Goal: Task Accomplishment & Management: Manage account settings

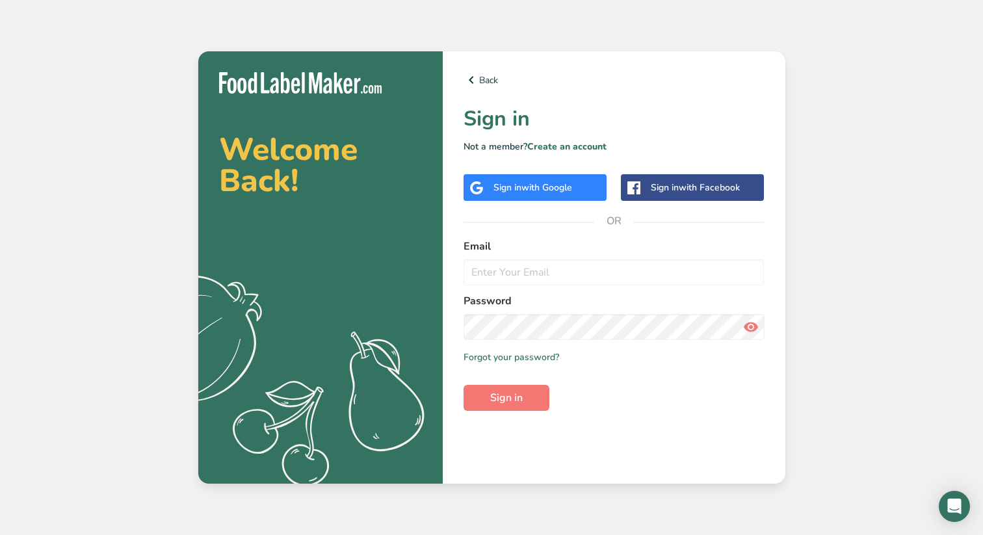
click at [706, 189] on span "with Facebook" at bounding box center [709, 187] width 61 height 12
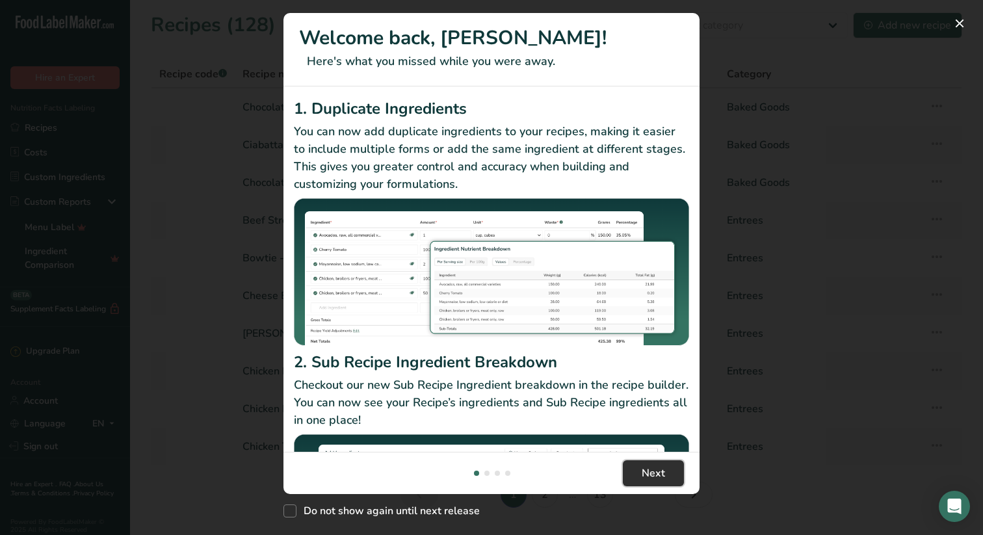
click at [654, 473] on span "Next" at bounding box center [653, 474] width 23 height 16
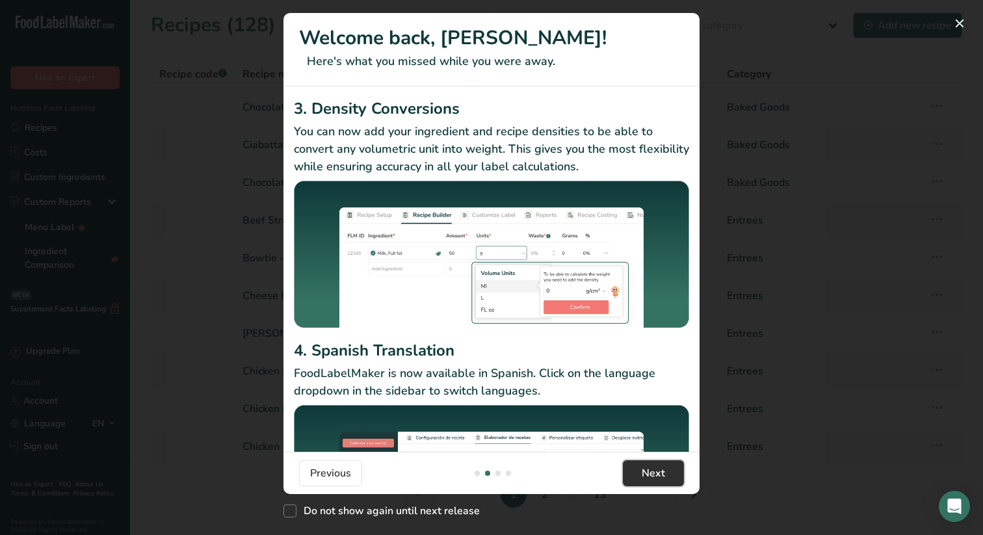
click at [654, 473] on span "Next" at bounding box center [653, 474] width 23 height 16
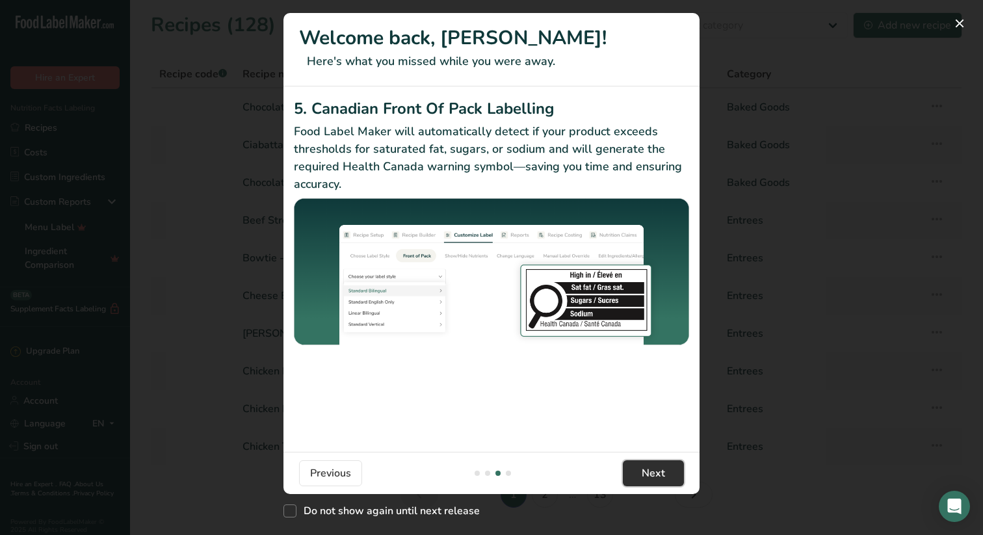
click at [654, 473] on span "Next" at bounding box center [653, 474] width 23 height 16
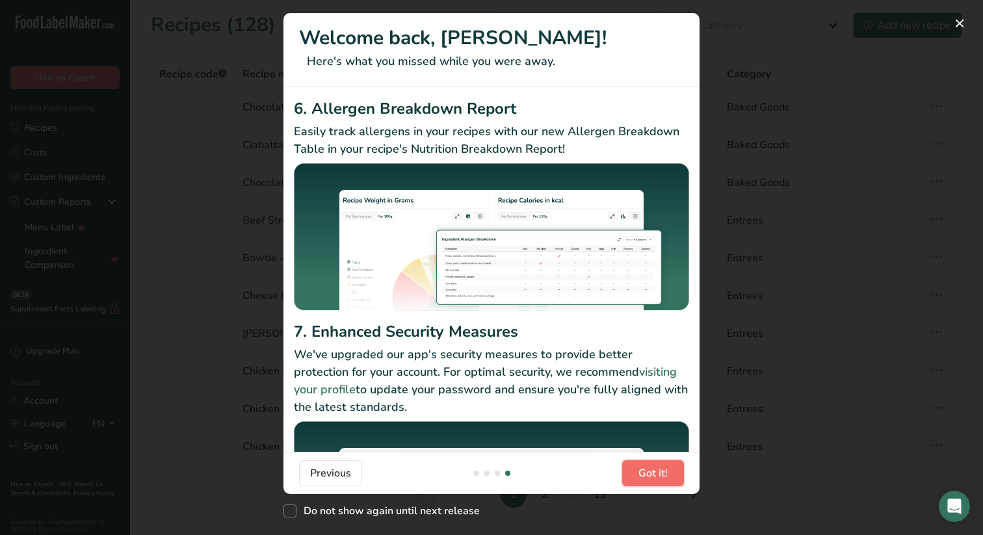
click at [654, 473] on span "Got it!" at bounding box center [653, 474] width 29 height 16
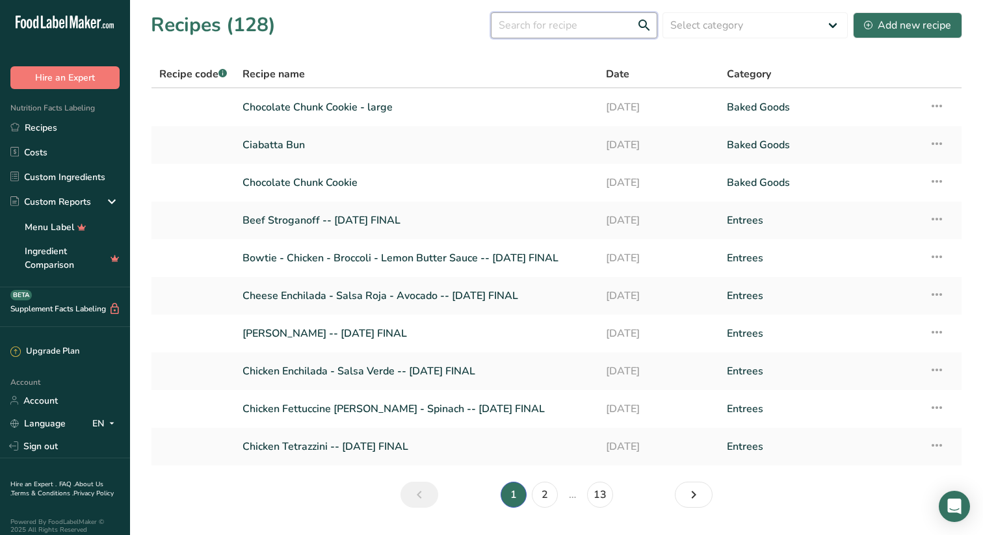
click at [559, 21] on input "text" at bounding box center [574, 25] width 166 height 26
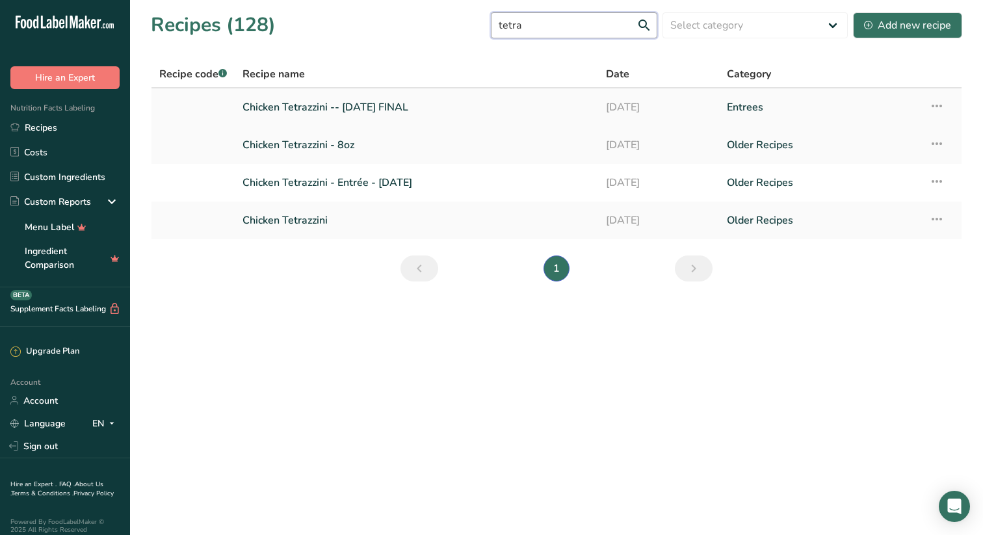
type input "tetra"
click at [317, 107] on link "Chicken Tetrazzini -- [DATE] FINAL" at bounding box center [417, 107] width 348 height 27
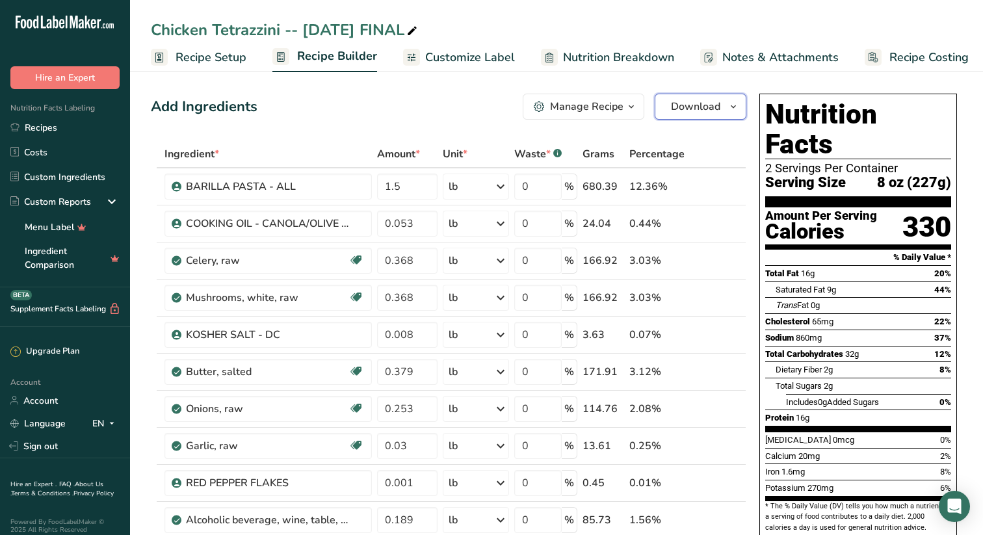
click at [733, 103] on icon "button" at bounding box center [733, 107] width 10 height 16
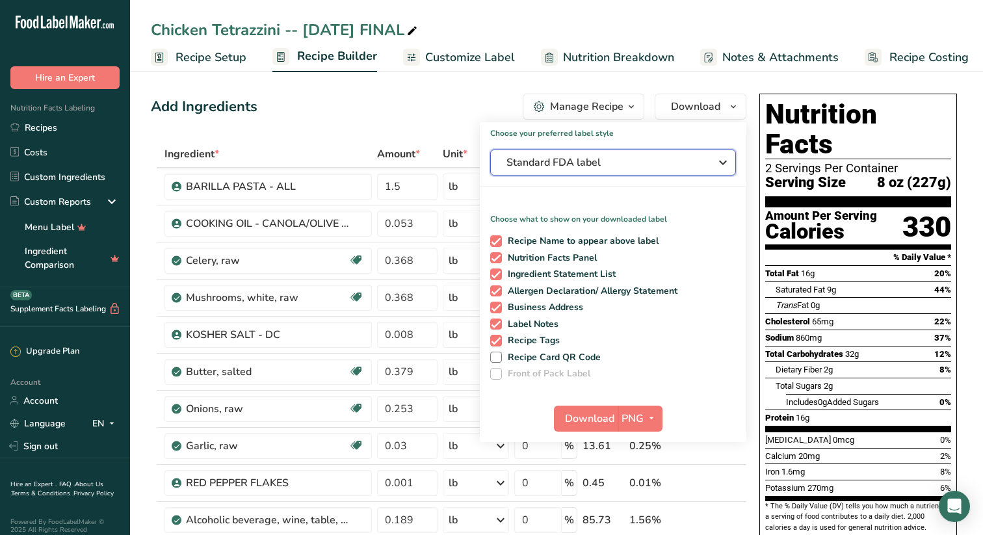
click at [725, 161] on icon "button" at bounding box center [723, 162] width 16 height 23
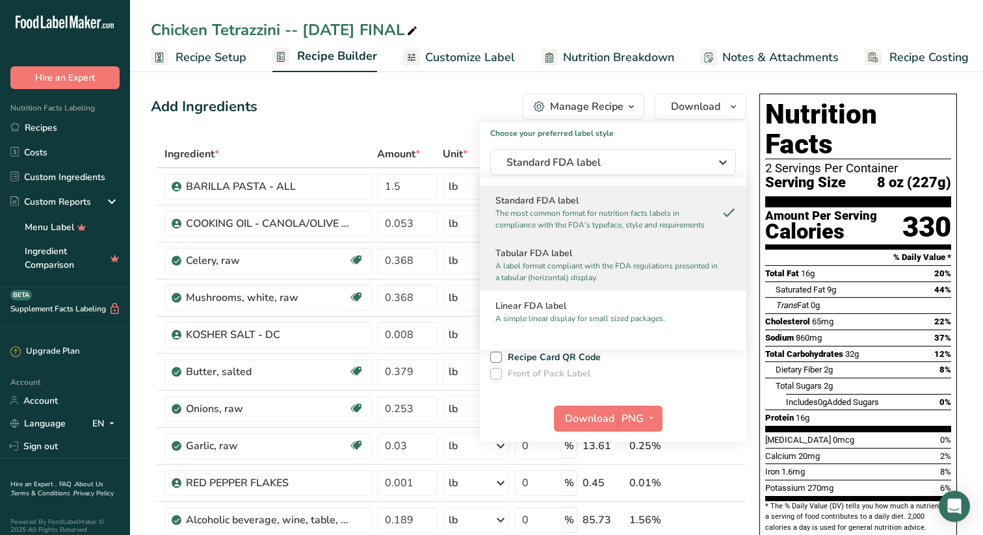
click at [553, 256] on h2 "Tabular FDA label" at bounding box center [613, 253] width 235 height 14
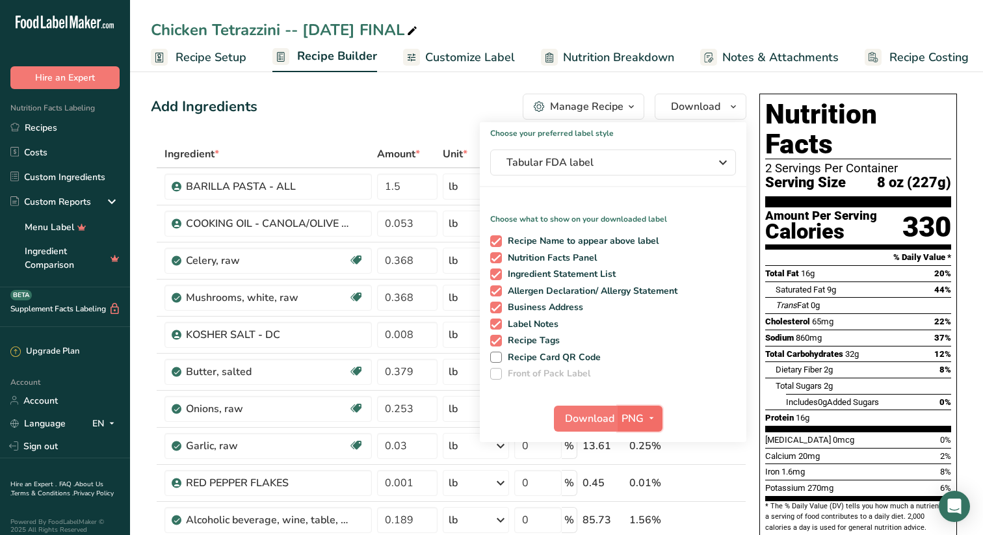
click at [652, 417] on icon "button" at bounding box center [651, 418] width 10 height 16
click at [642, 482] on link "SVG" at bounding box center [642, 487] width 42 height 21
click at [590, 416] on span "Download" at bounding box center [589, 419] width 49 height 16
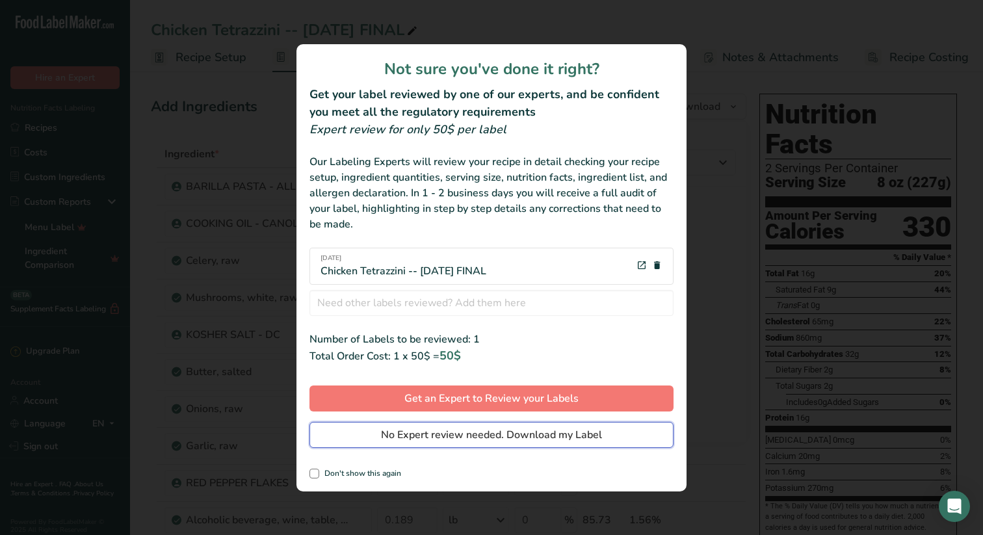
click at [472, 430] on span "No Expert review needed. Download my Label" at bounding box center [491, 435] width 221 height 16
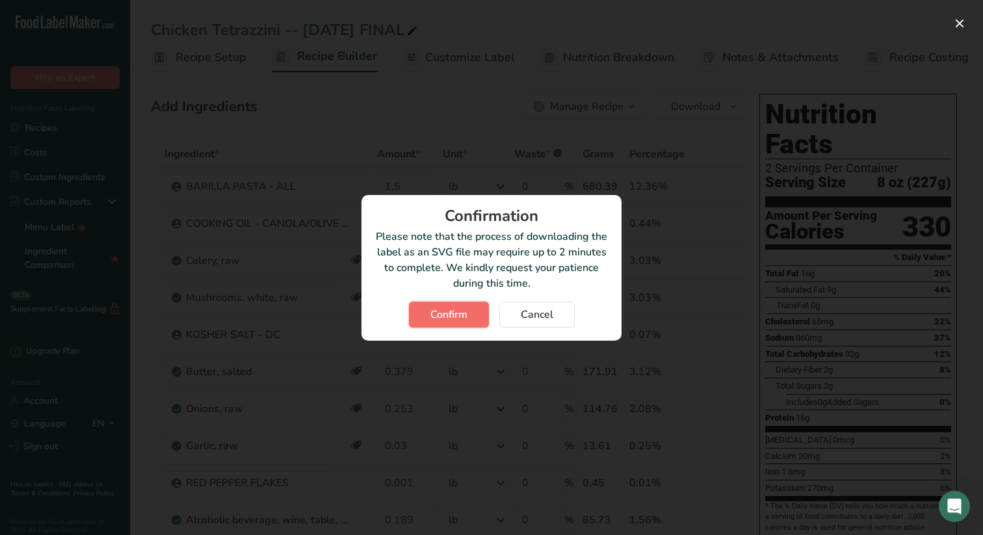
click at [447, 310] on span "Confirm" at bounding box center [448, 315] width 37 height 16
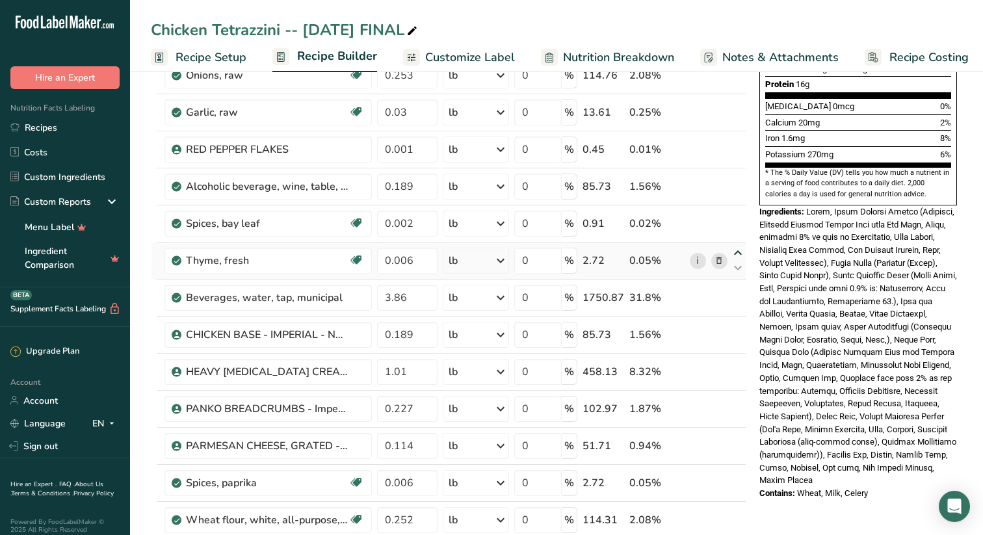
scroll to position [356, 0]
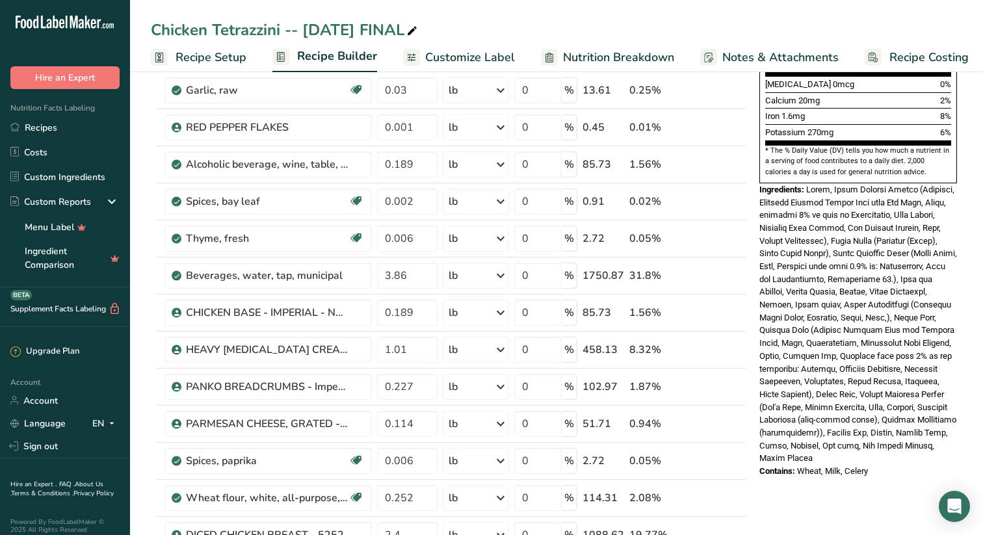
drag, startPoint x: 759, startPoint y: 159, endPoint x: 889, endPoint y: 456, distance: 324.4
click at [889, 456] on div "Nutrition Facts 2 Servings Per Container Serving Size 8 oz (227g) Amount Per Se…" at bounding box center [858, 108] width 208 height 750
copy div "Ingredients: Water, Diced Chicken Breast (Boneless, Skinless Chicken Breast Mea…"
click at [59, 126] on link "Recipes" at bounding box center [65, 127] width 130 height 25
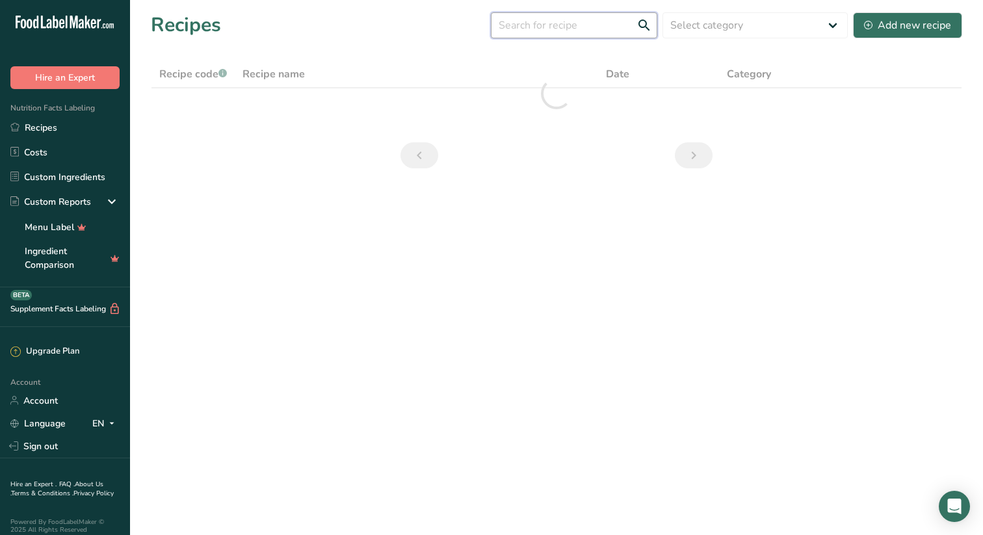
click at [592, 27] on input "text" at bounding box center [574, 25] width 166 height 26
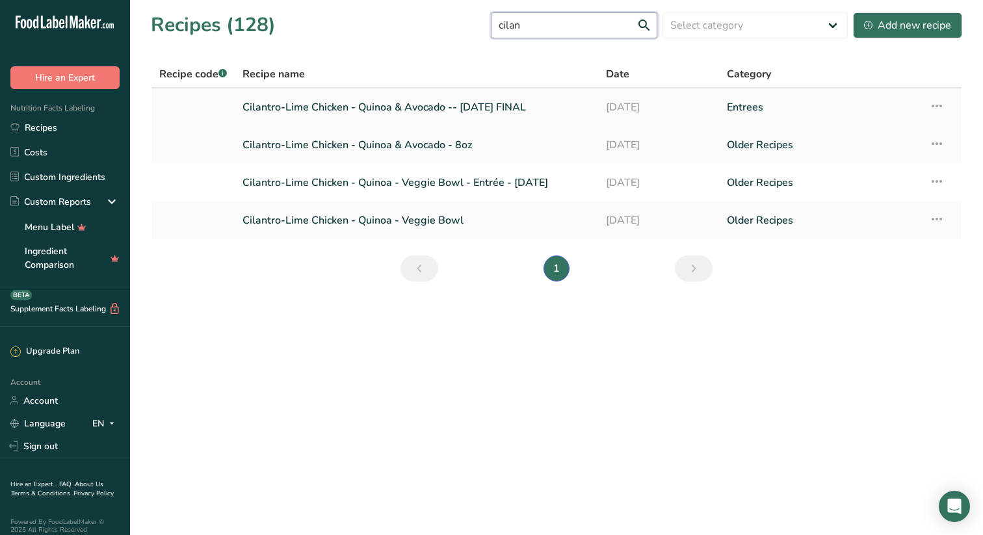
type input "cilan"
click at [313, 100] on link "Cilantro-Lime Chicken - Quinoa & Avocado -- July '25 FINAL" at bounding box center [417, 107] width 348 height 27
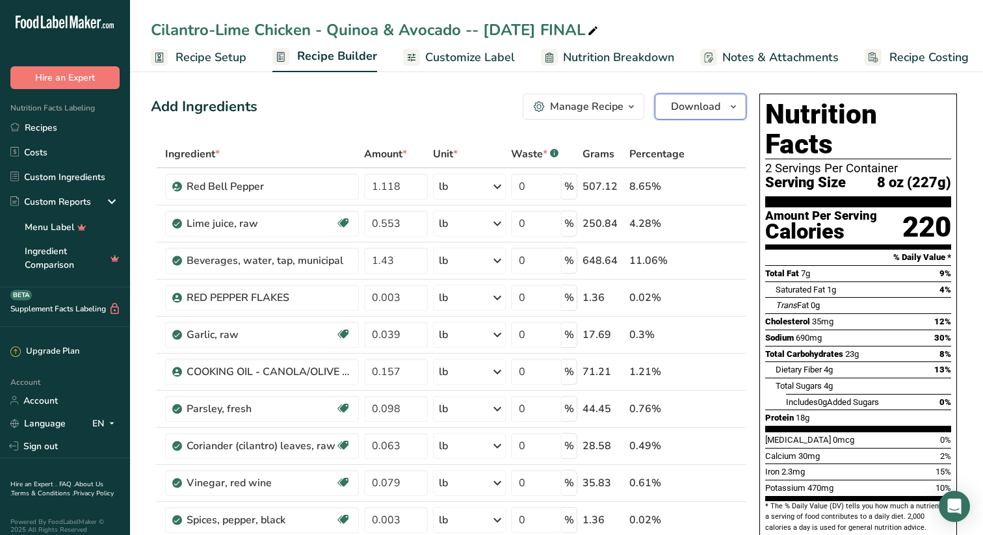
click at [734, 104] on icon "button" at bounding box center [733, 107] width 10 height 16
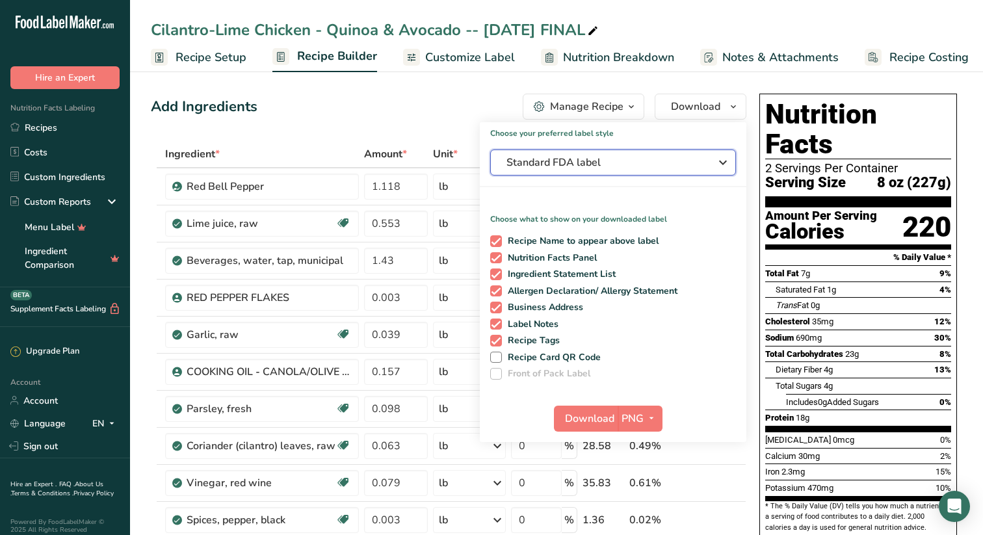
click at [727, 162] on icon "button" at bounding box center [723, 162] width 16 height 23
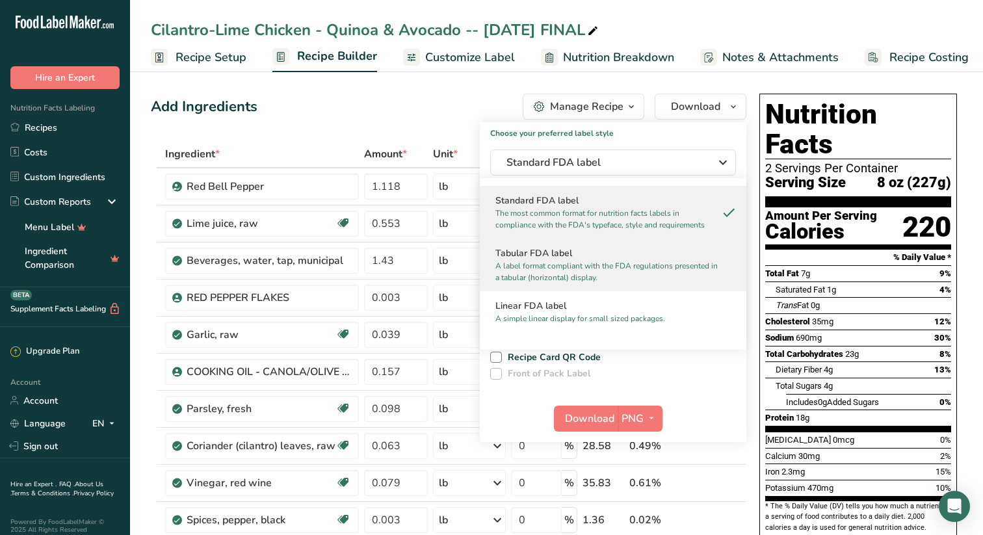
click at [540, 260] on p "A label format compliant with the FDA regulations presented in a tabular (horiz…" at bounding box center [608, 271] width 224 height 23
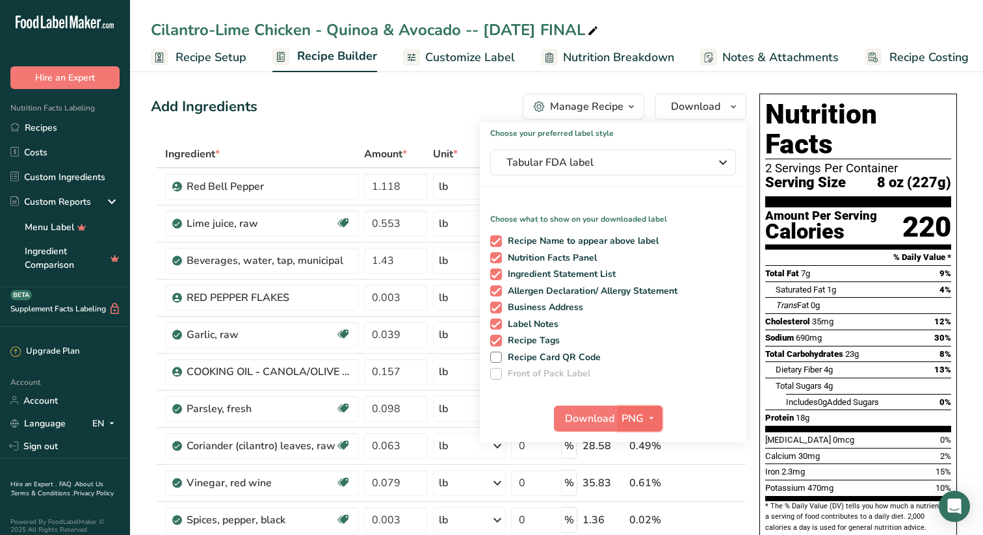
click at [652, 416] on icon "button" at bounding box center [651, 418] width 10 height 16
click at [644, 490] on link "SVG" at bounding box center [642, 487] width 42 height 21
click at [581, 419] on span "Download" at bounding box center [589, 419] width 49 height 16
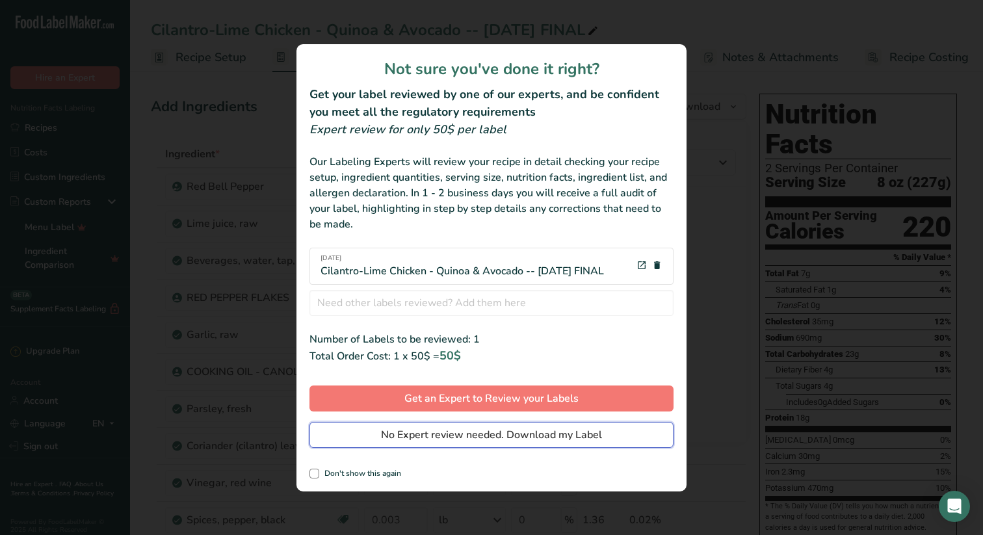
click at [425, 433] on span "No Expert review needed. Download my Label" at bounding box center [491, 435] width 221 height 16
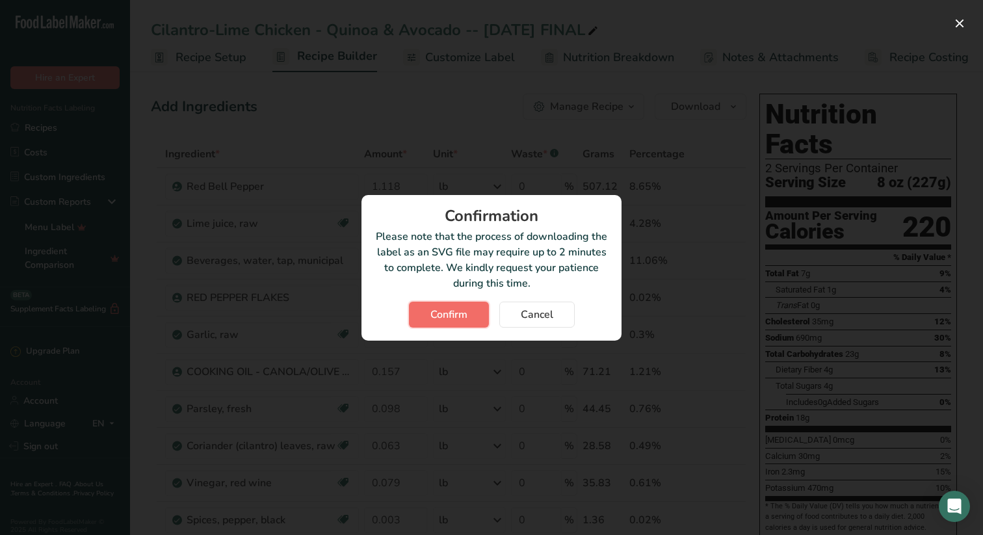
click at [458, 308] on span "Confirm" at bounding box center [448, 315] width 37 height 16
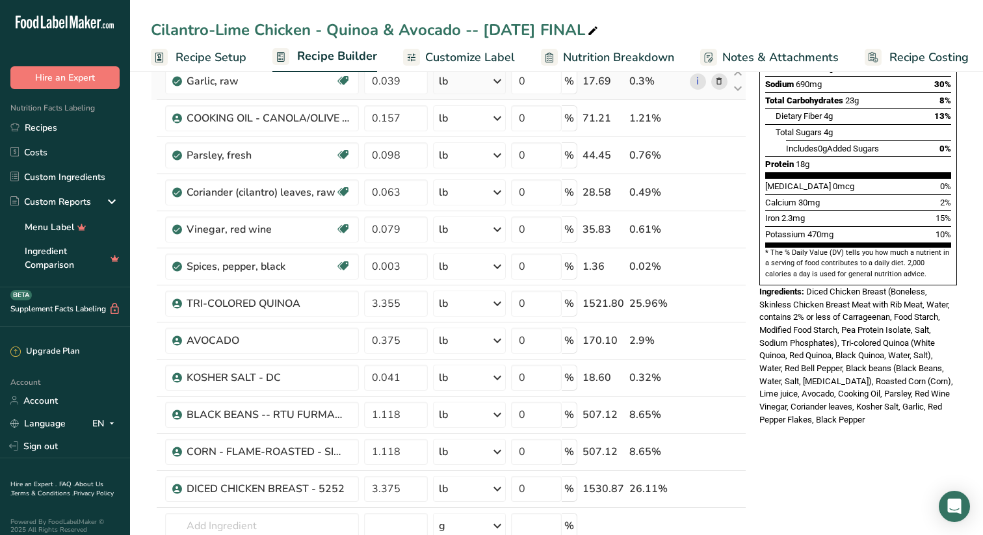
scroll to position [257, 0]
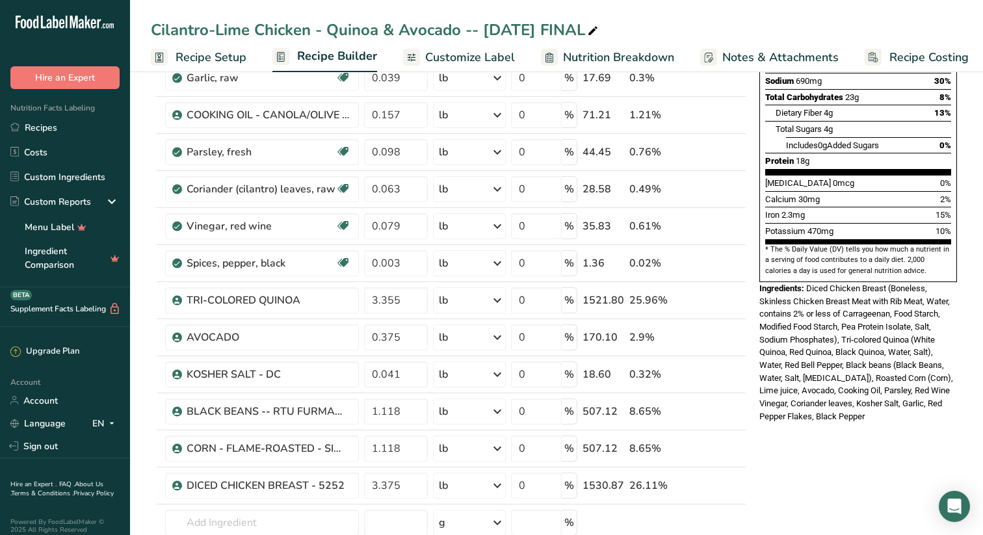
drag, startPoint x: 881, startPoint y: 387, endPoint x: 758, endPoint y: 264, distance: 174.3
click at [758, 264] on div "Nutrition Facts 2 Servings Per Container Serving Size 8 oz (227g) Amount Per Se…" at bounding box center [858, 130] width 208 height 596
copy div "Ingredients: Diced Chicken Breast (Boneless, Skinless Chicken Breast Meat with …"
click at [55, 127] on link "Recipes" at bounding box center [65, 127] width 130 height 25
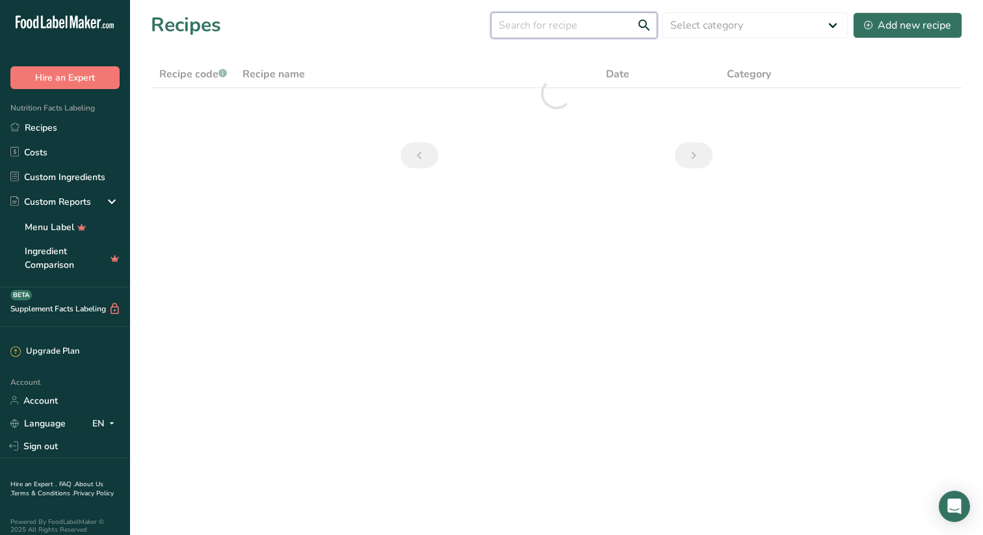
click at [620, 23] on input "text" at bounding box center [574, 25] width 166 height 26
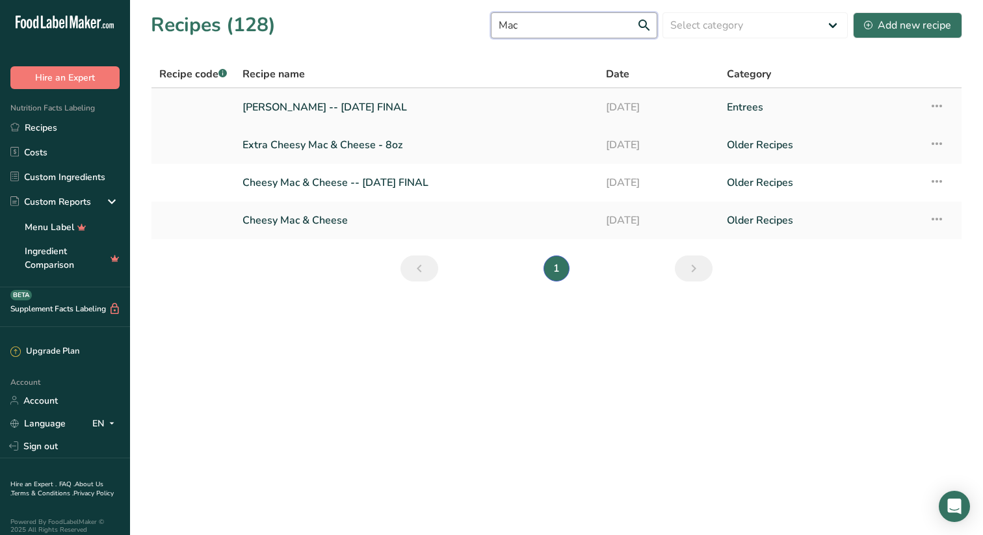
type input "Mac"
click at [303, 104] on link "[PERSON_NAME] -- [DATE] FINAL" at bounding box center [417, 107] width 348 height 27
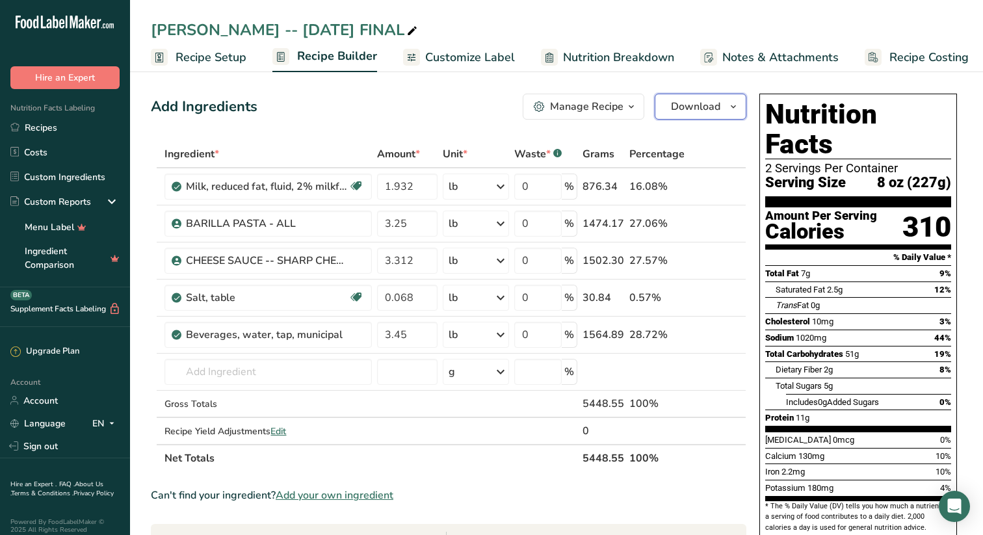
click at [735, 107] on icon "button" at bounding box center [733, 107] width 10 height 16
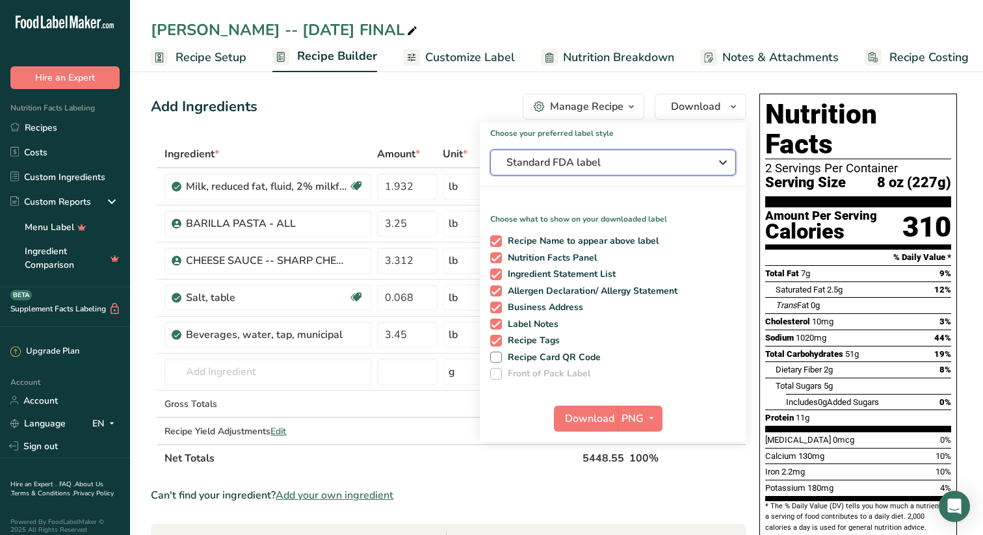
click at [726, 159] on icon "button" at bounding box center [723, 162] width 16 height 23
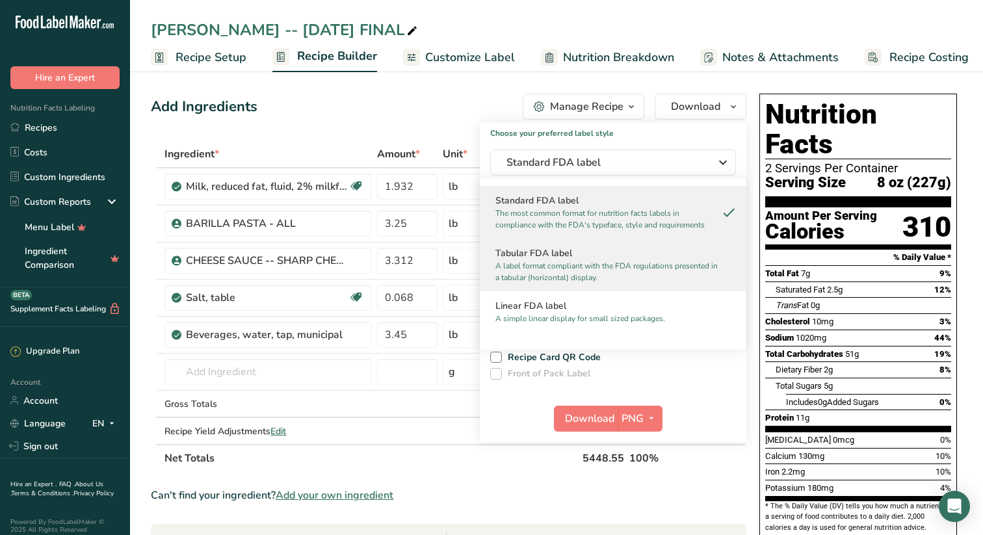
click at [582, 258] on h2 "Tabular FDA label" at bounding box center [613, 253] width 235 height 14
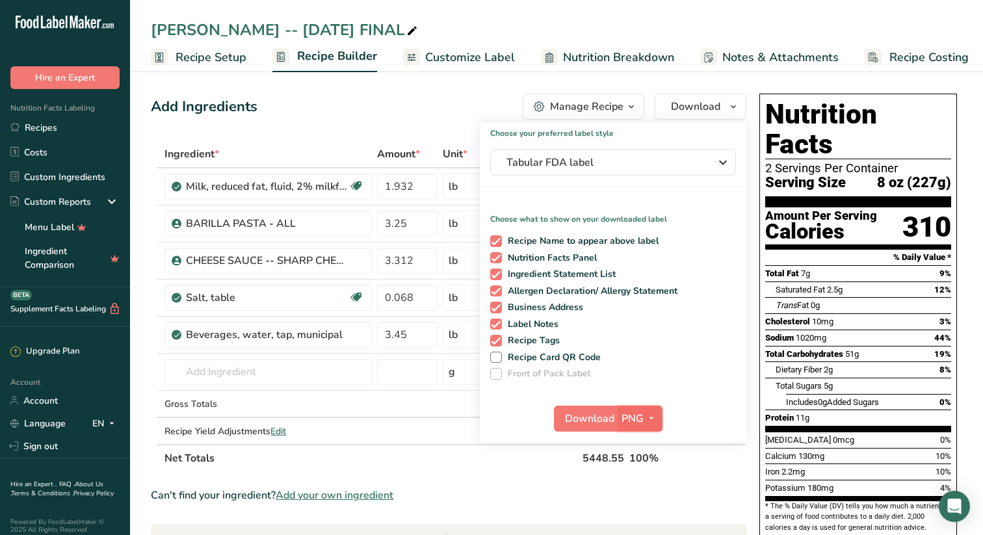
click at [651, 418] on icon "button" at bounding box center [651, 418] width 10 height 16
click at [647, 486] on link "SVG" at bounding box center [642, 487] width 42 height 21
click at [592, 414] on span "Download" at bounding box center [589, 419] width 49 height 16
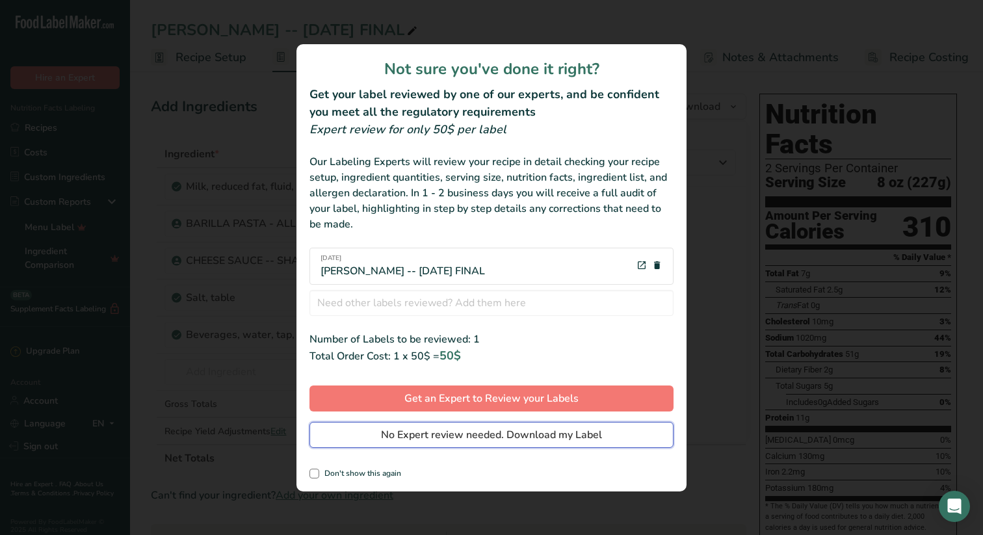
click at [468, 434] on span "No Expert review needed. Download my Label" at bounding box center [491, 435] width 221 height 16
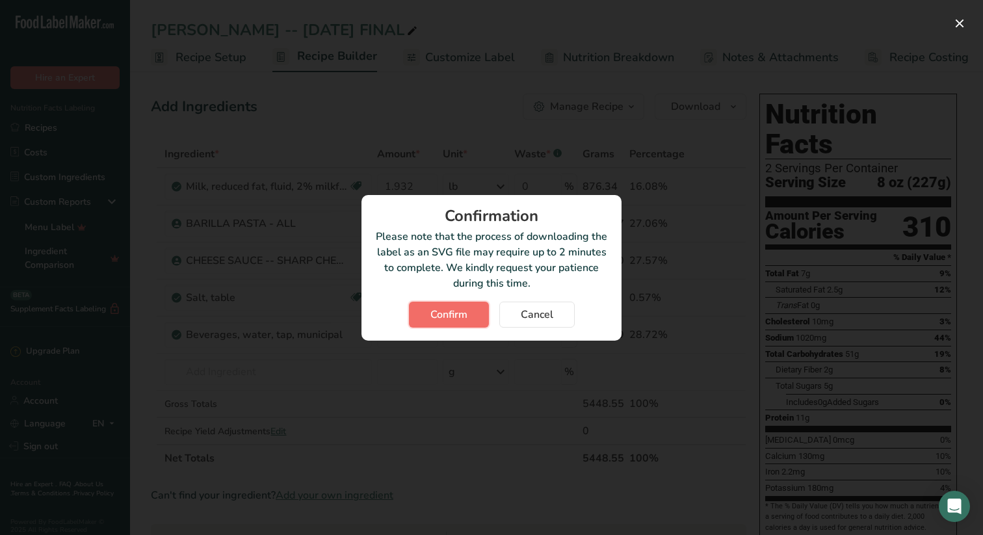
click at [455, 311] on span "Confirm" at bounding box center [448, 315] width 37 height 16
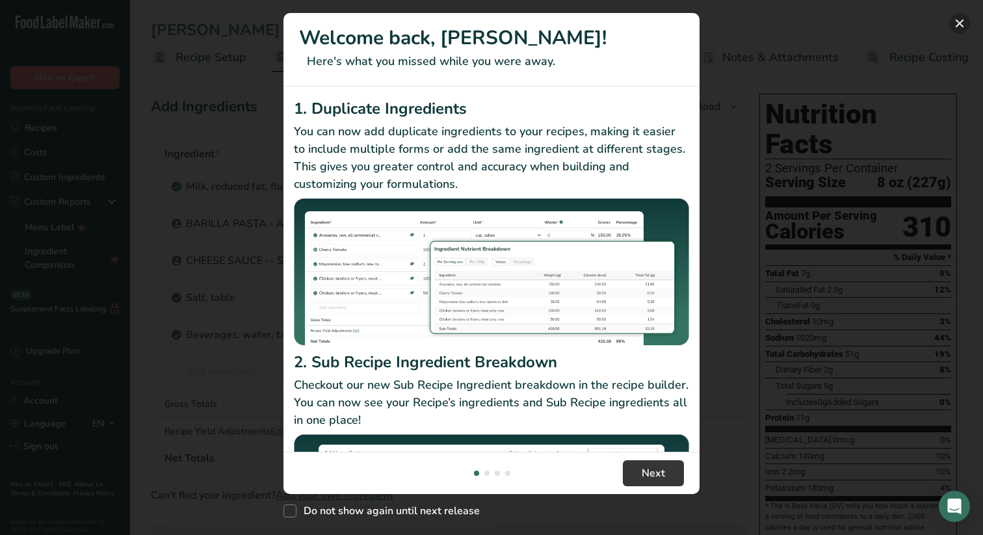
click at [962, 24] on button "New Features" at bounding box center [959, 23] width 21 height 21
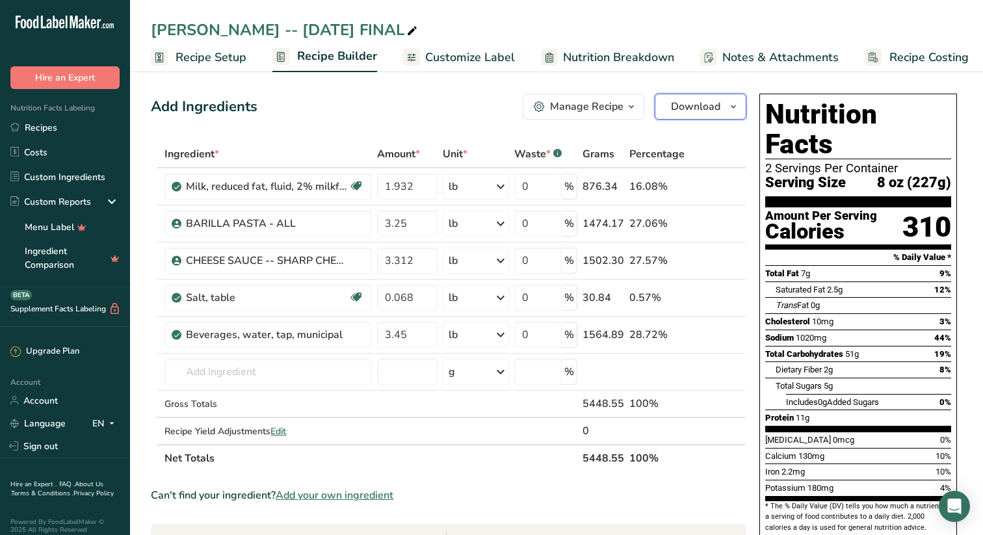
click at [736, 102] on icon "button" at bounding box center [733, 107] width 10 height 16
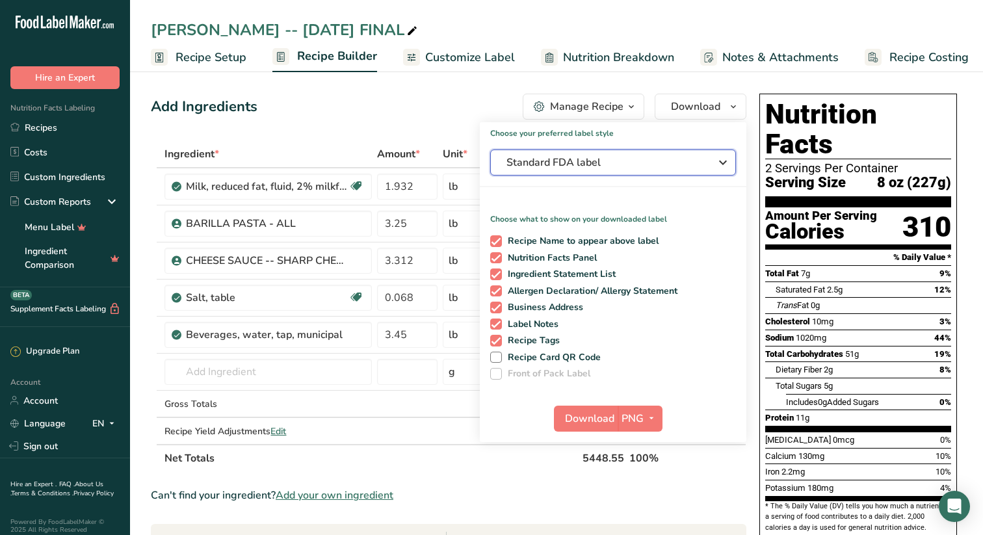
click at [724, 159] on icon "button" at bounding box center [723, 162] width 16 height 23
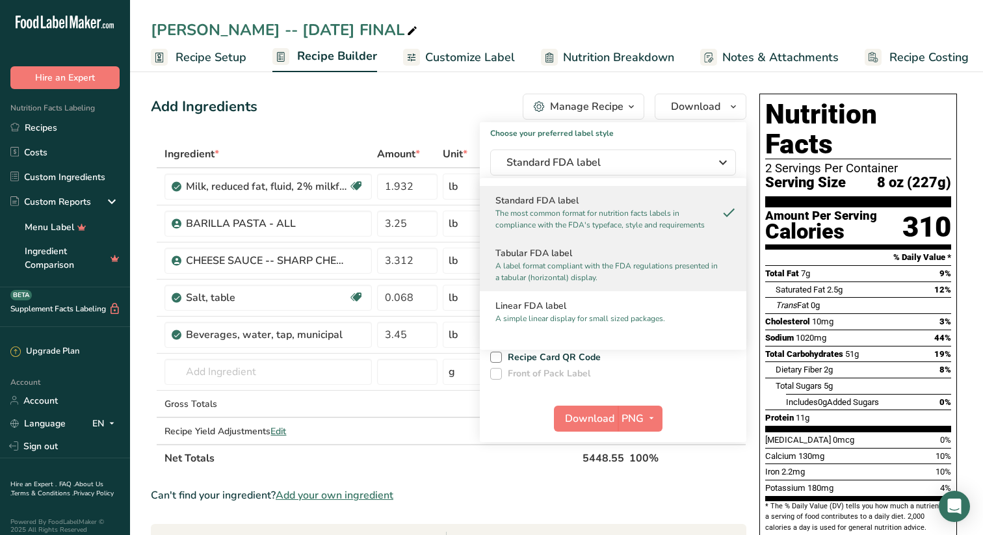
click at [560, 256] on h2 "Tabular FDA label" at bounding box center [613, 253] width 235 height 14
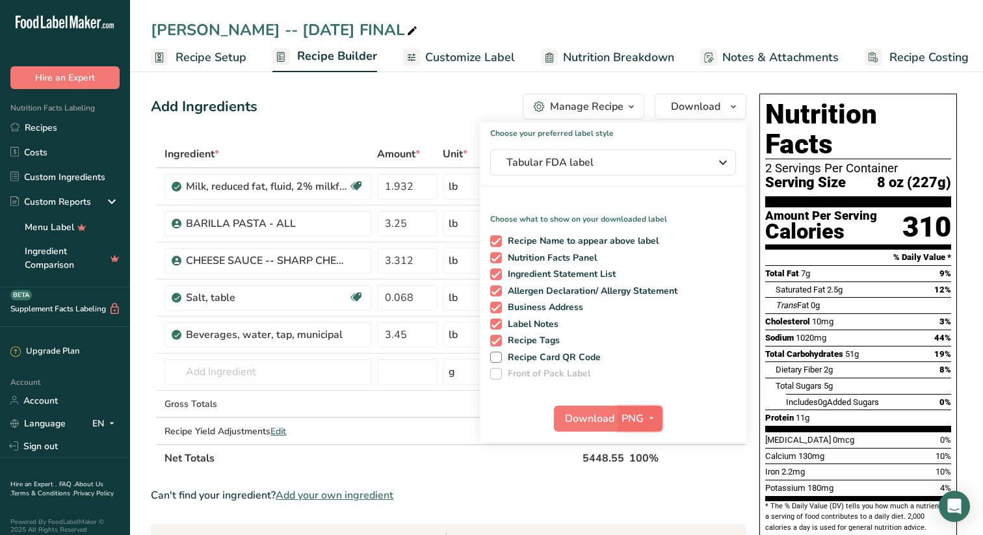
click at [652, 415] on icon "button" at bounding box center [651, 418] width 10 height 16
click at [643, 483] on link "SVG" at bounding box center [642, 487] width 42 height 21
click at [595, 421] on span "Download" at bounding box center [589, 419] width 49 height 16
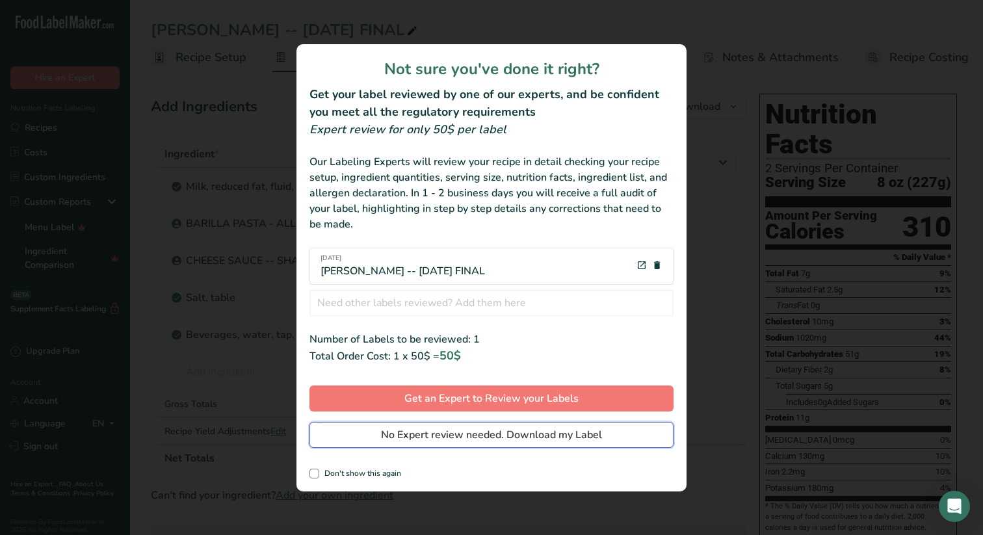
click at [443, 434] on span "No Expert review needed. Download my Label" at bounding box center [491, 435] width 221 height 16
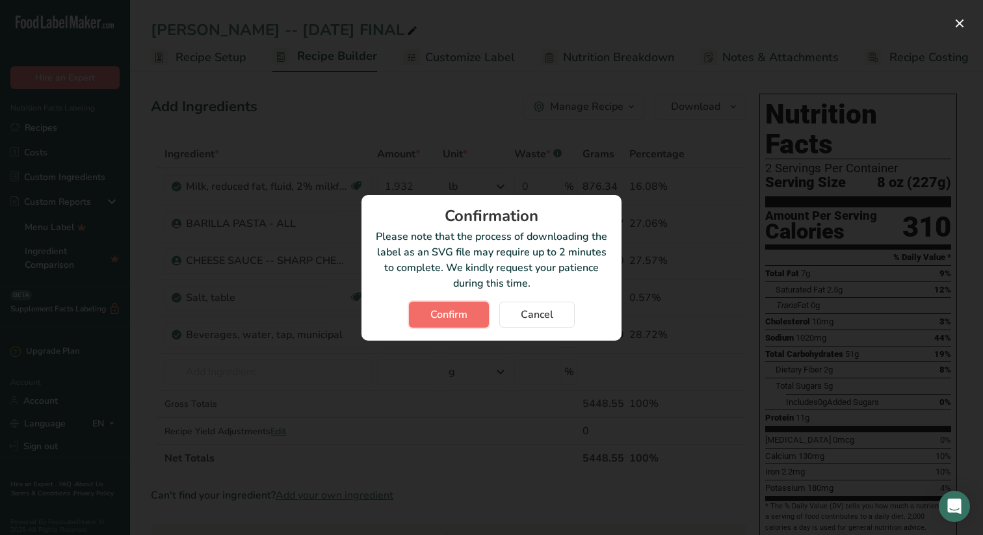
click at [446, 312] on span "Confirm" at bounding box center [448, 315] width 37 height 16
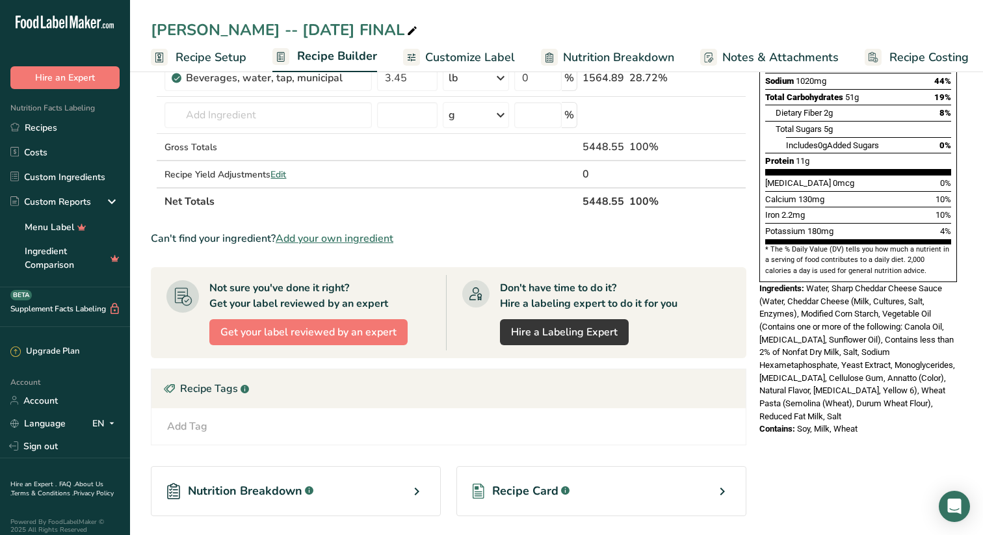
scroll to position [259, 0]
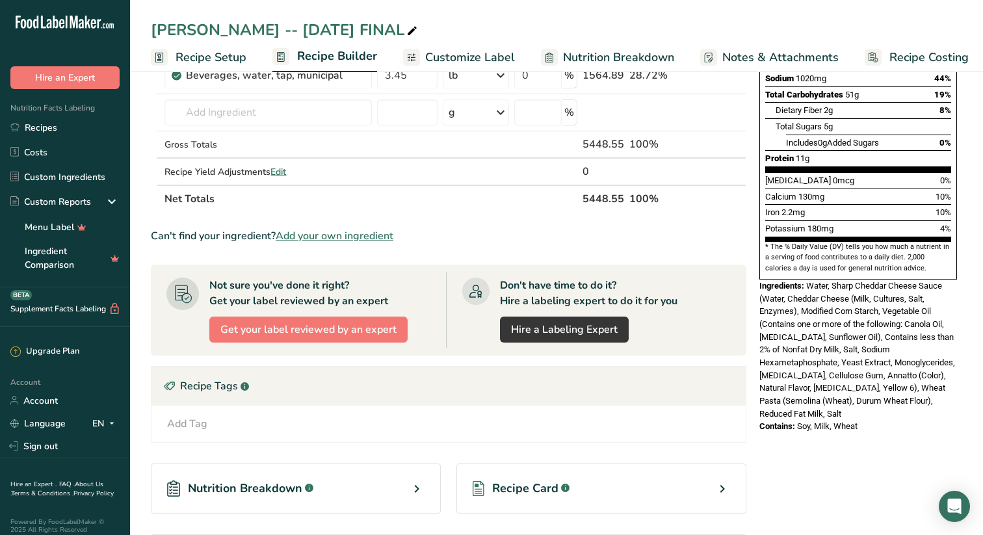
drag, startPoint x: 760, startPoint y: 257, endPoint x: 927, endPoint y: 419, distance: 233.1
click at [927, 419] on div "Nutrition Facts 2 Servings Per Container Serving Size 8 oz (227g) Amount Per Se…" at bounding box center [858, 227] width 208 height 797
copy div "Ingredients: Water, Sharp Cheddar Cheese Sauce (Water, Cheddar Cheese (Milk, Cu…"
click at [57, 127] on link "Recipes" at bounding box center [65, 127] width 130 height 25
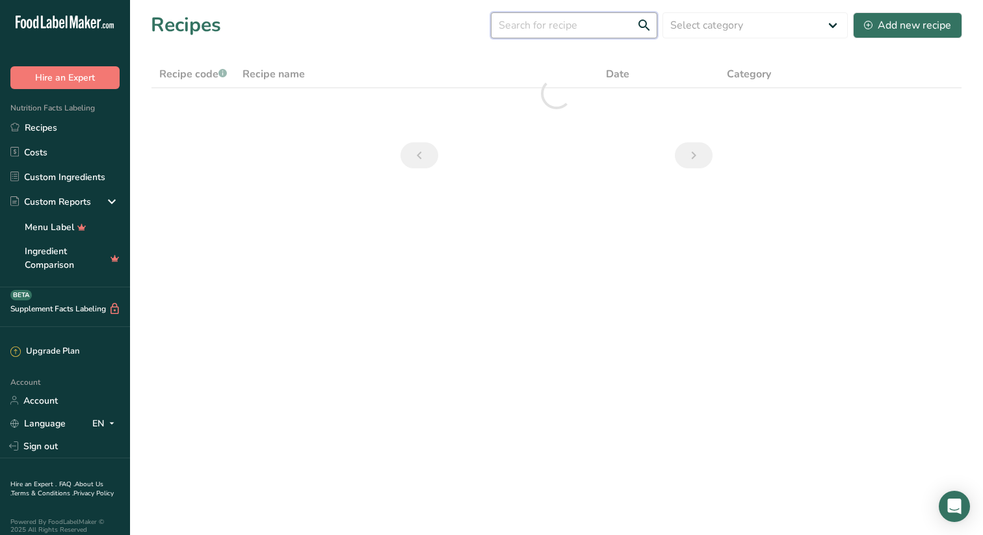
click at [590, 29] on input "text" at bounding box center [574, 25] width 166 height 26
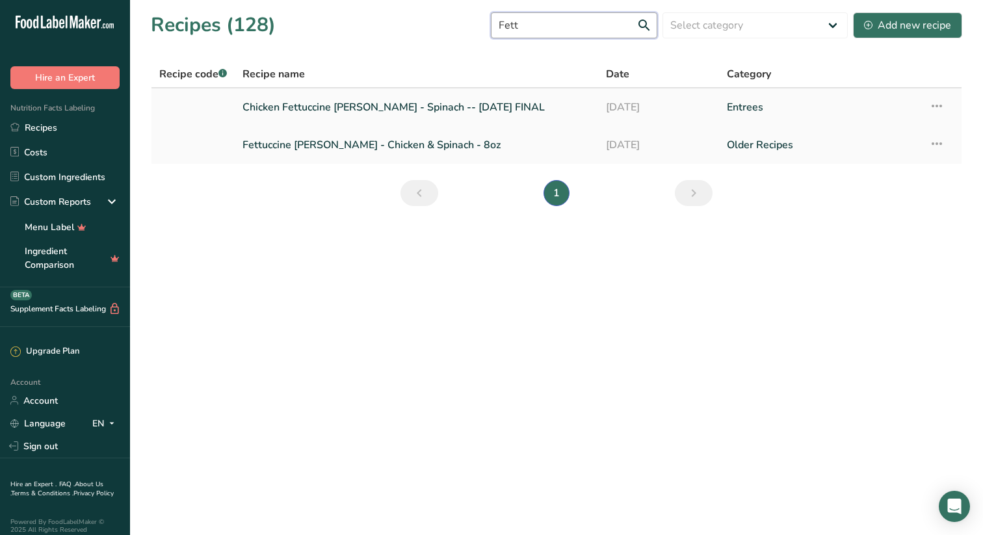
type input "Fett"
click at [379, 105] on link "Chicken Fettuccine [PERSON_NAME] - Spinach -- [DATE] FINAL" at bounding box center [417, 107] width 348 height 27
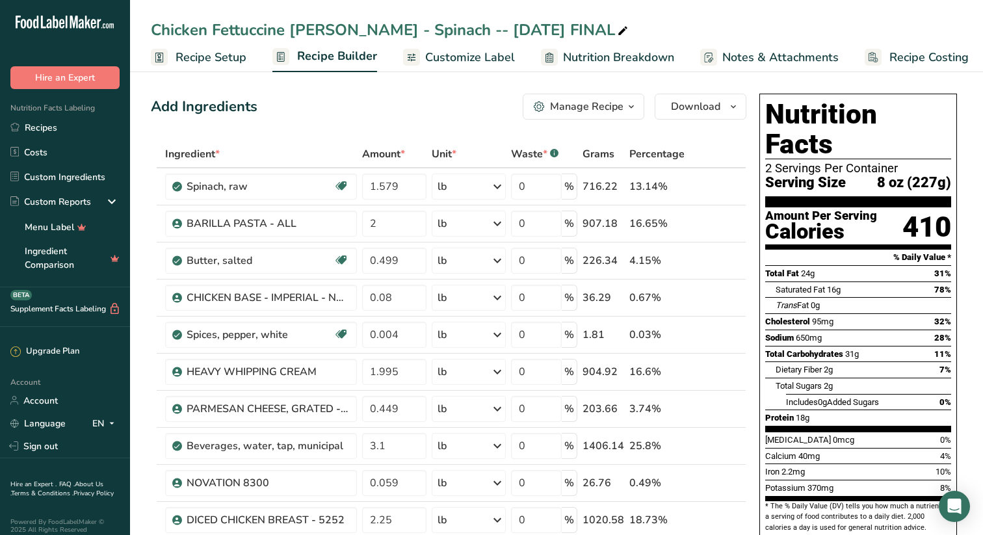
click at [631, 105] on icon "button" at bounding box center [631, 107] width 10 height 16
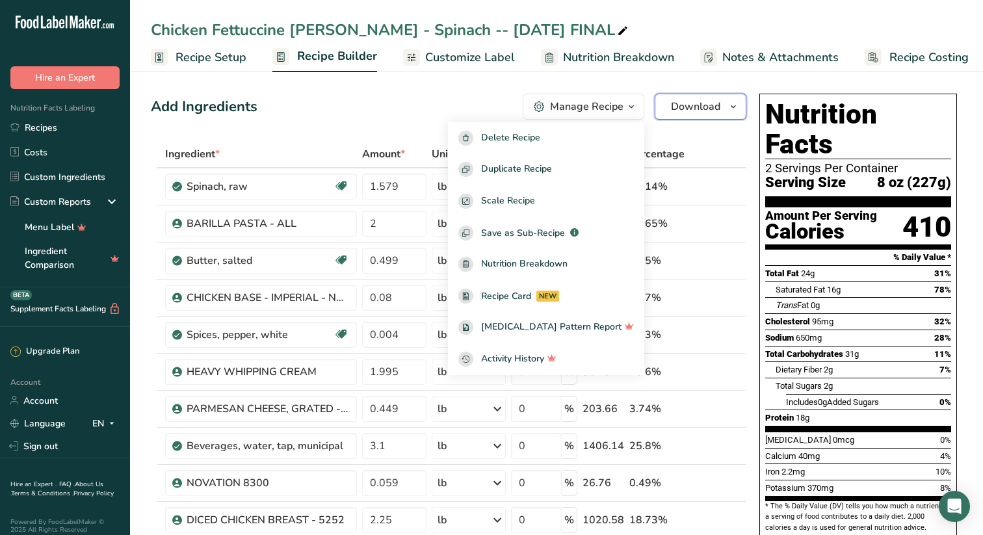
click at [735, 105] on icon "button" at bounding box center [733, 107] width 10 height 16
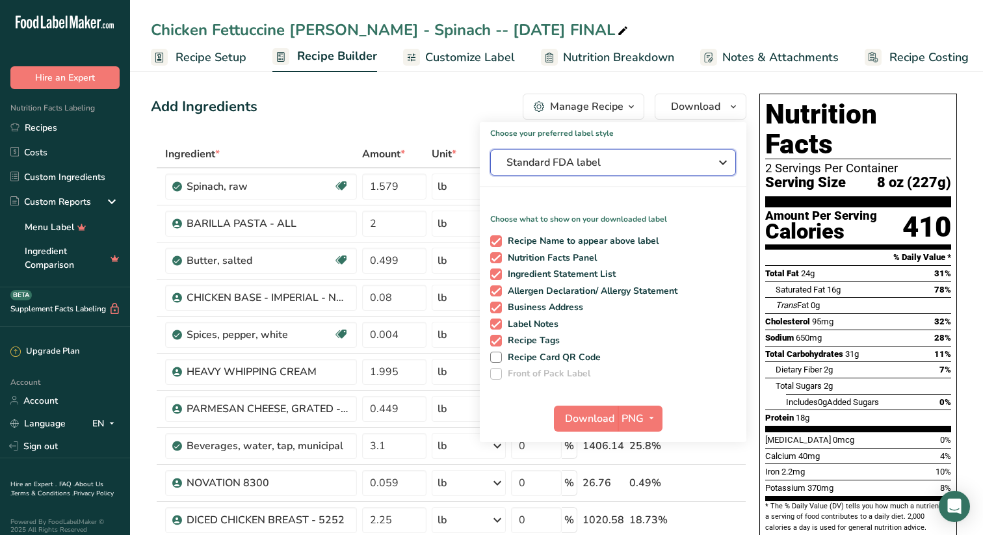
click at [724, 163] on icon "button" at bounding box center [723, 162] width 16 height 23
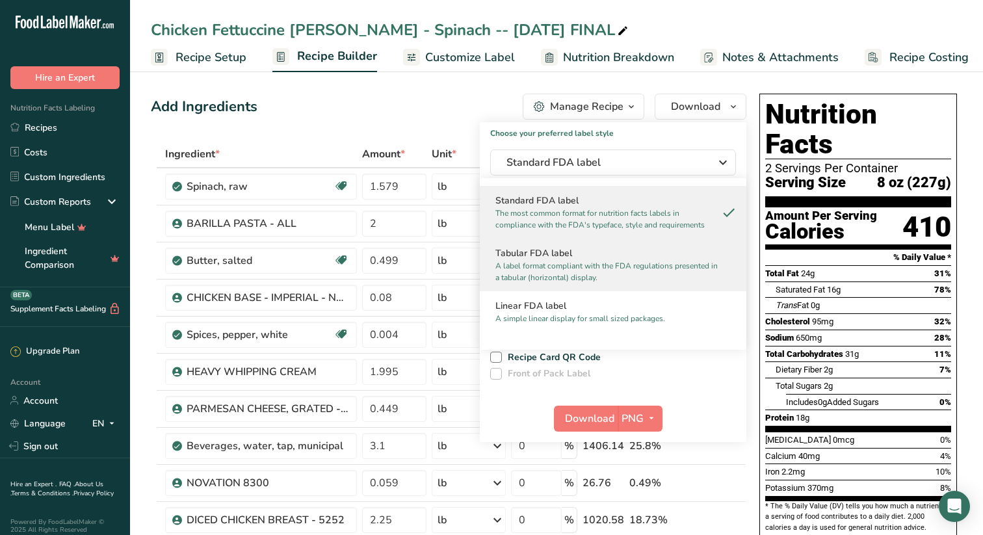
click at [579, 261] on p "A label format compliant with the FDA regulations presented in a tabular (horiz…" at bounding box center [608, 271] width 224 height 23
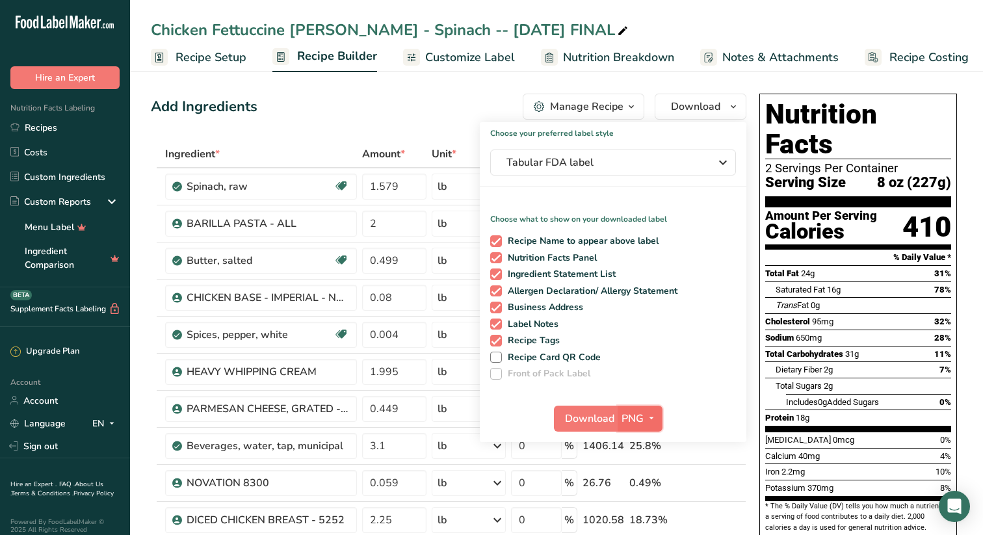
click at [649, 414] on icon "button" at bounding box center [651, 418] width 10 height 16
click at [639, 488] on link "SVG" at bounding box center [642, 487] width 42 height 21
click at [600, 418] on span "Download" at bounding box center [589, 419] width 49 height 16
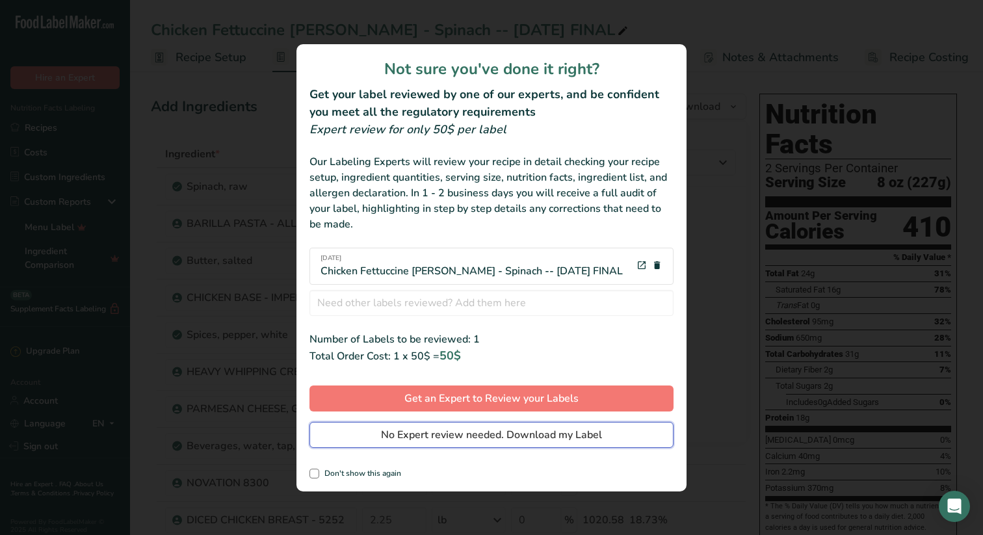
click at [475, 434] on span "No Expert review needed. Download my Label" at bounding box center [491, 435] width 221 height 16
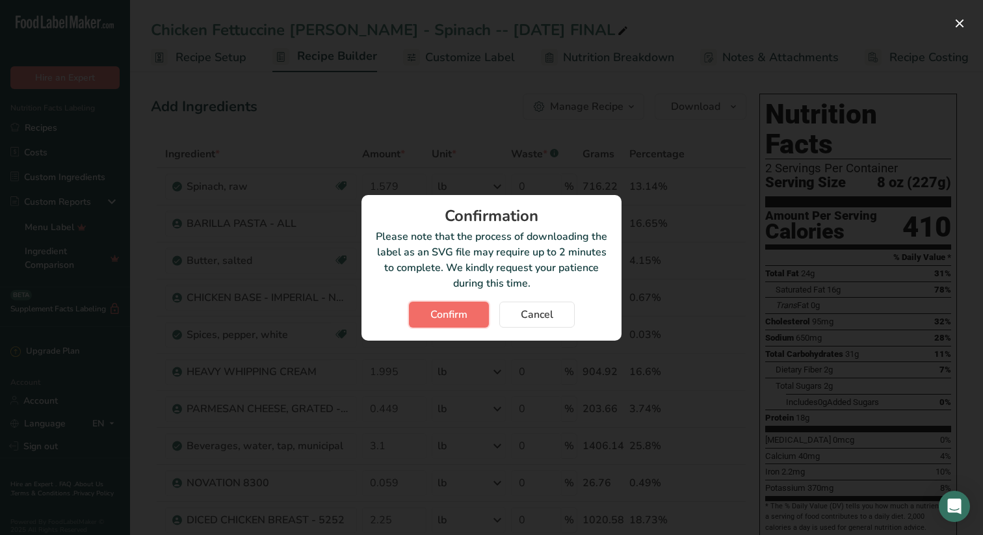
click at [453, 309] on span "Confirm" at bounding box center [448, 315] width 37 height 16
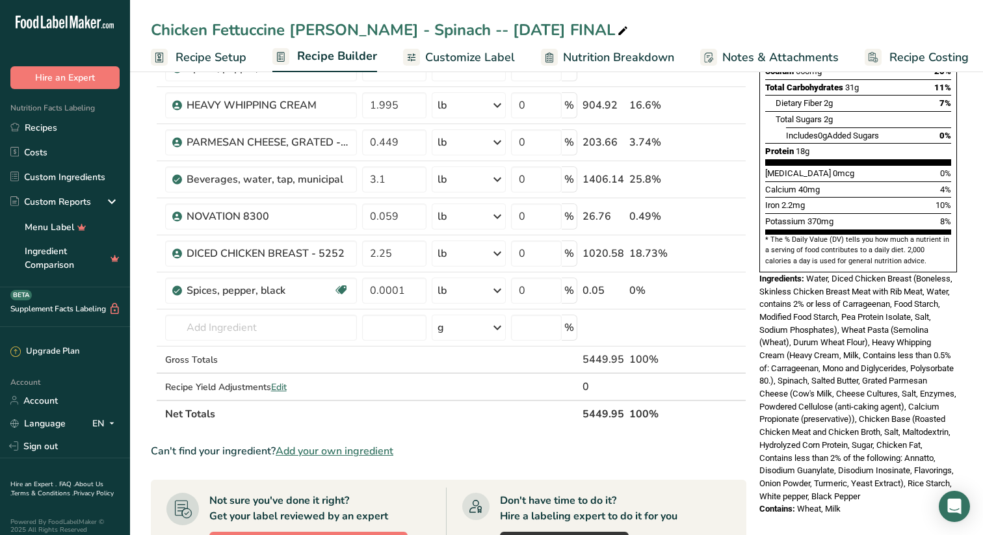
scroll to position [293, 0]
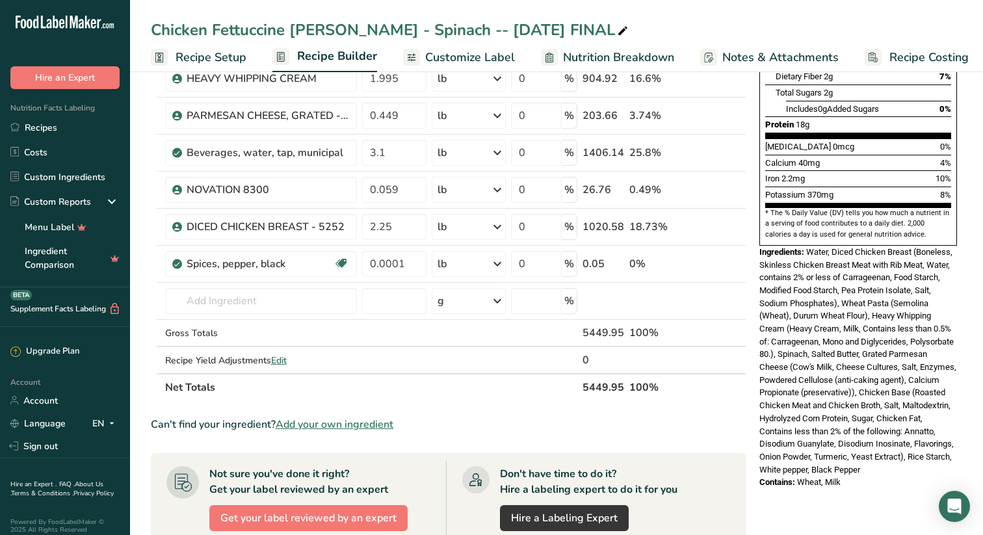
drag, startPoint x: 760, startPoint y: 222, endPoint x: 889, endPoint y: 474, distance: 283.6
click at [889, 474] on div "Nutrition Facts 2 Servings Per Container Serving Size 8 oz (227g) Amount Per Se…" at bounding box center [858, 305] width 208 height 1020
copy div "Ingredients: Water, Diced Chicken Breast (Boneless, Skinless Chicken Breast Mea…"
click at [51, 130] on link "Recipes" at bounding box center [65, 127] width 130 height 25
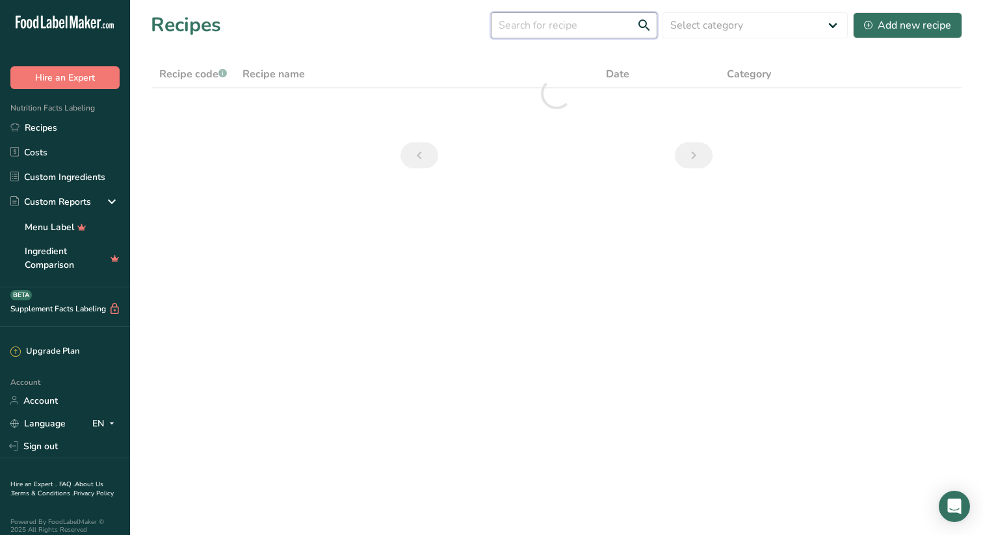
click at [615, 23] on input "text" at bounding box center [574, 25] width 166 height 26
type input "Kung"
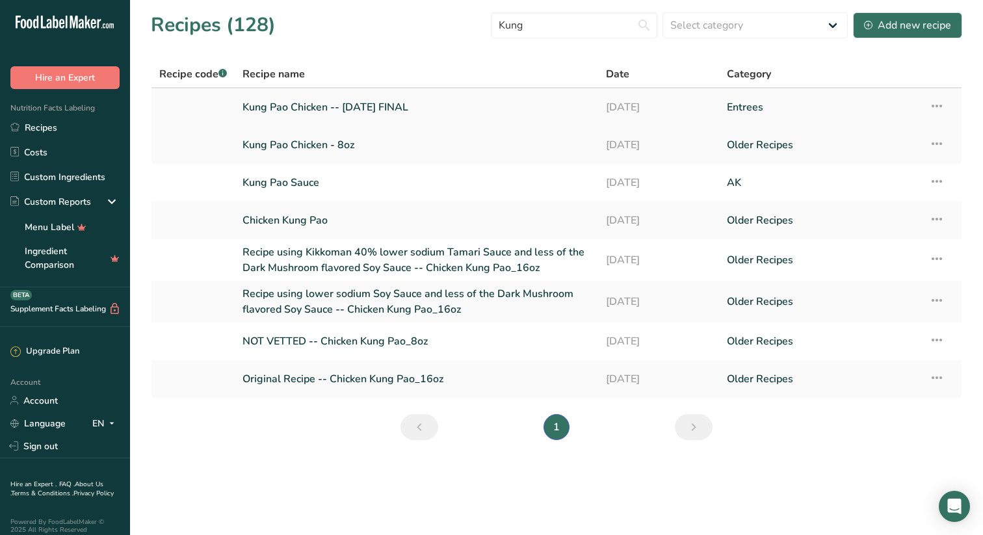
click at [293, 104] on link "Kung Pao Chicken -- July '25 FINAL" at bounding box center [417, 107] width 348 height 27
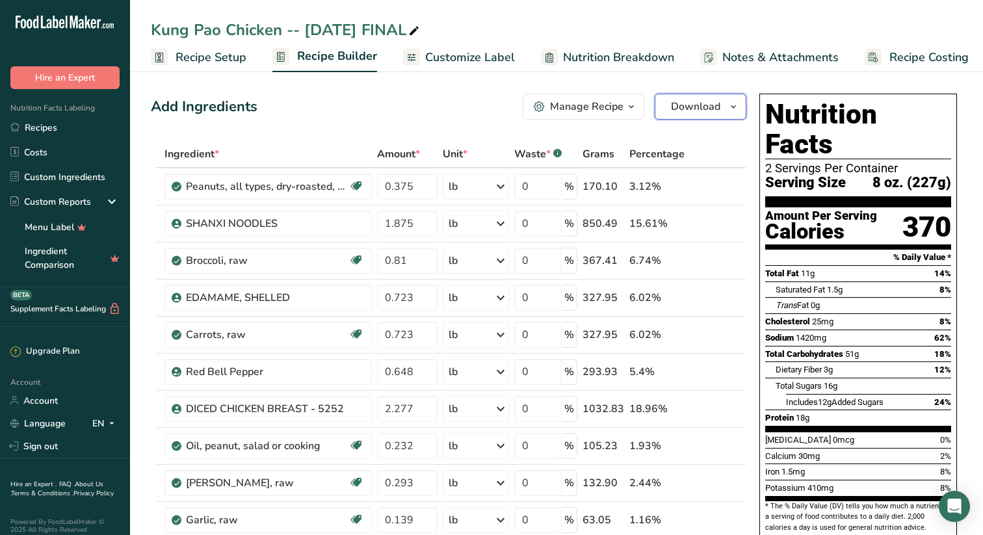
click at [736, 105] on icon "button" at bounding box center [733, 107] width 10 height 16
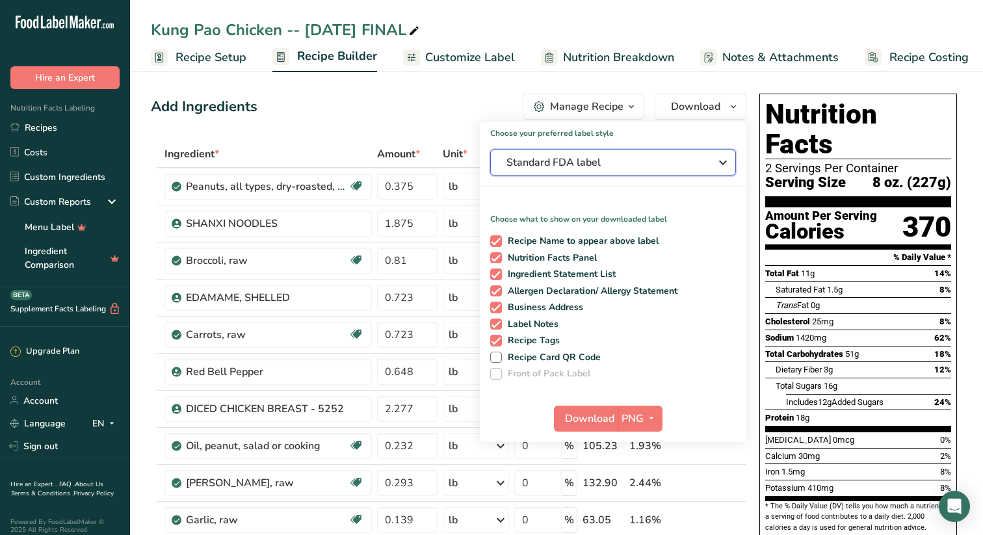
click at [726, 159] on icon "button" at bounding box center [723, 162] width 16 height 23
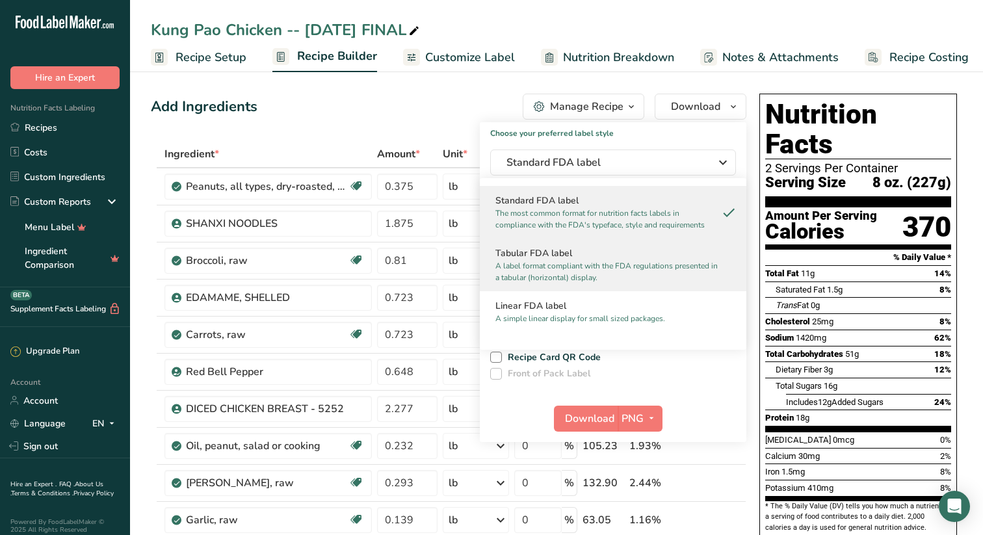
click at [553, 263] on p "A label format compliant with the FDA regulations presented in a tabular (horiz…" at bounding box center [608, 271] width 224 height 23
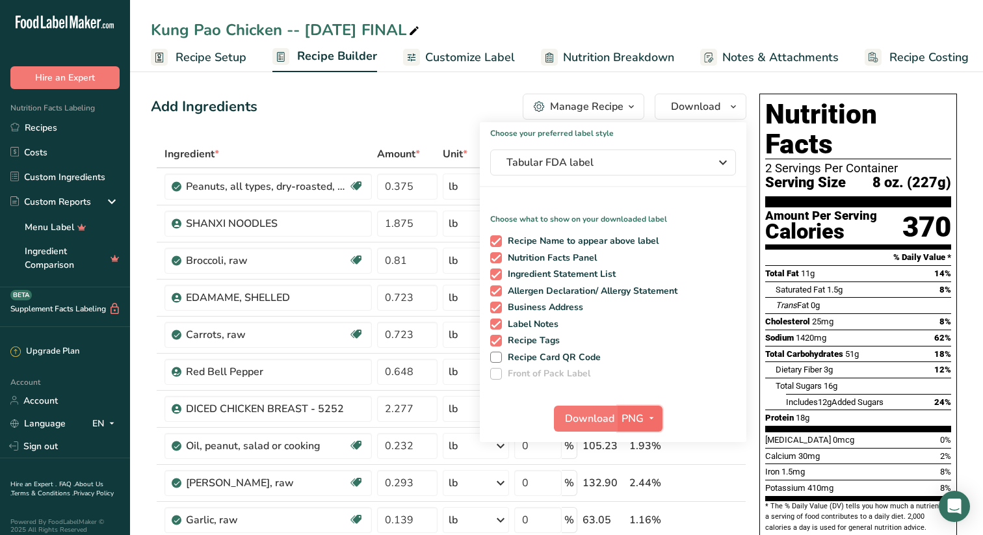
click at [654, 416] on icon "button" at bounding box center [651, 418] width 10 height 16
click at [641, 486] on link "SVG" at bounding box center [642, 487] width 42 height 21
click at [585, 417] on span "Download" at bounding box center [589, 419] width 49 height 16
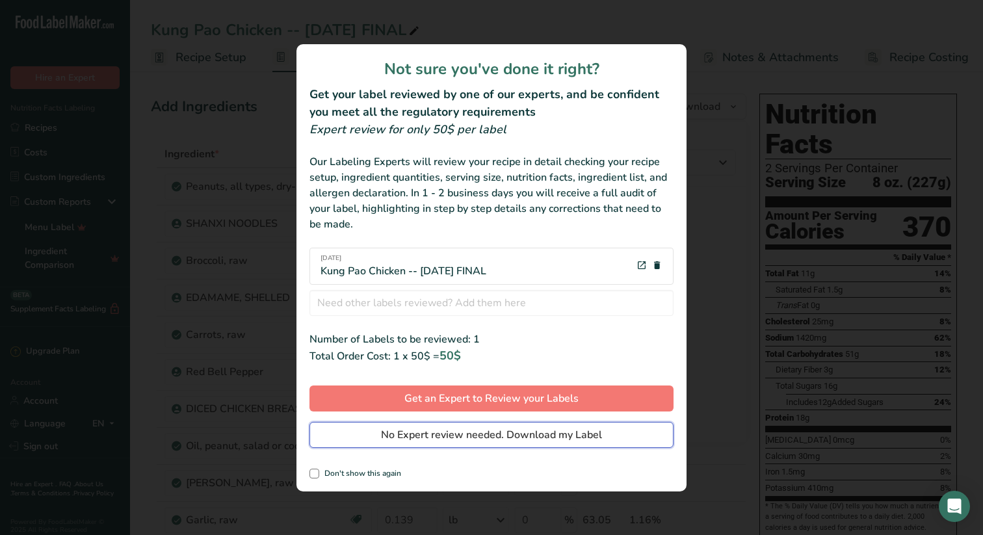
click at [434, 433] on span "No Expert review needed. Download my Label" at bounding box center [491, 435] width 221 height 16
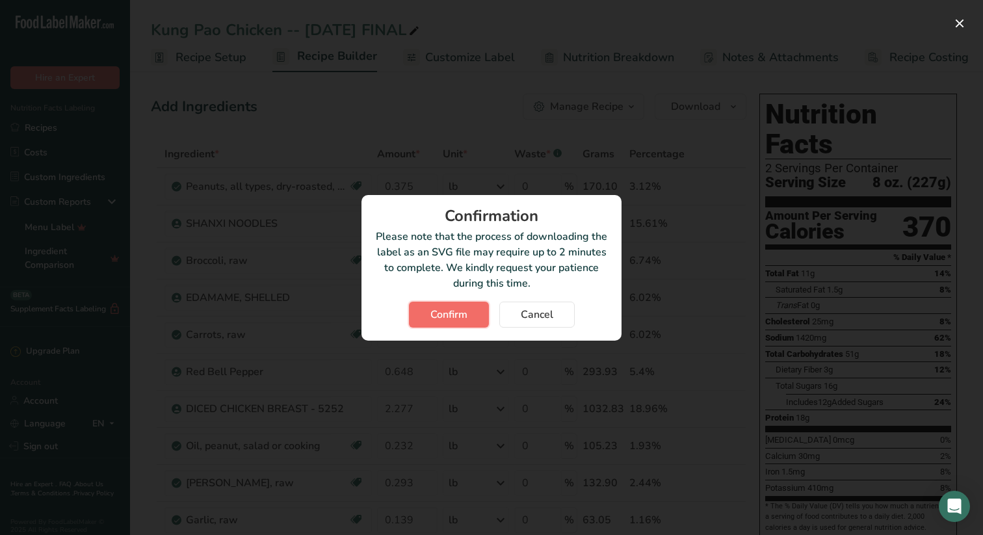
click at [455, 311] on span "Confirm" at bounding box center [448, 315] width 37 height 16
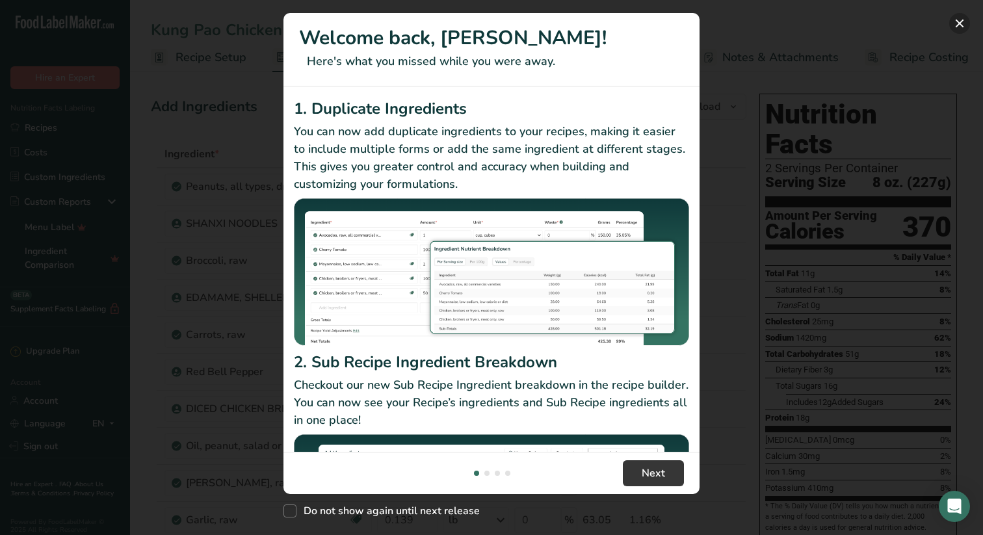
click at [960, 20] on button "New Features" at bounding box center [959, 23] width 21 height 21
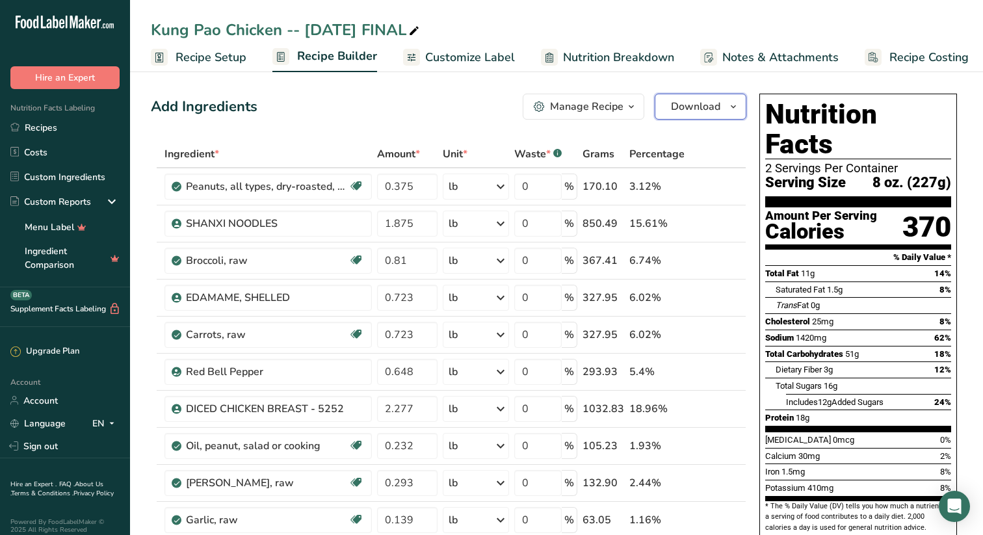
click at [733, 104] on icon "button" at bounding box center [733, 107] width 10 height 16
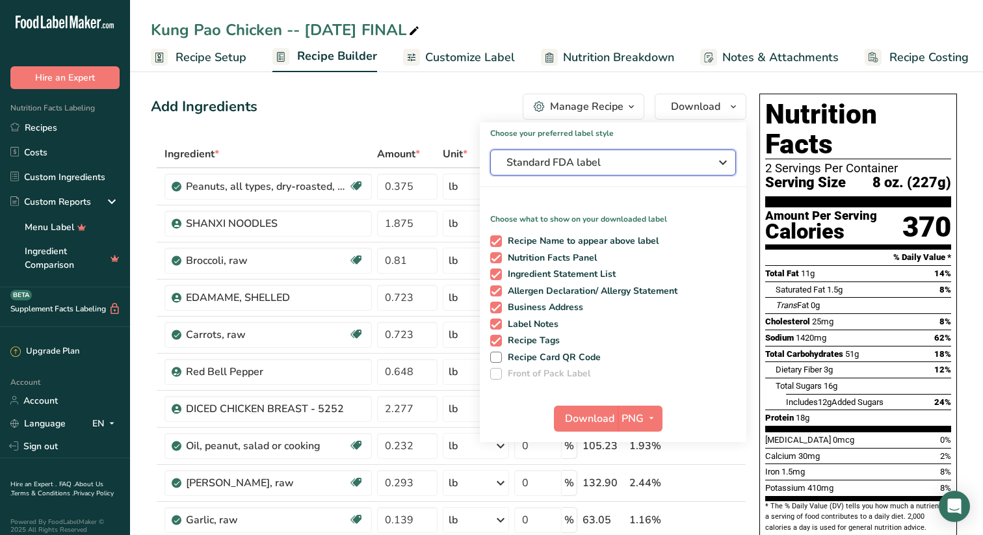
click at [724, 159] on icon "button" at bounding box center [723, 162] width 16 height 23
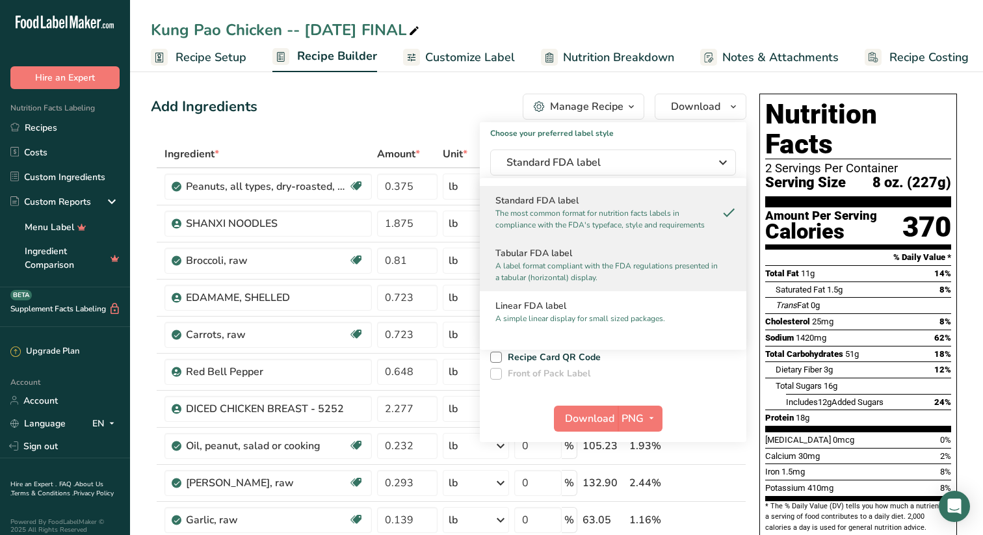
click at [575, 261] on p "A label format compliant with the FDA regulations presented in a tabular (horiz…" at bounding box center [608, 271] width 224 height 23
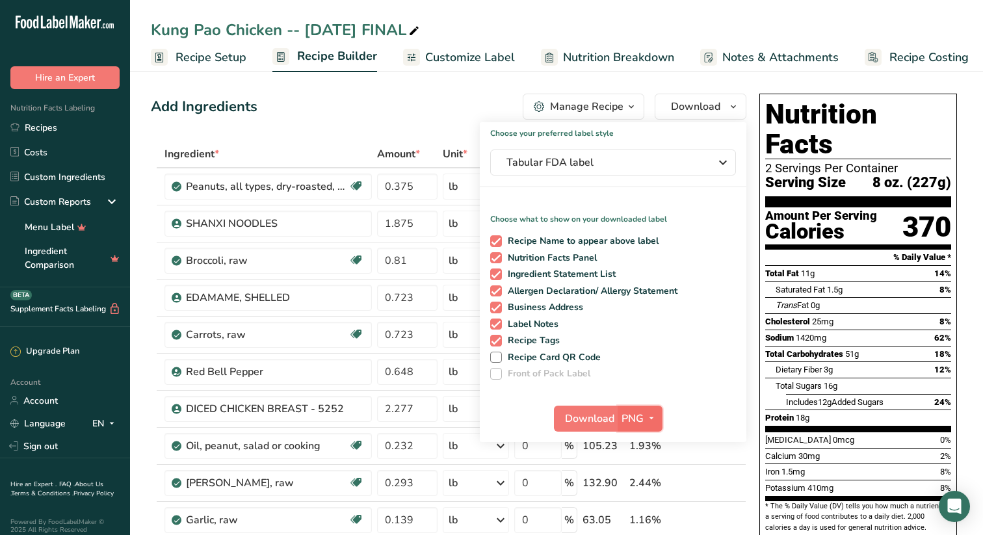
click at [651, 416] on icon "button" at bounding box center [651, 418] width 10 height 16
click at [644, 485] on link "SVG" at bounding box center [642, 487] width 42 height 21
click at [579, 416] on span "Download" at bounding box center [589, 419] width 49 height 16
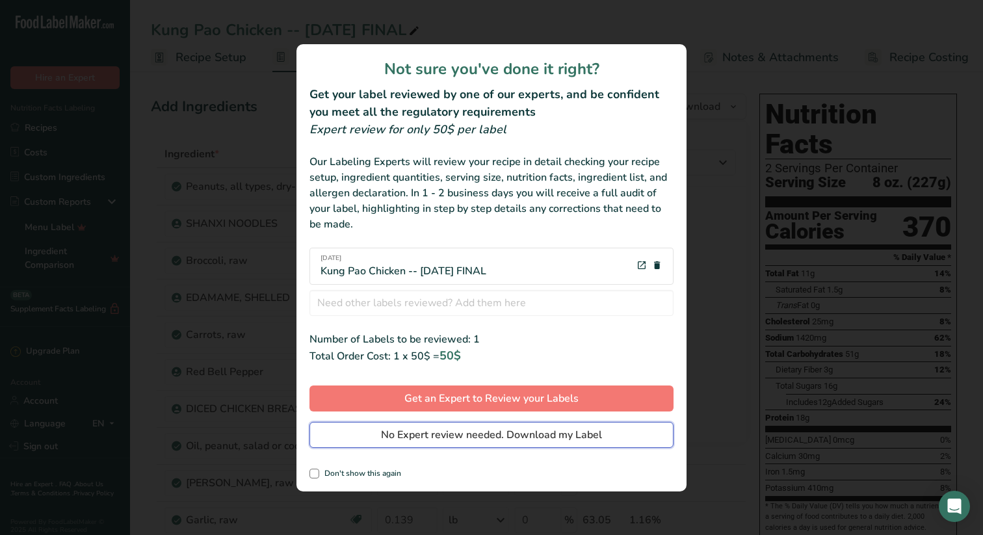
click at [486, 436] on span "No Expert review needed. Download my Label" at bounding box center [491, 435] width 221 height 16
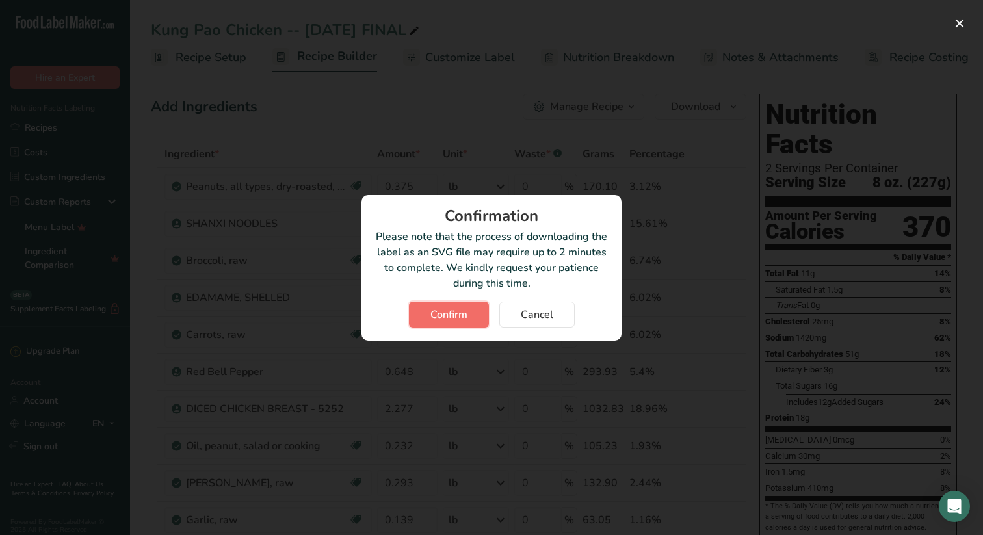
click at [453, 311] on span "Confirm" at bounding box center [448, 315] width 37 height 16
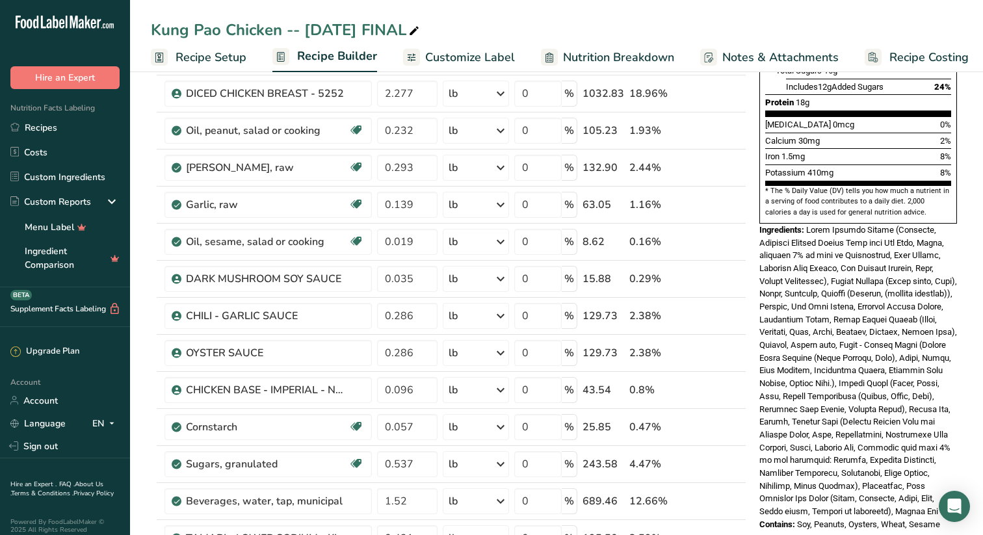
scroll to position [318, 0]
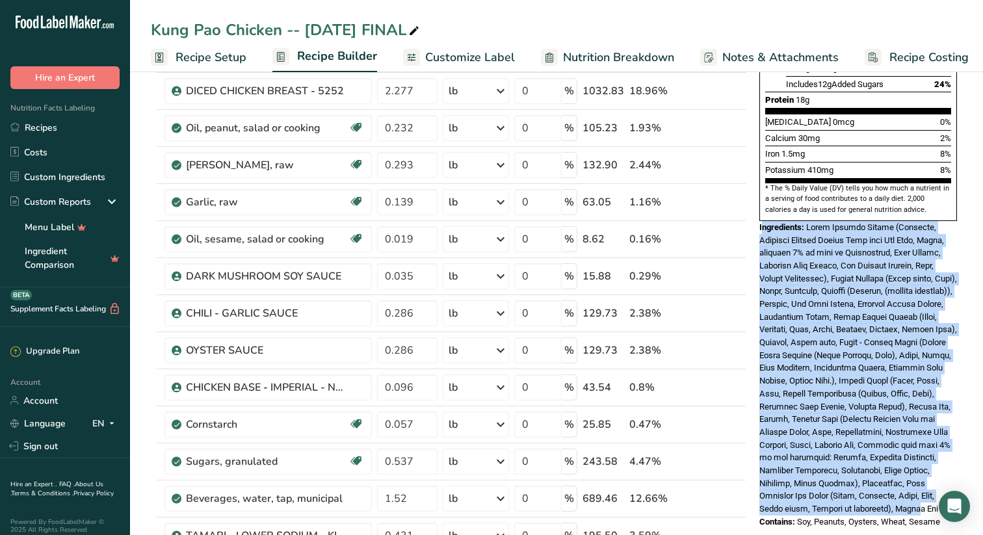
drag, startPoint x: 761, startPoint y: 198, endPoint x: 924, endPoint y: 481, distance: 327.1
click at [924, 481] on div "Ingredients:" at bounding box center [859, 368] width 198 height 295
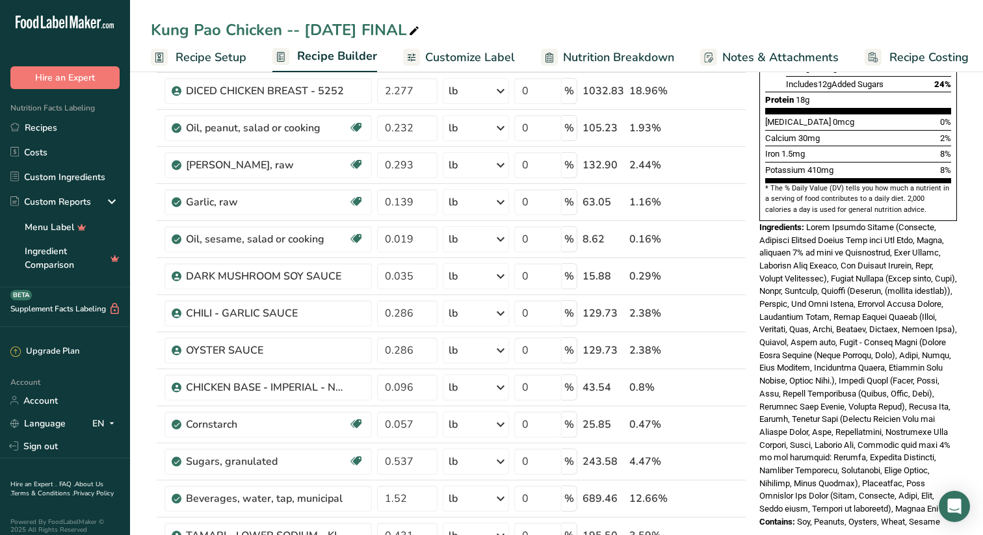
click at [923, 481] on span at bounding box center [859, 367] width 198 height 291
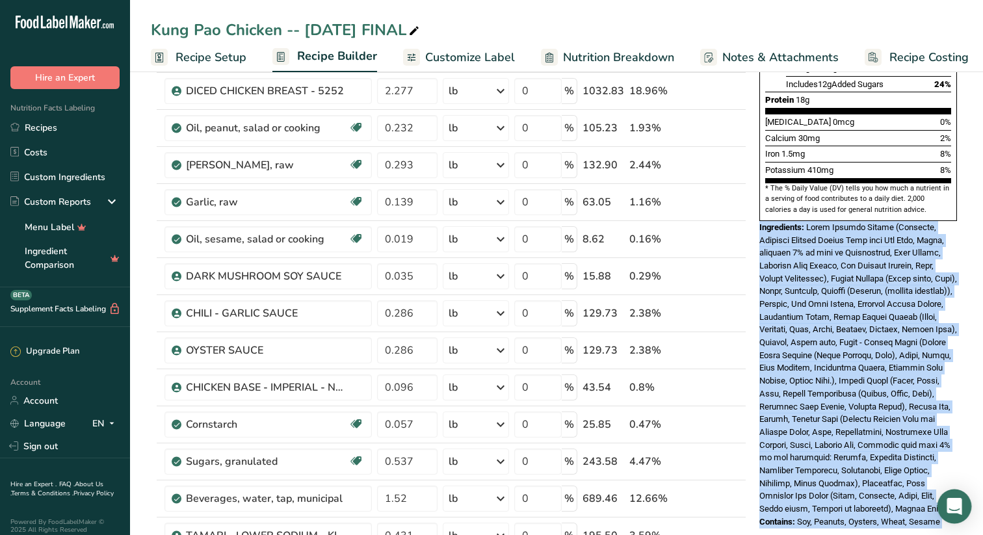
drag, startPoint x: 761, startPoint y: 197, endPoint x: 955, endPoint y: 492, distance: 353.0
click at [955, 492] on body ".a-20{fill:#fff;} Hire an Expert Nutrition Facts Labeling Recipes Costs Custom …" at bounding box center [491, 413] width 983 height 1462
copy body "Ingredients: Diced Chicken Breast (Boneless, Skinless Chicken Breast Meat with …"
click at [48, 126] on link "Recipes" at bounding box center [65, 127] width 130 height 25
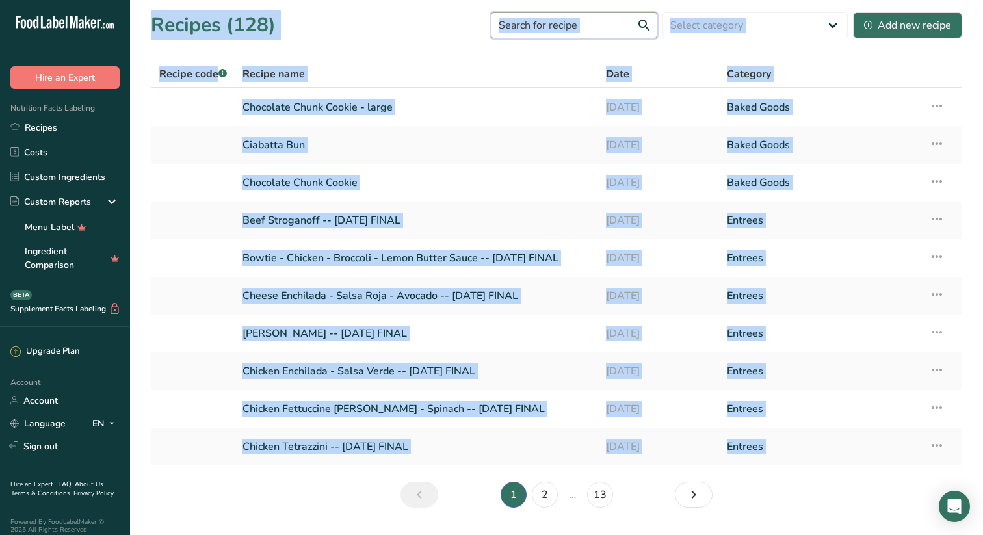
click at [609, 25] on input "text" at bounding box center [574, 25] width 166 height 26
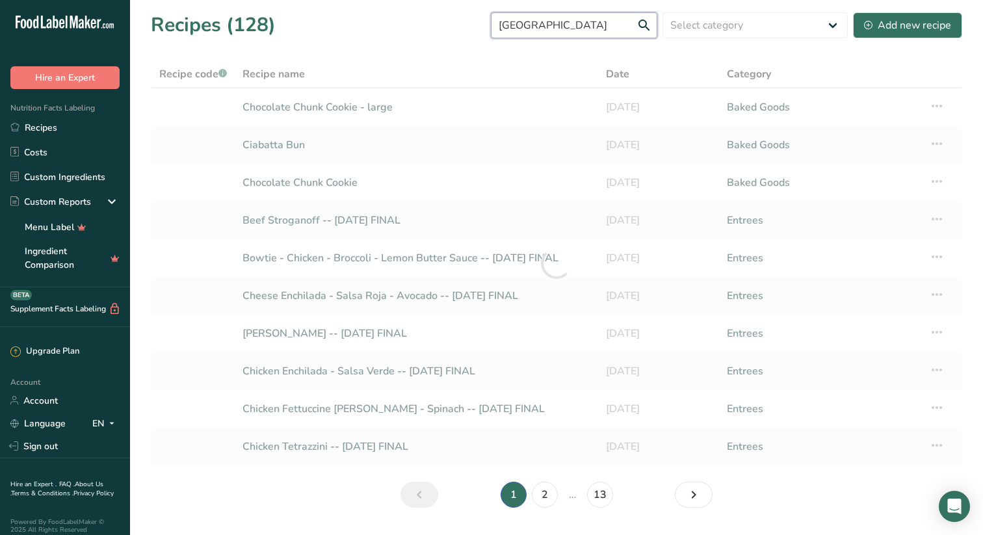
click at [647, 23] on input "riga" at bounding box center [574, 25] width 166 height 26
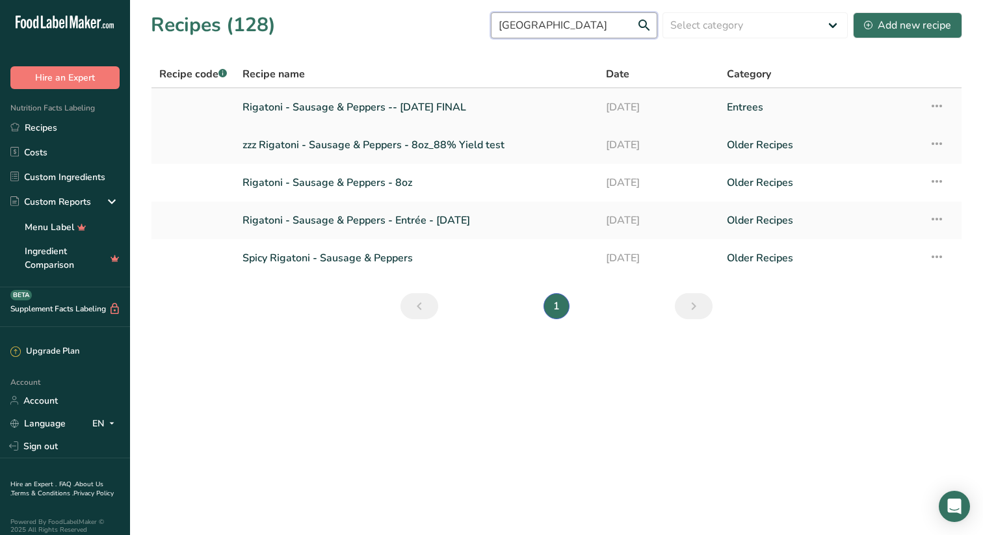
type input "riga"
click at [331, 105] on link "Rigatoni - Sausage & Peppers -- July '25 FINAL" at bounding box center [417, 107] width 348 height 27
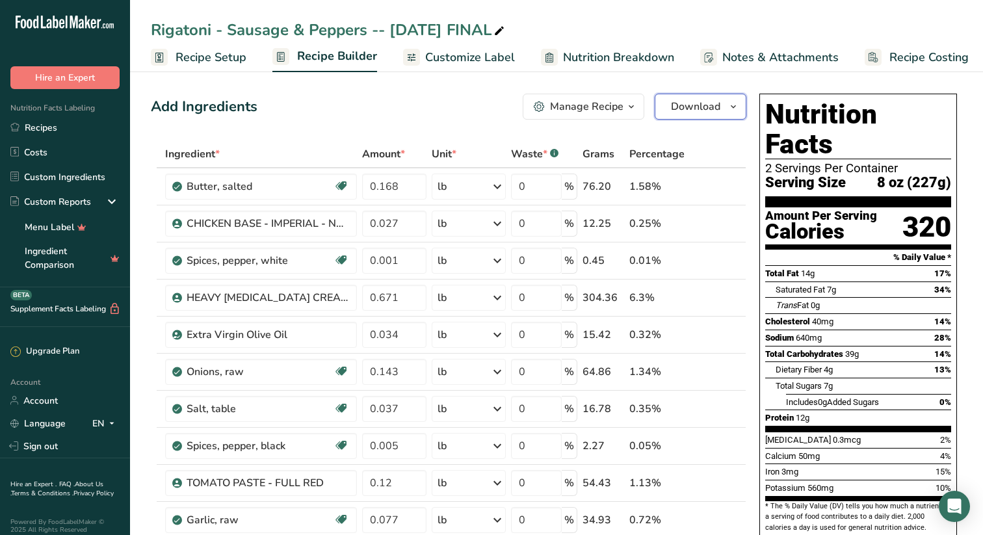
click at [734, 104] on icon "button" at bounding box center [733, 107] width 10 height 16
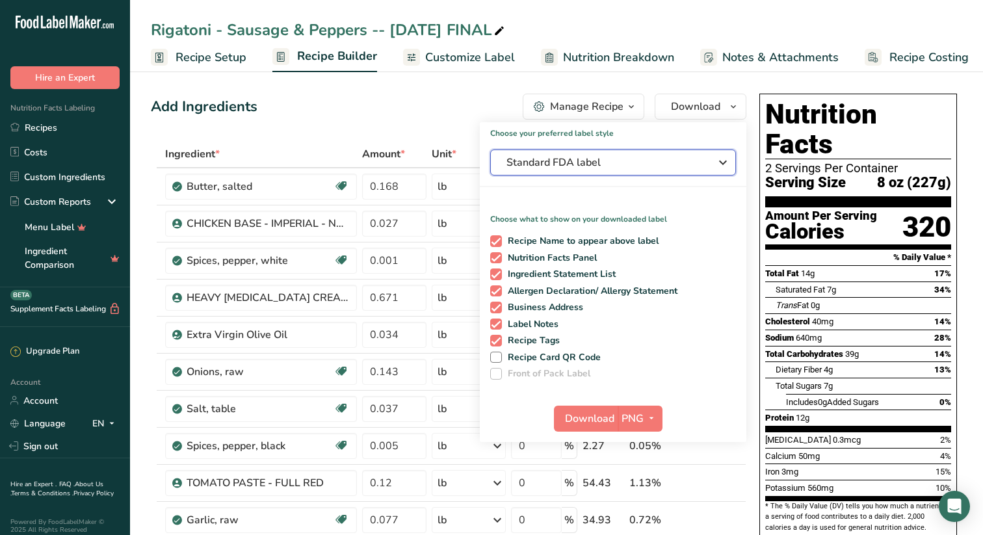
click at [724, 162] on icon "button" at bounding box center [723, 162] width 16 height 23
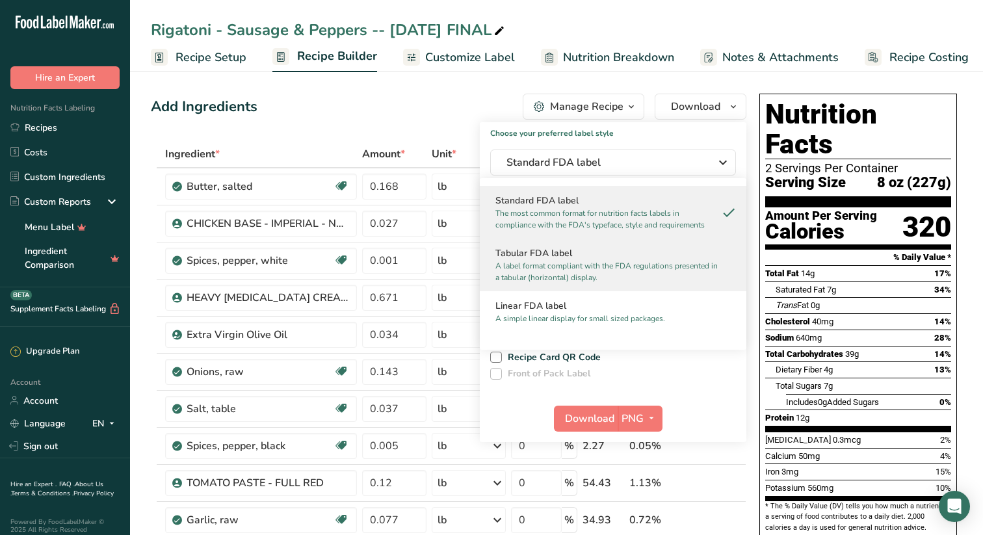
click at [563, 257] on h2 "Tabular FDA label" at bounding box center [613, 253] width 235 height 14
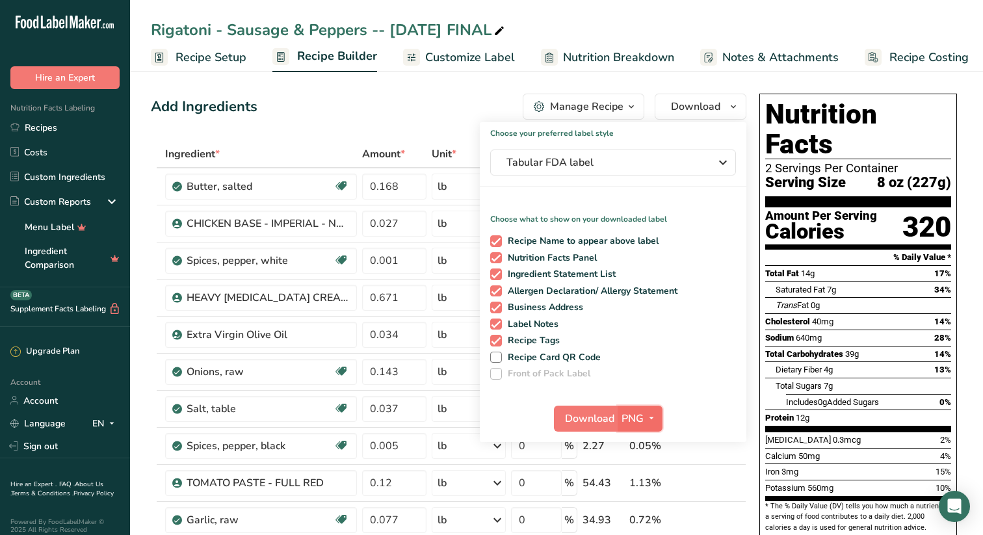
click at [652, 417] on icon "button" at bounding box center [651, 418] width 10 height 16
click at [645, 484] on link "SVG" at bounding box center [642, 487] width 42 height 21
click at [587, 414] on span "Download" at bounding box center [589, 419] width 49 height 16
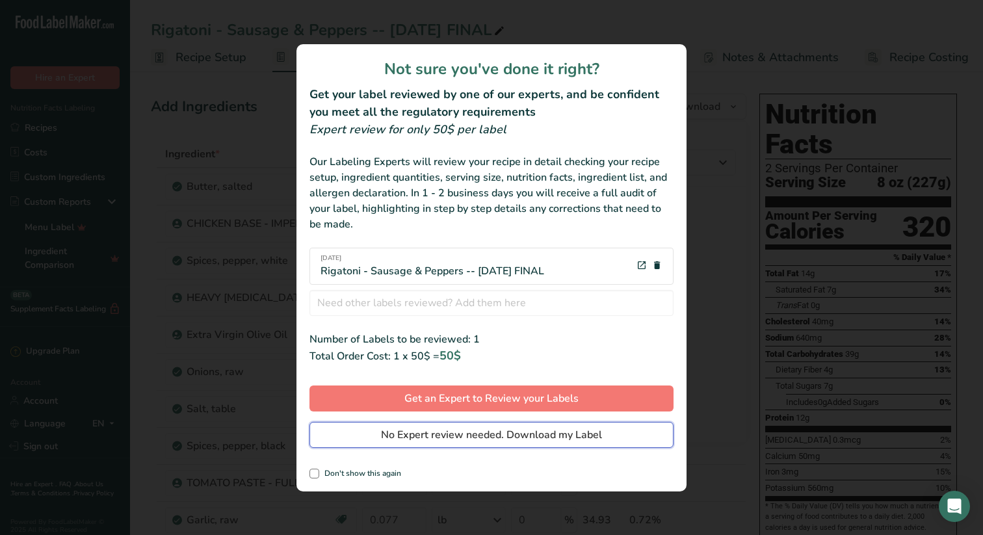
click at [474, 432] on span "No Expert review needed. Download my Label" at bounding box center [491, 435] width 221 height 16
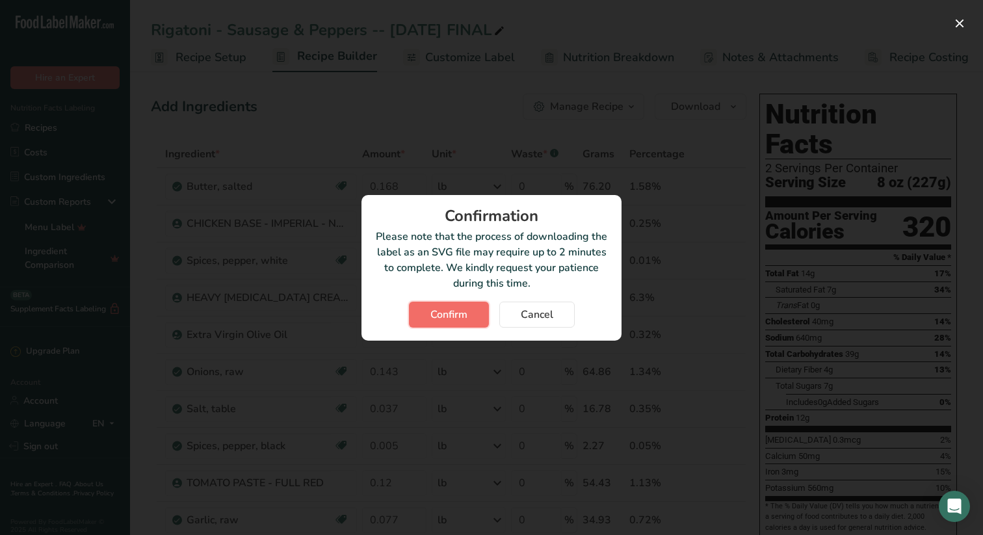
click at [453, 315] on span "Confirm" at bounding box center [448, 315] width 37 height 16
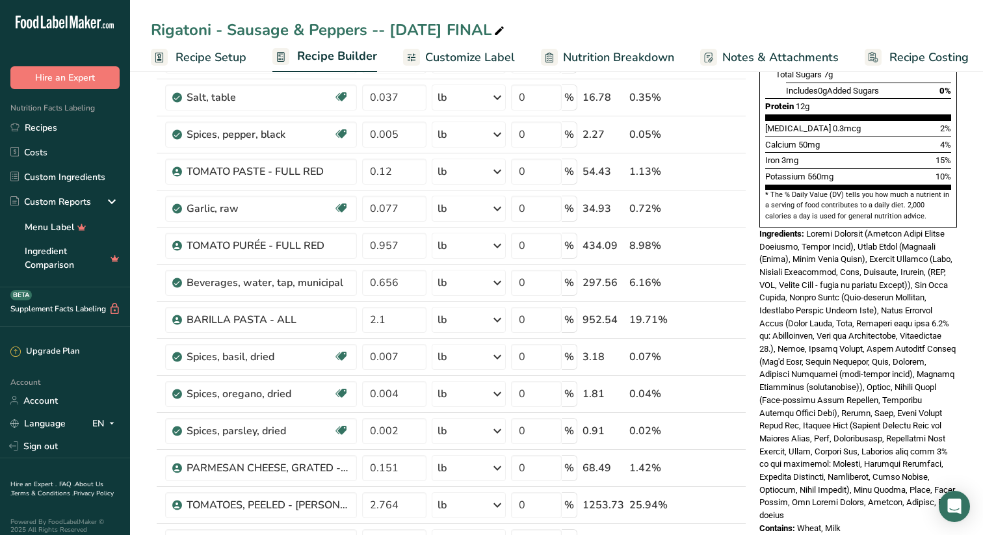
scroll to position [366, 0]
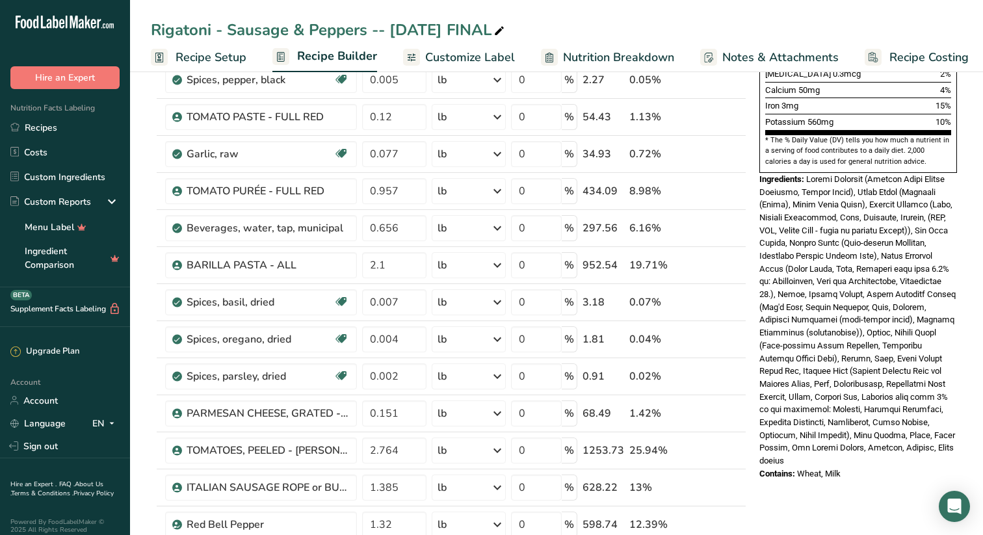
drag, startPoint x: 760, startPoint y: 148, endPoint x: 872, endPoint y: 446, distance: 318.1
click at [872, 446] on div "Nutrition Facts 2 Servings Per Container Serving Size 8 oz (227g) Amount Per Se…" at bounding box center [858, 103] width 208 height 763
copy div "Ingredients: Peeled Tomatoes (Italian Whole Peeled Tomatoes, Tomato Purée), Whe…"
click at [45, 127] on link "Recipes" at bounding box center [65, 127] width 130 height 25
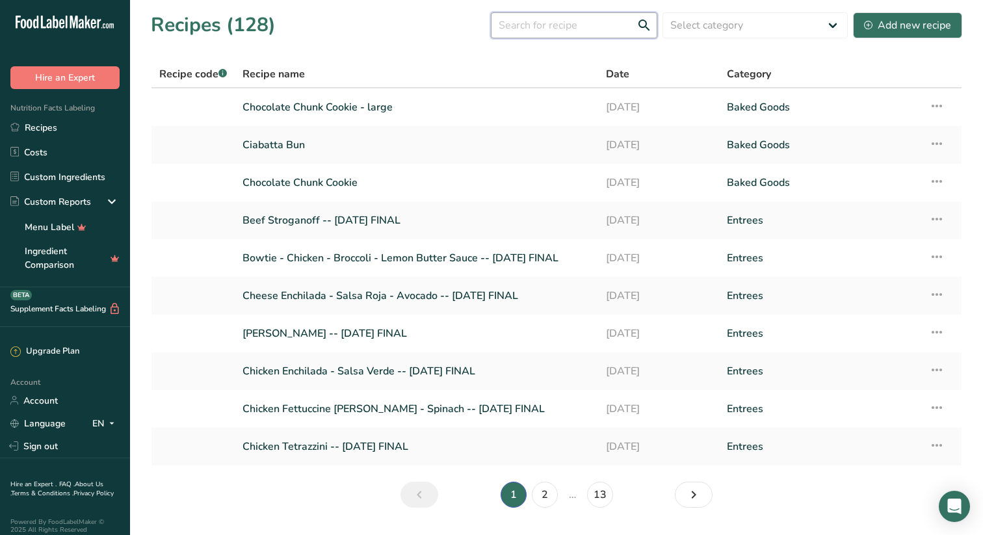
click at [579, 27] on input "text" at bounding box center [574, 25] width 166 height 26
type input "shell"
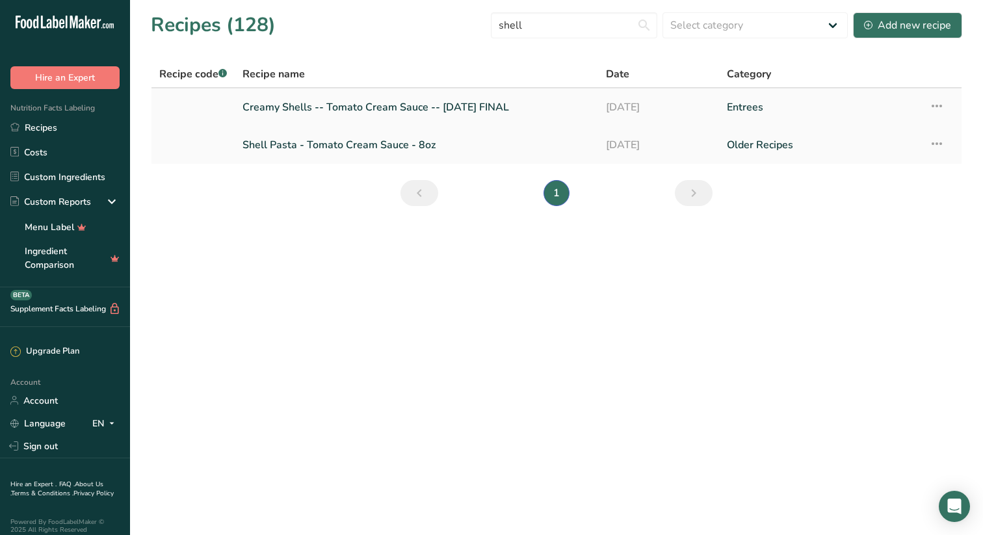
click at [358, 104] on link "Creamy Shells -- Tomato Cream Sauce -- July '25 FINAL" at bounding box center [417, 107] width 348 height 27
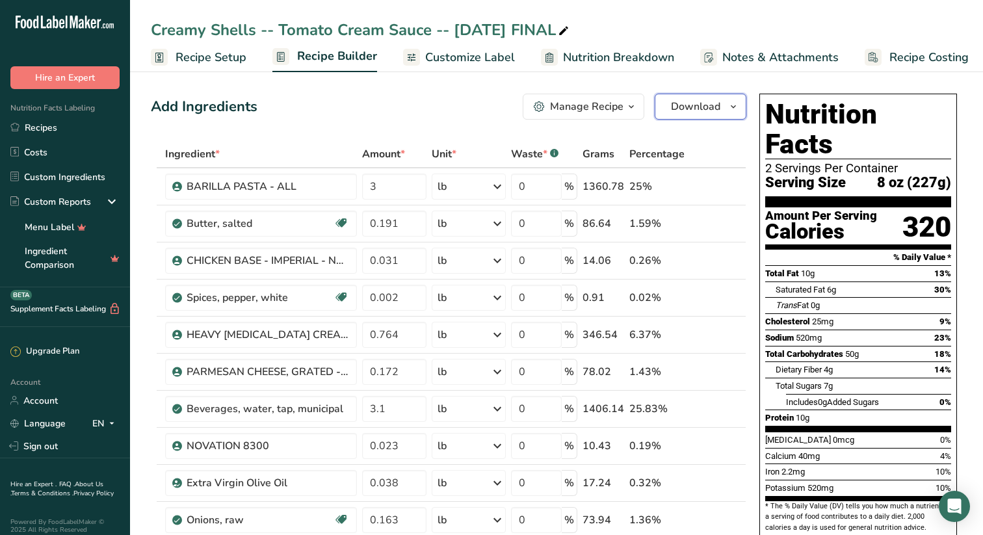
click at [734, 105] on icon "button" at bounding box center [733, 107] width 10 height 16
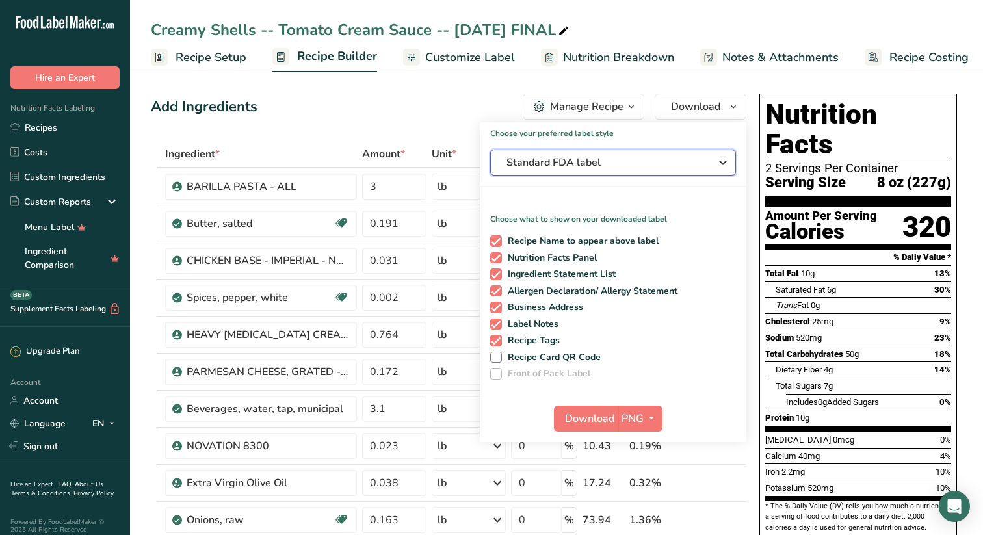
click at [726, 163] on icon "button" at bounding box center [723, 162] width 16 height 23
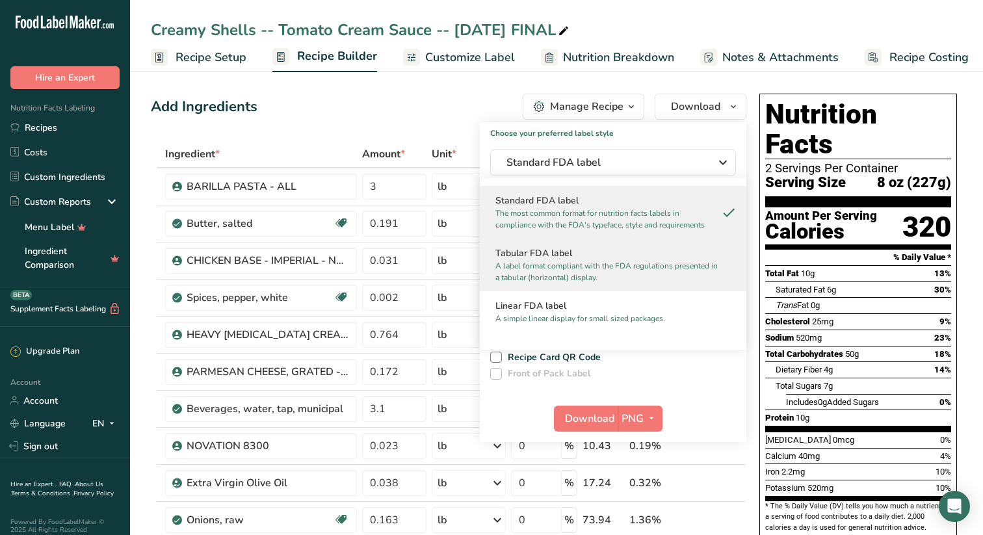
click at [546, 262] on p "A label format compliant with the FDA regulations presented in a tabular (horiz…" at bounding box center [608, 271] width 224 height 23
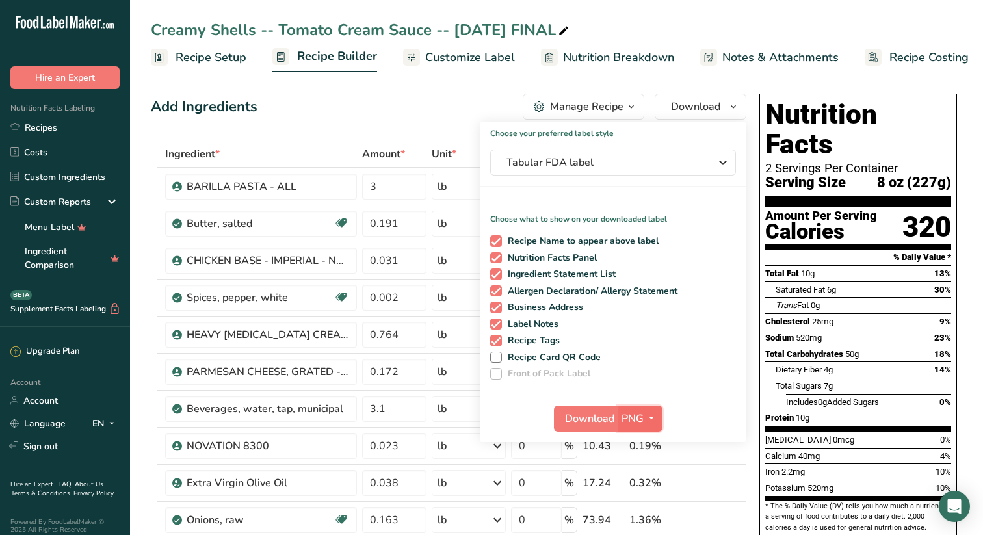
click at [653, 416] on icon "button" at bounding box center [651, 418] width 10 height 16
click at [641, 486] on link "SVG" at bounding box center [642, 487] width 42 height 21
click at [594, 417] on span "Download" at bounding box center [589, 419] width 49 height 16
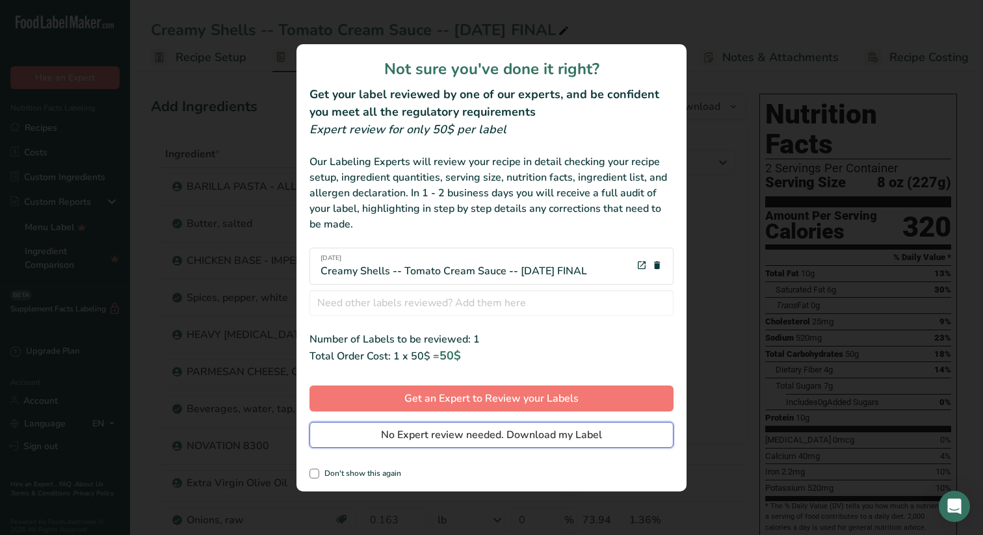
click at [469, 429] on span "No Expert review needed. Download my Label" at bounding box center [491, 435] width 221 height 16
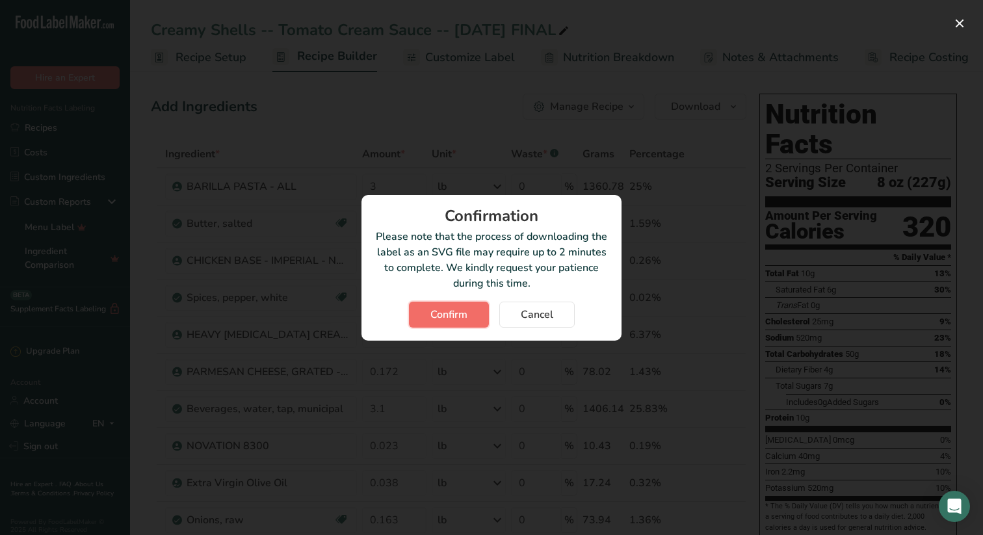
click at [455, 310] on span "Confirm" at bounding box center [448, 315] width 37 height 16
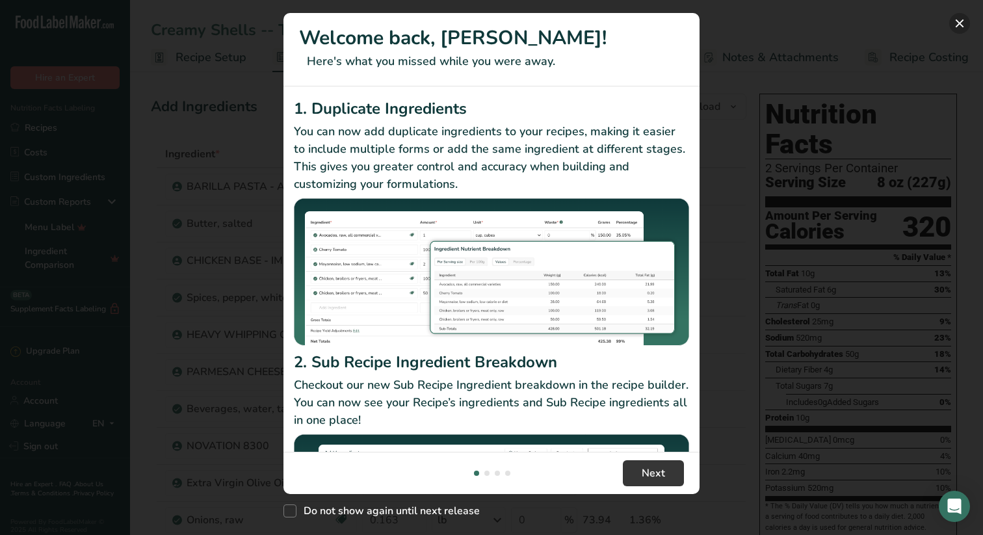
click at [962, 22] on button "New Features" at bounding box center [959, 23] width 21 height 21
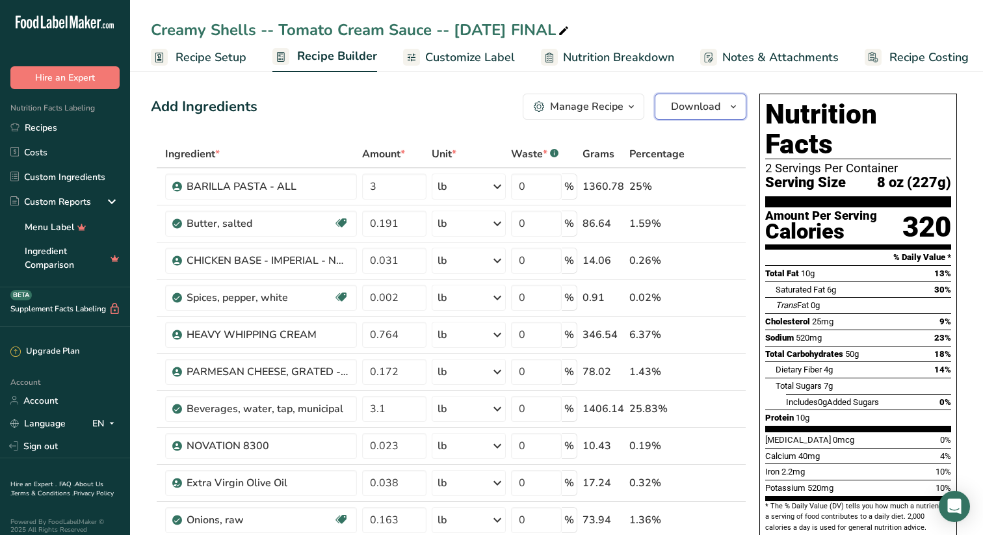
click at [734, 104] on icon "button" at bounding box center [733, 107] width 10 height 16
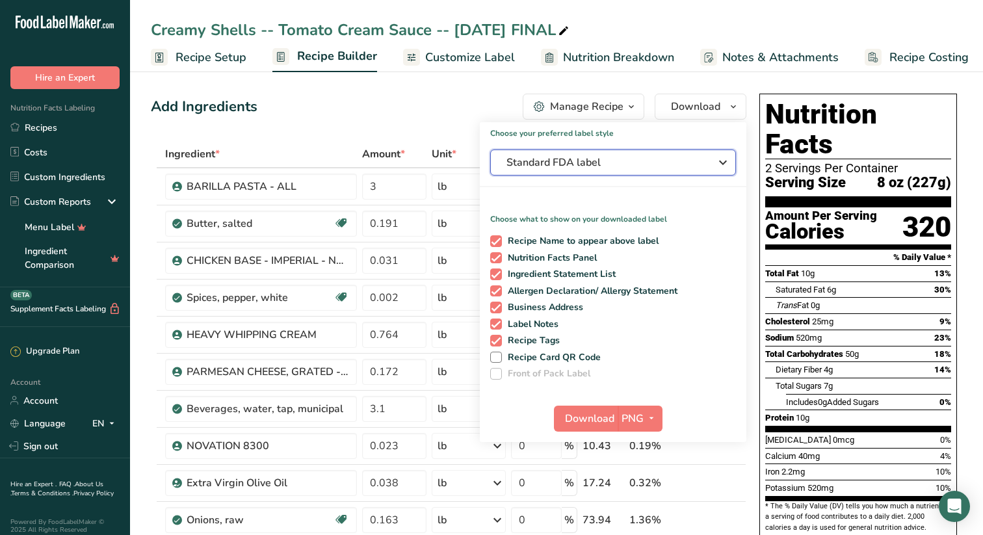
click at [724, 162] on icon "button" at bounding box center [723, 162] width 16 height 23
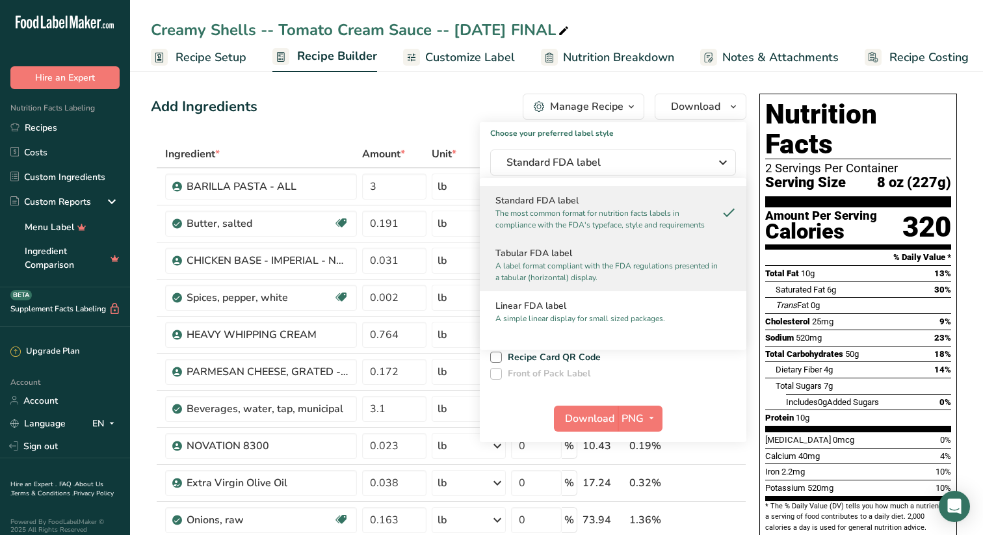
click at [565, 260] on p "A label format compliant with the FDA regulations presented in a tabular (horiz…" at bounding box center [608, 271] width 224 height 23
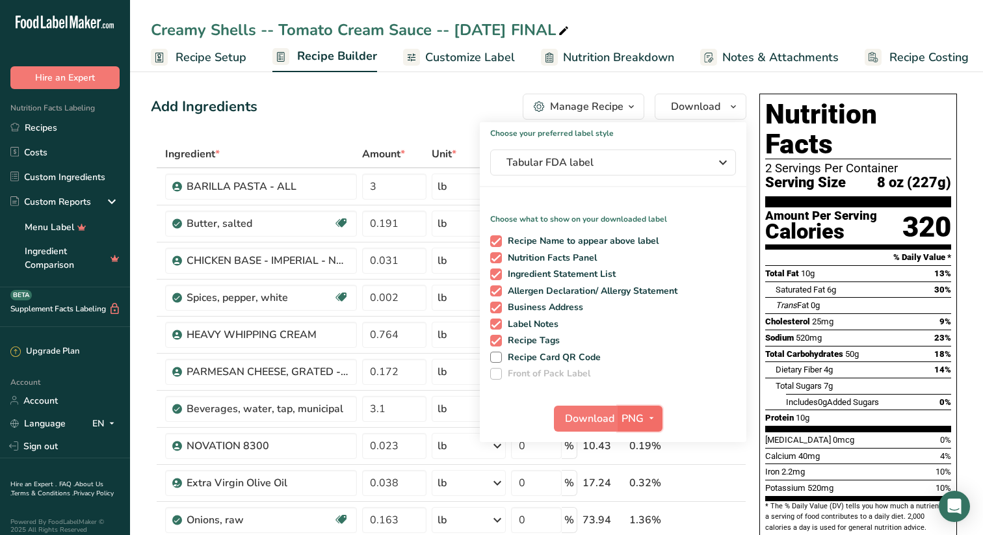
click at [653, 417] on icon "button" at bounding box center [651, 418] width 10 height 16
click at [645, 484] on link "SVG" at bounding box center [642, 487] width 42 height 21
click at [585, 415] on span "Download" at bounding box center [589, 419] width 49 height 16
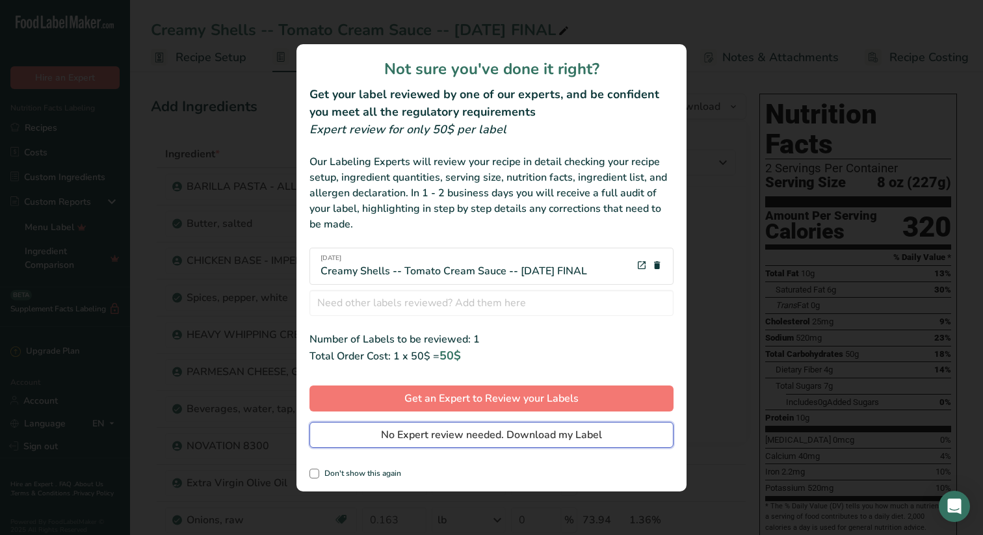
click at [446, 432] on span "No Expert review needed. Download my Label" at bounding box center [491, 435] width 221 height 16
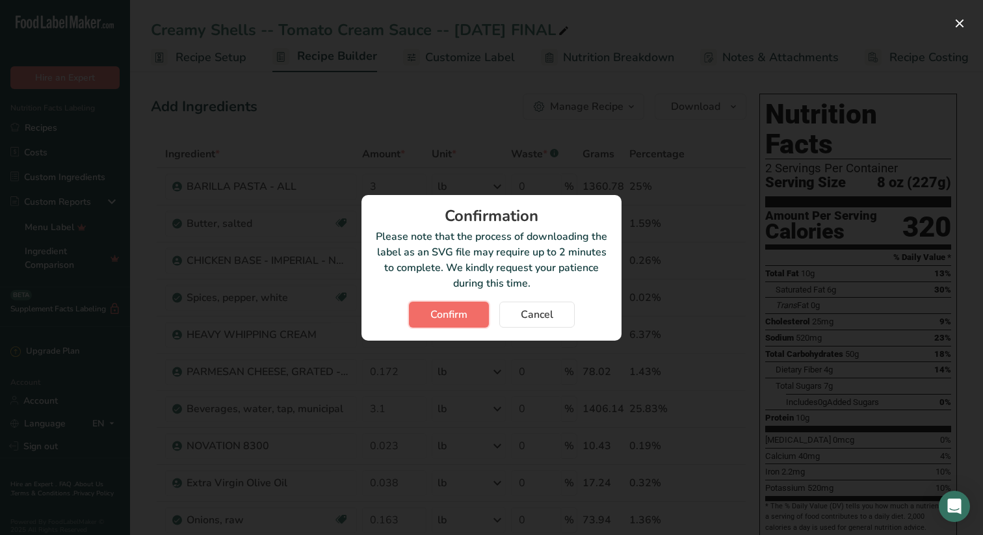
click at [440, 314] on span "Confirm" at bounding box center [448, 315] width 37 height 16
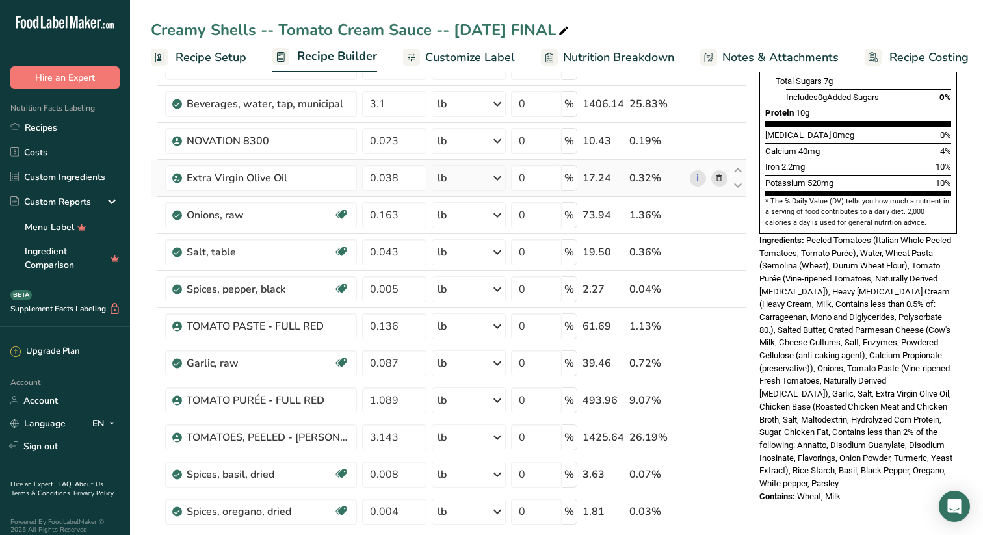
scroll to position [306, 0]
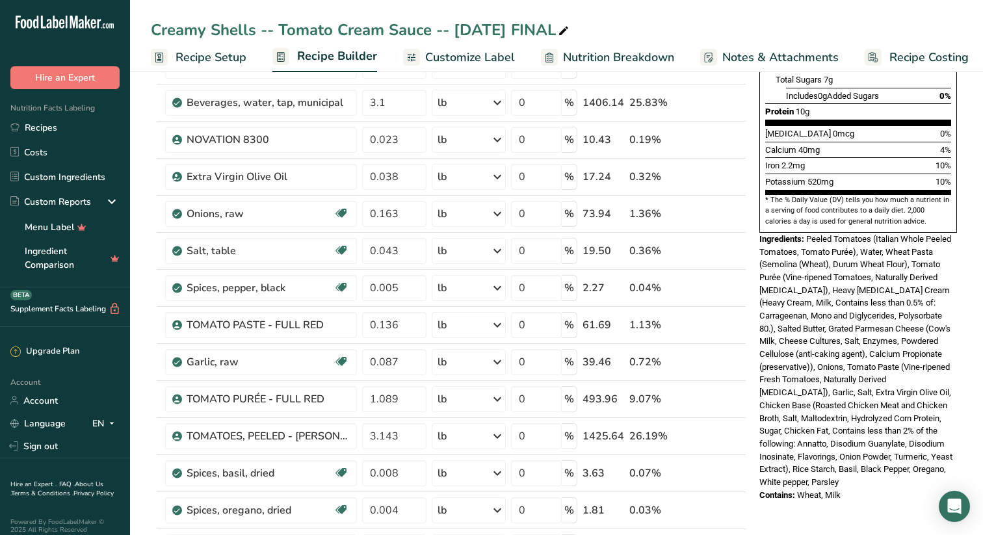
drag, startPoint x: 760, startPoint y: 210, endPoint x: 867, endPoint y: 473, distance: 284.1
click at [867, 473] on div "Nutrition Facts 2 Servings Per Container Serving Size 8 oz (227g) Amount Per Se…" at bounding box center [858, 144] width 208 height 724
copy div "Ingredients: Peeled Tomatoes (Italian Whole Peeled Tomatoes, Tomato Purée), Wat…"
click at [45, 127] on link "Recipes" at bounding box center [65, 127] width 130 height 25
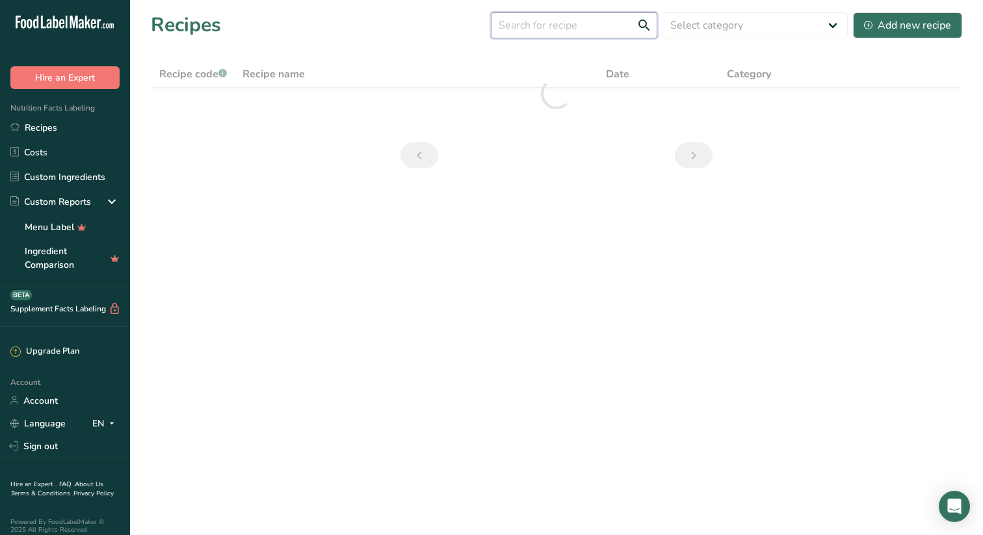
click at [583, 23] on input "text" at bounding box center [574, 25] width 166 height 26
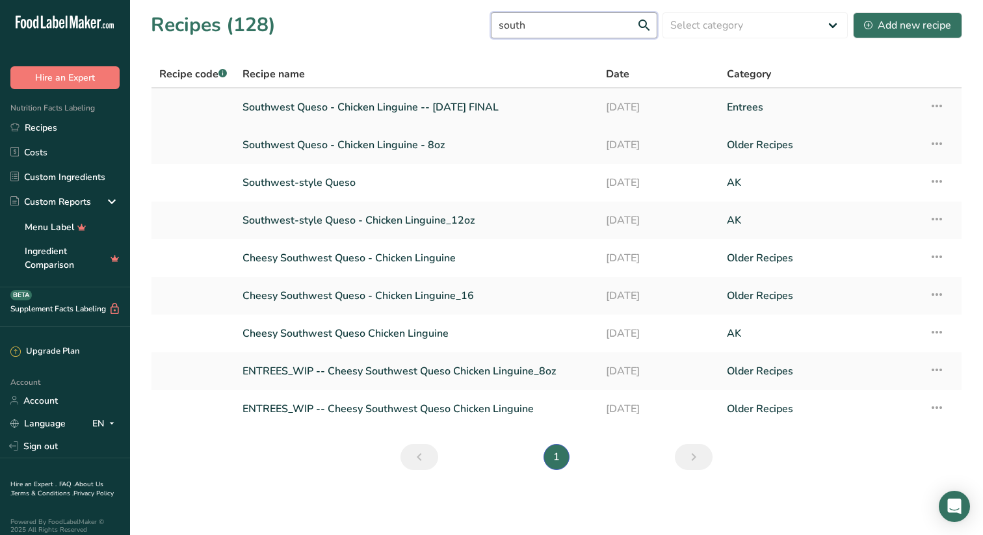
type input "south"
click at [419, 109] on link "Southwest Queso - Chicken Linguine -- July '25 FINAL" at bounding box center [417, 107] width 348 height 27
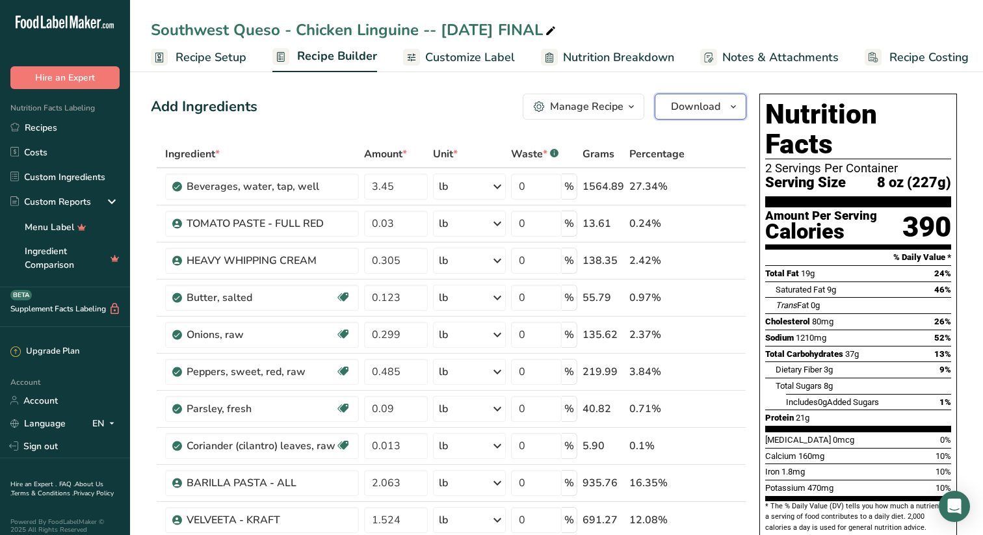
click at [734, 103] on icon "button" at bounding box center [733, 107] width 10 height 16
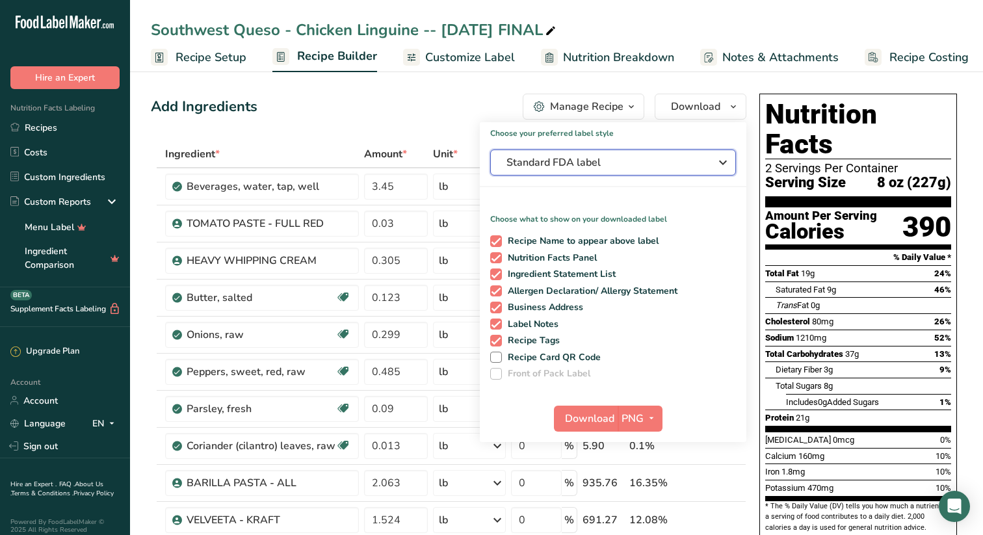
click at [722, 159] on icon "button" at bounding box center [723, 162] width 16 height 23
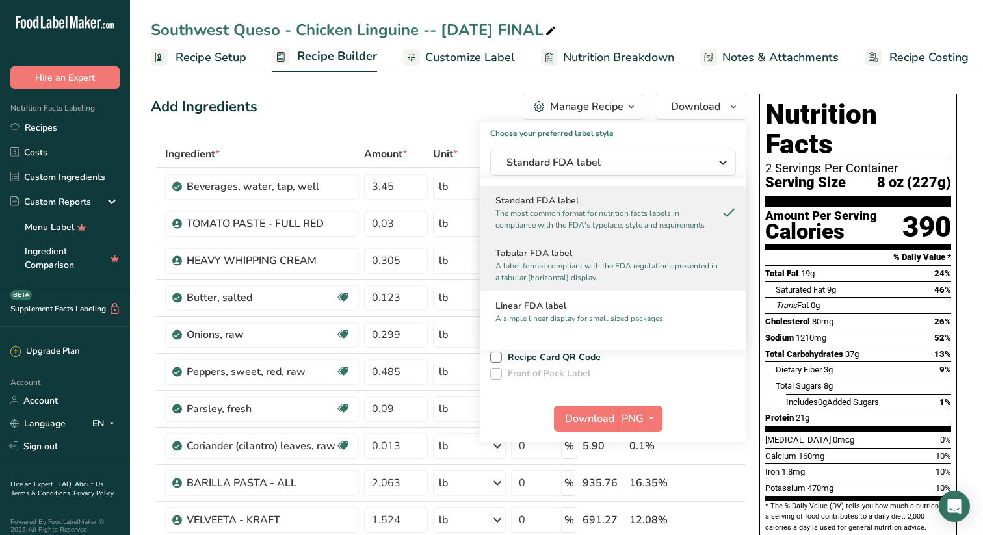
click at [551, 259] on h2 "Tabular FDA label" at bounding box center [613, 253] width 235 height 14
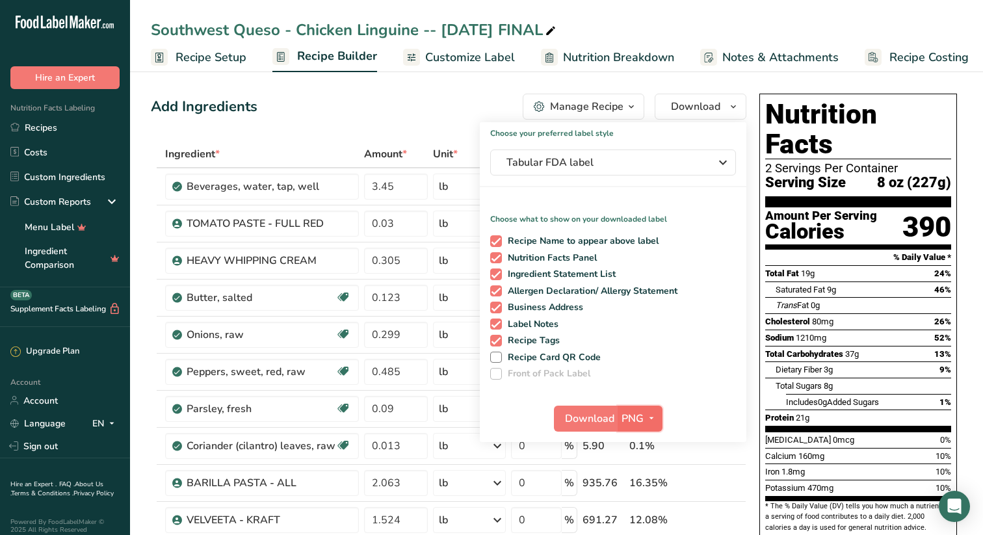
click at [652, 419] on icon "button" at bounding box center [651, 418] width 10 height 16
click at [642, 486] on link "SVG" at bounding box center [642, 487] width 42 height 21
click at [594, 417] on span "Download" at bounding box center [589, 419] width 49 height 16
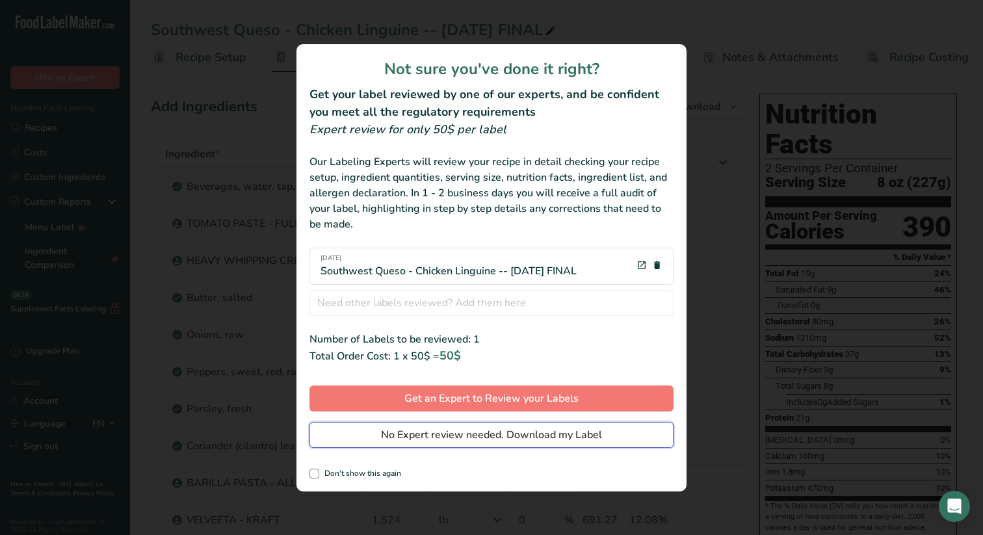
click at [474, 425] on button "No Expert review needed. Download my Label" at bounding box center [492, 435] width 364 height 26
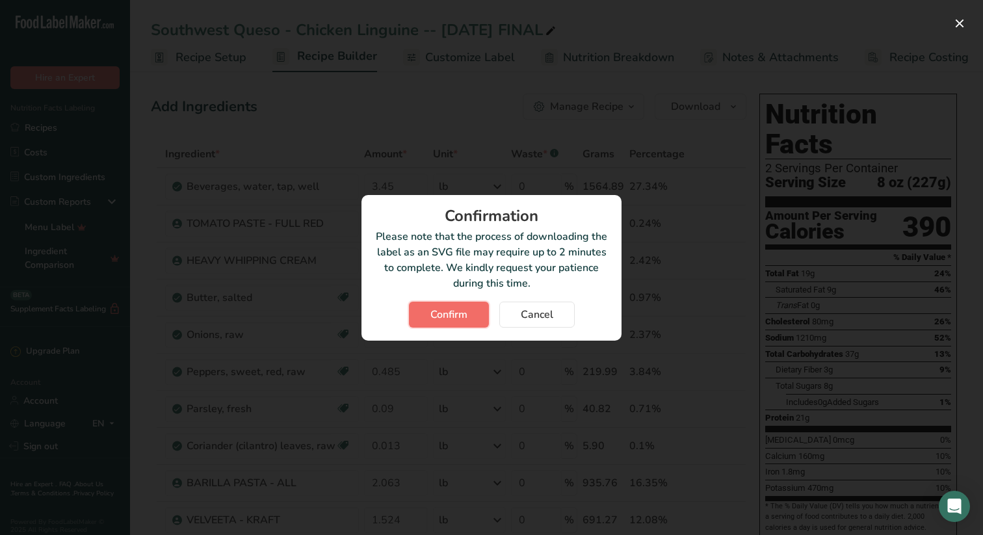
click at [451, 309] on span "Confirm" at bounding box center [448, 315] width 37 height 16
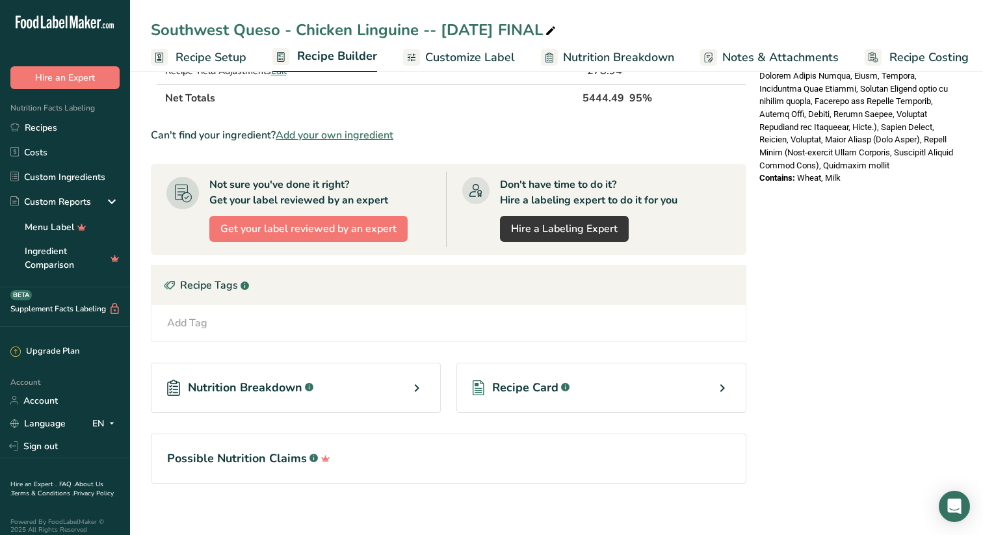
scroll to position [883, 0]
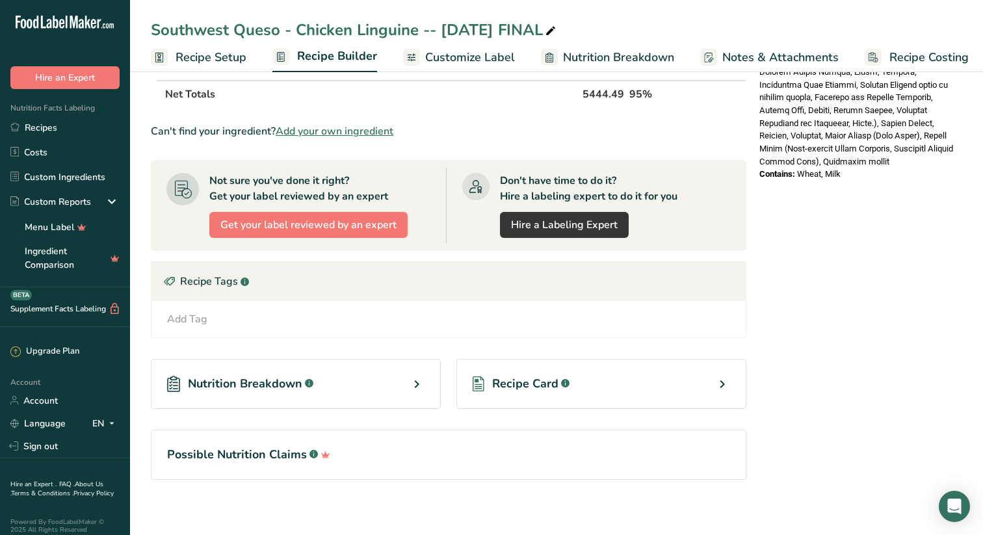
drag, startPoint x: 759, startPoint y: 139, endPoint x: 938, endPoint y: 522, distance: 422.1
copy div "Ingredients: Water, Grilled Chicken Strips (Skinless, Boneless Chicken Breast M…"
click at [54, 124] on link "Recipes" at bounding box center [65, 127] width 130 height 25
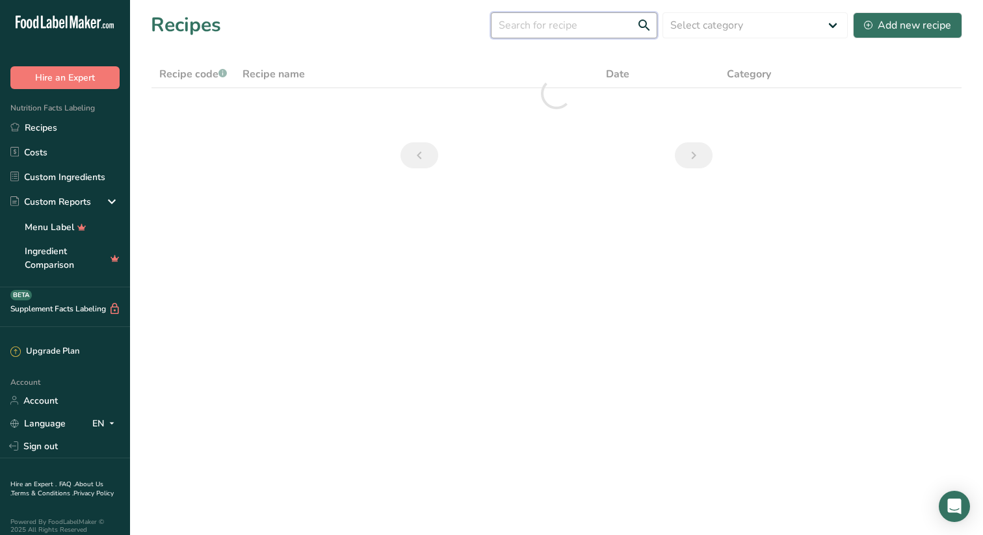
click at [591, 22] on input "text" at bounding box center [574, 25] width 166 height 26
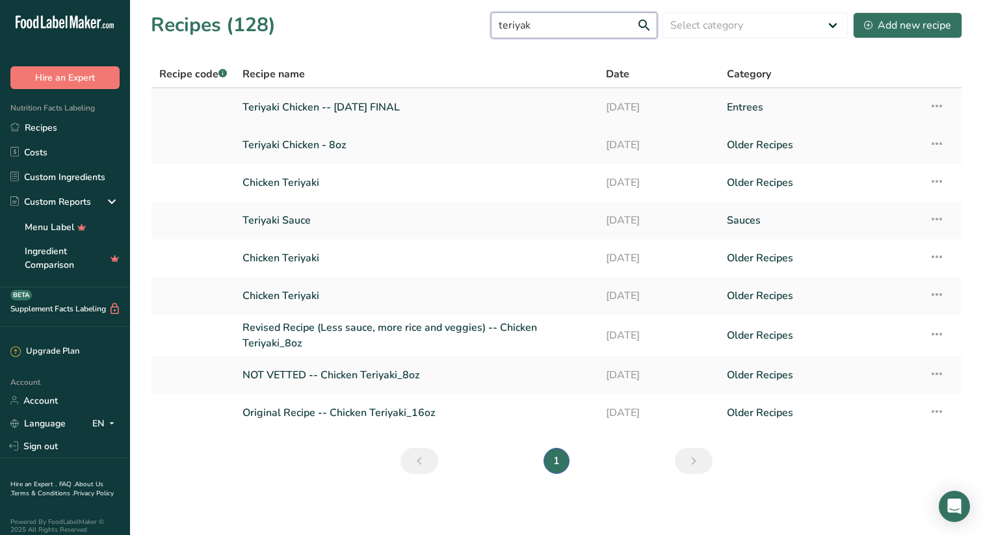
type input "teriyak"
click at [324, 103] on link "Teriyaki Chicken -- July '25 FINAL" at bounding box center [417, 107] width 348 height 27
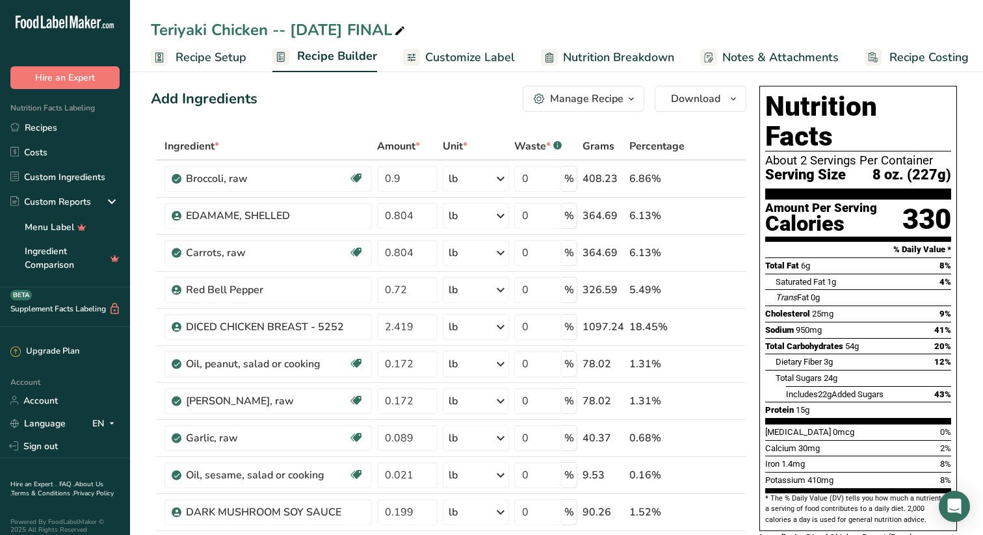
scroll to position [7, 0]
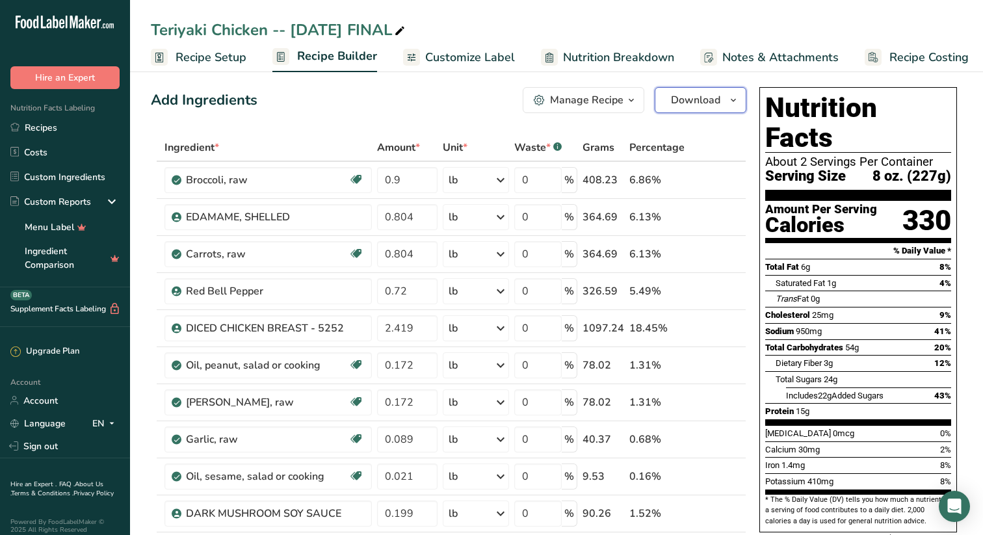
click at [734, 96] on icon "button" at bounding box center [733, 100] width 10 height 16
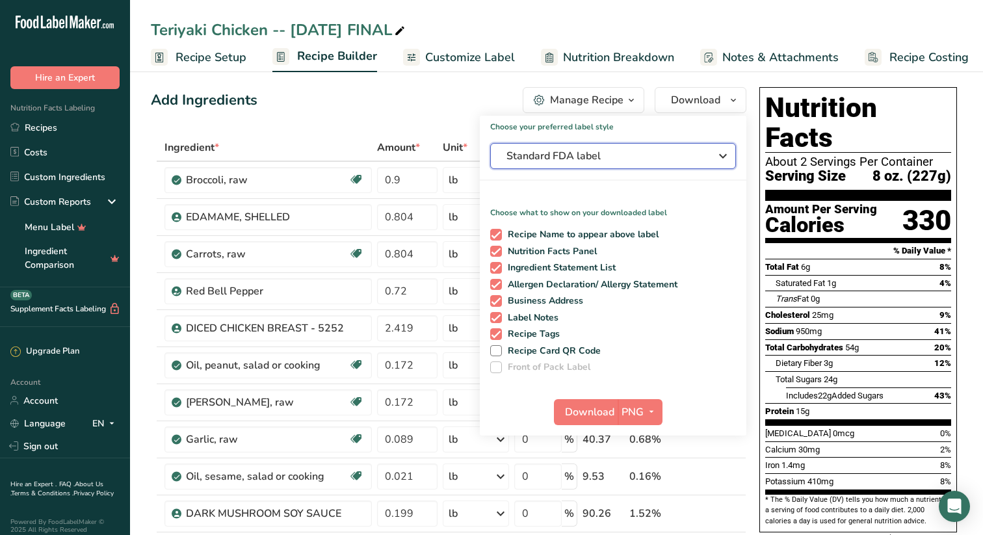
click at [726, 150] on icon "button" at bounding box center [723, 155] width 16 height 23
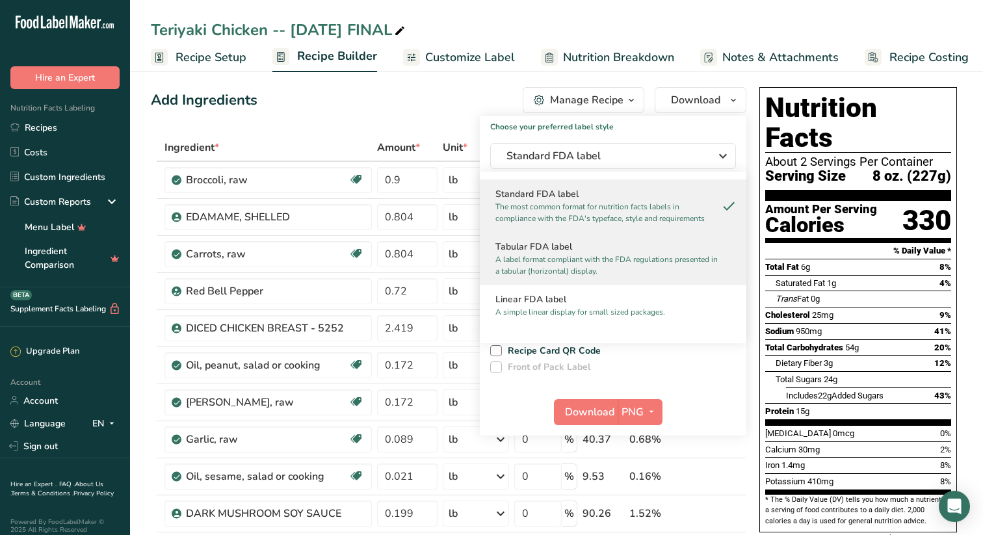
click at [546, 248] on h2 "Tabular FDA label" at bounding box center [613, 247] width 235 height 14
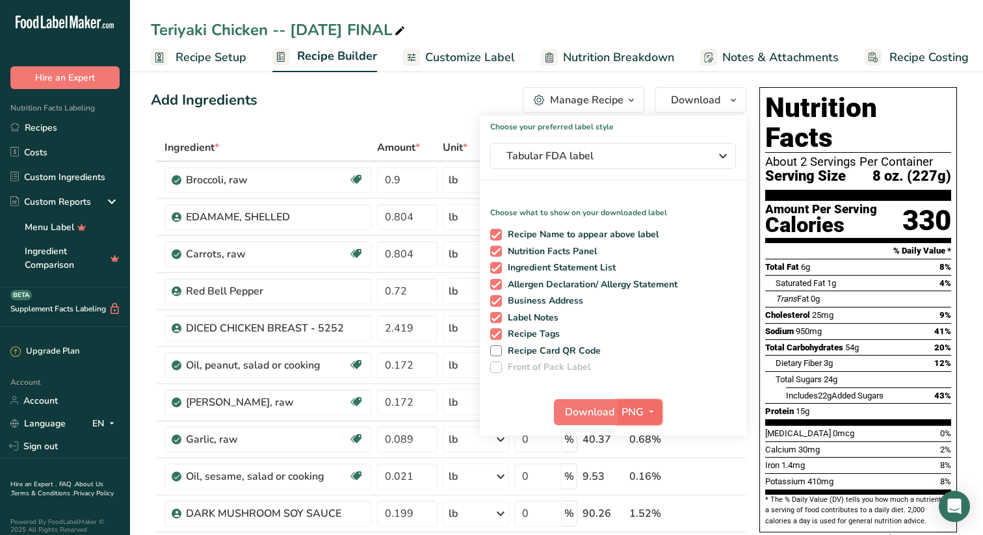
click at [654, 410] on icon "button" at bounding box center [651, 412] width 10 height 16
click at [644, 480] on link "SVG" at bounding box center [642, 481] width 42 height 21
click at [582, 405] on span "Download" at bounding box center [589, 412] width 49 height 16
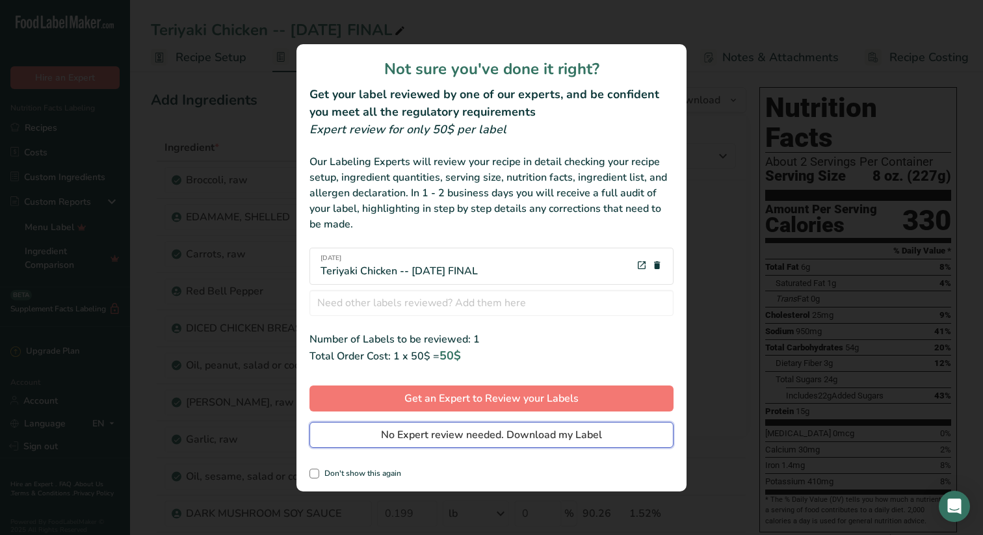
click at [447, 432] on span "No Expert review needed. Download my Label" at bounding box center [491, 435] width 221 height 16
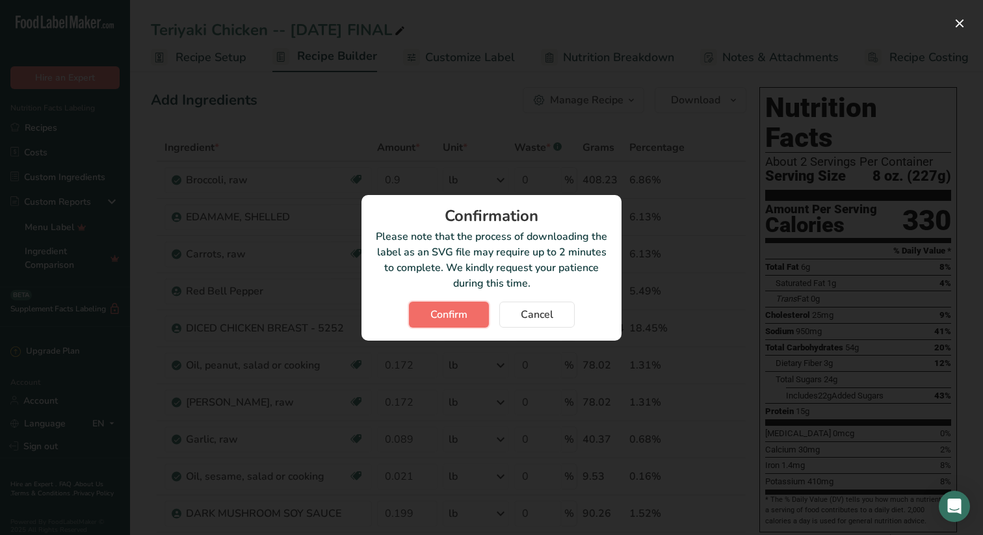
click at [447, 309] on span "Confirm" at bounding box center [448, 315] width 37 height 16
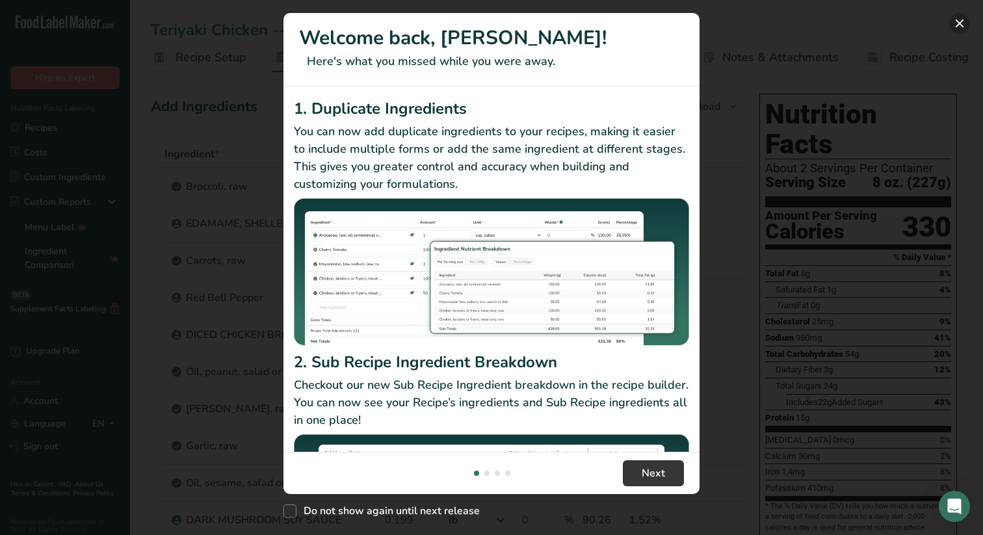
click at [962, 21] on button "New Features" at bounding box center [959, 23] width 21 height 21
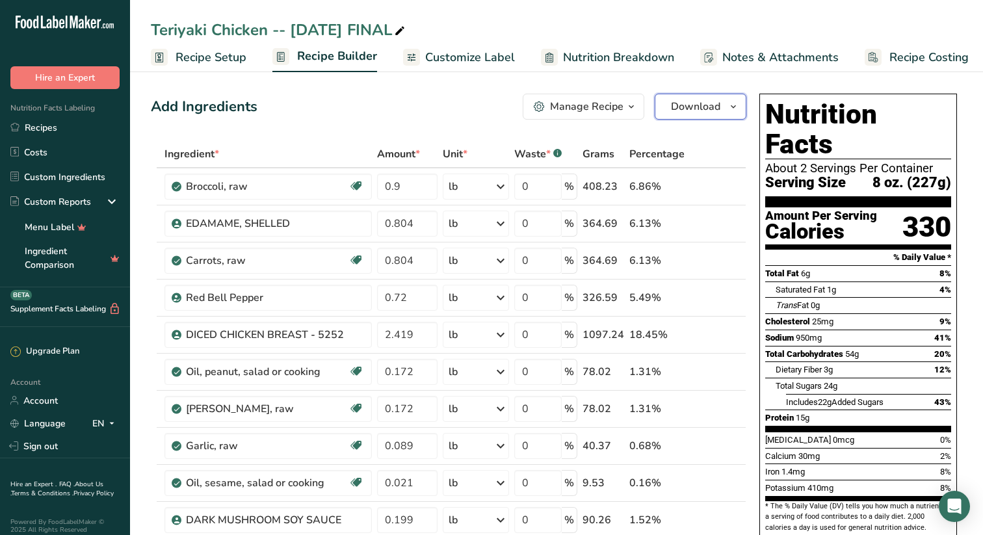
click at [735, 105] on icon "button" at bounding box center [733, 107] width 10 height 16
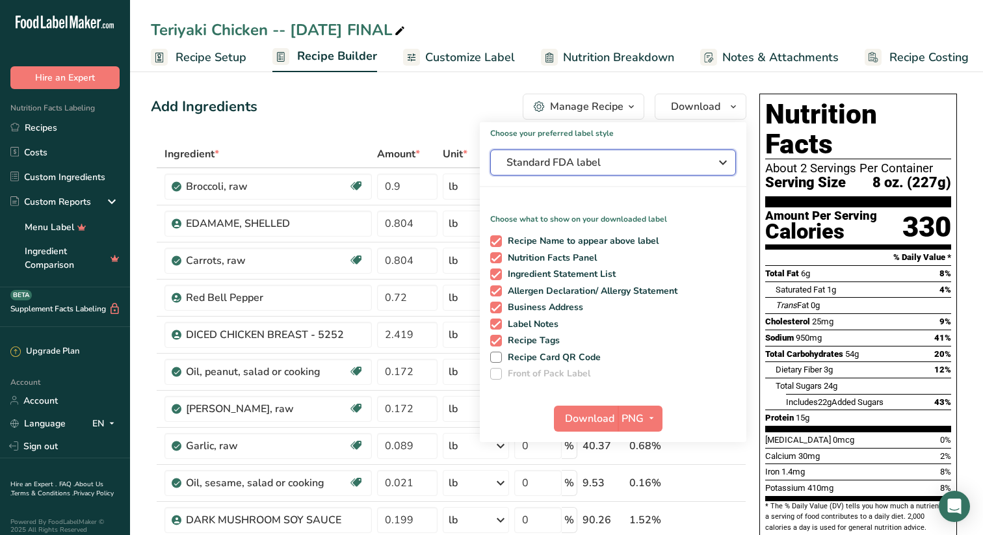
click at [723, 159] on icon "button" at bounding box center [723, 162] width 16 height 23
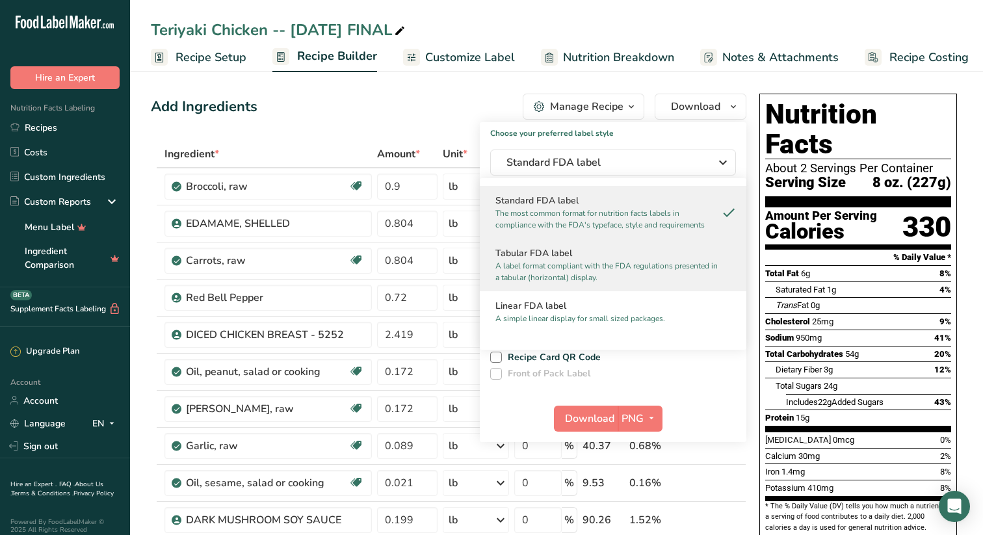
click at [551, 252] on h2 "Tabular FDA label" at bounding box center [613, 253] width 235 height 14
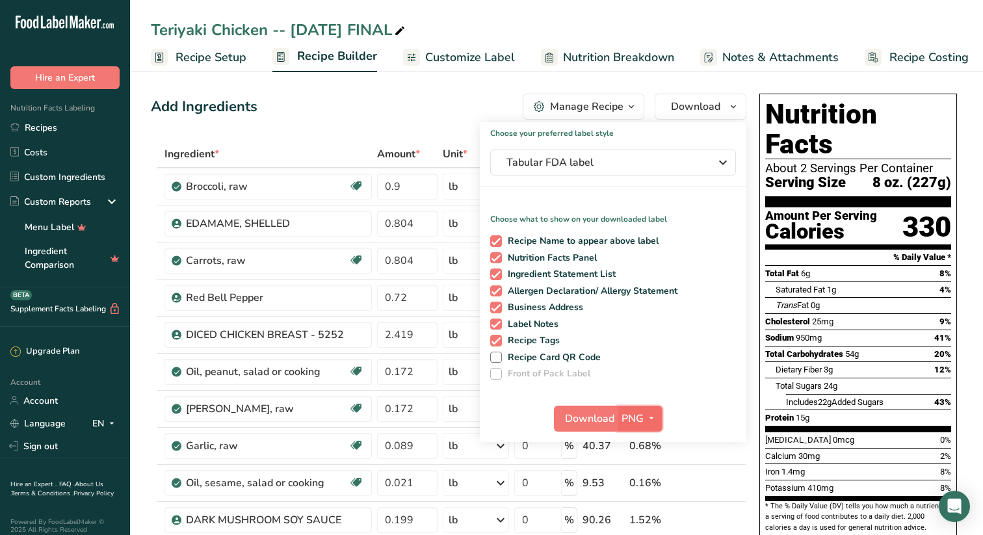
click at [652, 415] on icon "button" at bounding box center [651, 418] width 10 height 16
click at [643, 488] on link "SVG" at bounding box center [642, 487] width 42 height 21
click at [600, 417] on span "Download" at bounding box center [589, 419] width 49 height 16
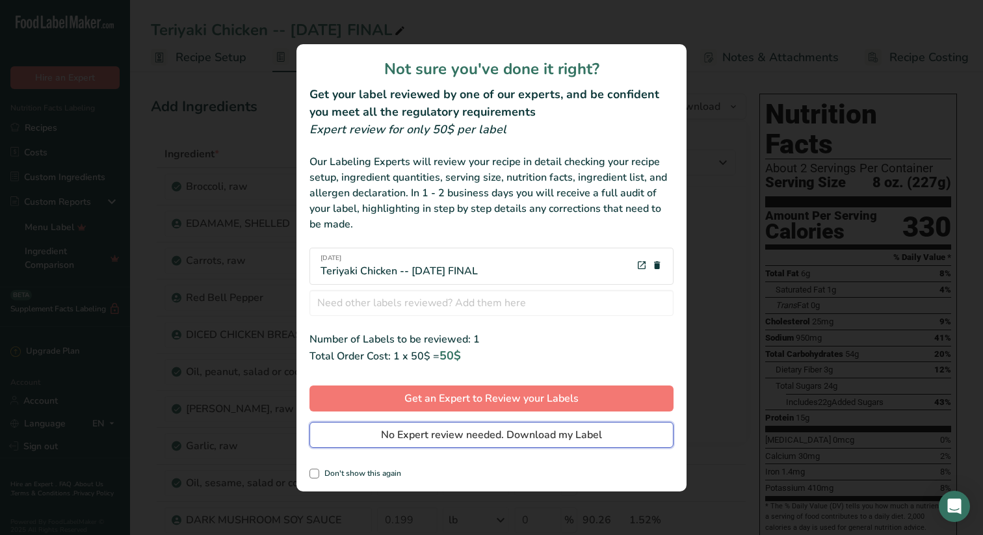
click at [548, 425] on button "No Expert review needed. Download my Label" at bounding box center [492, 435] width 364 height 26
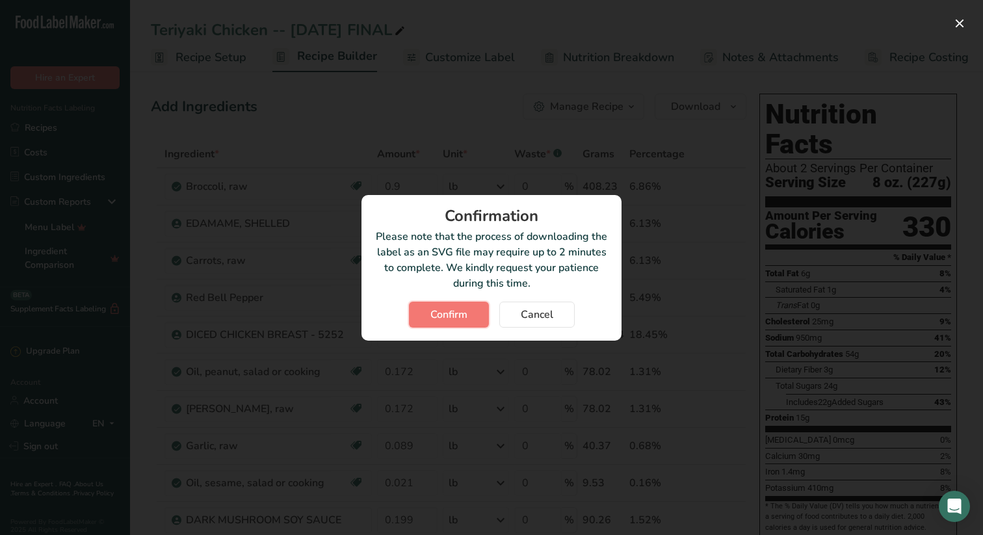
click at [458, 309] on span "Confirm" at bounding box center [448, 315] width 37 height 16
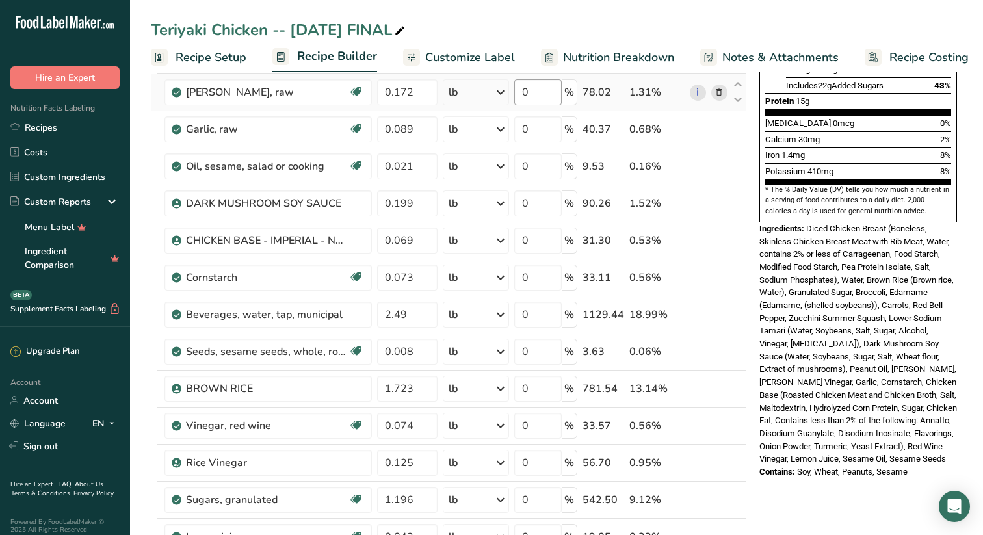
scroll to position [317, 0]
drag, startPoint x: 916, startPoint y: 444, endPoint x: 754, endPoint y: 200, distance: 292.7
click at [754, 200] on div "Nutrition Facts About 2 Servings Per Container Serving Size 8 oz. (227g) Amount…" at bounding box center [858, 127] width 208 height 712
copy div "Ingredients: Diced Chicken Breast (Boneless, Skinless Chicken Breast Meat with …"
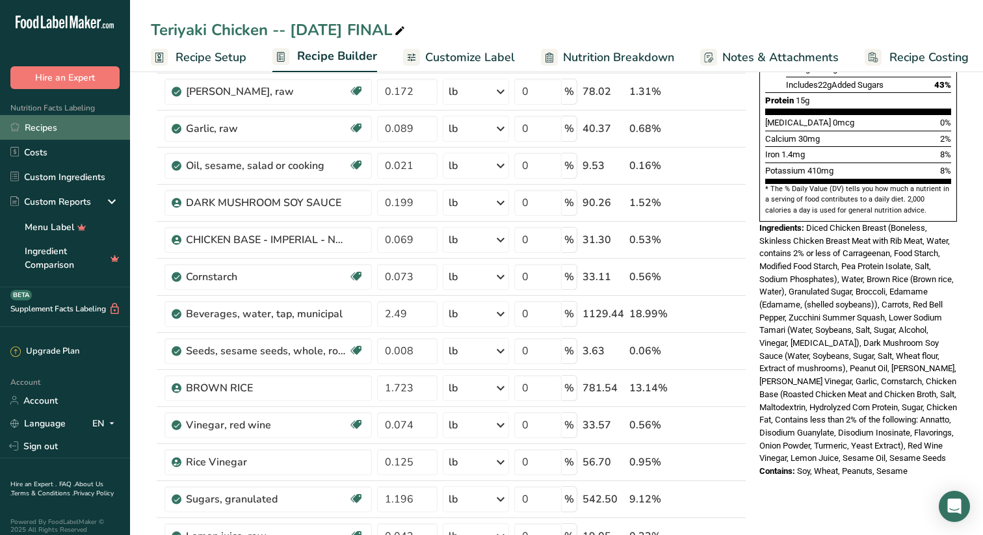
click at [51, 127] on link "Recipes" at bounding box center [65, 127] width 130 height 25
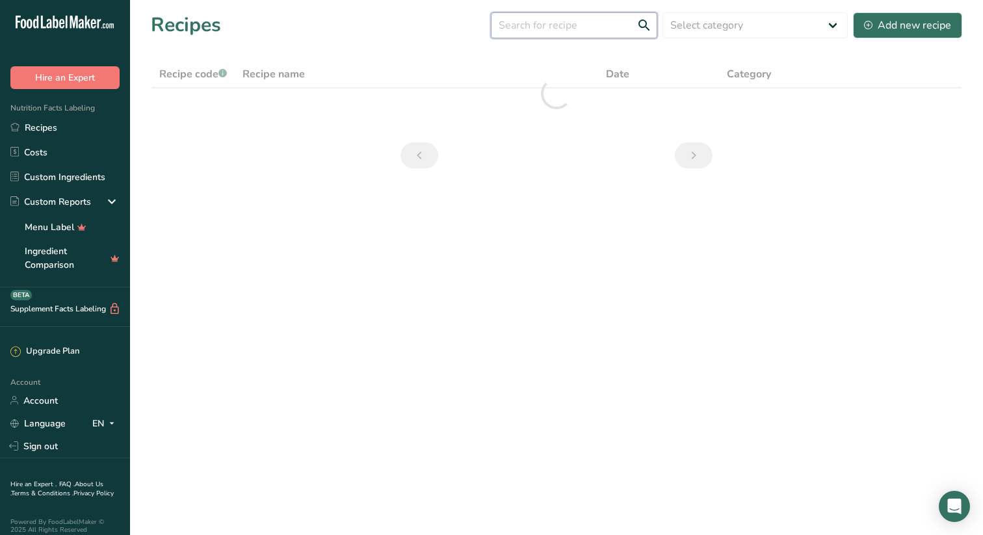
click at [588, 25] on input "text" at bounding box center [574, 25] width 166 height 26
type input "Cava"
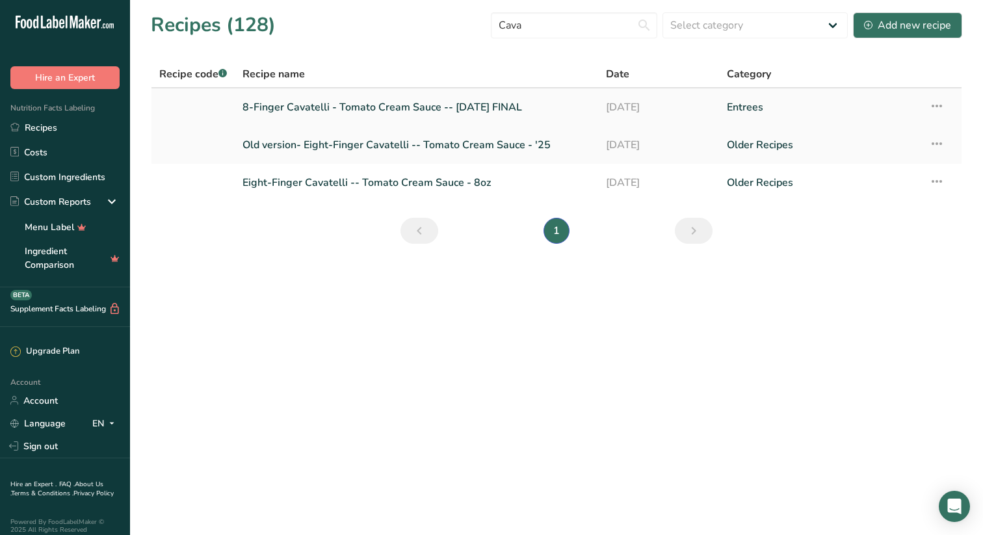
click at [356, 106] on link "8-Finger Cavatelli - Tomato Cream Sauce -- [DATE] FINAL" at bounding box center [417, 107] width 348 height 27
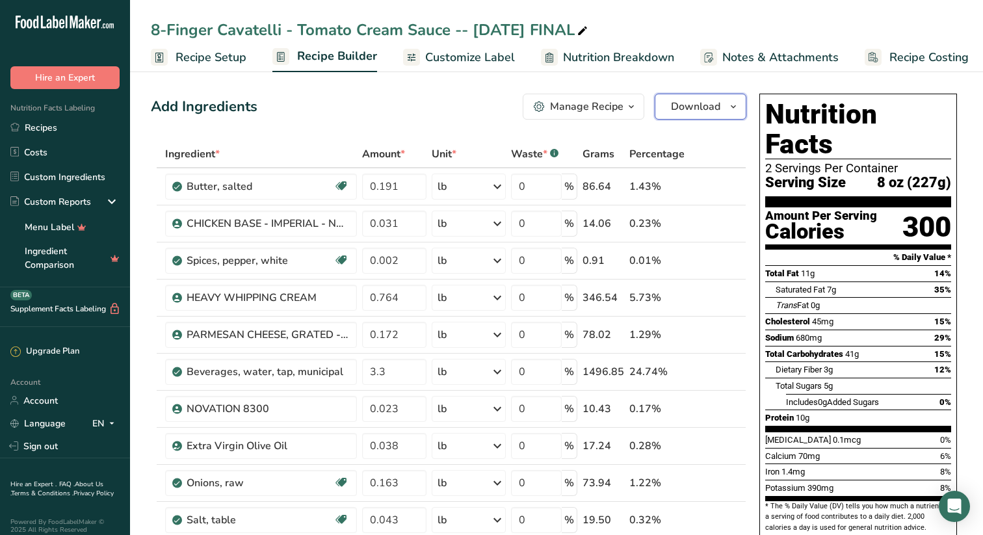
click at [735, 106] on icon "button" at bounding box center [733, 107] width 10 height 16
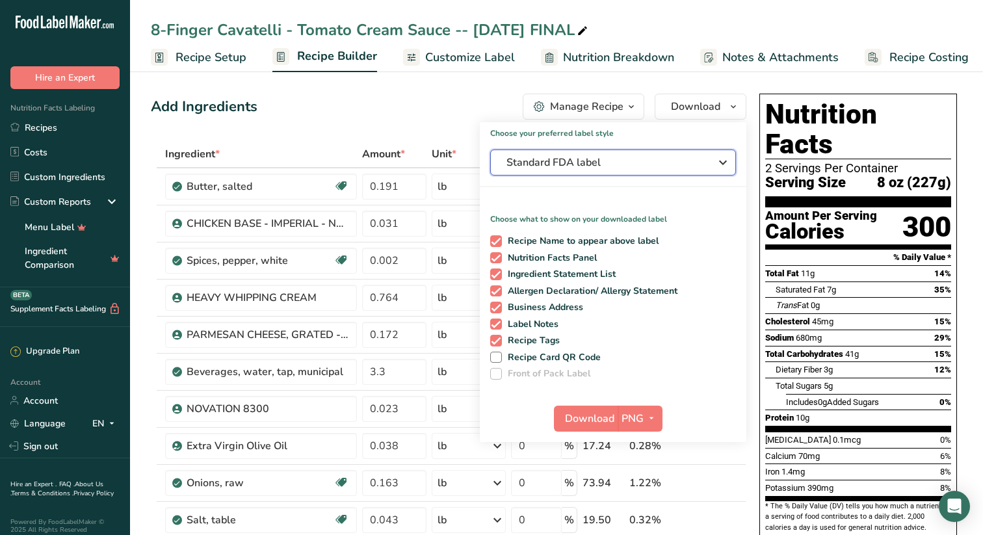
click at [724, 160] on icon "button" at bounding box center [723, 162] width 16 height 23
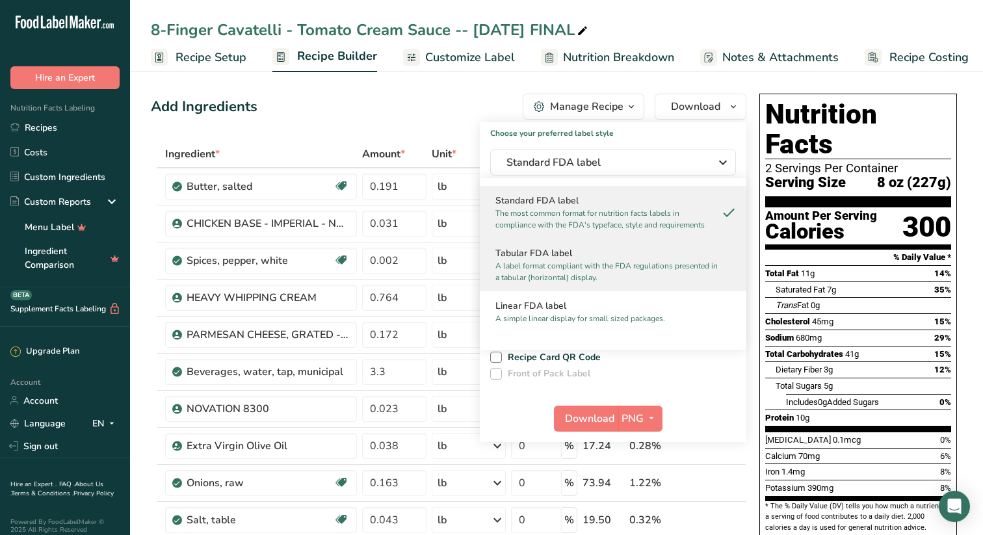
click at [555, 263] on p "A label format compliant with the FDA regulations presented in a tabular (horiz…" at bounding box center [608, 271] width 224 height 23
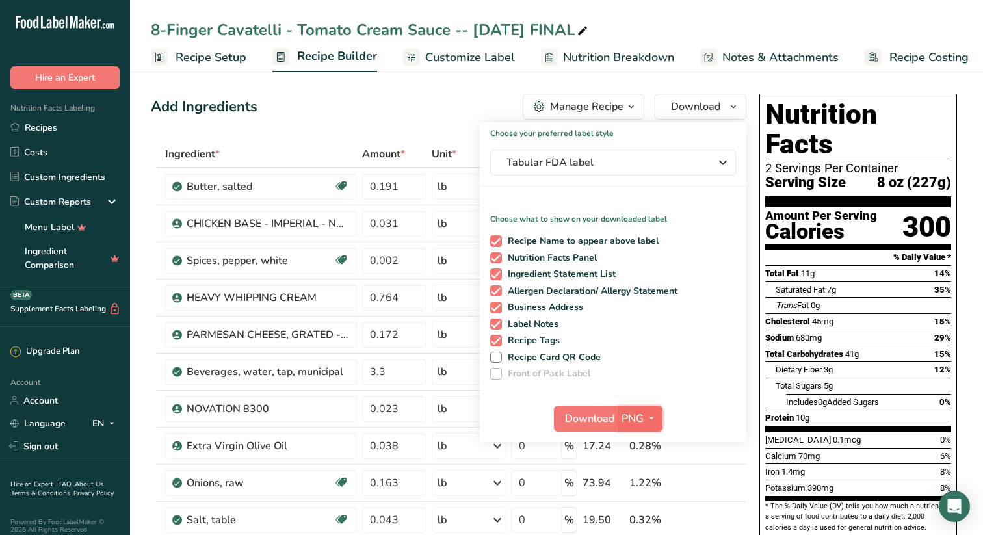
click at [653, 416] on icon "button" at bounding box center [651, 418] width 10 height 16
click at [641, 481] on link "SVG" at bounding box center [642, 487] width 42 height 21
click at [596, 413] on span "Download" at bounding box center [589, 419] width 49 height 16
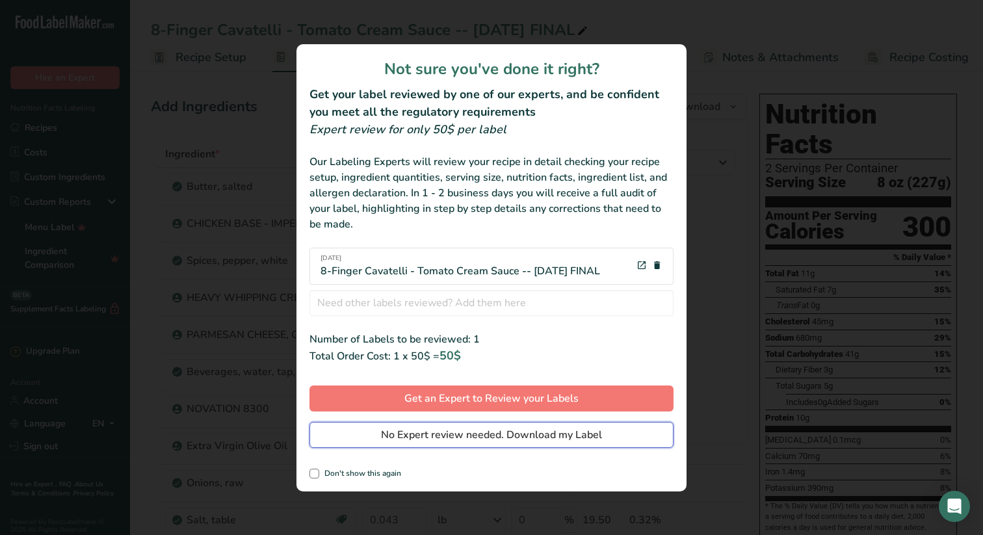
click at [440, 434] on span "No Expert review needed. Download my Label" at bounding box center [491, 435] width 221 height 16
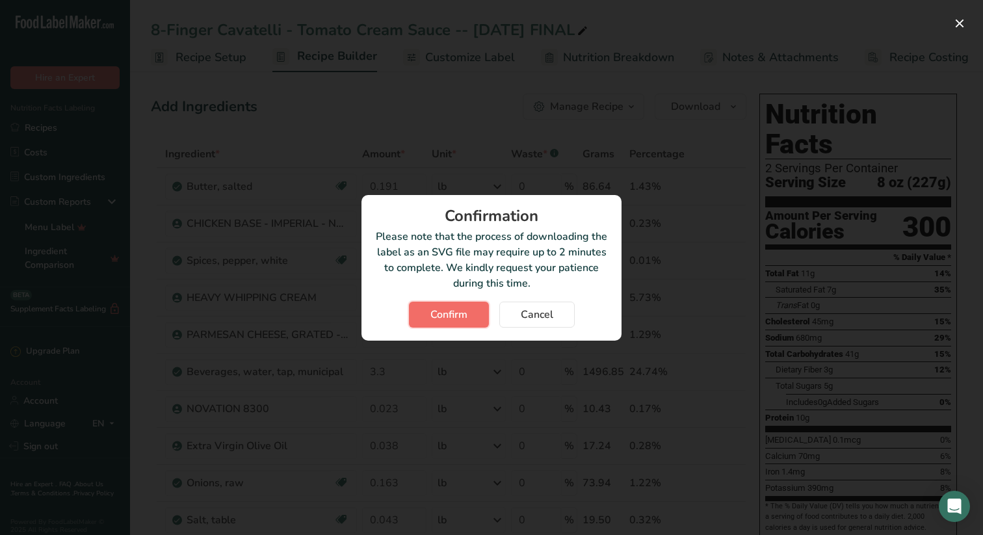
click at [453, 307] on span "Confirm" at bounding box center [448, 315] width 37 height 16
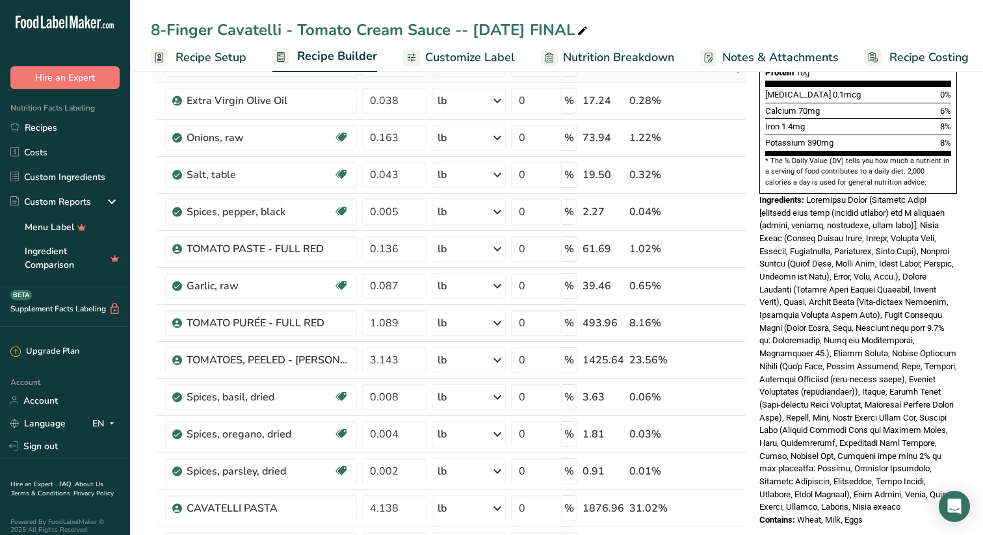
scroll to position [350, 0]
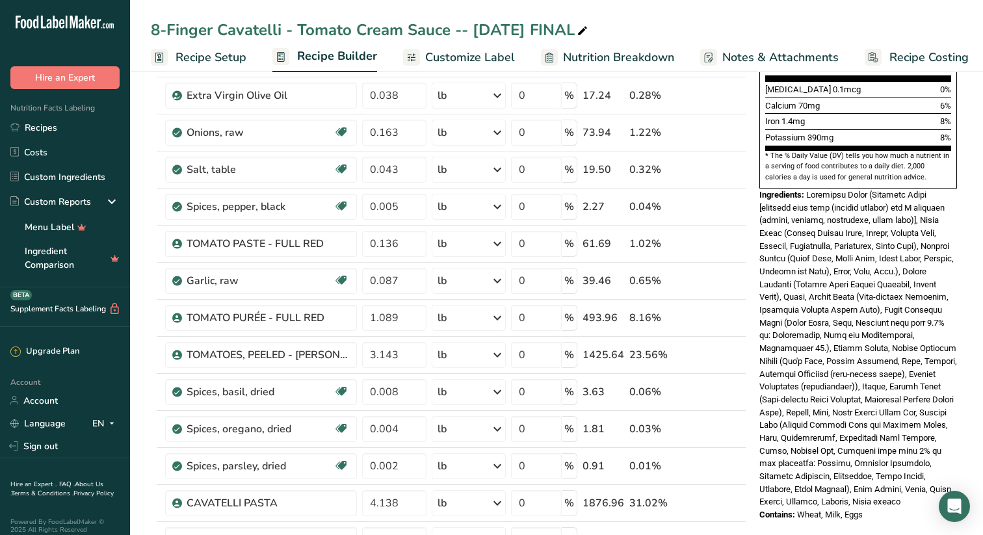
drag, startPoint x: 888, startPoint y: 486, endPoint x: 761, endPoint y: 213, distance: 301.1
click at [761, 213] on div "Nutrition Facts 2 Servings Per Container Serving Size 8 oz (227g) Amount Per Se…" at bounding box center [858, 132] width 208 height 789
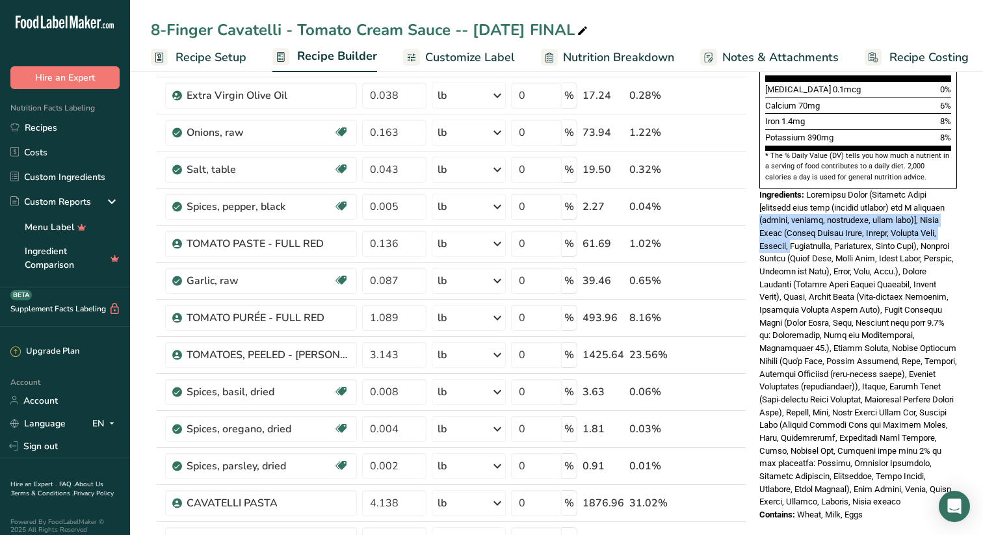
drag, startPoint x: 761, startPoint y: 213, endPoint x: 759, endPoint y: 191, distance: 22.2
click at [759, 191] on div "Nutrition Facts 2 Servings Per Container Serving Size 8 oz (227g) Amount Per Se…" at bounding box center [858, 132] width 208 height 789
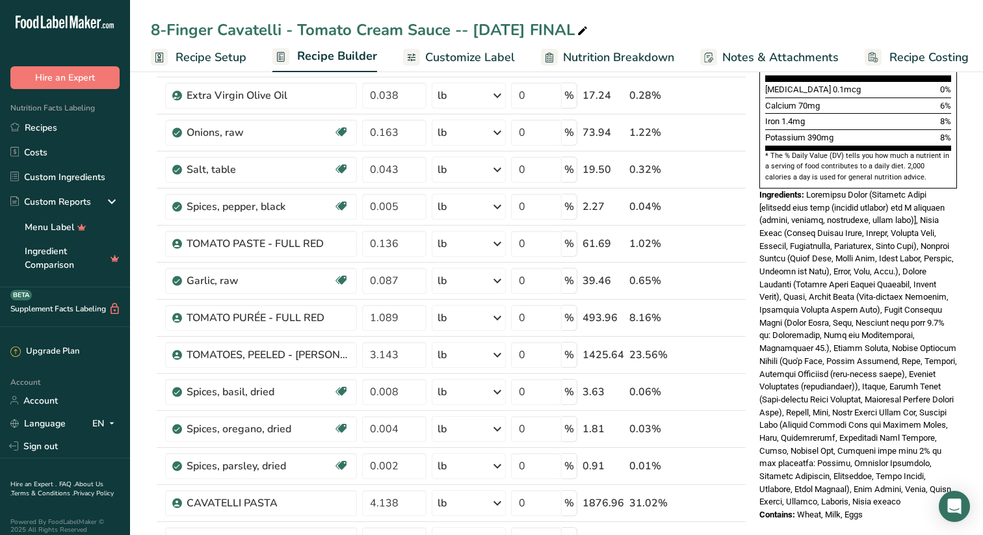
click at [871, 505] on div "Nutrition Facts 2 Servings Per Container Serving Size 8 oz (227g) Amount Per Se…" at bounding box center [858, 396] width 208 height 1316
drag, startPoint x: 879, startPoint y: 486, endPoint x: 755, endPoint y: 168, distance: 340.5
click at [755, 168] on div "Nutrition Facts 2 Servings Per Container Serving Size 8 oz (227g) Amount Per Se…" at bounding box center [858, 132] width 208 height 789
copy div "Ingredients: Cavatelli Pasta (Semolina Flour [enriched with iron (ferrous sulfa…"
click at [51, 129] on link "Recipes" at bounding box center [65, 127] width 130 height 25
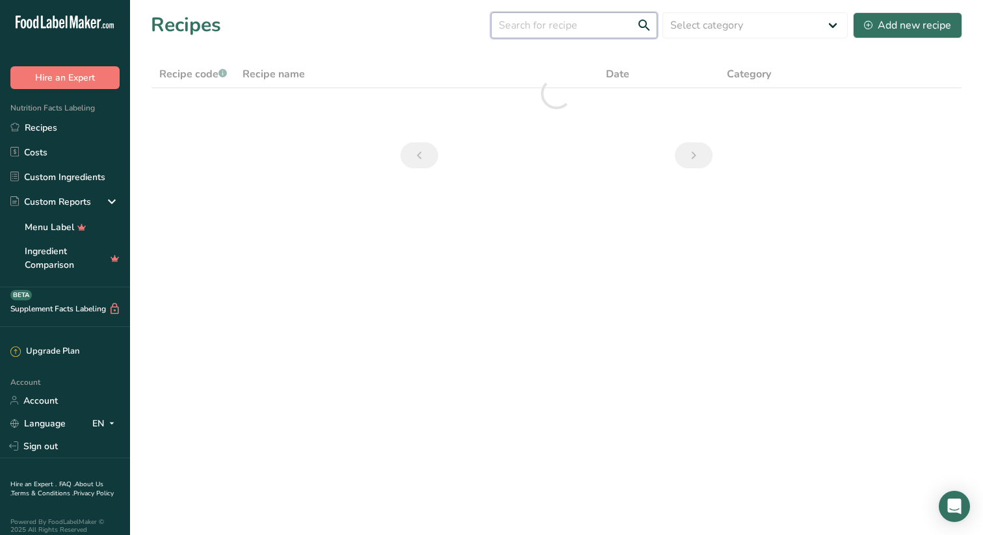
click at [577, 23] on input "text" at bounding box center [574, 25] width 166 height 26
type input "ziti"
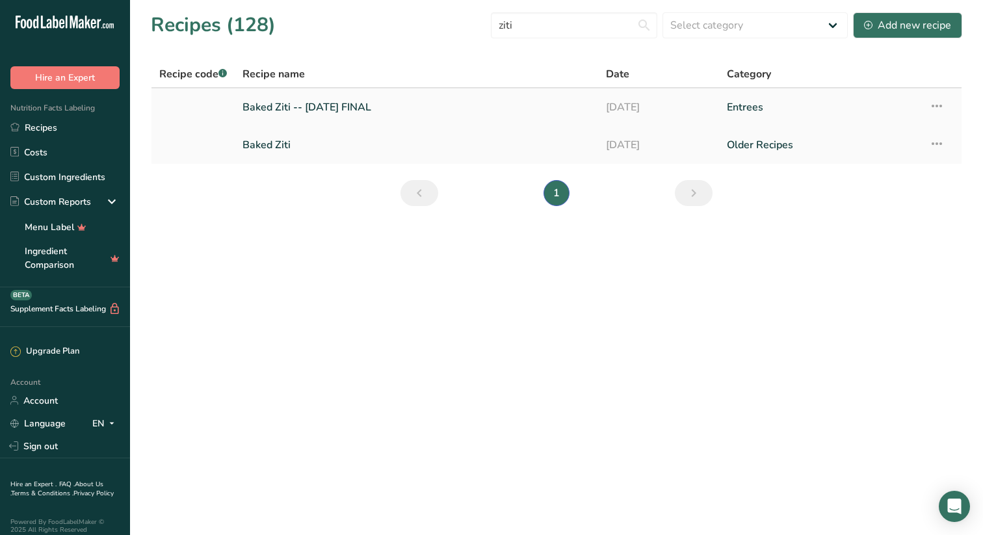
click at [377, 107] on link "Baked Ziti -- [DATE] FINAL" at bounding box center [417, 107] width 348 height 27
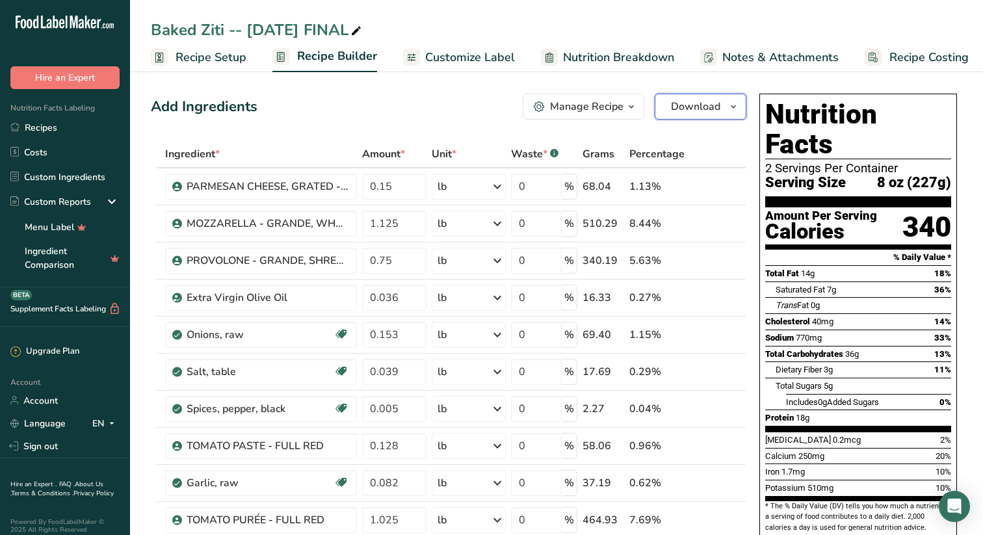
click at [736, 101] on icon "button" at bounding box center [733, 107] width 10 height 16
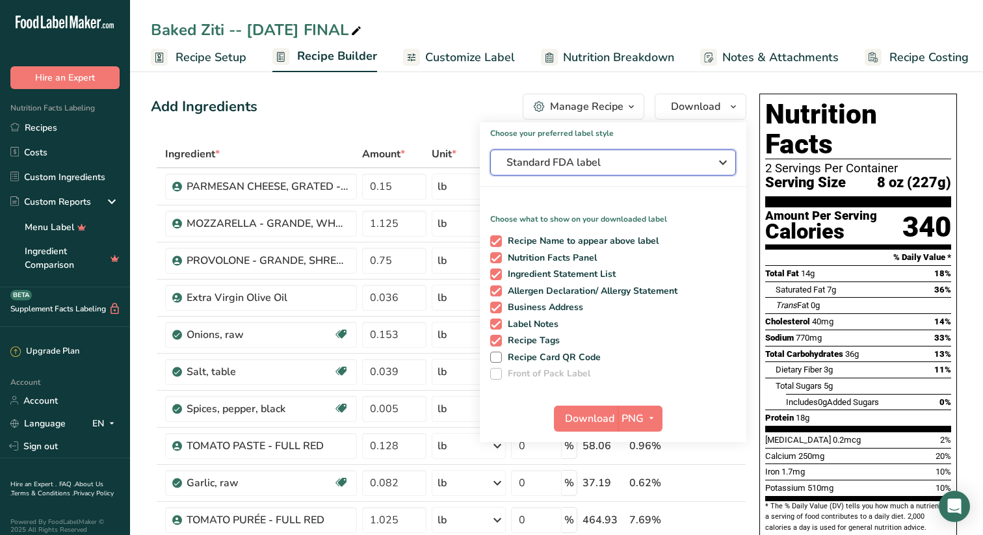
click at [720, 161] on icon "button" at bounding box center [723, 162] width 16 height 23
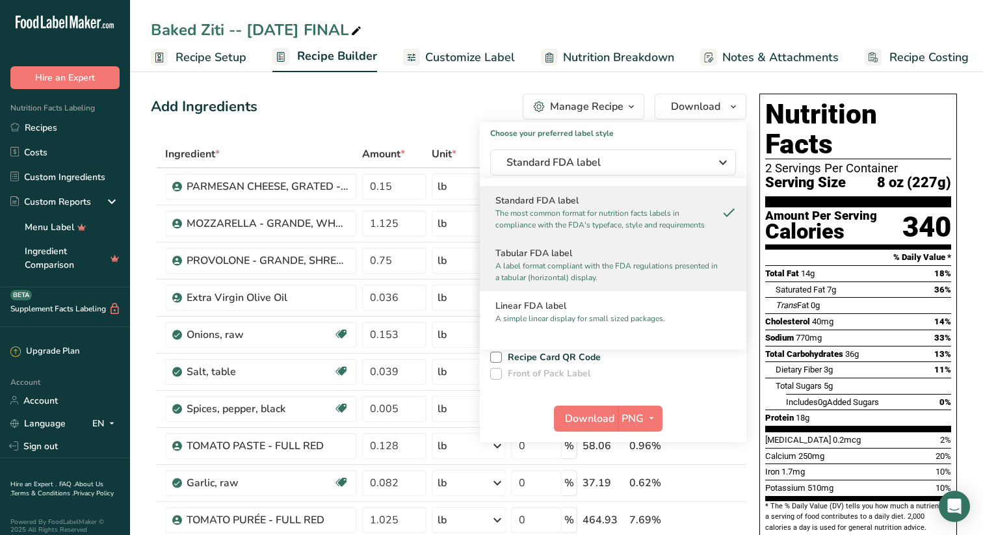
click at [544, 253] on h2 "Tabular FDA label" at bounding box center [613, 253] width 235 height 14
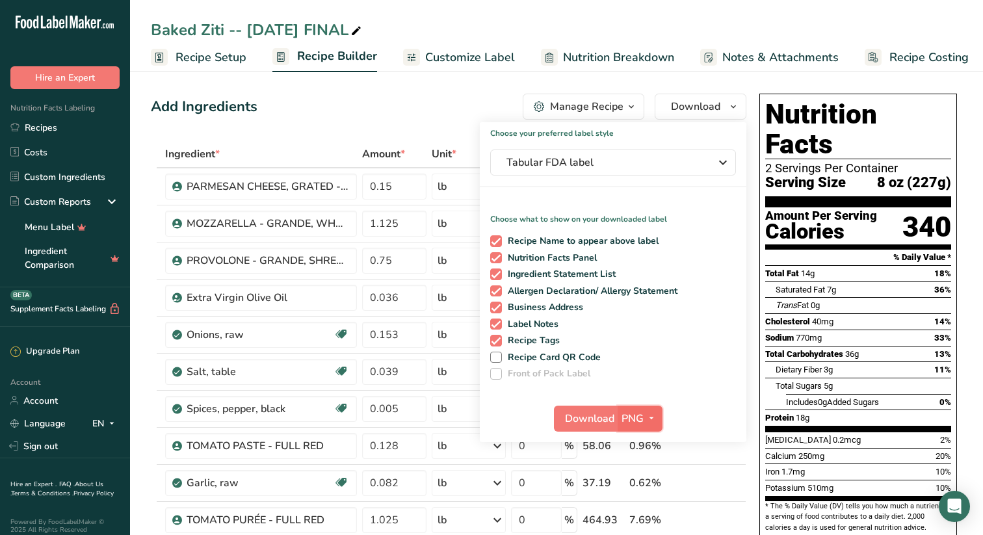
click at [652, 414] on icon "button" at bounding box center [651, 418] width 10 height 16
click at [644, 486] on link "SVG" at bounding box center [642, 487] width 42 height 21
click at [590, 414] on span "Download" at bounding box center [589, 419] width 49 height 16
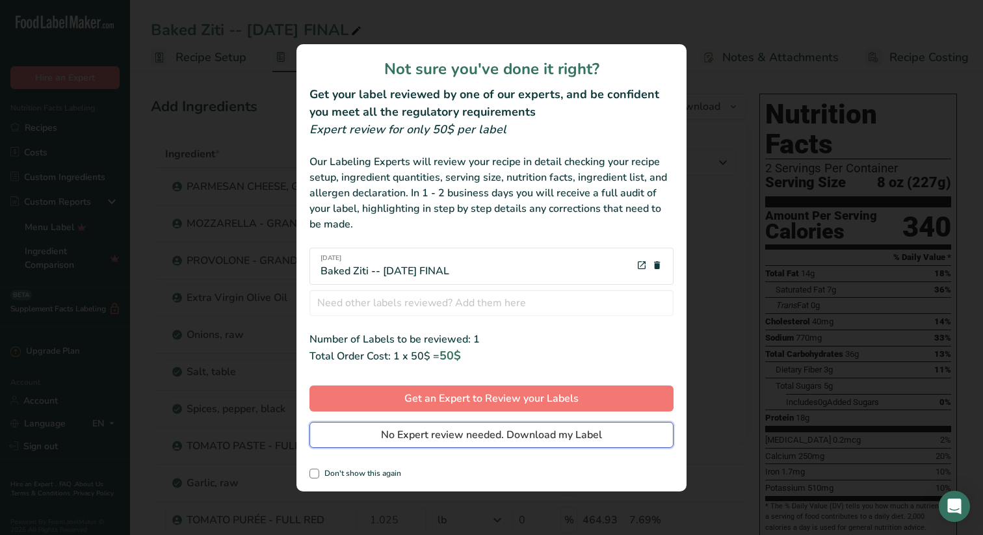
click at [449, 429] on span "No Expert review needed. Download my Label" at bounding box center [491, 435] width 221 height 16
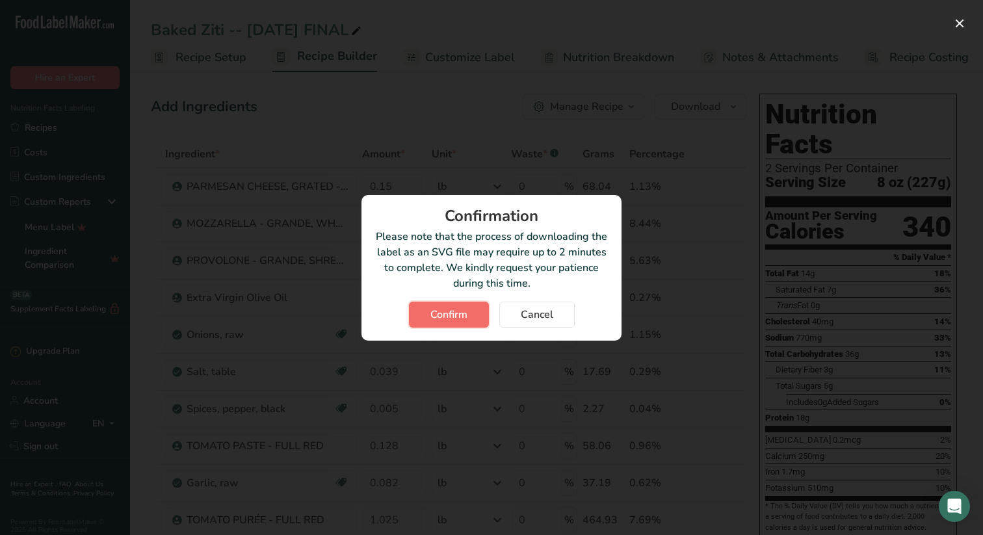
click at [449, 310] on span "Confirm" at bounding box center [448, 315] width 37 height 16
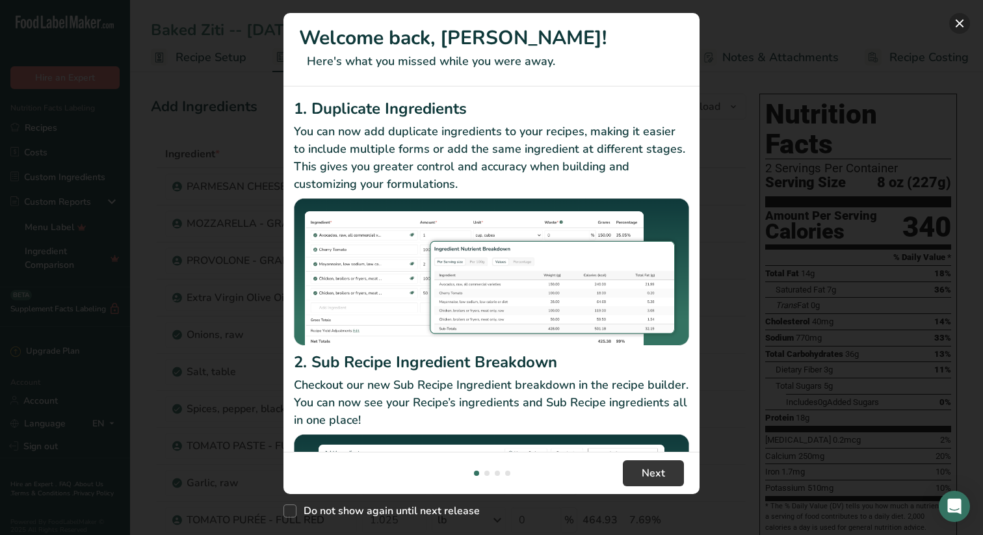
click at [961, 21] on button "New Features" at bounding box center [959, 23] width 21 height 21
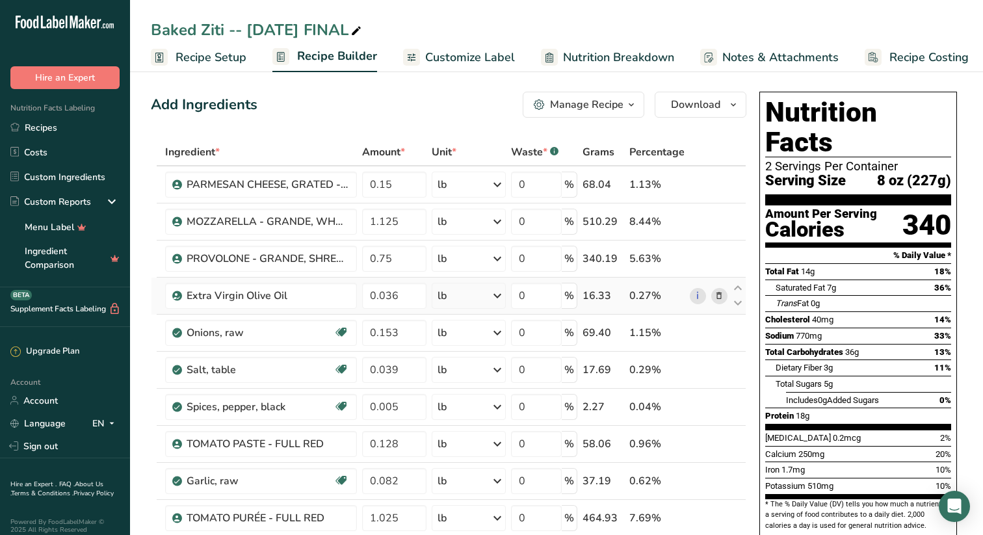
scroll to position [1, 0]
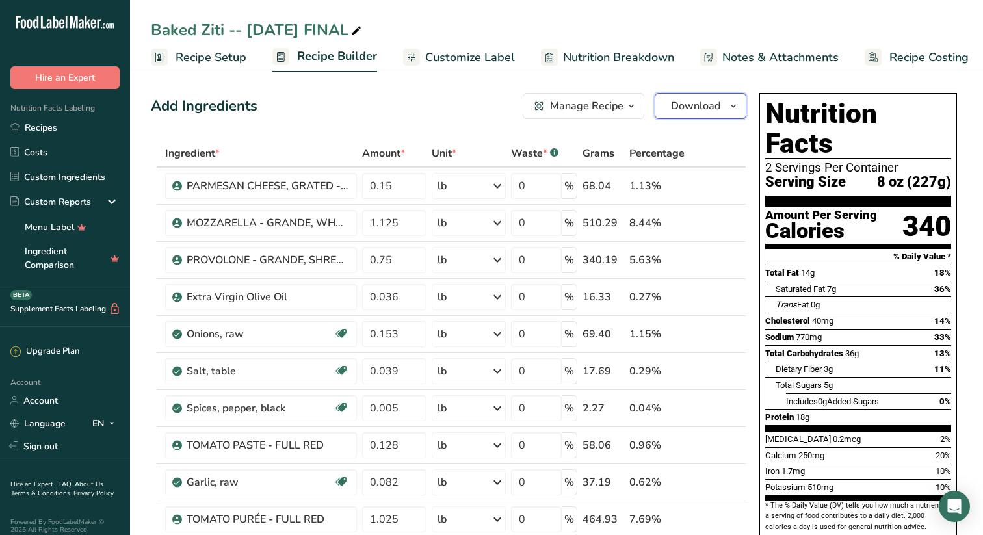
click at [732, 101] on icon "button" at bounding box center [733, 106] width 10 height 16
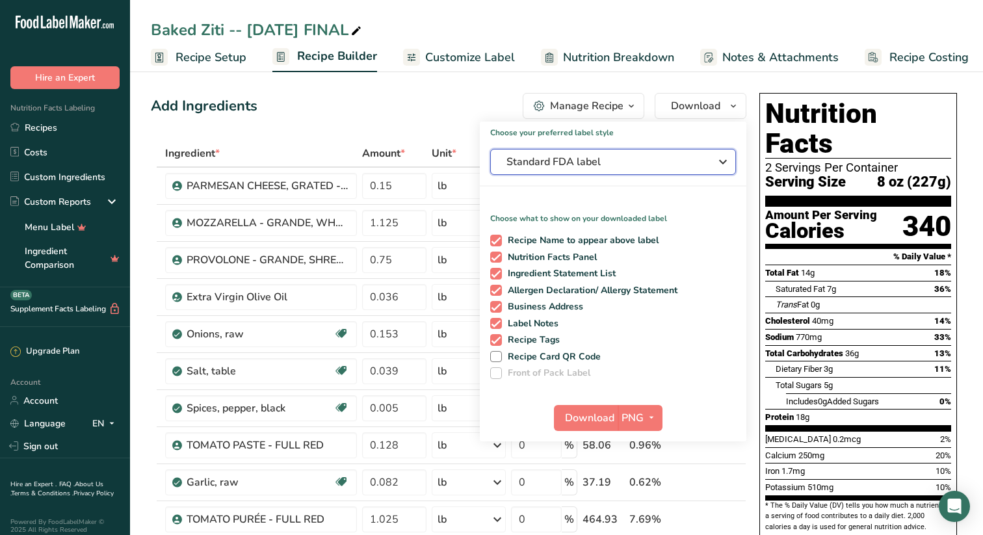
click at [724, 160] on icon "button" at bounding box center [723, 161] width 16 height 23
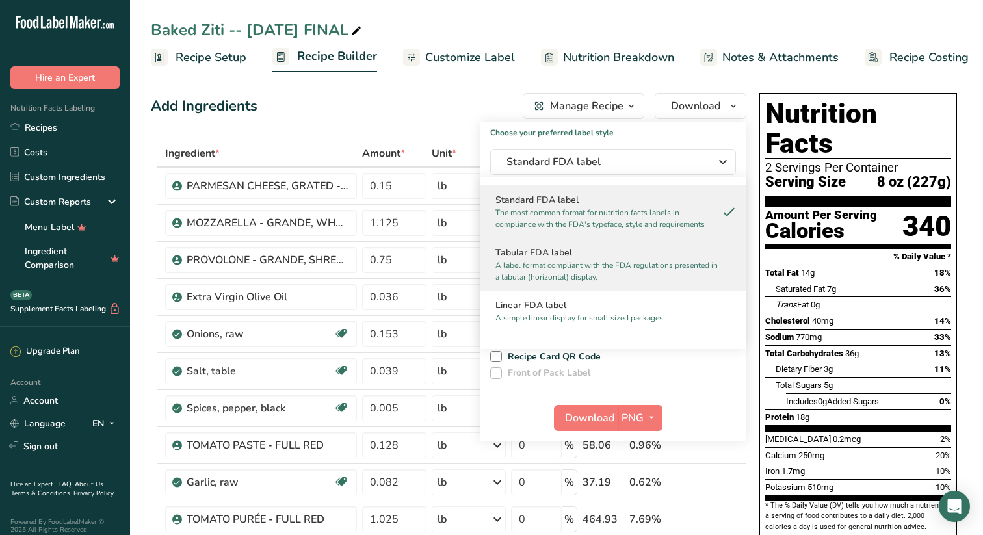
click at [540, 253] on h2 "Tabular FDA label" at bounding box center [613, 253] width 235 height 14
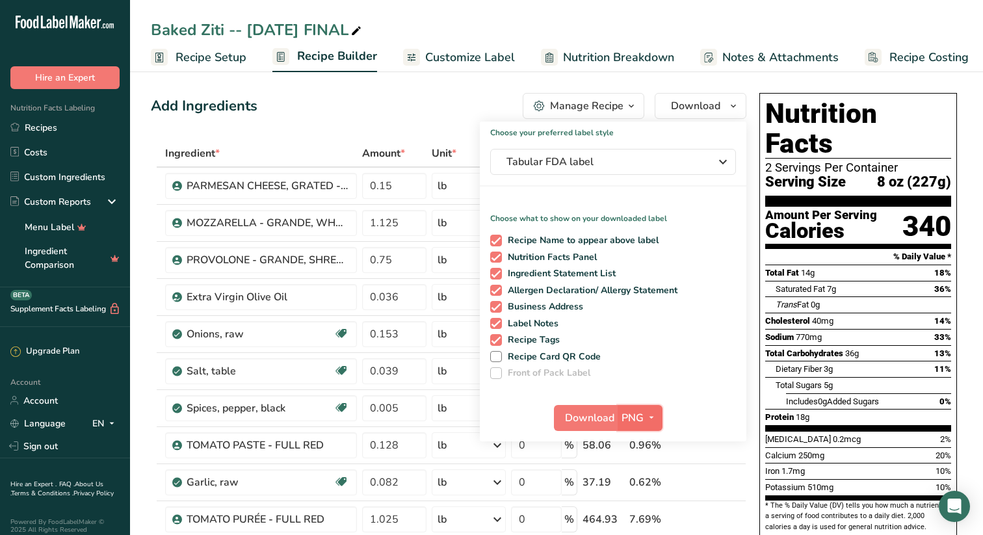
click at [651, 416] on icon "button" at bounding box center [651, 418] width 10 height 16
click at [648, 486] on link "SVG" at bounding box center [642, 487] width 42 height 21
click at [590, 414] on span "Download" at bounding box center [589, 418] width 49 height 16
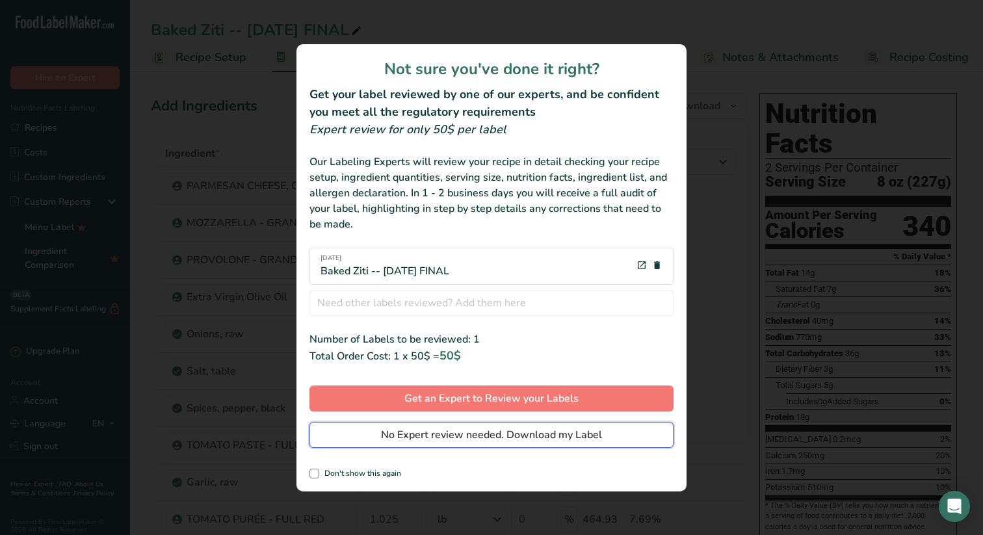
click at [456, 433] on span "No Expert review needed. Download my Label" at bounding box center [491, 435] width 221 height 16
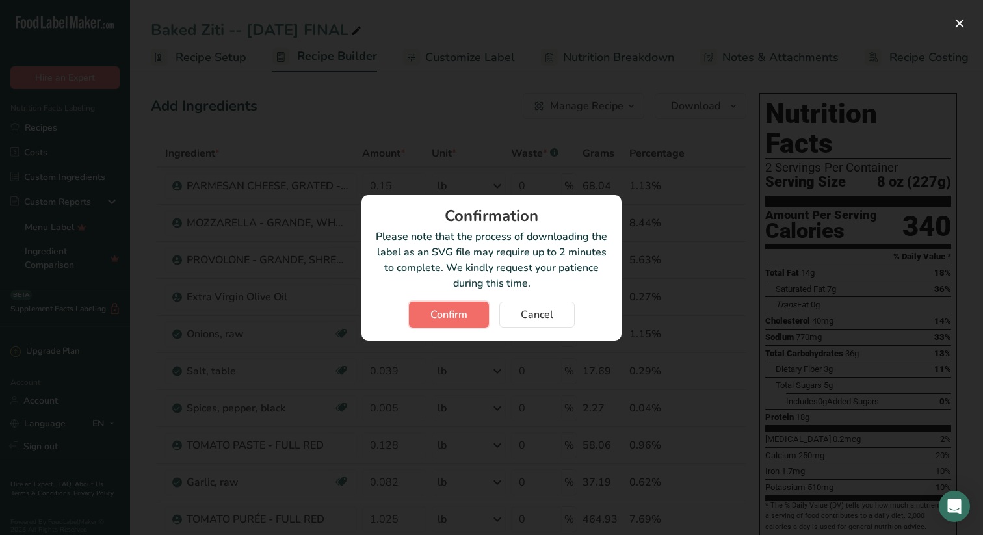
click at [451, 310] on span "Confirm" at bounding box center [448, 315] width 37 height 16
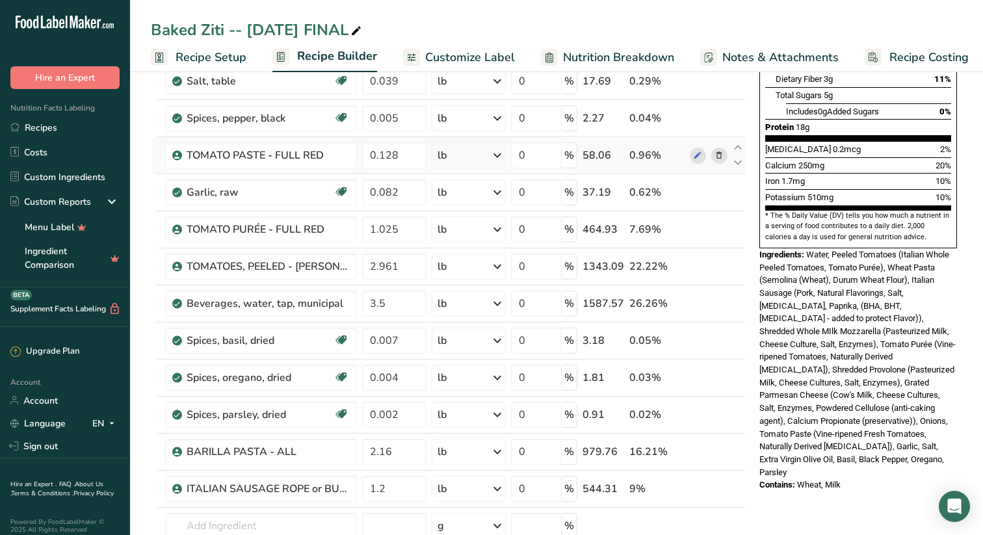
scroll to position [292, 0]
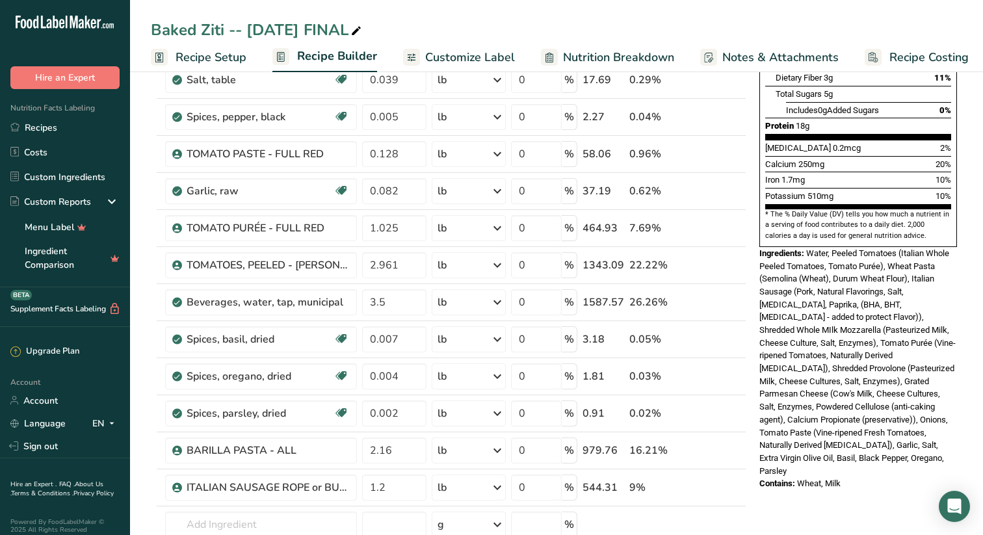
drag, startPoint x: 849, startPoint y: 443, endPoint x: 756, endPoint y: 229, distance: 233.3
click at [756, 229] on div "Nutrition Facts 2 Servings Per Container Serving Size 8 oz (227g) Amount Per Se…" at bounding box center [858, 145] width 208 height 699
copy div "Ingredients: Water, Peeled Tomatoes (Italian Whole Peeled Tomatoes, Tomato Puré…"
click at [53, 127] on link "Recipes" at bounding box center [65, 127] width 130 height 25
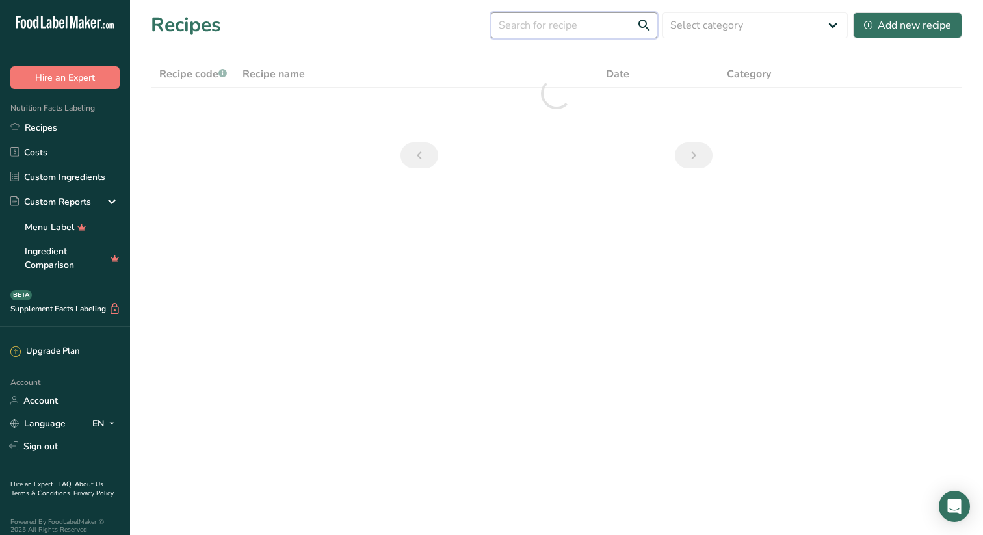
click at [609, 25] on input "text" at bounding box center [574, 25] width 166 height 26
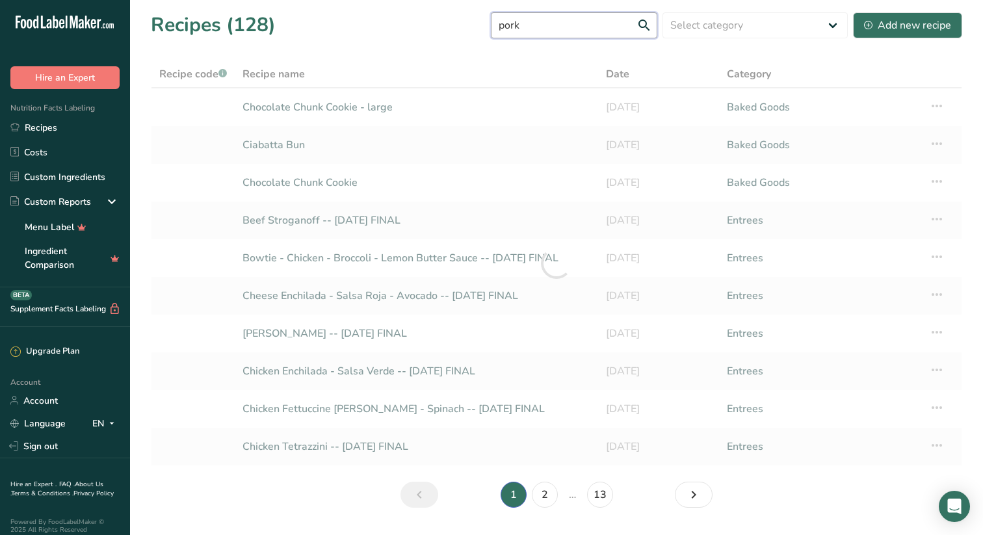
type input "pork"
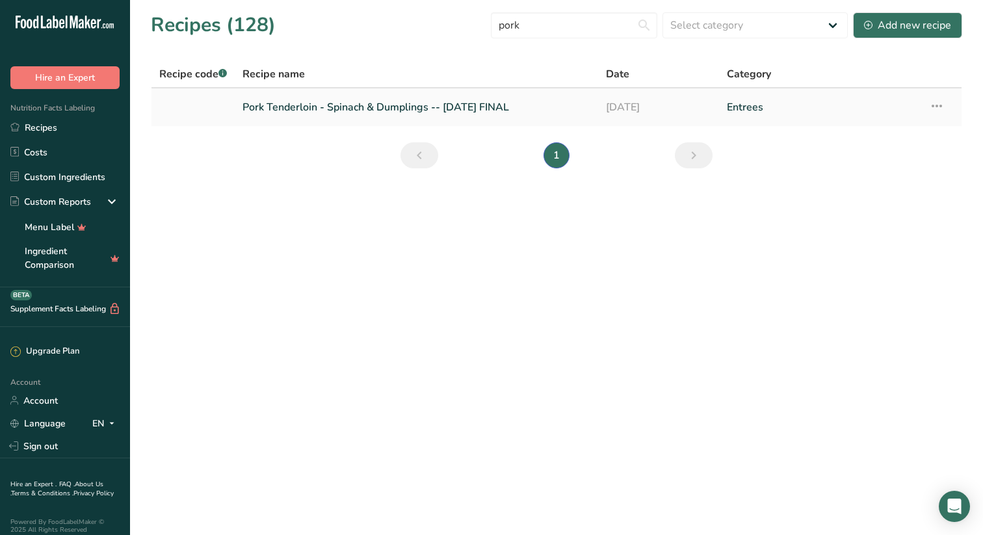
click at [387, 103] on link "Pork Tenderloin - Spinach & Dumplings -- July '25 FINAL" at bounding box center [417, 107] width 348 height 27
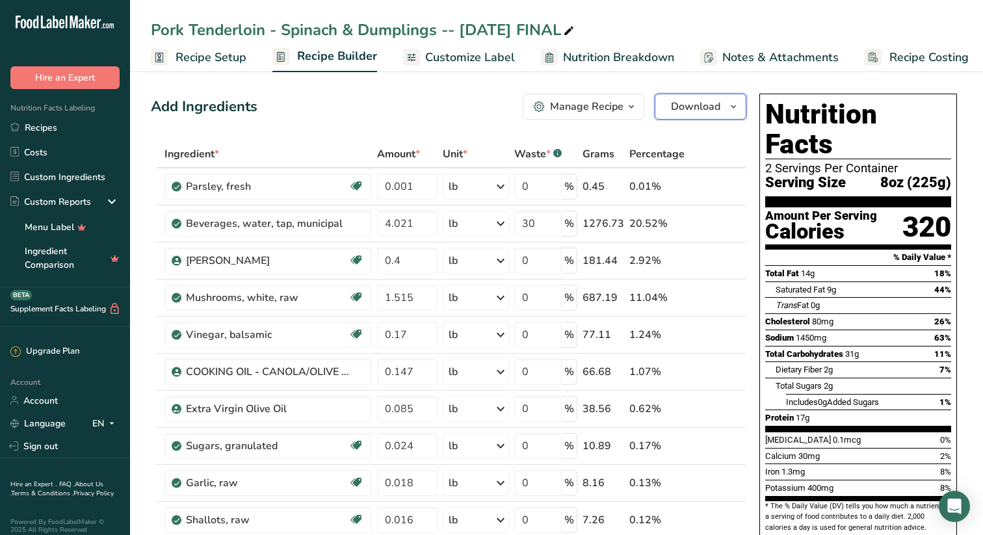
click at [734, 107] on icon "button" at bounding box center [733, 107] width 10 height 16
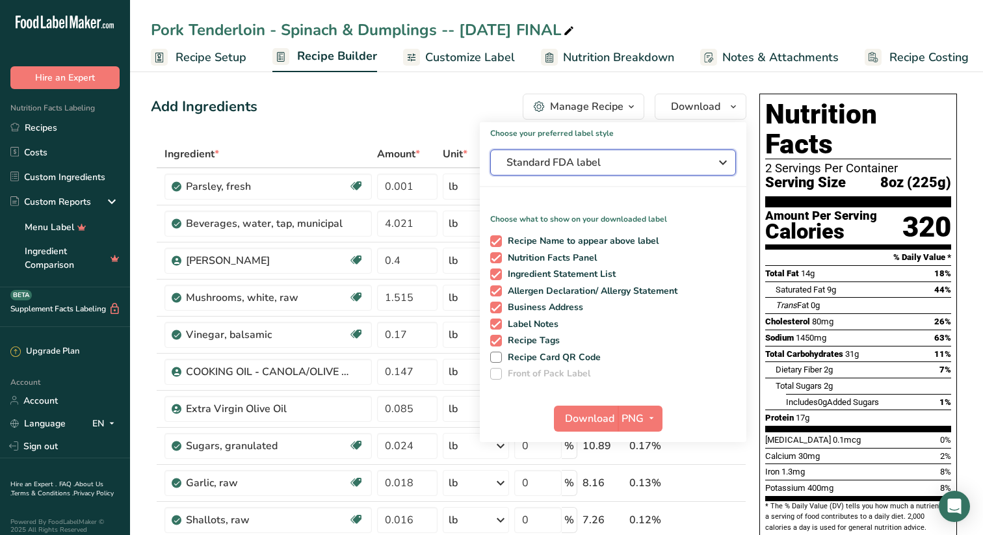
click at [726, 159] on icon "button" at bounding box center [723, 162] width 16 height 23
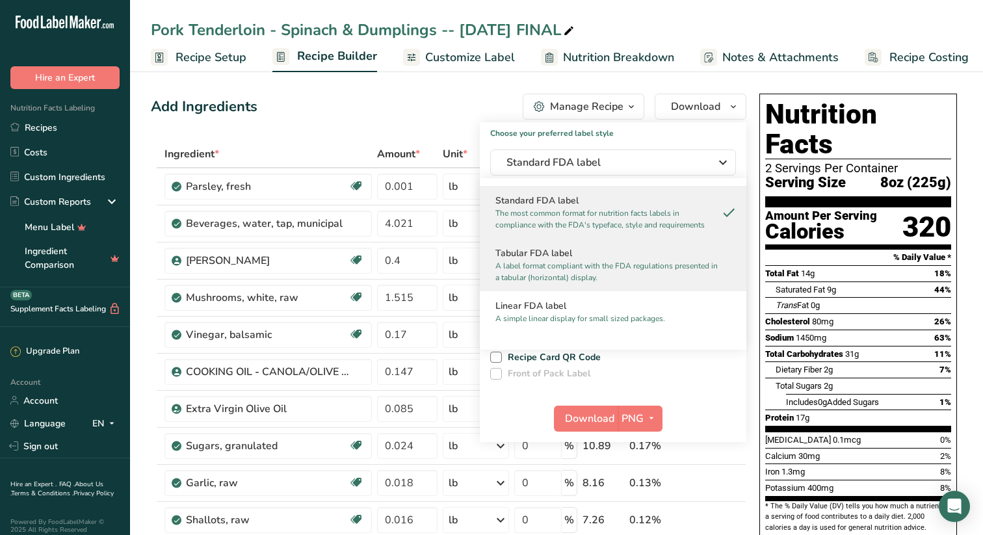
click at [554, 255] on h2 "Tabular FDA label" at bounding box center [613, 253] width 235 height 14
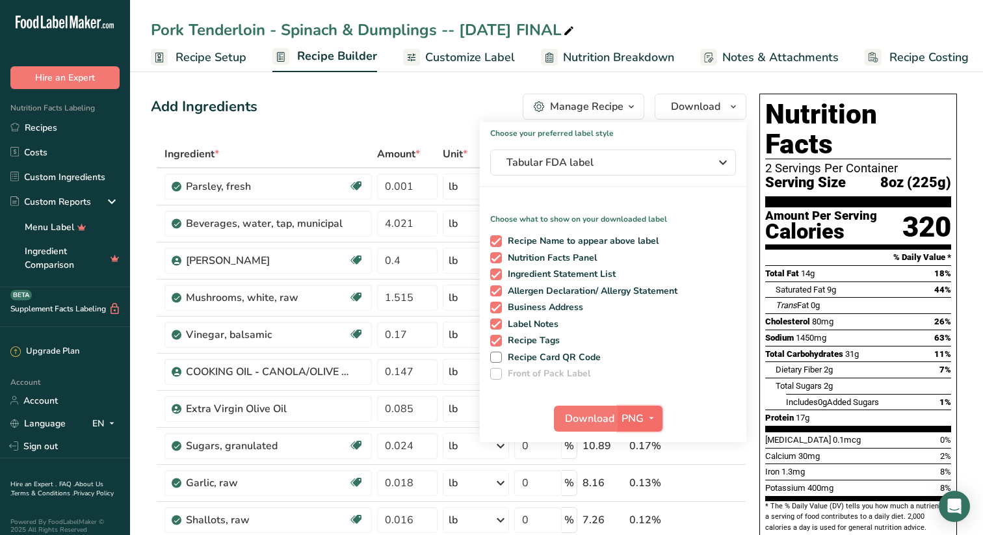
click at [652, 418] on icon "button" at bounding box center [651, 418] width 10 height 16
click at [642, 486] on link "SVG" at bounding box center [642, 487] width 42 height 21
click at [592, 416] on span "Download" at bounding box center [589, 419] width 49 height 16
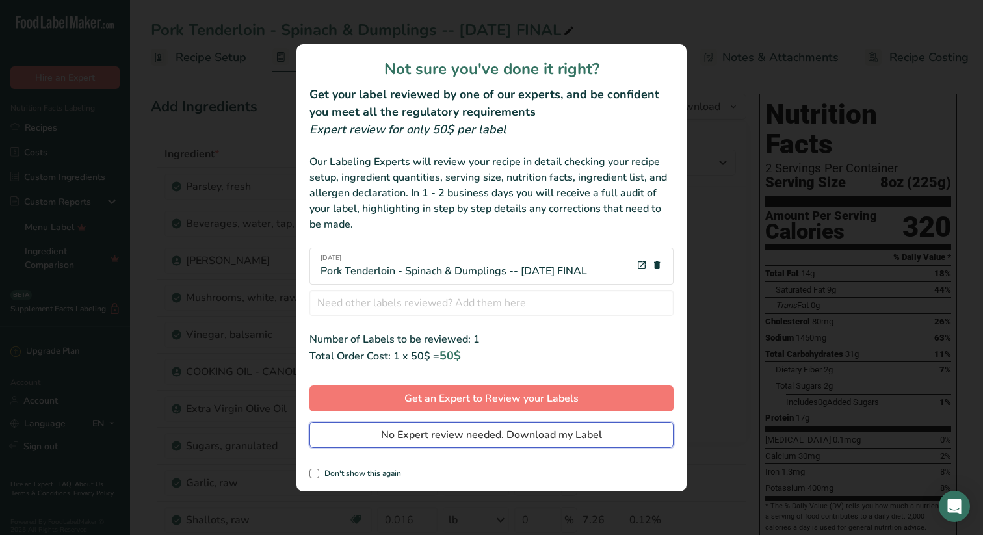
click at [447, 433] on span "No Expert review needed. Download my Label" at bounding box center [491, 435] width 221 height 16
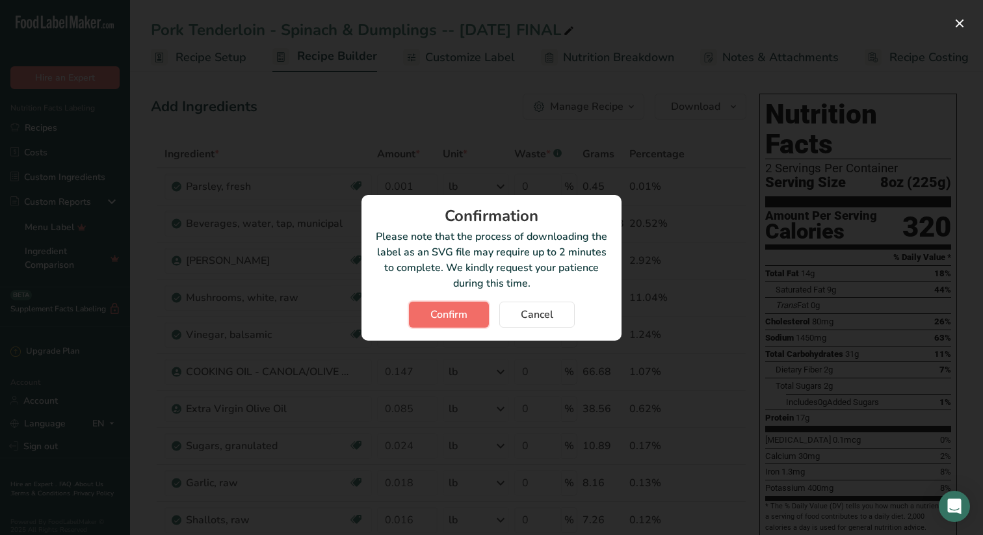
click at [453, 311] on span "Confirm" at bounding box center [448, 315] width 37 height 16
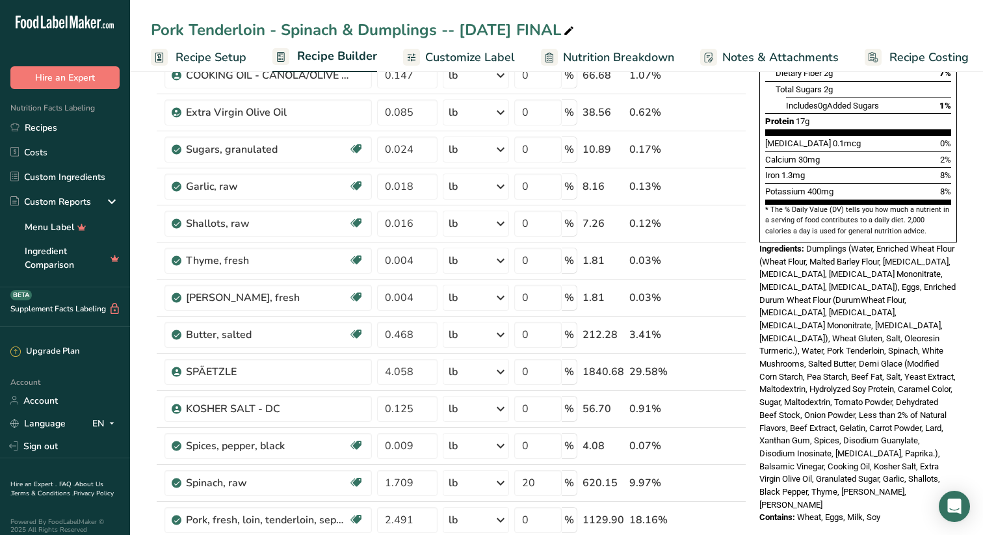
scroll to position [298, 0]
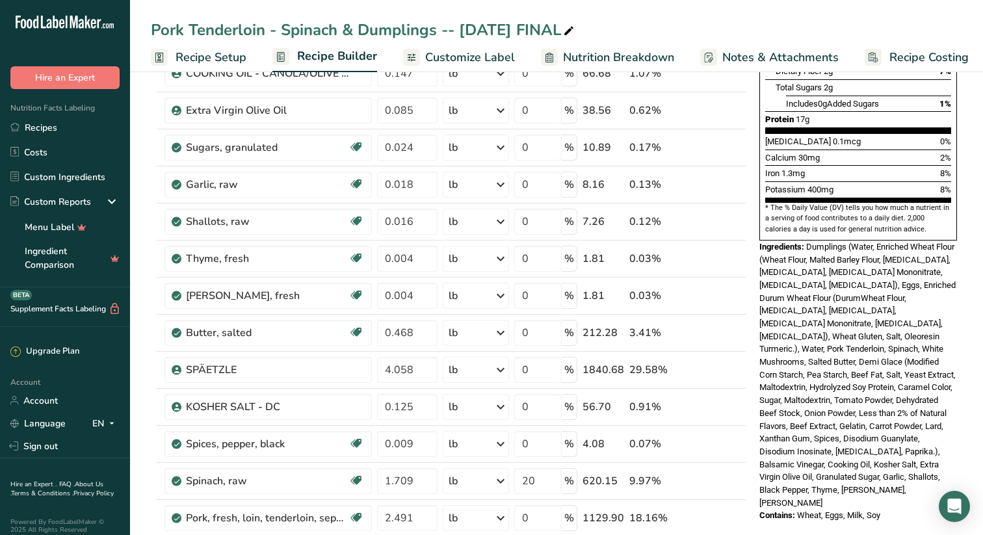
drag, startPoint x: 888, startPoint y: 458, endPoint x: 761, endPoint y: 218, distance: 271.1
click at [761, 218] on div "Nutrition Facts 2 Servings Per Container Serving Size 8oz (225g) Amount Per Ser…" at bounding box center [858, 158] width 208 height 737
click at [850, 486] on div "Nutrition Facts 2 Servings Per Container Serving Size 8oz (225g) Amount Per Ser…" at bounding box center [858, 429] width 208 height 1279
drag, startPoint x: 889, startPoint y: 458, endPoint x: 758, endPoint y: 222, distance: 270.4
click at [758, 222] on div "Nutrition Facts 2 Servings Per Container Serving Size 8oz (225g) Amount Per Ser…" at bounding box center [858, 158] width 208 height 737
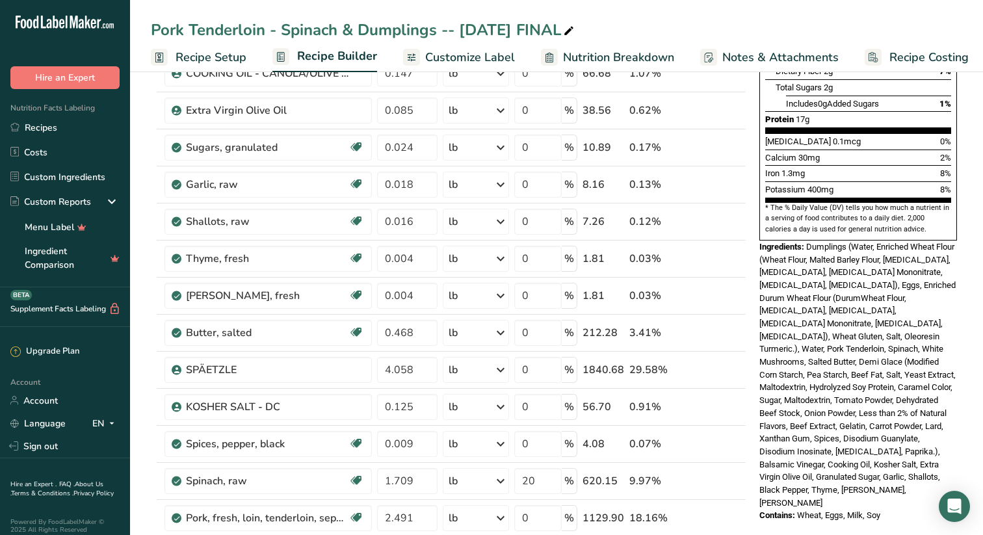
copy div "Ingredients: Dumplings (Water, Enriched Wheat Flour (Wheat Flour, Malted Barley…"
click at [51, 177] on link "Custom Ingredients" at bounding box center [65, 177] width 130 height 25
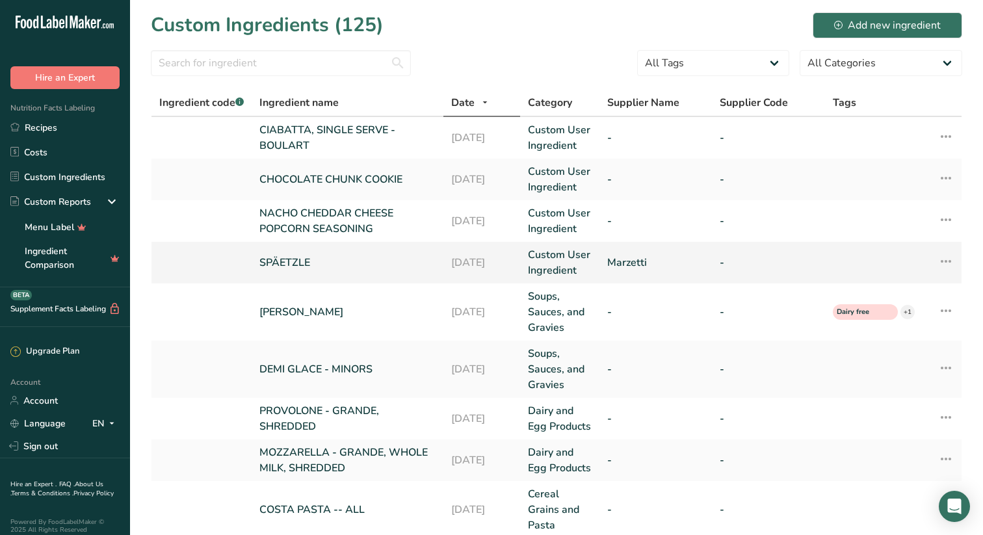
click at [298, 258] on link "SPÄETZLE" at bounding box center [347, 263] width 176 height 16
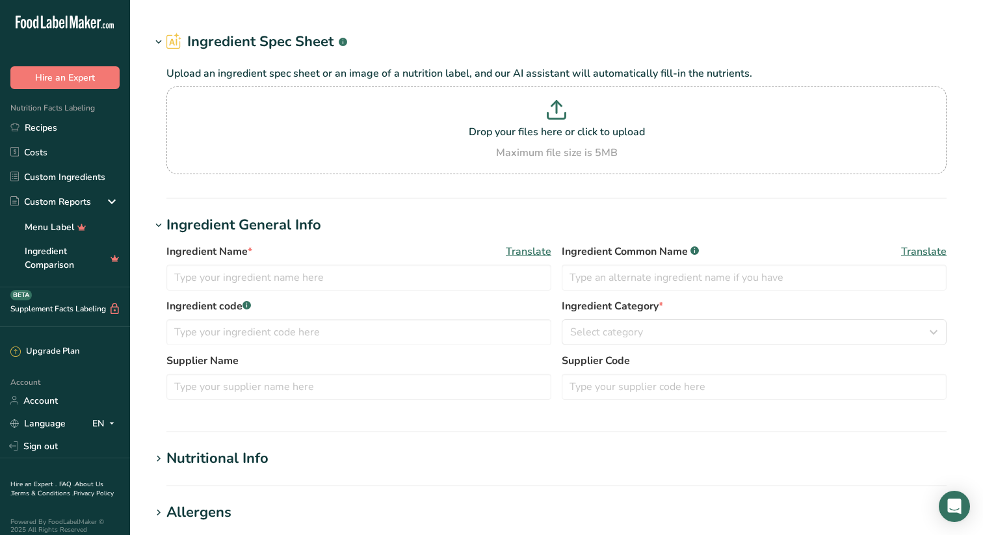
type input "SPÄETZLE"
type input "Dumplings"
type input "Marzetti"
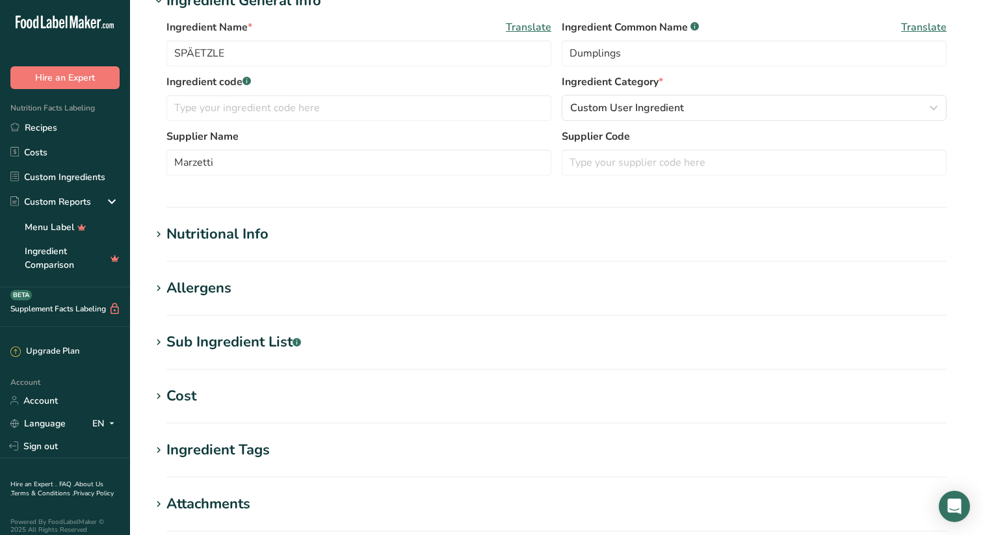
scroll to position [256, 0]
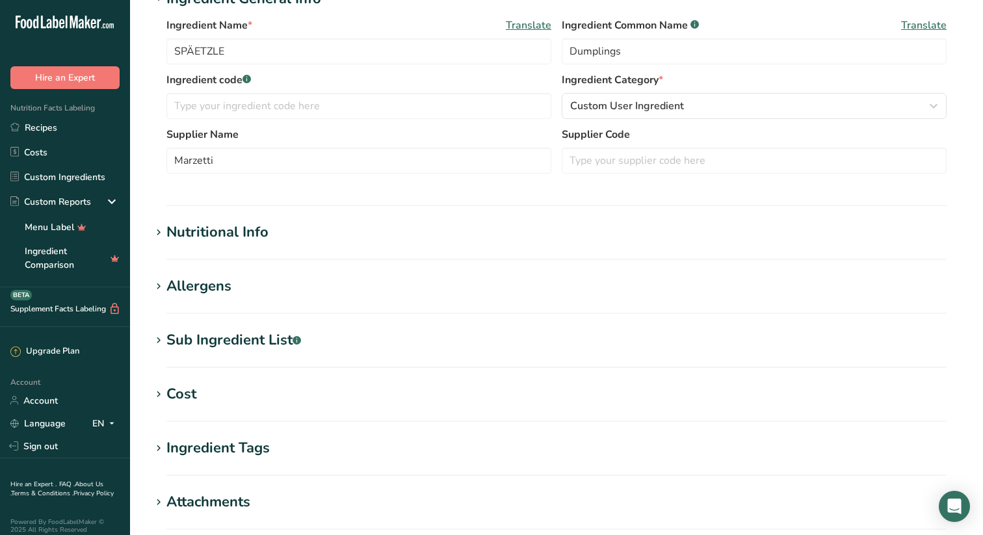
click at [163, 338] on icon at bounding box center [159, 341] width 12 height 18
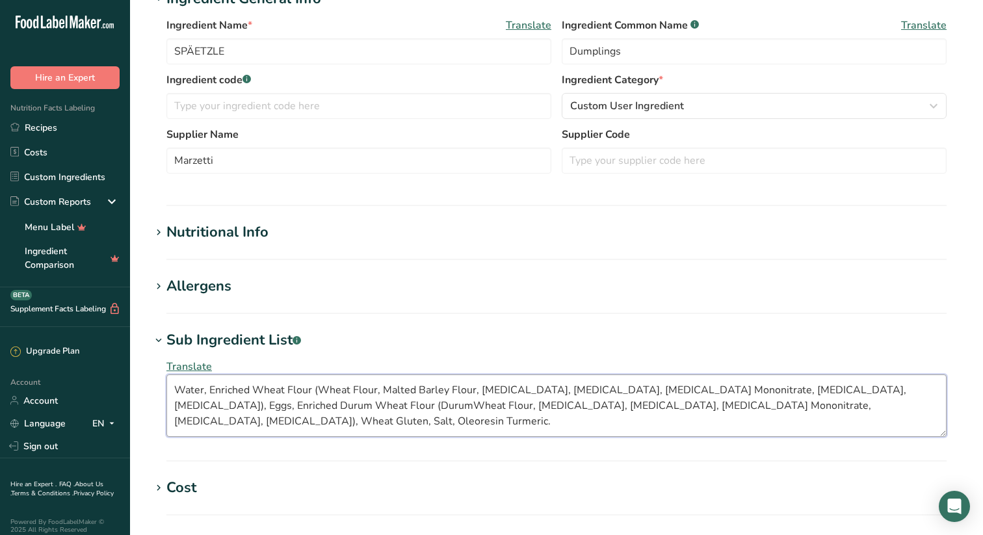
click at [272, 403] on textarea "Water, Enriched Wheat Flour (Wheat Flour, Malted Barley Flour, Niacin, Ferrous …" at bounding box center [556, 406] width 780 height 62
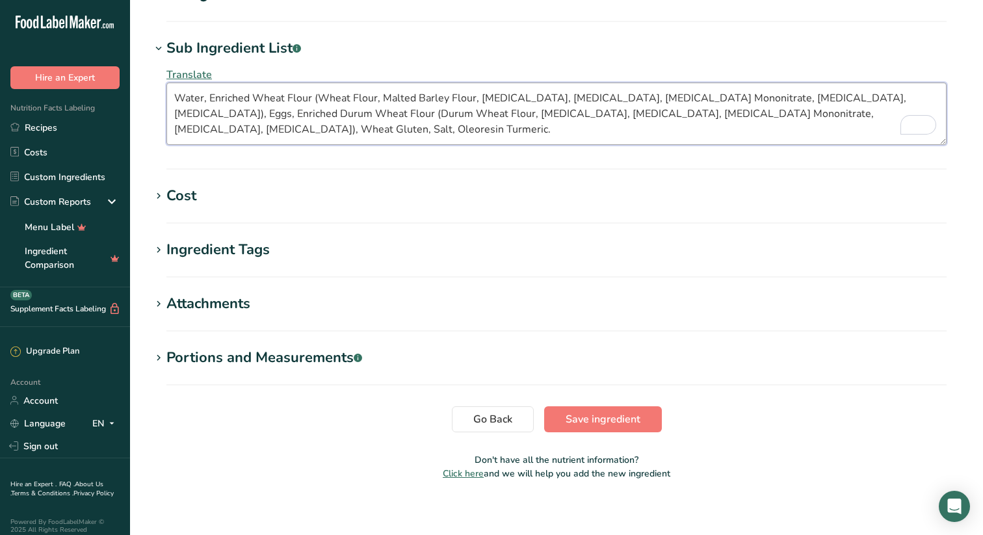
scroll to position [555, 0]
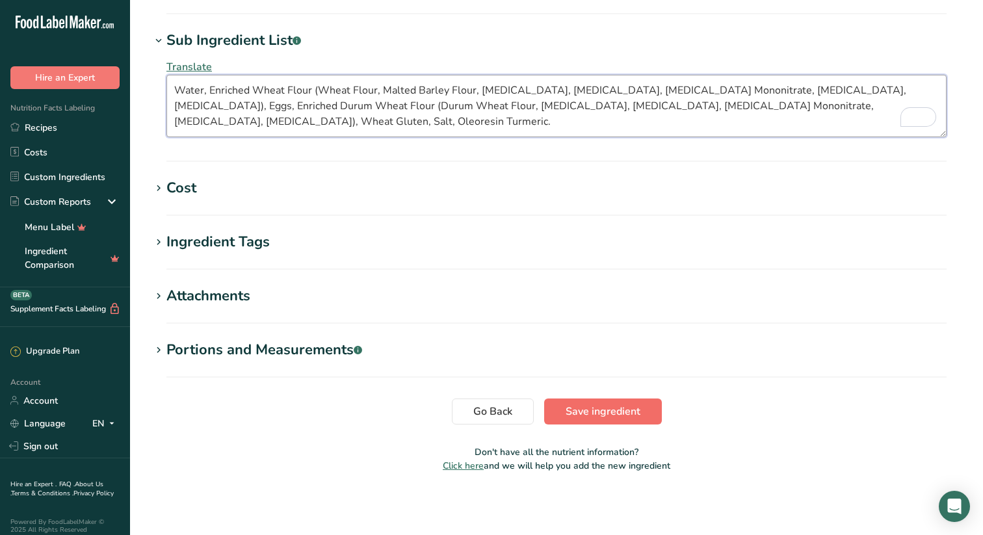
type textarea "Water, Enriched Wheat Flour (Wheat Flour, Malted Barley Flour, Niacin, Ferrous …"
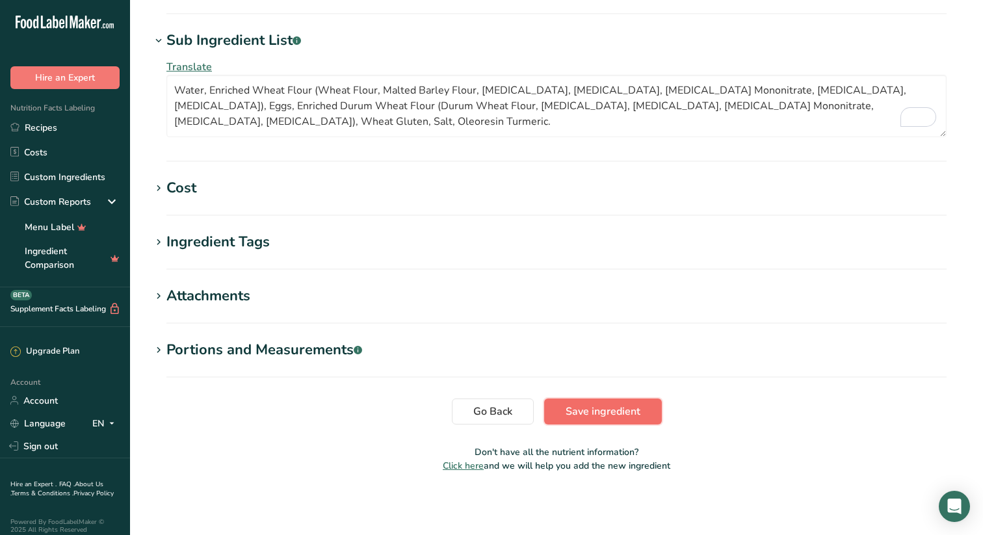
click at [601, 409] on span "Save ingredient" at bounding box center [603, 412] width 75 height 16
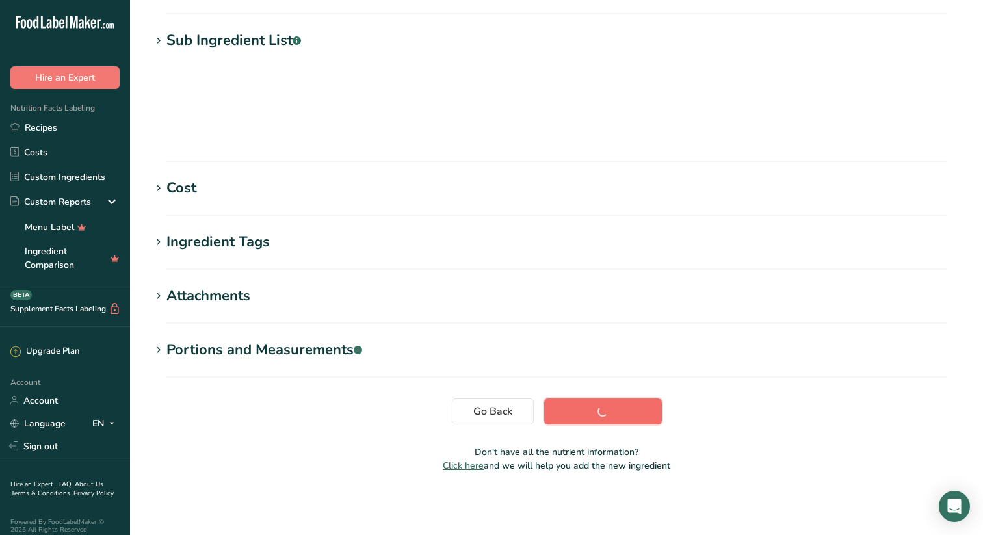
scroll to position [153, 0]
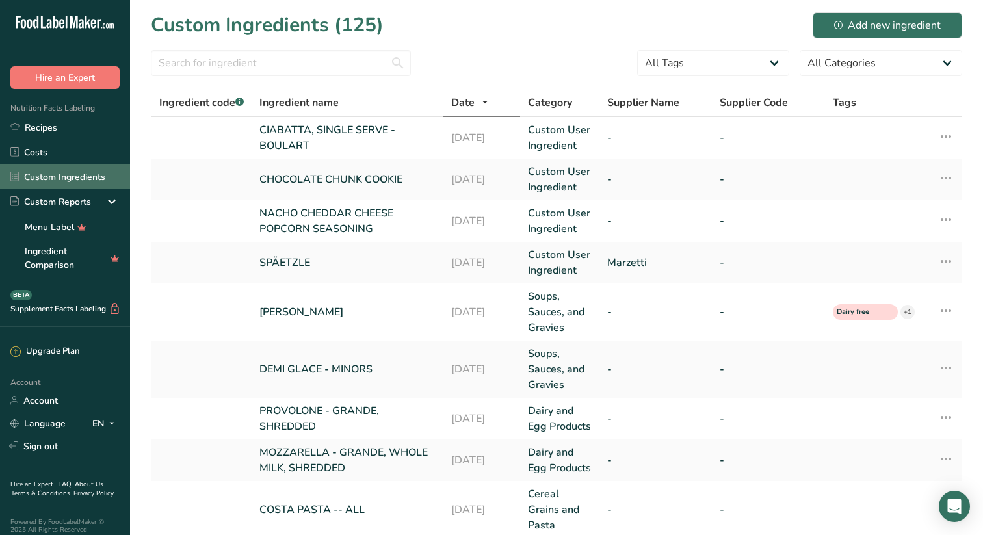
click at [51, 176] on link "Custom Ingredients" at bounding box center [65, 177] width 130 height 25
click at [310, 310] on link "DEMI GLACE - KNORR" at bounding box center [347, 312] width 176 height 16
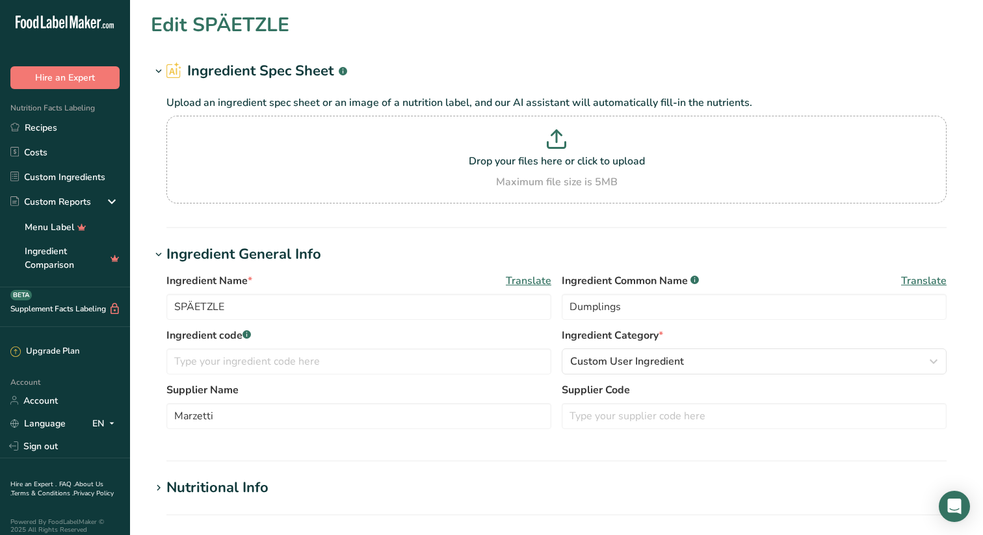
type input "DEMI GLACE - KNORR"
type input "Demi Glace"
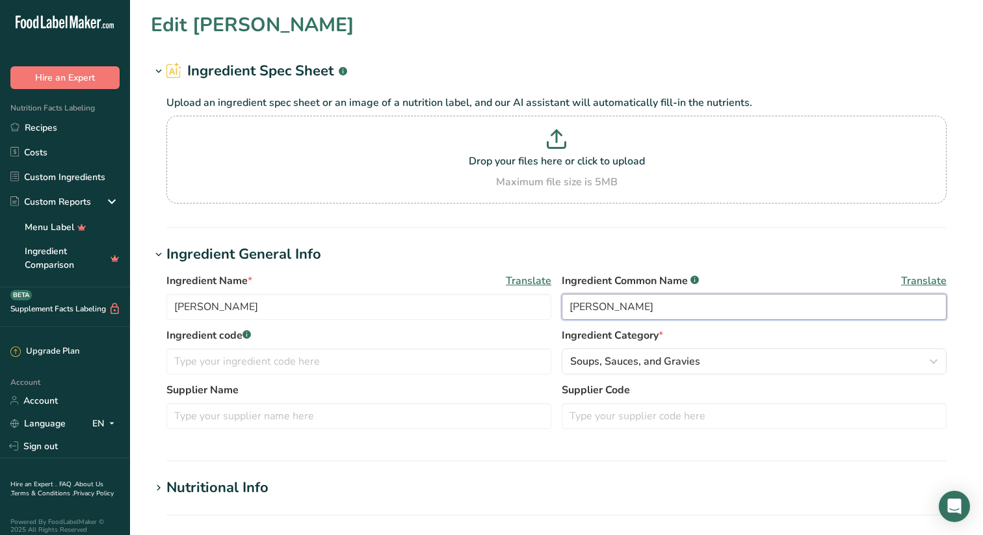
click at [599, 307] on input "Demi Glace" at bounding box center [754, 307] width 385 height 26
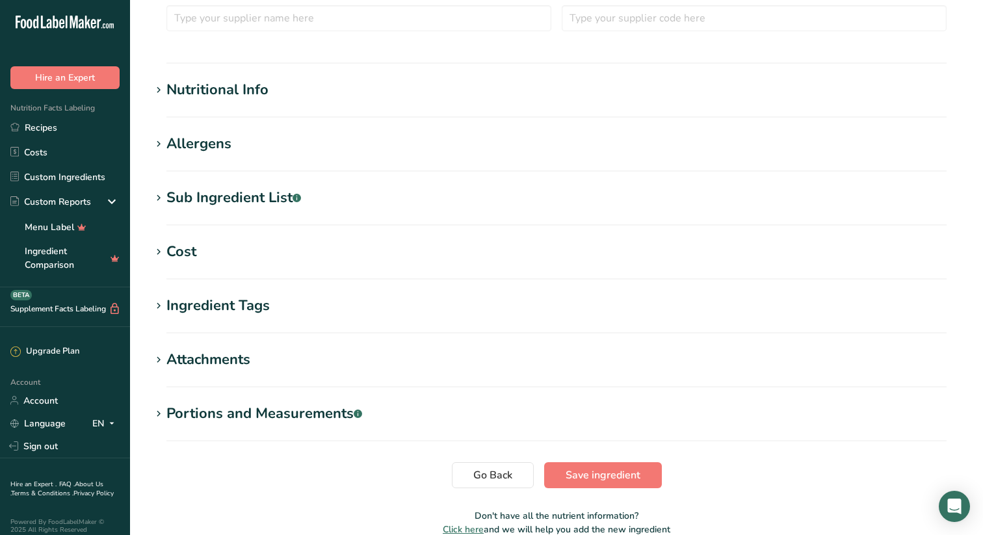
scroll to position [462, 0]
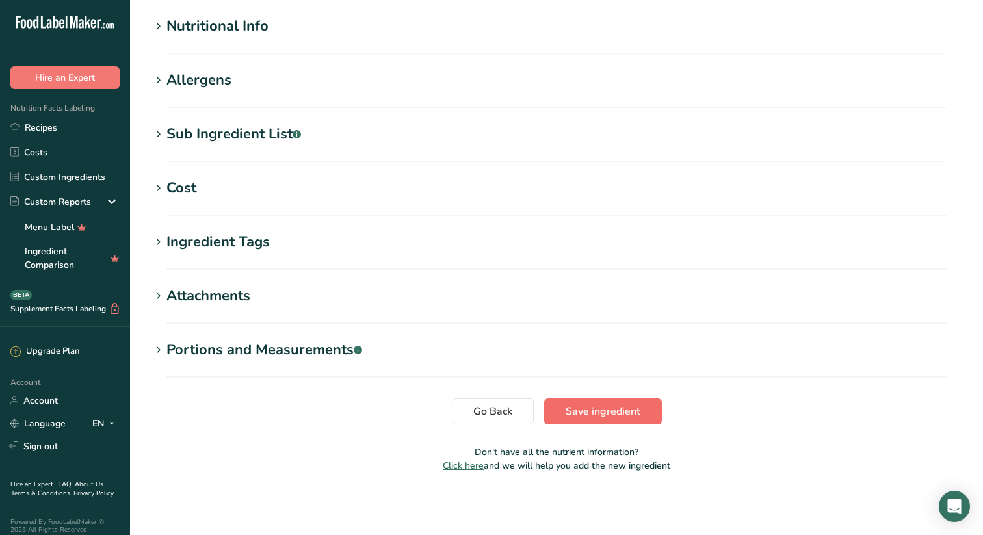
type input "Demi-Glace"
click at [609, 411] on span "Save ingredient" at bounding box center [603, 412] width 75 height 16
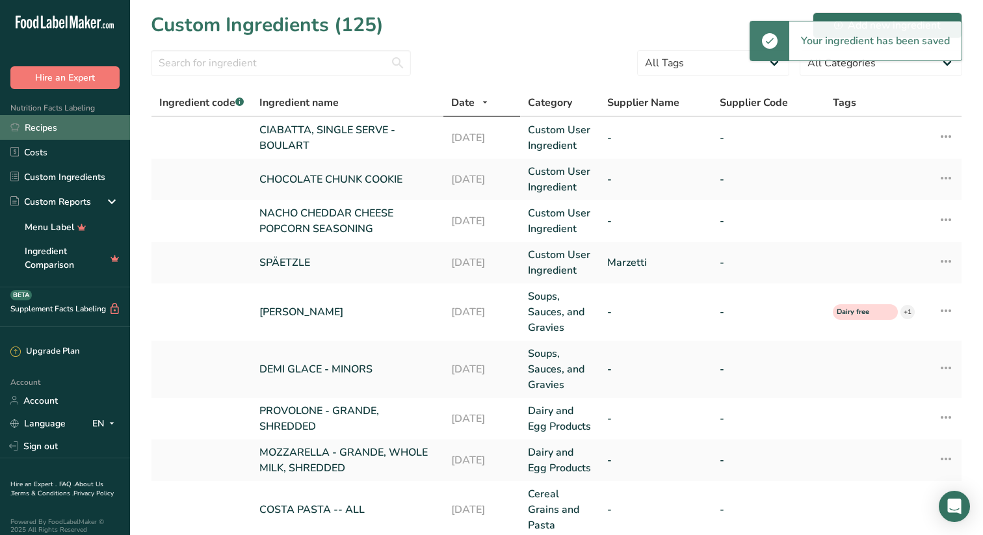
click at [46, 127] on link "Recipes" at bounding box center [65, 127] width 130 height 25
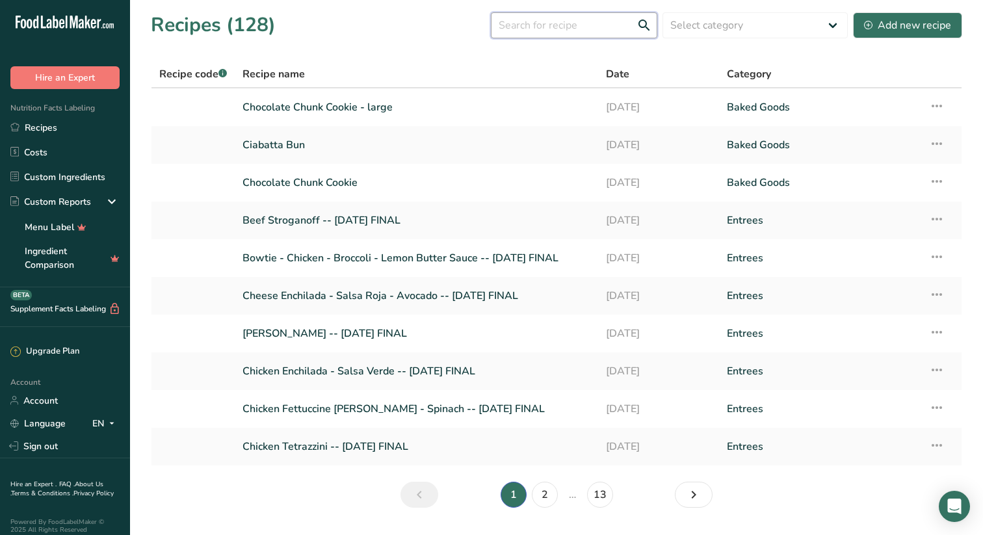
click at [608, 25] on input "text" at bounding box center [574, 25] width 166 height 26
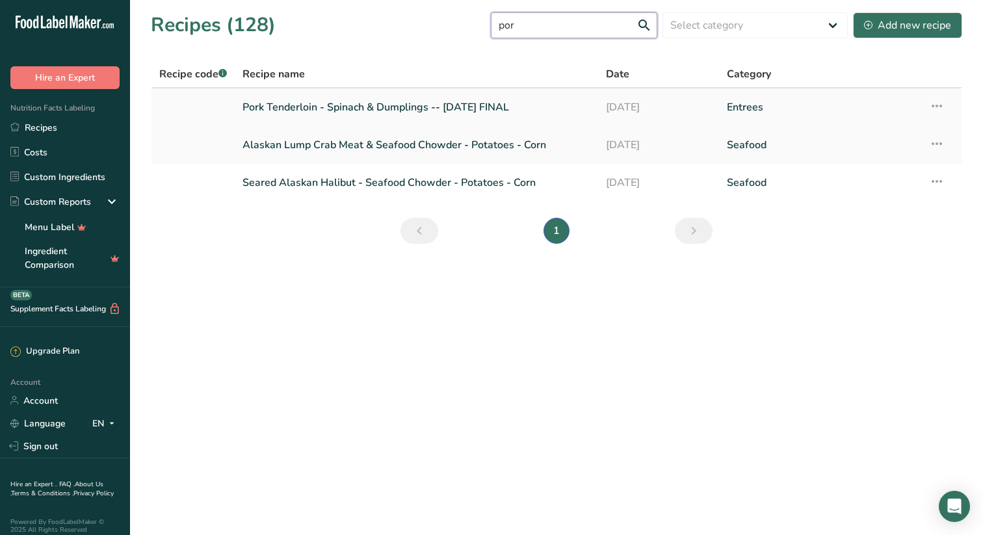
type input "por"
click at [476, 109] on link "Pork Tenderloin - Spinach & Dumplings -- July '25 FINAL" at bounding box center [417, 107] width 348 height 27
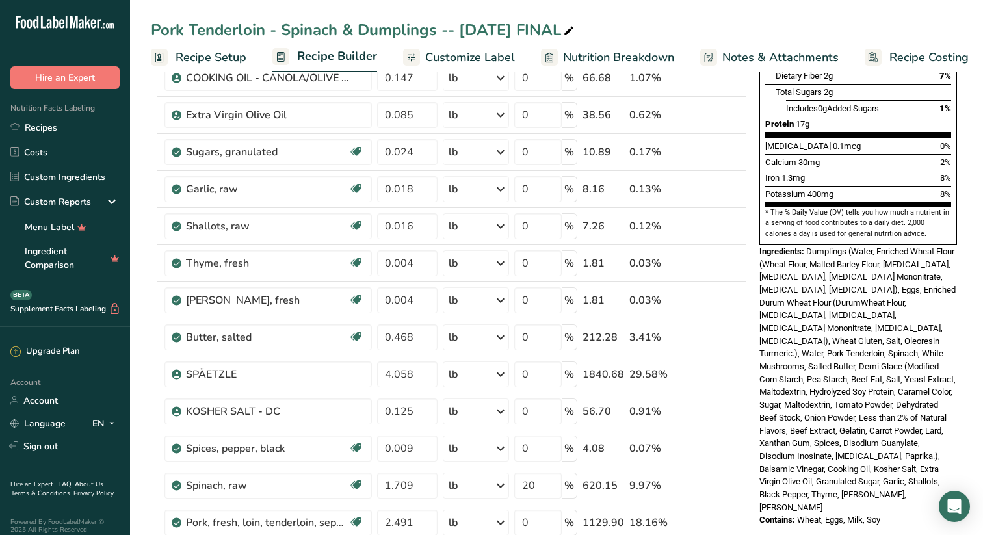
scroll to position [311, 0]
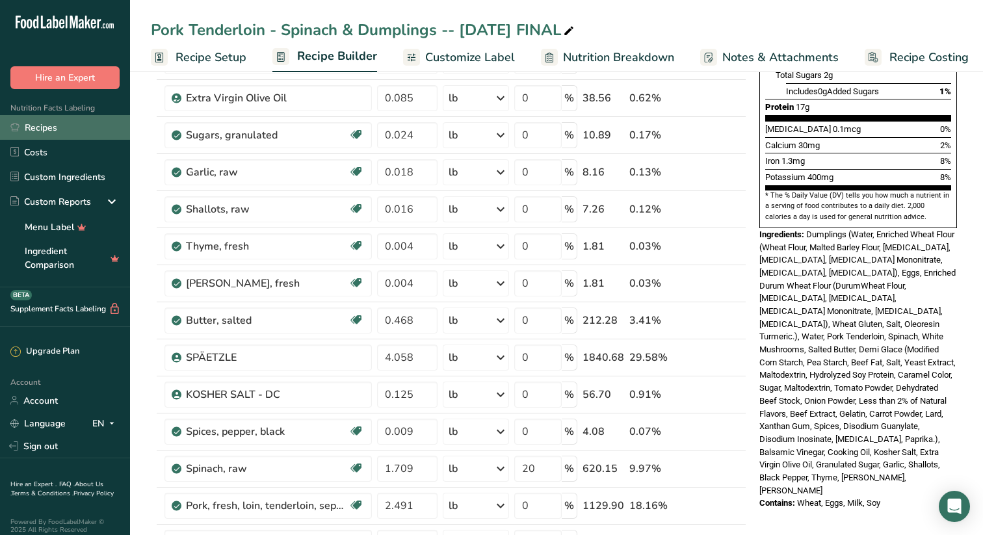
click at [48, 123] on link "Recipes" at bounding box center [65, 127] width 130 height 25
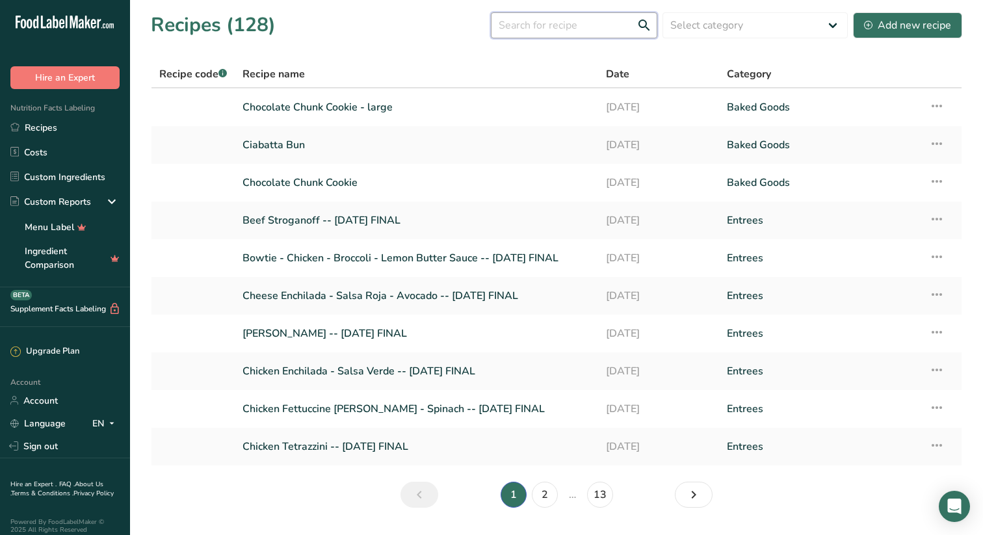
click at [572, 22] on input "text" at bounding box center [574, 25] width 166 height 26
type input "pork"
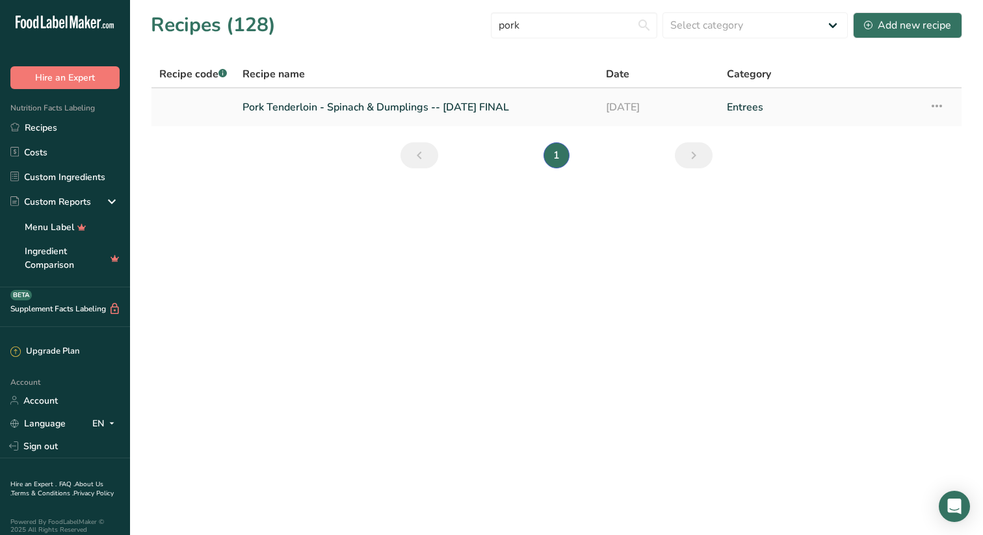
click at [403, 105] on link "Pork Tenderloin - Spinach & Dumplings -- July '25 FINAL" at bounding box center [417, 107] width 348 height 27
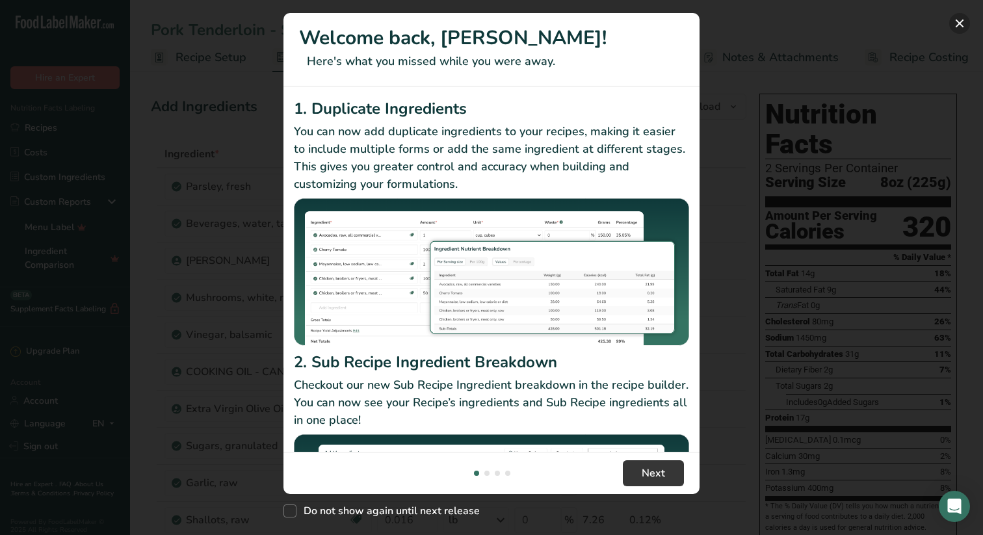
click at [961, 21] on button "New Features" at bounding box center [959, 23] width 21 height 21
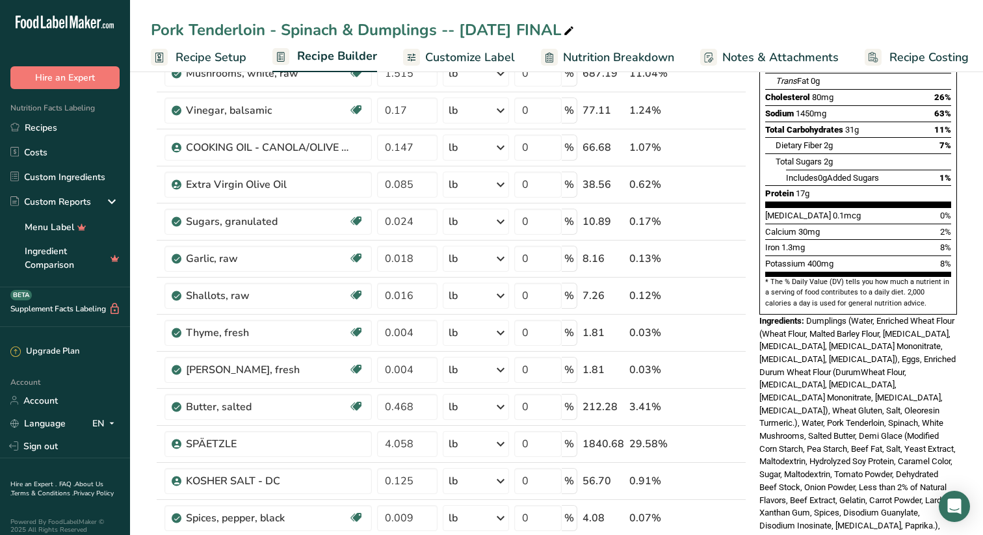
scroll to position [226, 0]
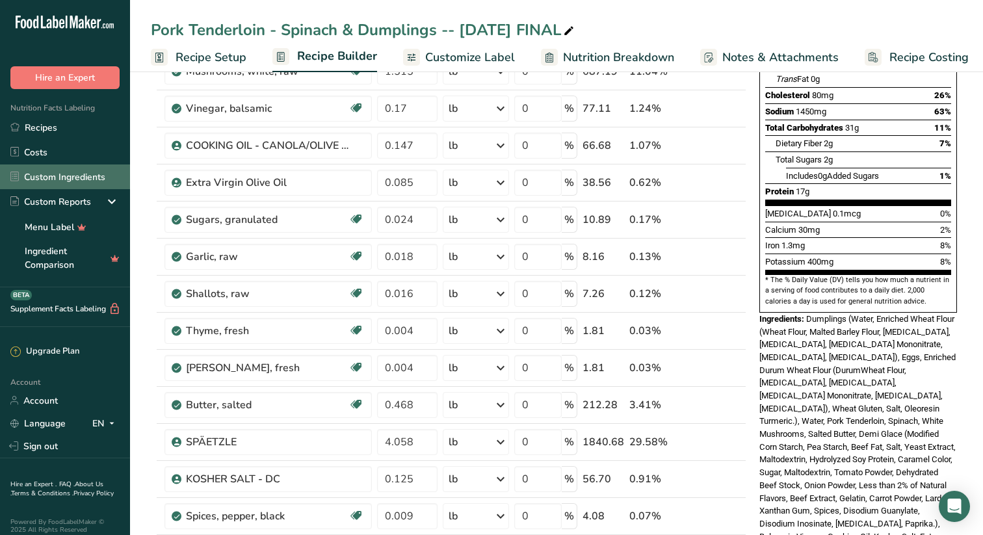
click at [51, 174] on link "Custom Ingredients" at bounding box center [65, 177] width 130 height 25
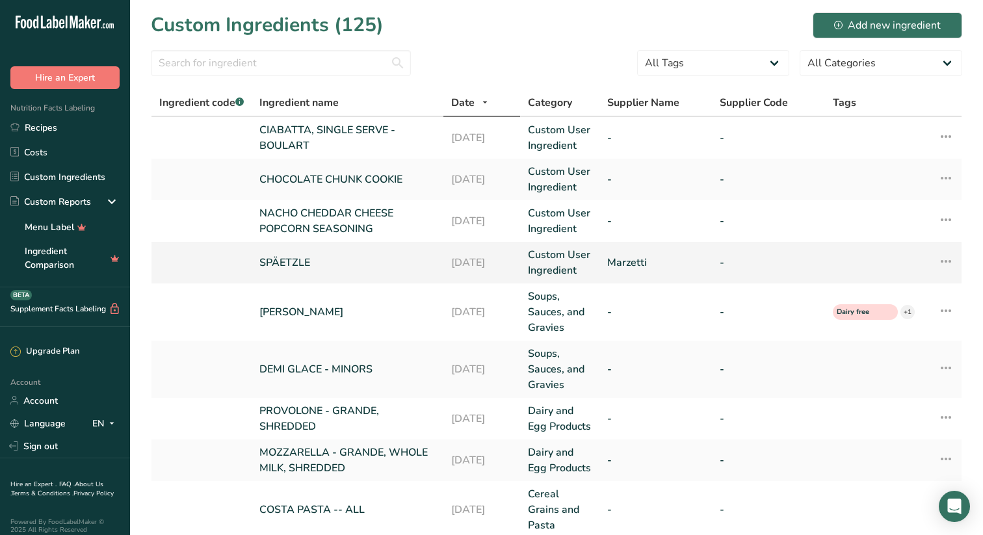
click at [296, 259] on link "SPÄETZLE" at bounding box center [347, 263] width 176 height 16
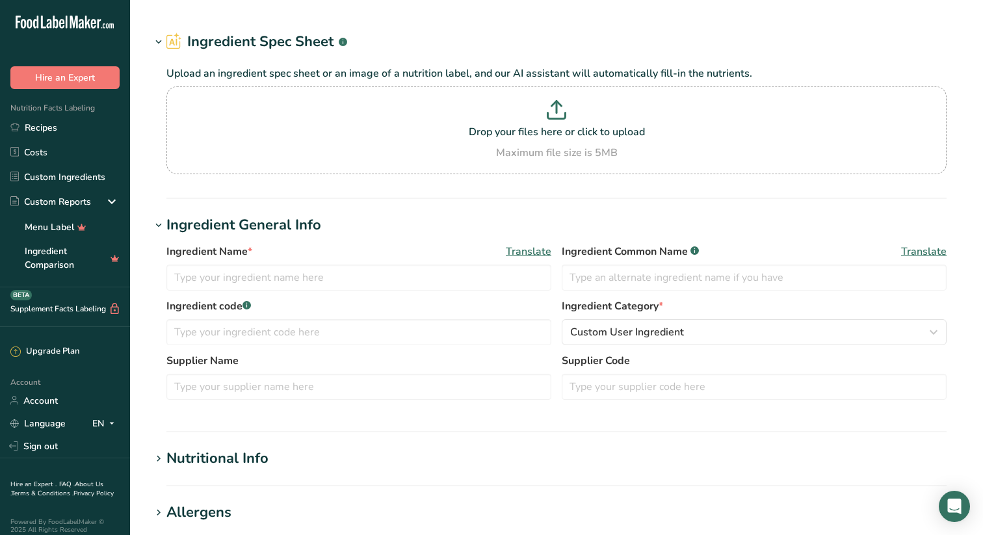
type input "SPÄETZLE"
type input "Dumplings"
type input "Marzetti"
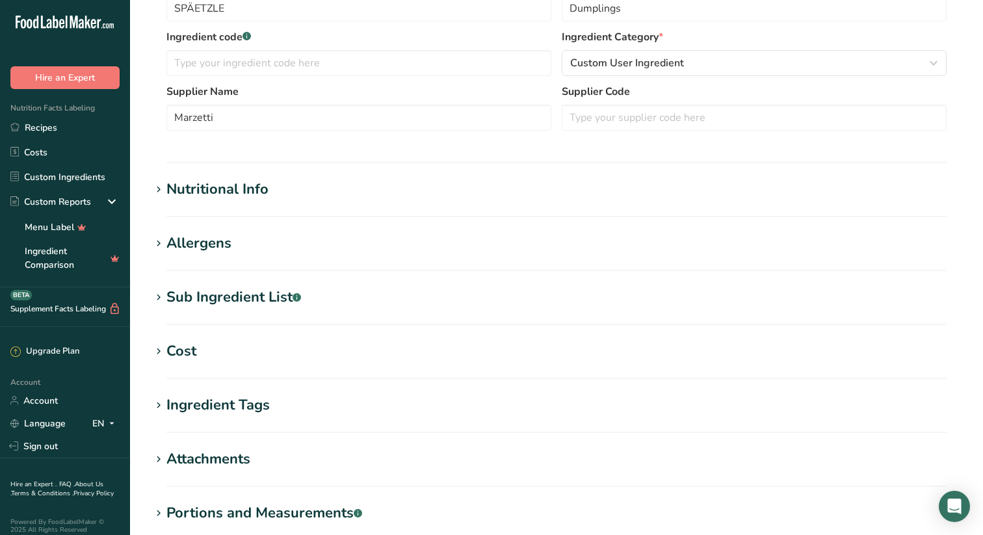
scroll to position [301, 0]
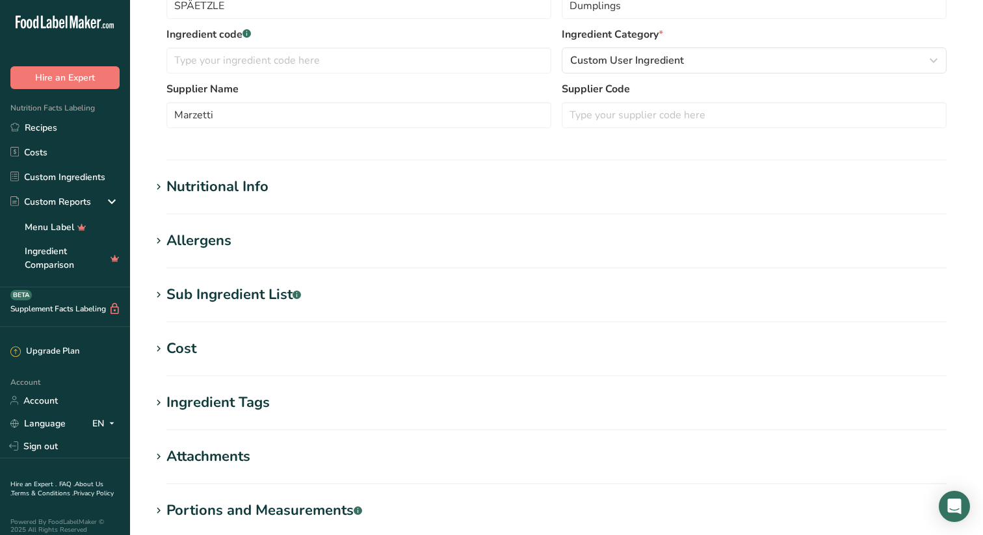
click at [159, 291] on icon at bounding box center [159, 295] width 12 height 18
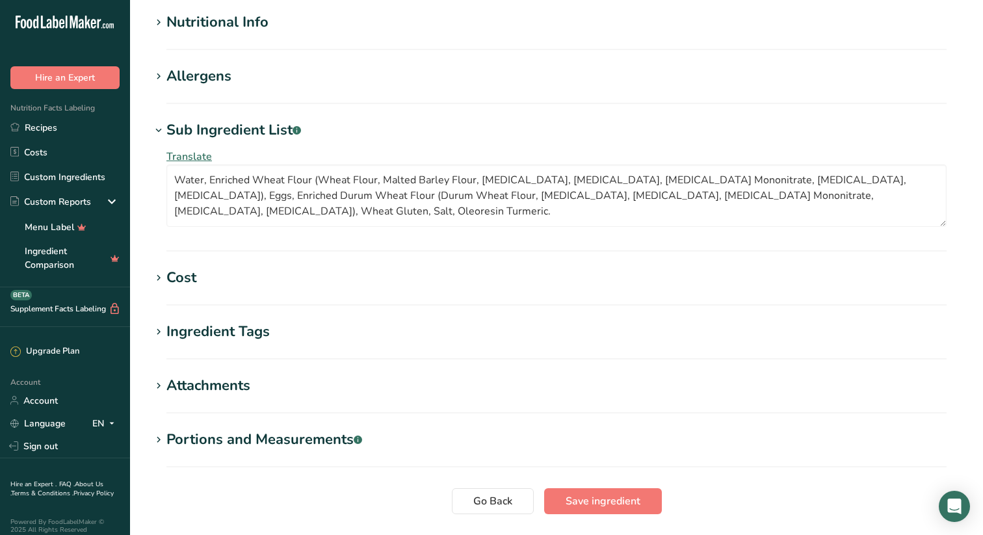
scroll to position [555, 0]
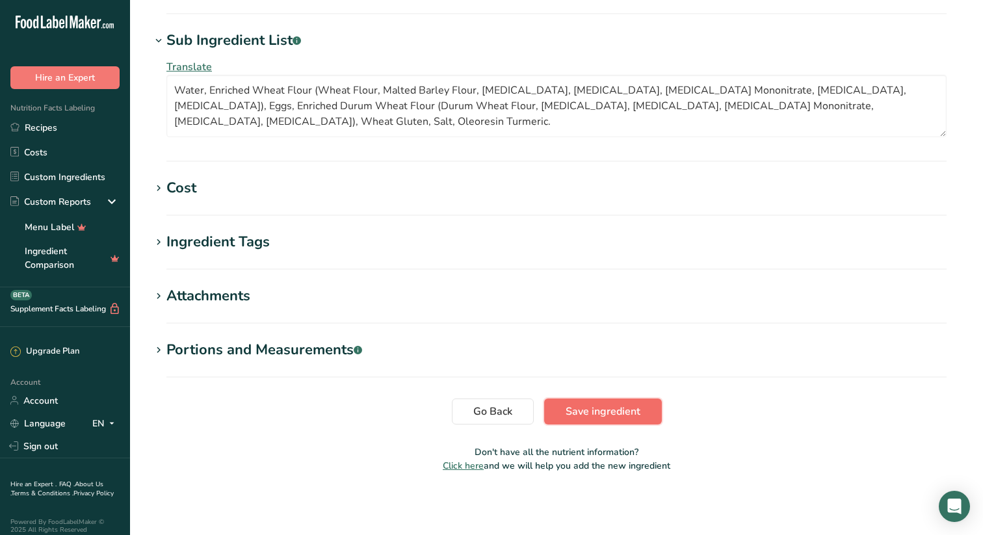
click at [598, 406] on span "Save ingredient" at bounding box center [603, 412] width 75 height 16
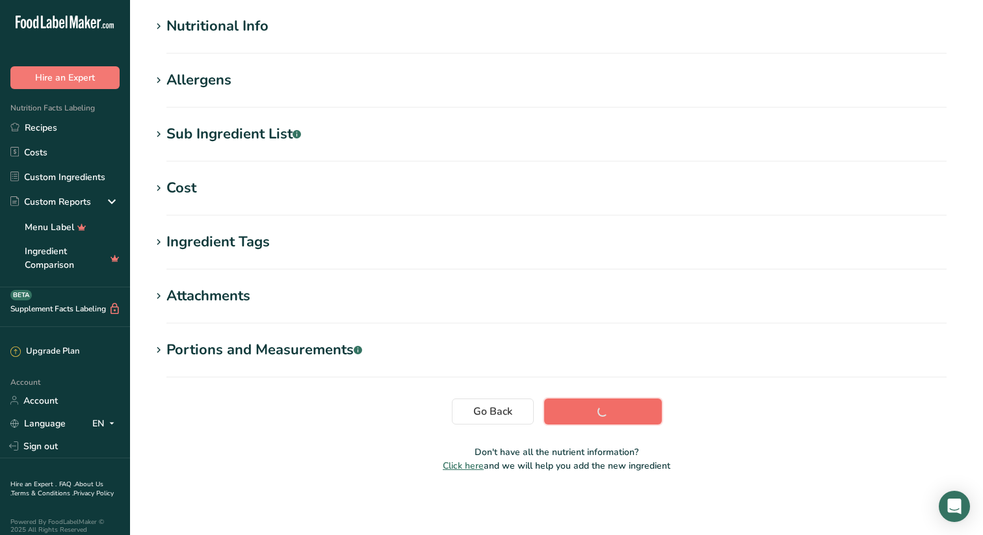
scroll to position [153, 0]
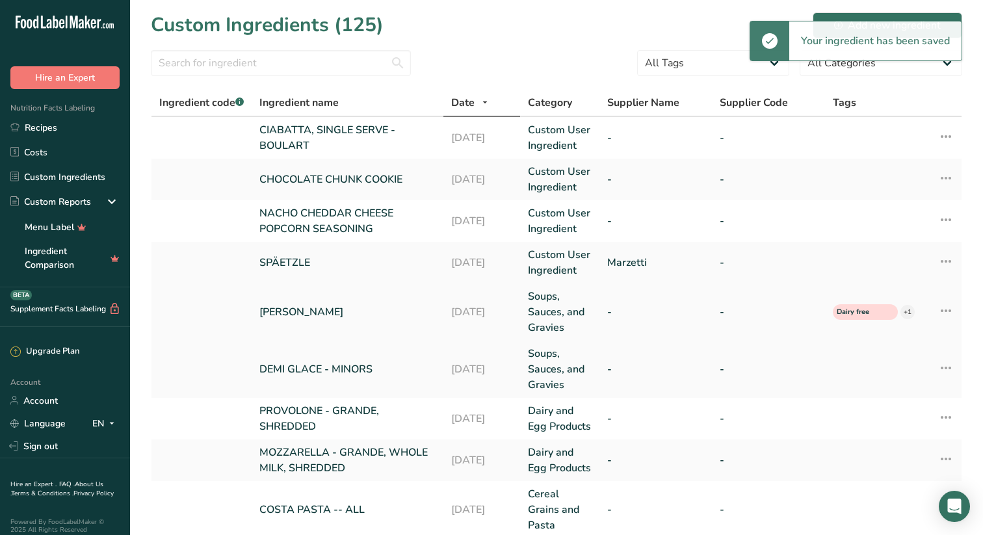
click at [316, 308] on link "DEMI GLACE - KNORR" at bounding box center [347, 312] width 176 height 16
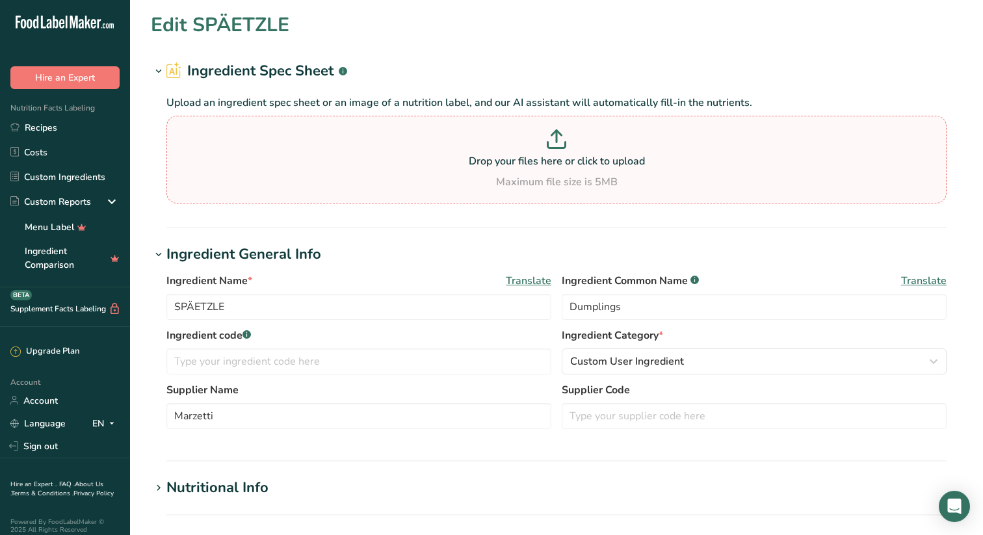
type input "DEMI GLACE - KNORR"
type input "Demi-Glace"
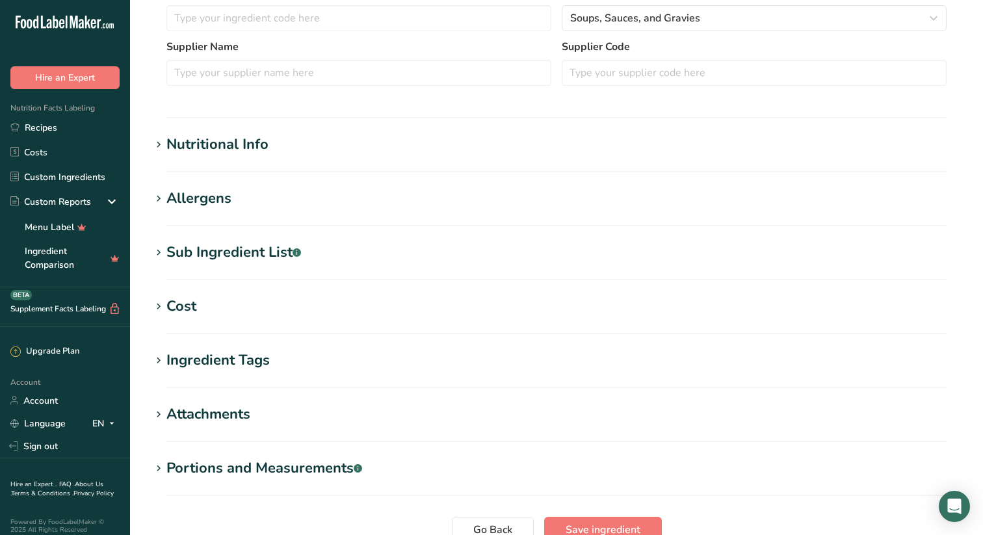
scroll to position [462, 0]
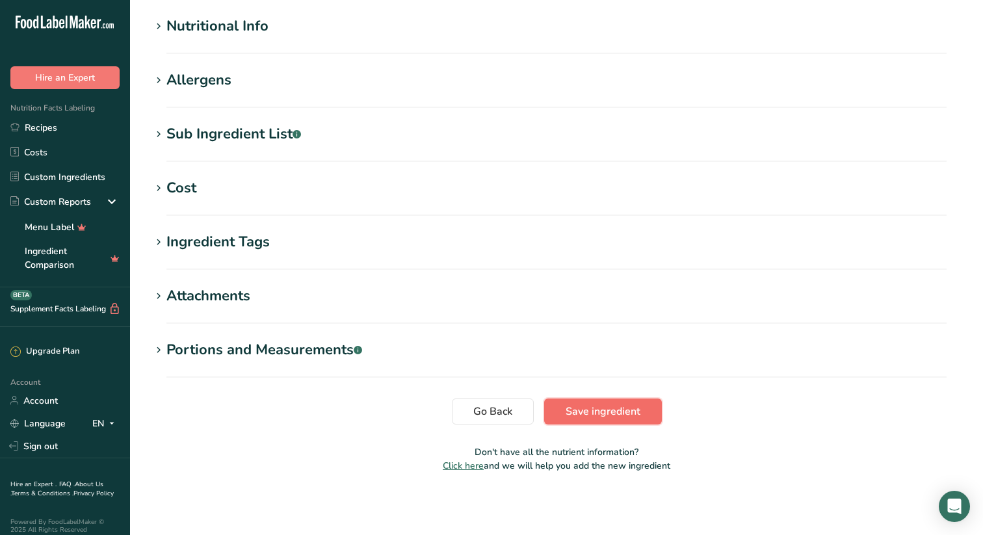
click at [598, 409] on span "Save ingredient" at bounding box center [603, 412] width 75 height 16
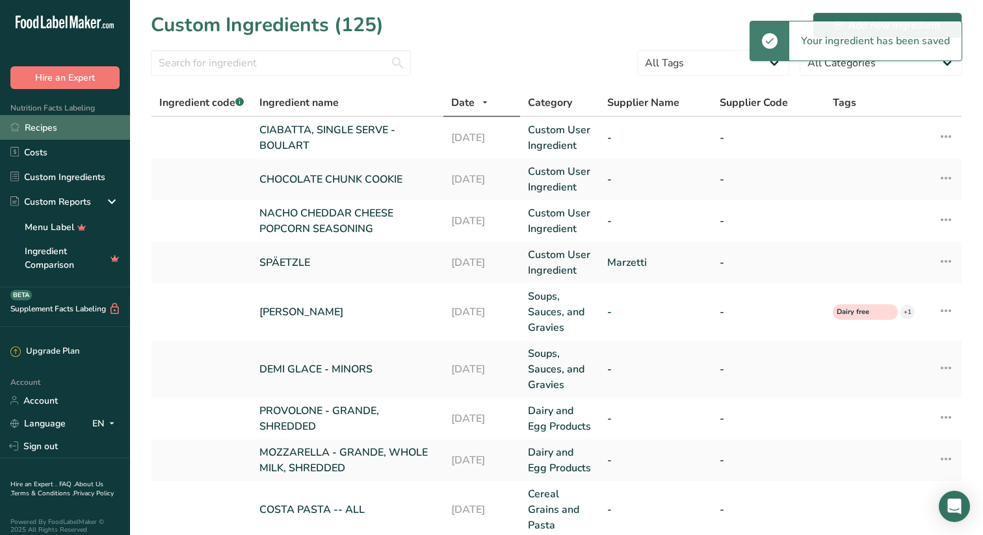
click at [50, 125] on link "Recipes" at bounding box center [65, 127] width 130 height 25
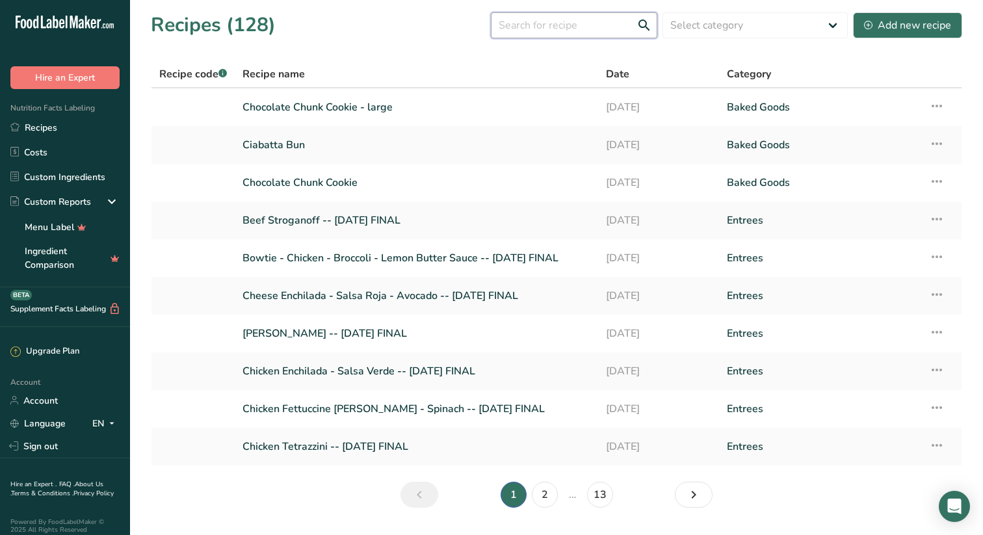
click at [596, 26] on input "text" at bounding box center [574, 25] width 166 height 26
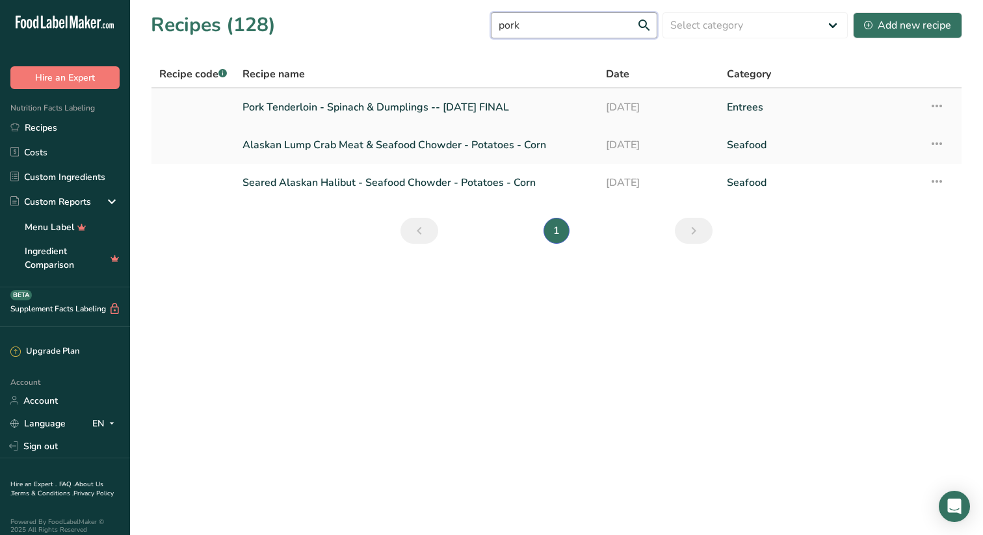
type input "pork"
click at [494, 108] on link "Pork Tenderloin - Spinach & Dumplings -- July '25 FINAL" at bounding box center [417, 107] width 348 height 27
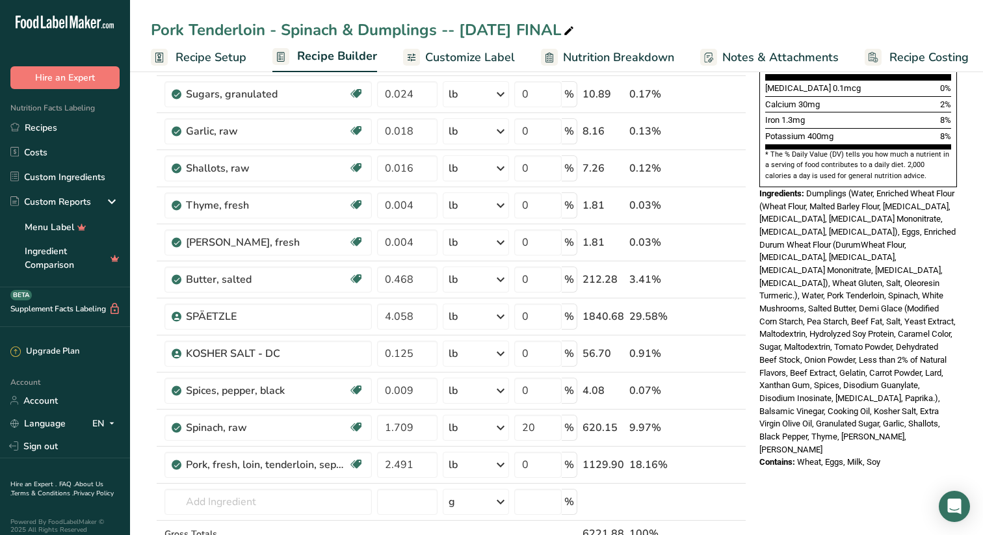
scroll to position [353, 0]
click at [789, 214] on span "Dumplings (Water, Enriched Wheat Flour (Wheat Flour, Malted Barley Flour, Niaci…" at bounding box center [858, 320] width 196 height 266
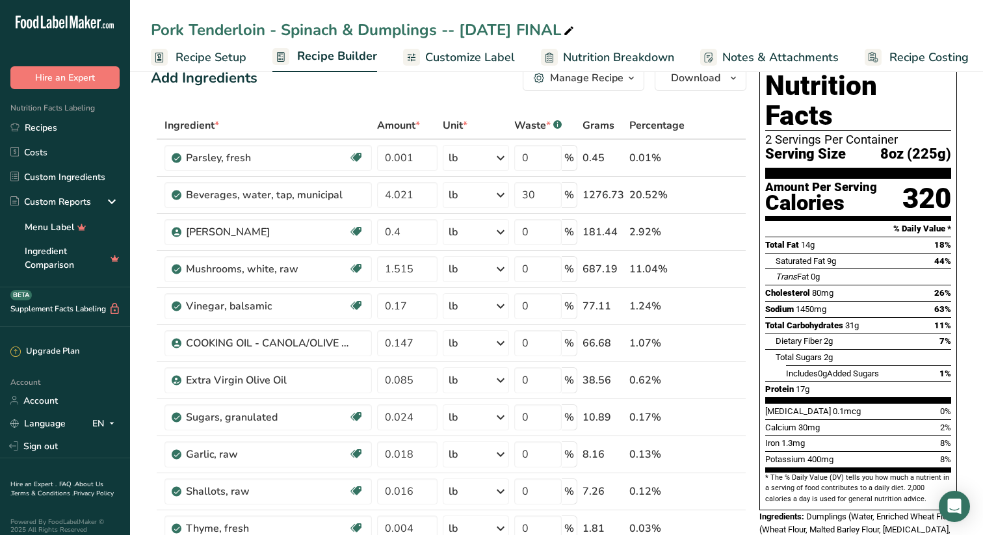
scroll to position [0, 0]
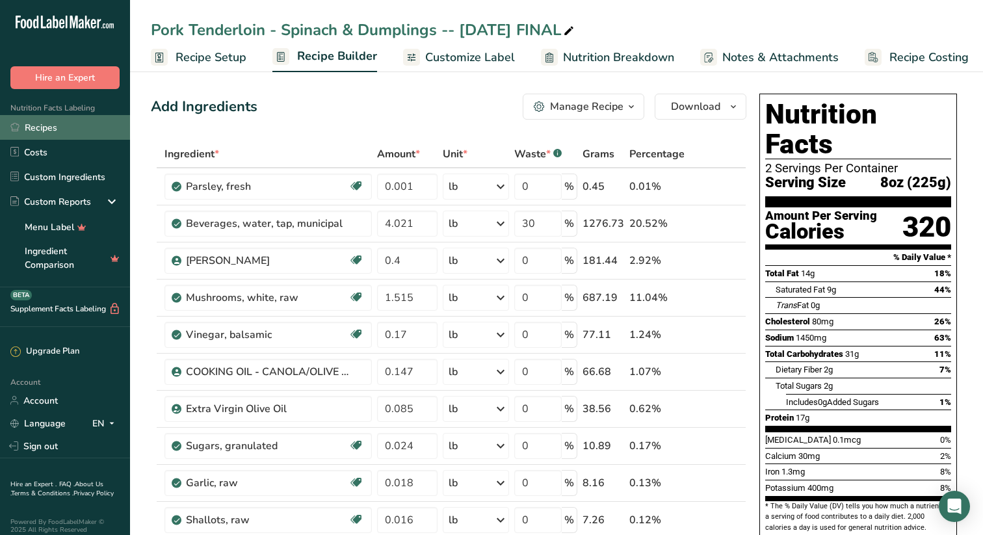
click at [63, 126] on link "Recipes" at bounding box center [65, 127] width 130 height 25
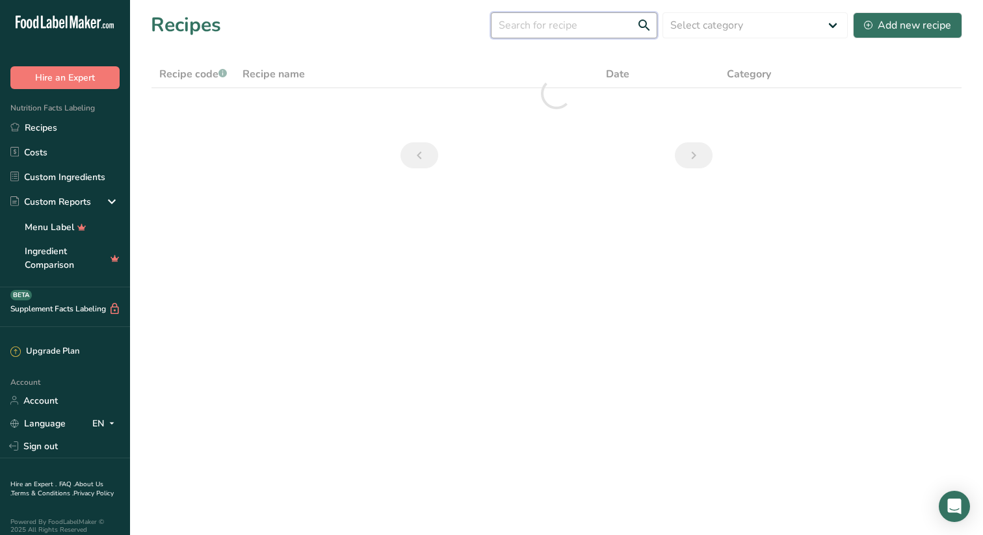
click at [583, 26] on input "text" at bounding box center [574, 25] width 166 height 26
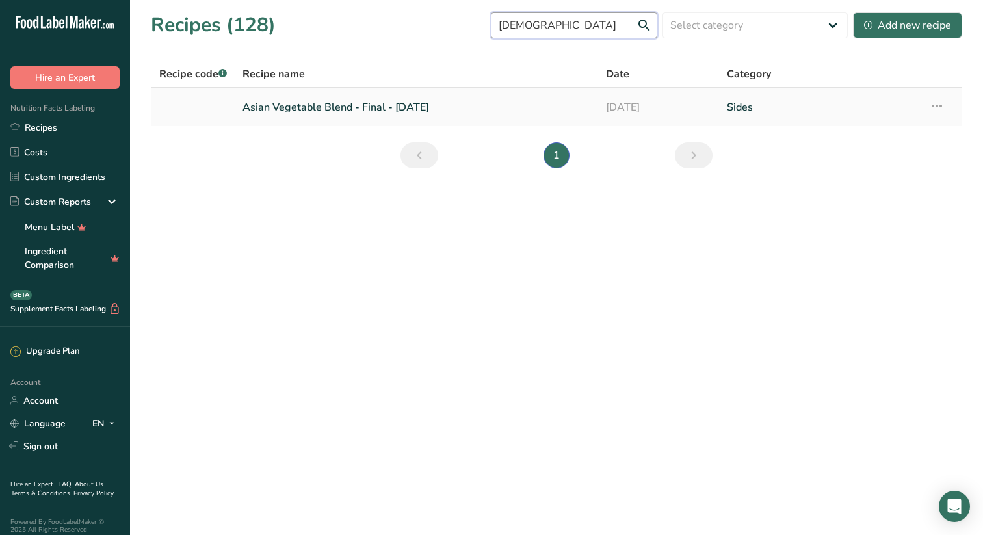
type input "asian"
click at [354, 103] on link "Asian Vegetable Blend - Final - JUL '25" at bounding box center [417, 107] width 348 height 27
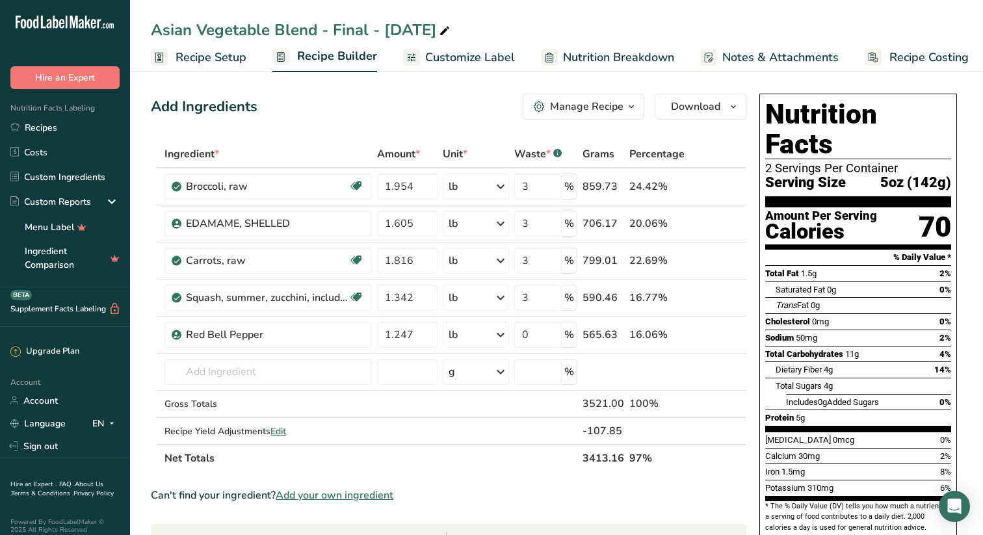
click at [316, 28] on div "Asian Vegetable Blend - Final - JUL '25" at bounding box center [302, 29] width 302 height 23
click at [316, 29] on input "Asian Vegetable Blend - Final - JUL '25" at bounding box center [557, 29] width 812 height 23
type input "Asian Vegetable Mix - Final - JUL '25"
click at [735, 104] on icon "button" at bounding box center [733, 107] width 10 height 16
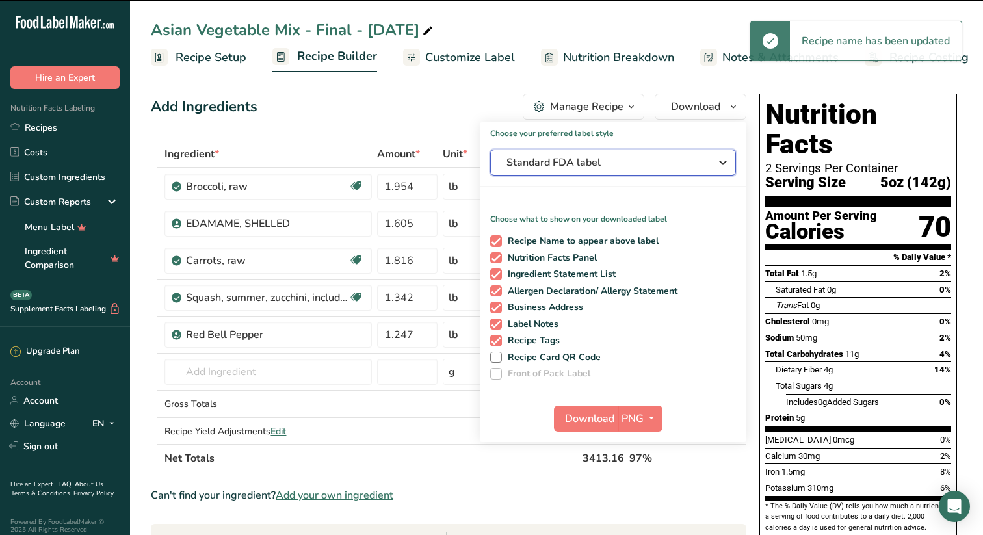
click at [724, 161] on icon "button" at bounding box center [723, 162] width 16 height 23
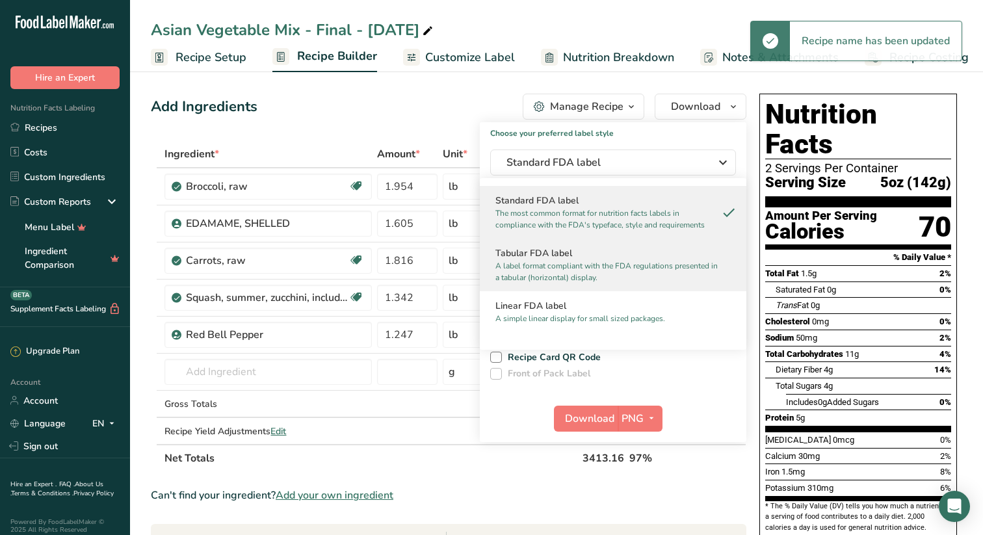
click at [586, 260] on p "A label format compliant with the FDA regulations presented in a tabular (horiz…" at bounding box center [608, 271] width 224 height 23
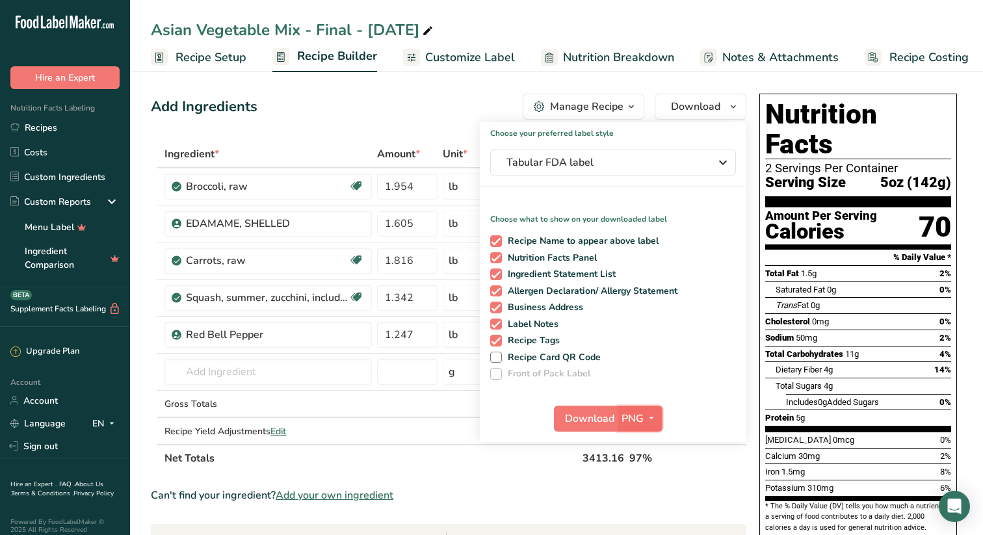
click at [654, 416] on icon "button" at bounding box center [651, 418] width 10 height 16
click at [641, 483] on link "SVG" at bounding box center [642, 487] width 42 height 21
click at [593, 416] on span "Download" at bounding box center [589, 419] width 49 height 16
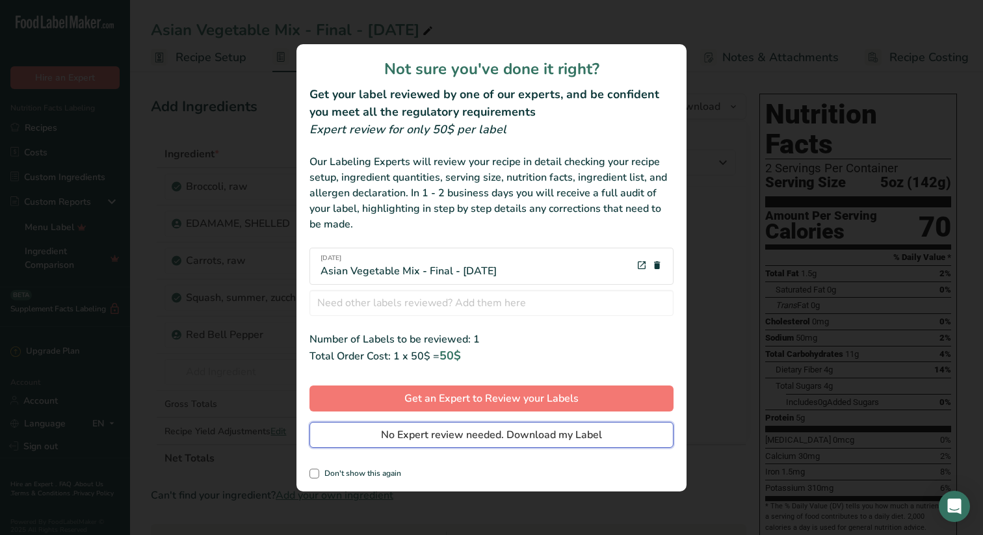
click at [494, 431] on span "No Expert review needed. Download my Label" at bounding box center [491, 435] width 221 height 16
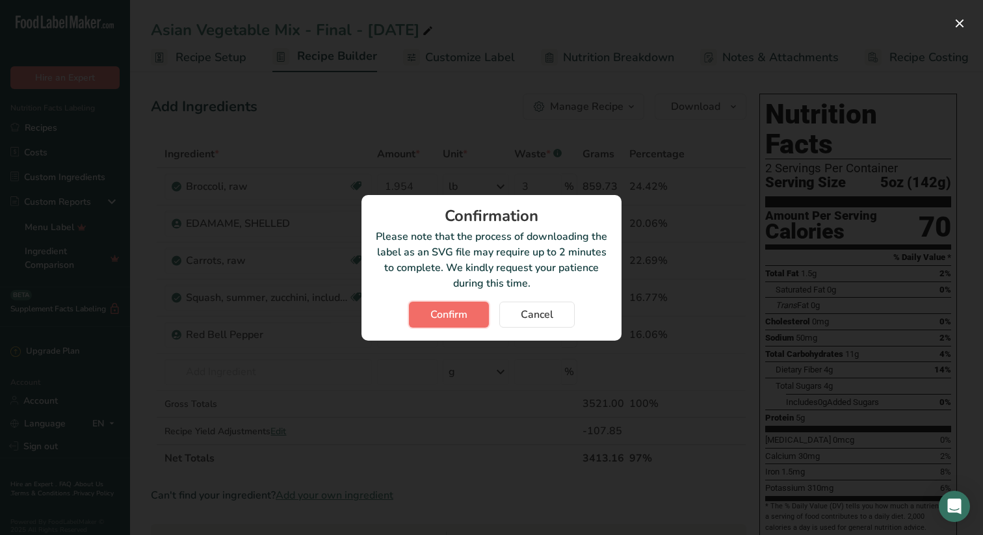
click at [453, 311] on span "Confirm" at bounding box center [448, 315] width 37 height 16
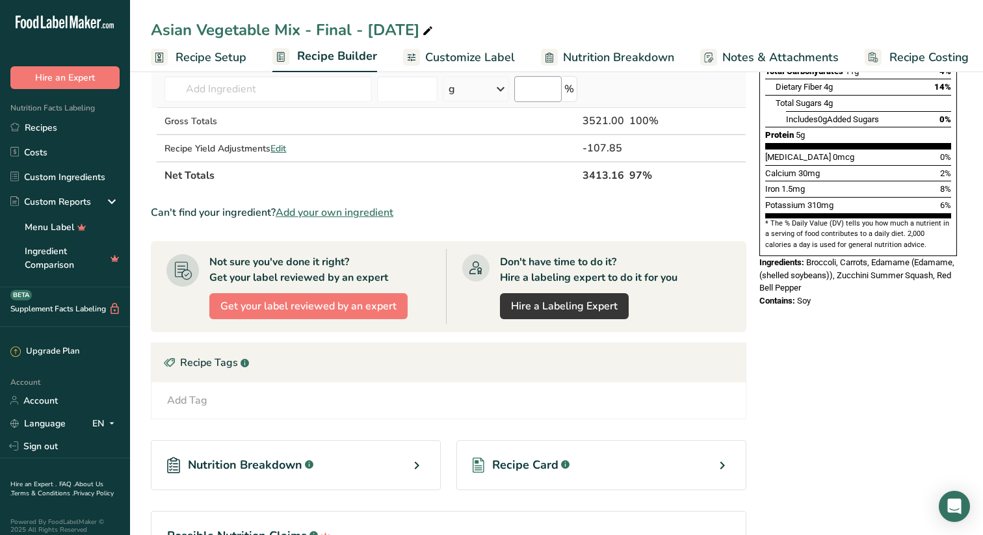
scroll to position [308, 0]
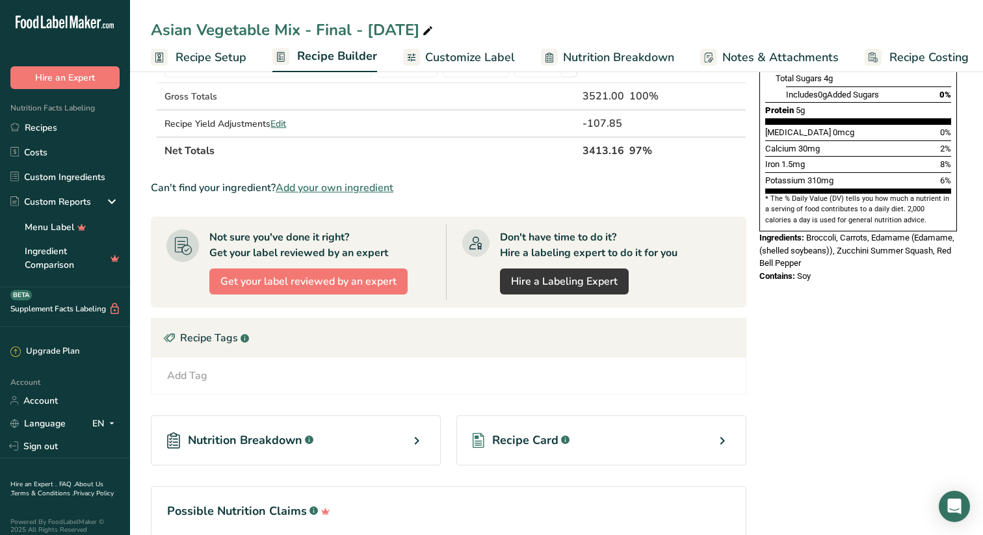
drag, startPoint x: 822, startPoint y: 245, endPoint x: 756, endPoint y: 204, distance: 78.3
click at [756, 204] on div "Nutrition Facts 2 Servings Per Container Serving Size 5oz (142g) Amount Per Ser…" at bounding box center [858, 34] width 208 height 507
copy div "Ingredients: Broccoli, Carrots, Edamame (Edamame, (shelled soybeans)), Zucchini…"
click at [44, 126] on link "Recipes" at bounding box center [65, 127] width 130 height 25
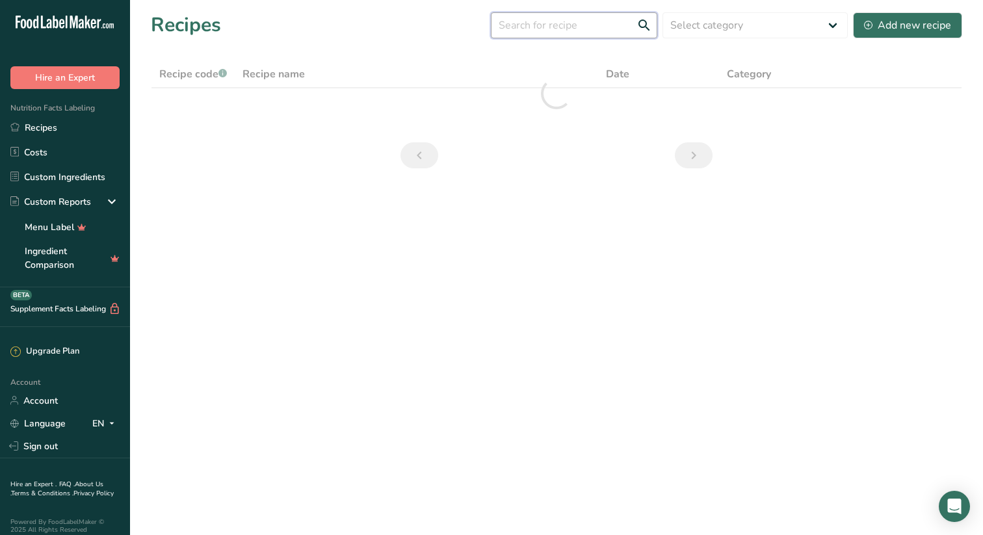
click at [593, 23] on input "text" at bounding box center [574, 25] width 166 height 26
type input "garden"
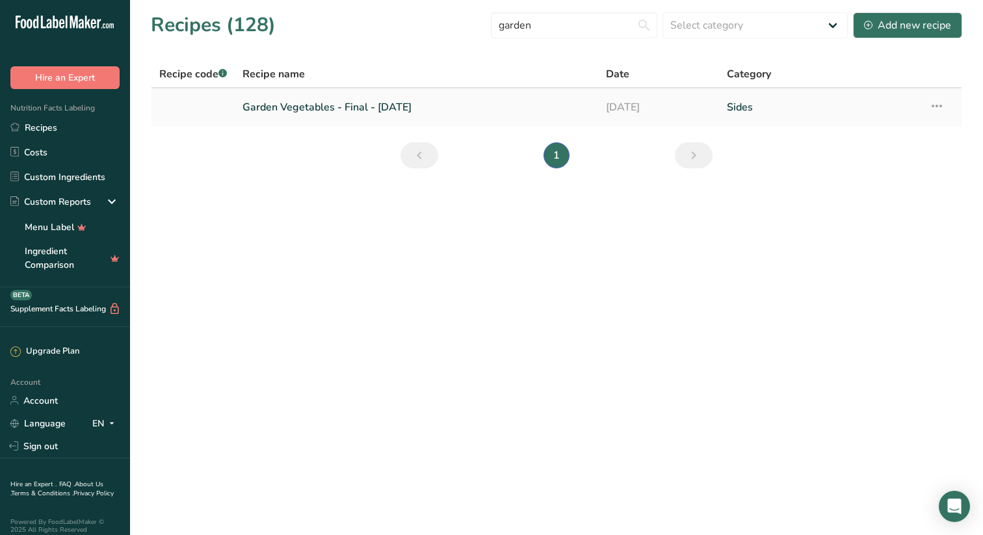
click at [315, 104] on link "Garden Vegetables - Final - JUL '25" at bounding box center [417, 107] width 348 height 27
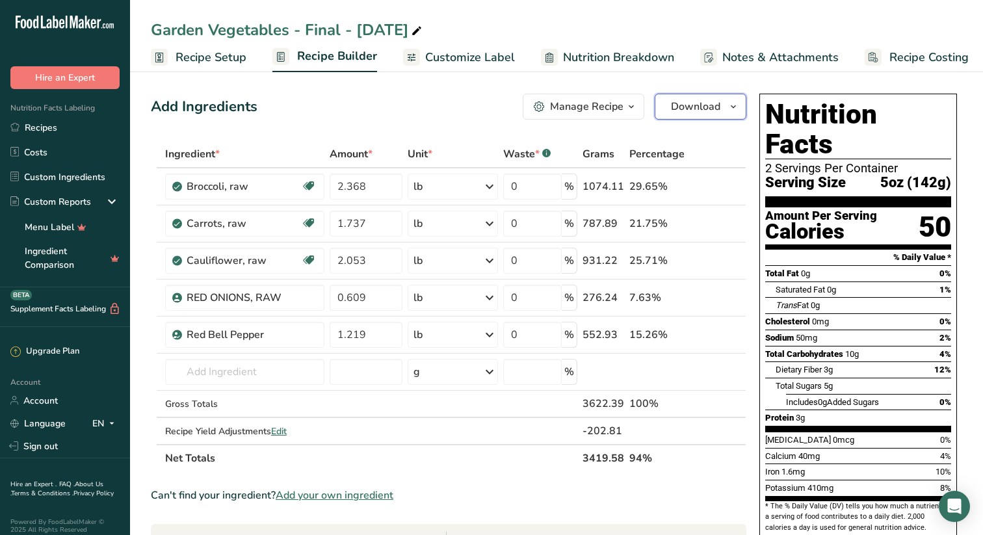
click at [734, 103] on icon "button" at bounding box center [733, 107] width 10 height 16
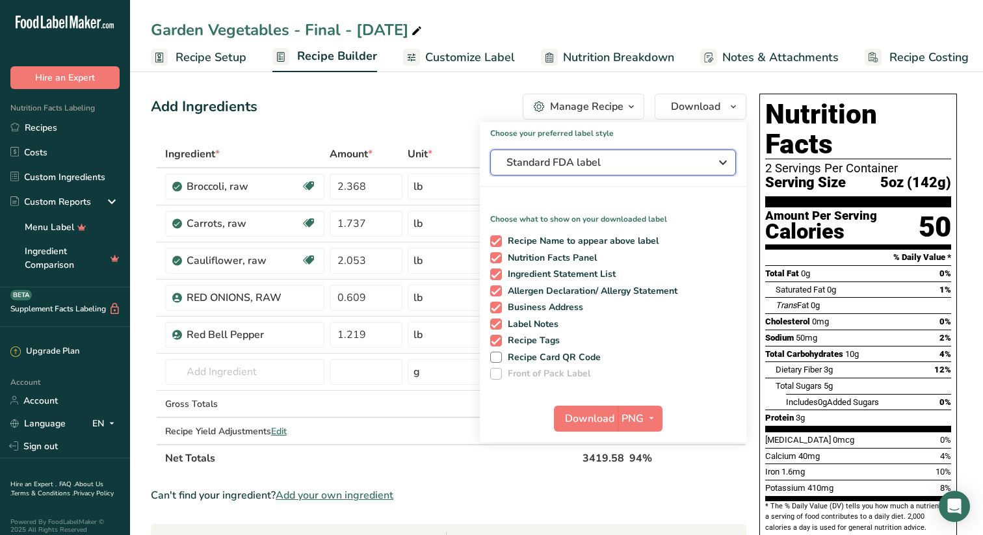
click at [720, 161] on icon "button" at bounding box center [723, 162] width 16 height 23
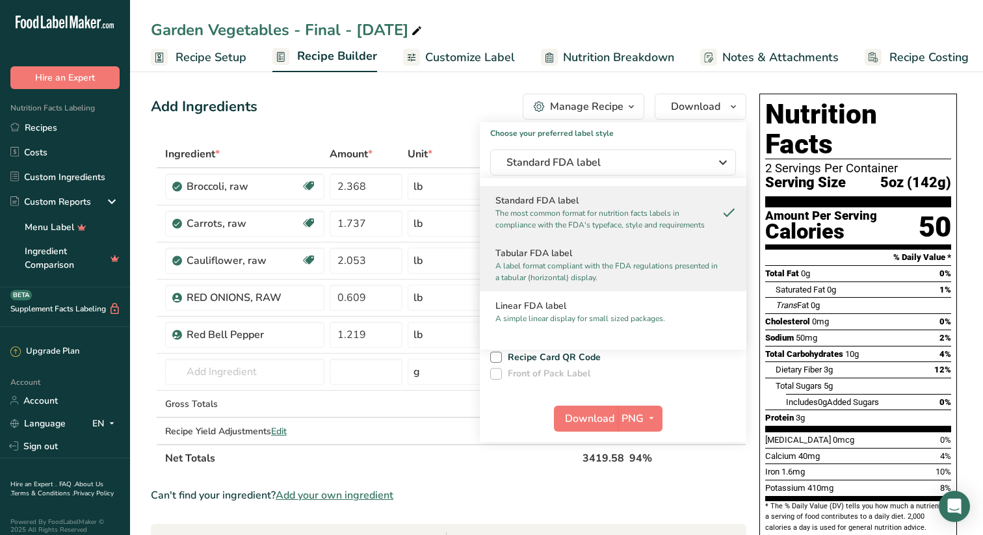
click at [542, 256] on h2 "Tabular FDA label" at bounding box center [613, 253] width 235 height 14
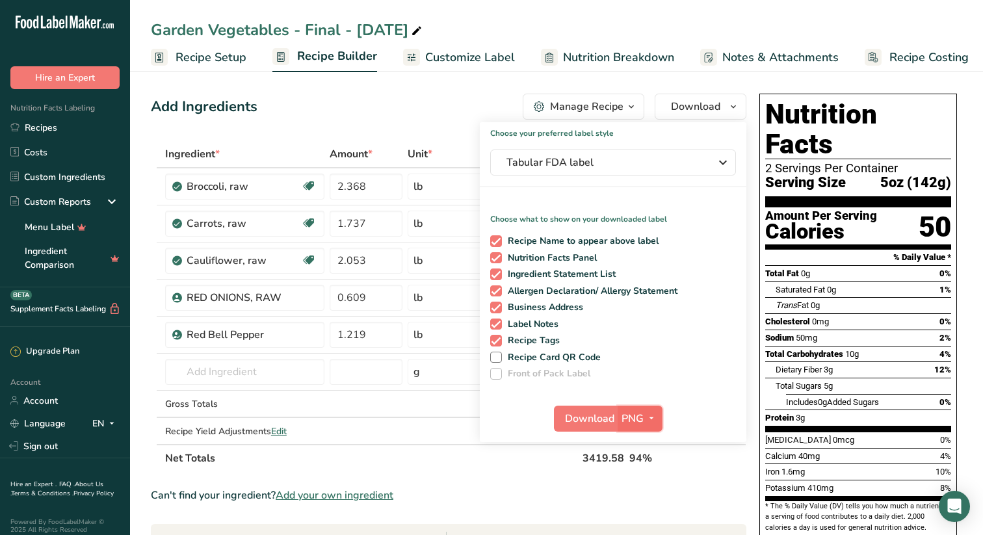
click at [652, 416] on icon "button" at bounding box center [651, 418] width 10 height 16
click at [645, 482] on link "SVG" at bounding box center [642, 487] width 42 height 21
click at [593, 417] on span "Download" at bounding box center [589, 419] width 49 height 16
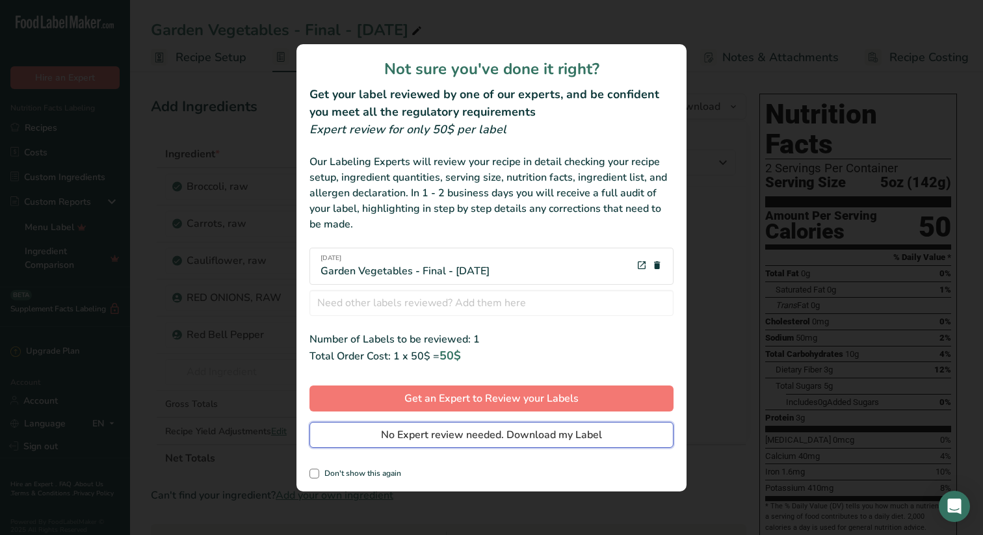
click at [445, 432] on span "No Expert review needed. Download my Label" at bounding box center [491, 435] width 221 height 16
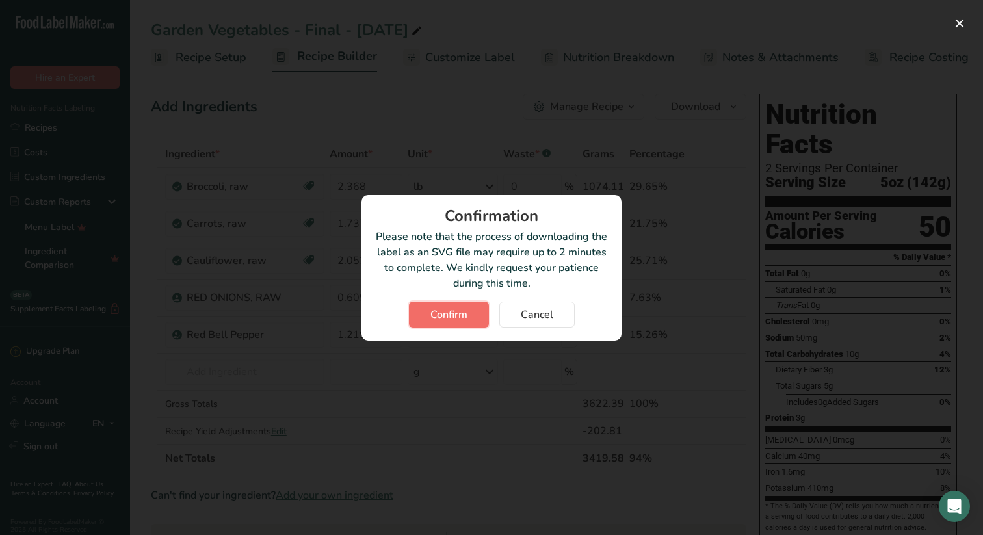
click at [444, 310] on span "Confirm" at bounding box center [448, 315] width 37 height 16
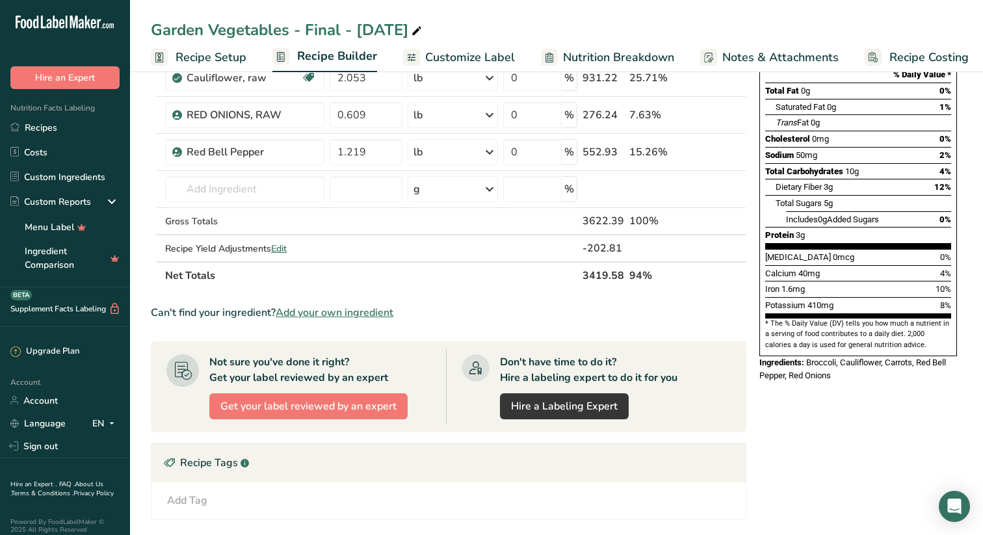
scroll to position [187, 0]
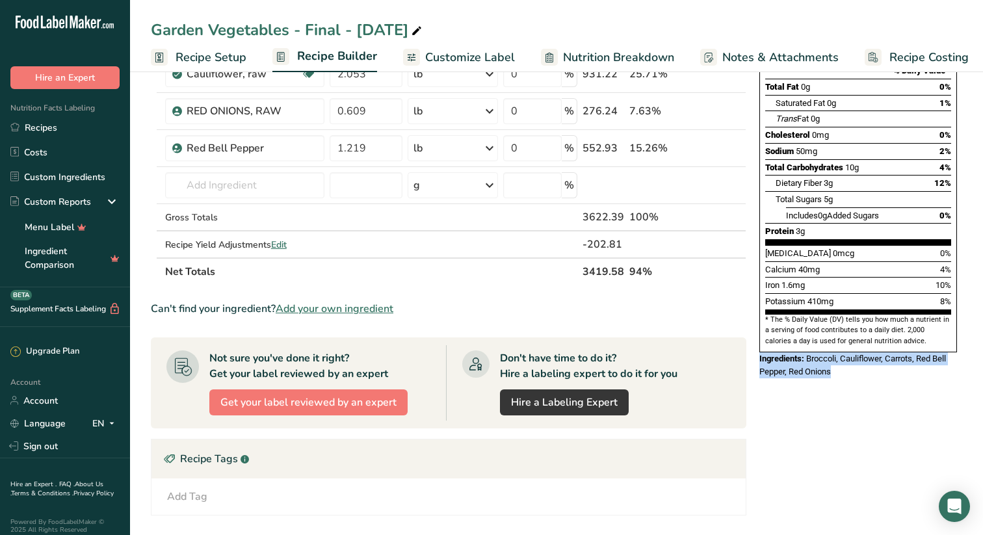
drag, startPoint x: 841, startPoint y: 341, endPoint x: 757, endPoint y: 332, distance: 85.1
click at [757, 332] on div "Nutrition Facts 2 Servings Per Container Serving Size 5oz (142g) Amount Per Ser…" at bounding box center [858, 142] width 208 height 481
copy div "Ingredients: Broccoli, Cauliflower, Carrots, Red Bell Pepper, Red Onions"
click at [44, 122] on link "Recipes" at bounding box center [65, 127] width 130 height 25
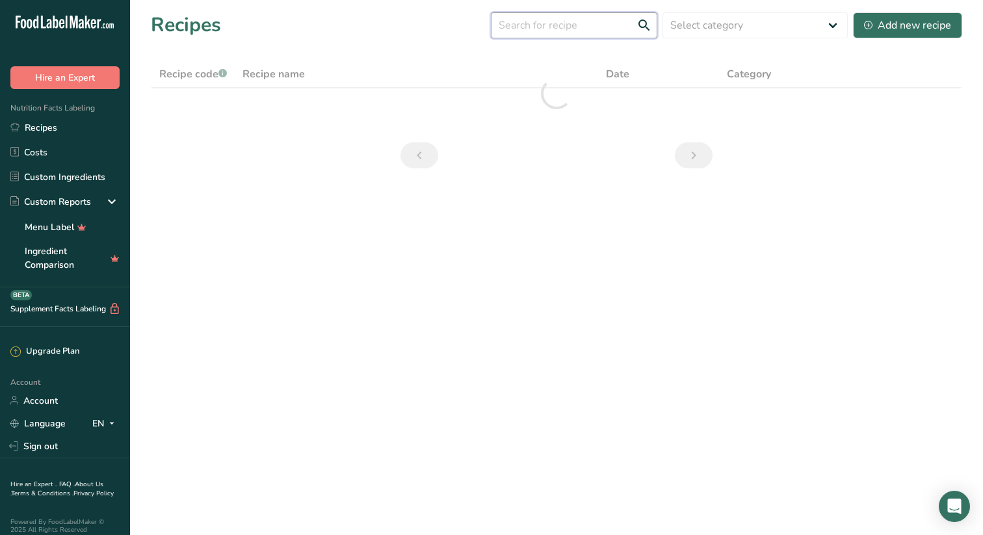
click at [574, 24] on input "text" at bounding box center [574, 25] width 166 height 26
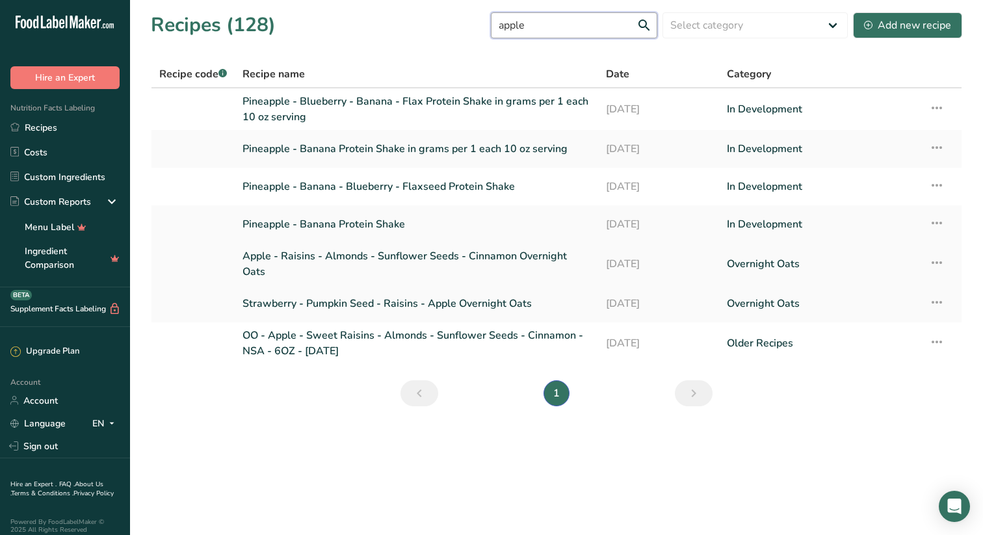
type input "apple"
click at [281, 256] on link "Apple - Raisins - Almonds - Sunflower Seeds - Cinnamon Overnight Oats" at bounding box center [417, 263] width 348 height 31
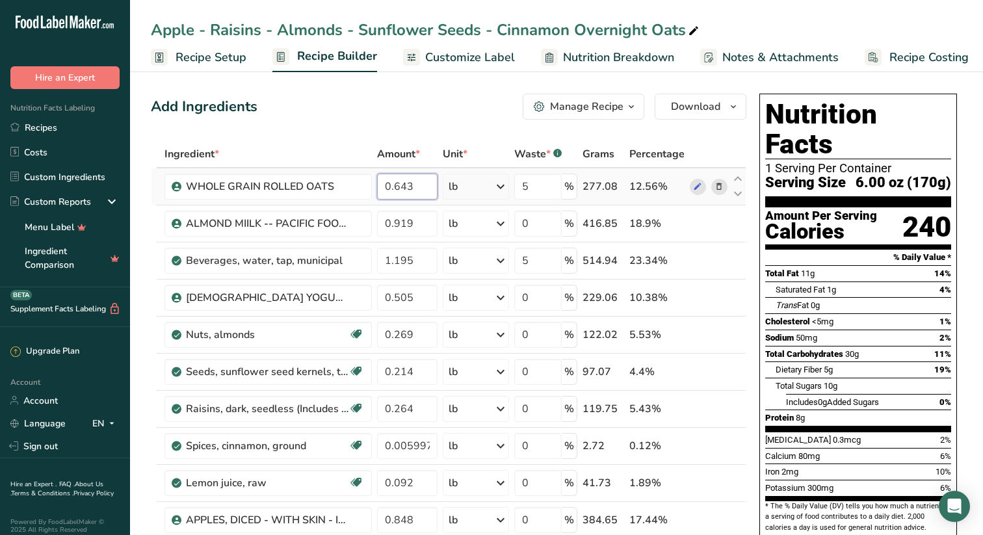
click at [420, 189] on input "0.643" at bounding box center [407, 187] width 60 height 26
click at [418, 231] on div "Ingredient * Amount * Unit * Waste * .a-a{fill:#347362;}.b-a{fill:#fff;} Grams …" at bounding box center [449, 398] width 596 height 517
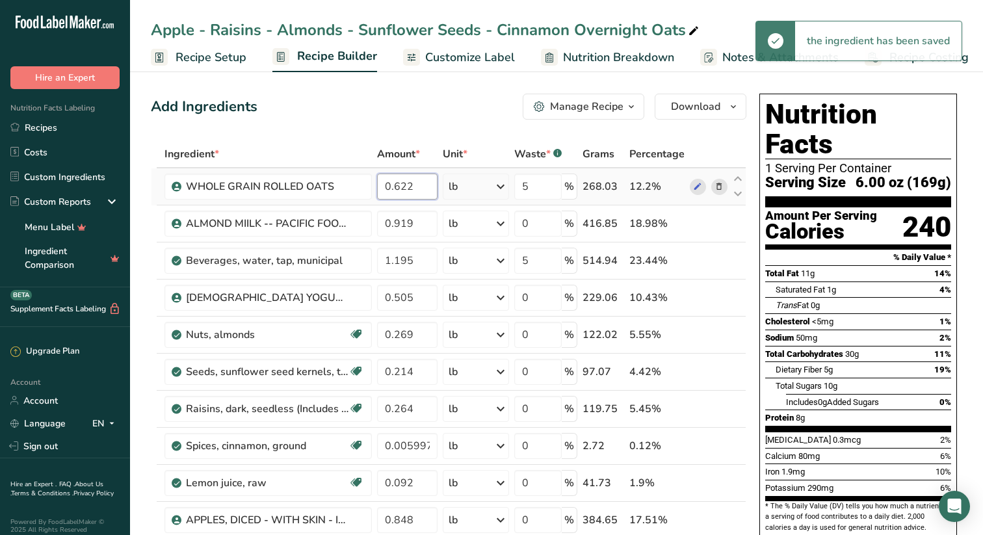
click at [414, 186] on div "Ingredient * Amount * Unit * Waste * .a-a{fill:#347362;}.b-a{fill:#fff;} Grams …" at bounding box center [449, 398] width 596 height 517
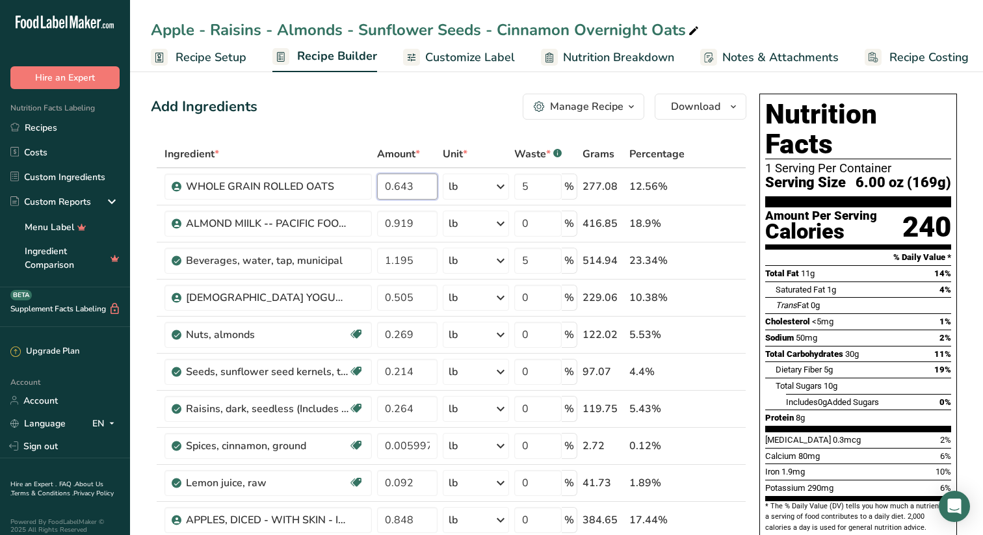
type input "0.643"
click at [454, 106] on div "Add Ingredients Manage Recipe Delete Recipe Duplicate Recipe Scale Recipe Save …" at bounding box center [449, 107] width 596 height 26
click at [735, 104] on icon "button" at bounding box center [733, 107] width 10 height 16
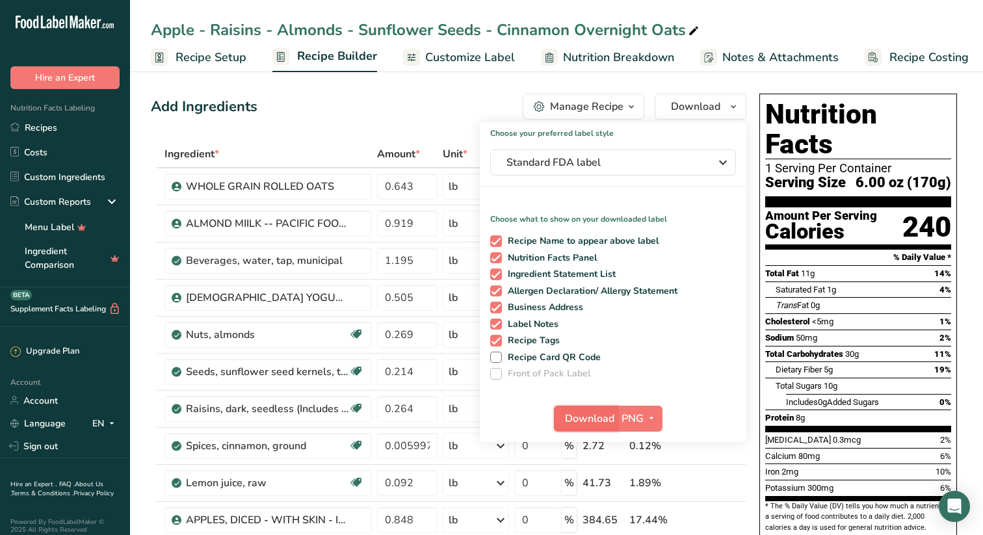
click at [591, 416] on span "Download" at bounding box center [589, 419] width 49 height 16
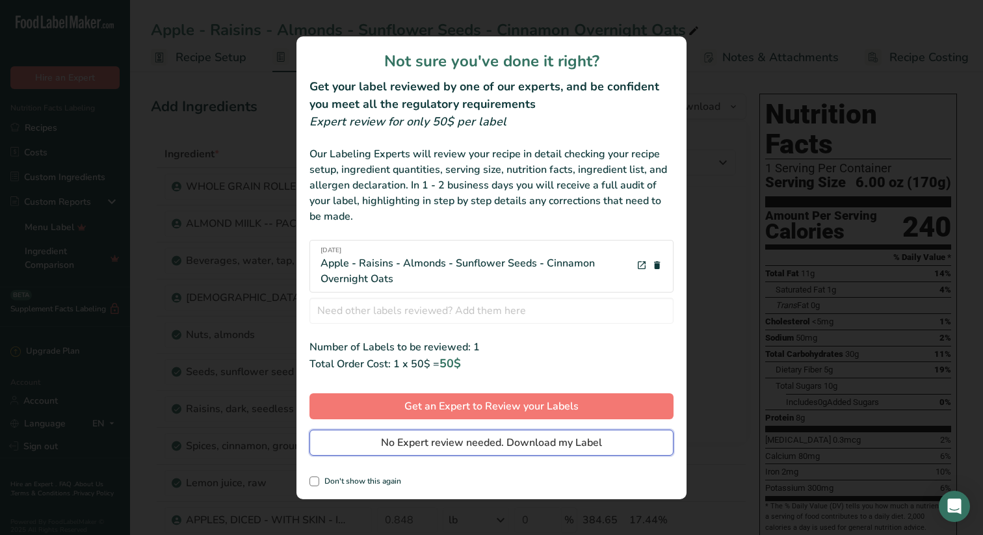
click at [469, 440] on span "No Expert review needed. Download my Label" at bounding box center [491, 443] width 221 height 16
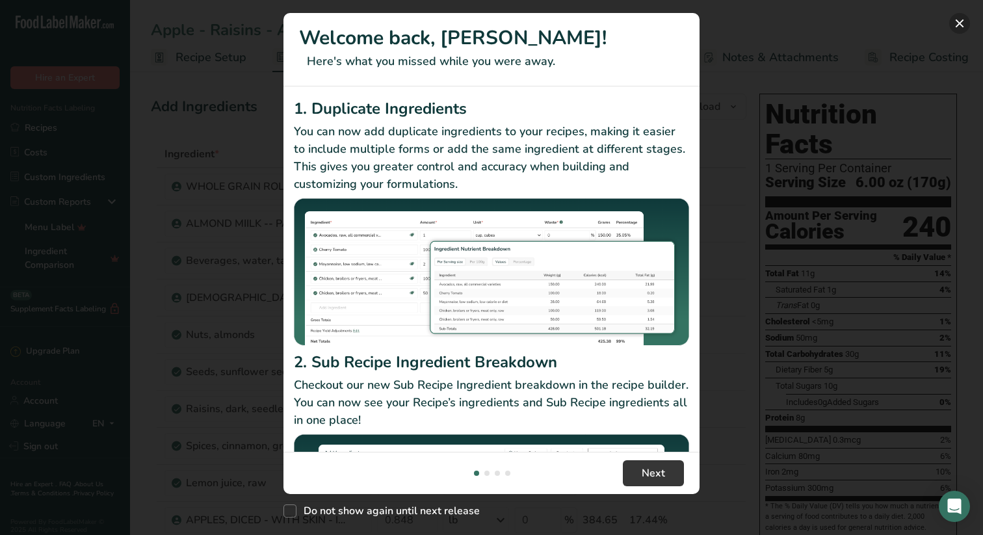
click at [960, 23] on button "New Features" at bounding box center [959, 23] width 21 height 21
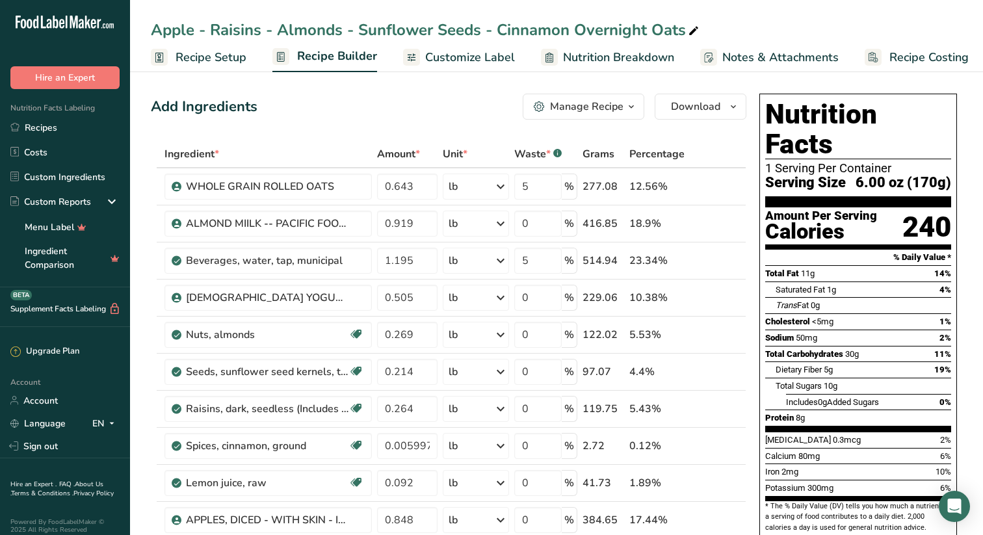
click at [633, 103] on icon "button" at bounding box center [631, 107] width 10 height 16
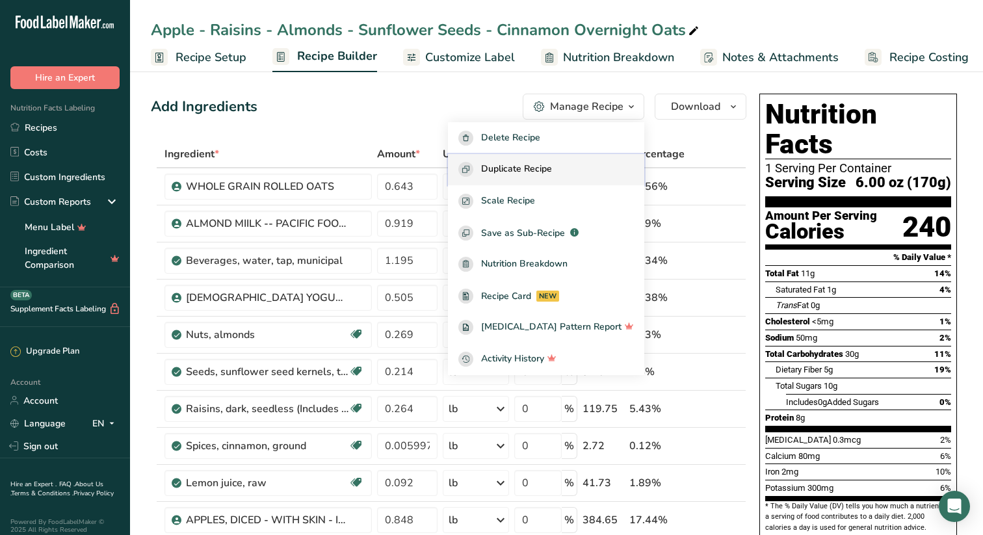
click at [542, 168] on span "Duplicate Recipe" at bounding box center [516, 169] width 71 height 15
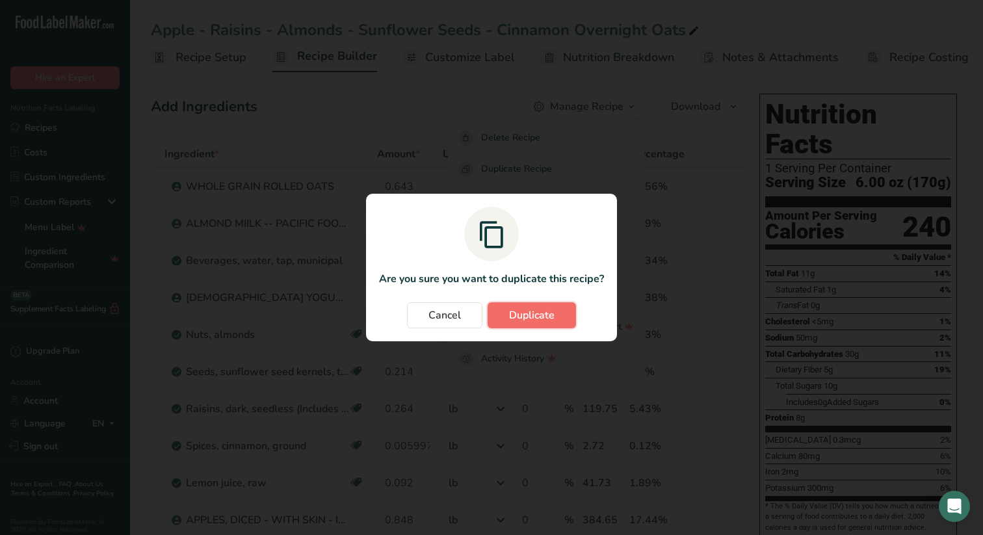
click at [534, 312] on span "Duplicate" at bounding box center [532, 316] width 46 height 16
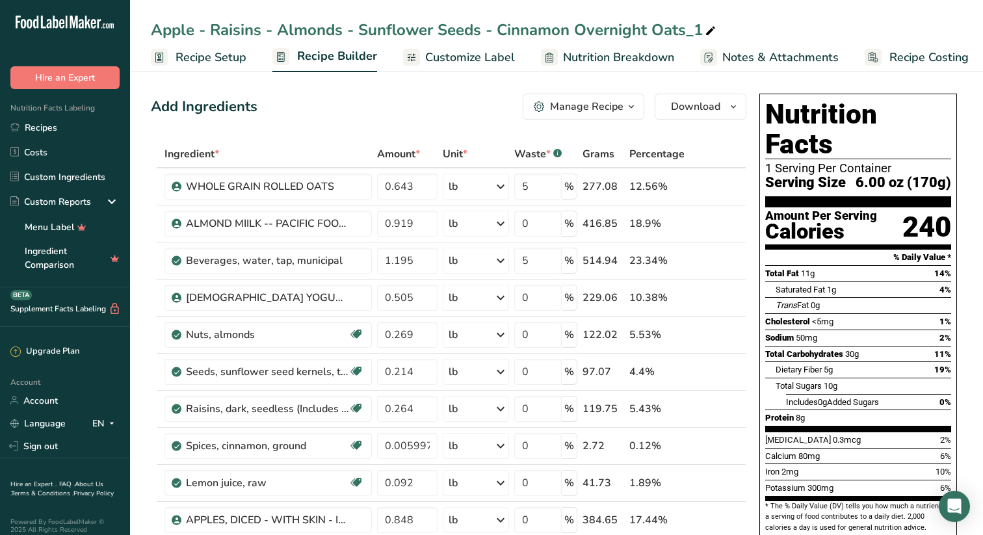
click at [700, 29] on div "Apple - Raisins - Almonds - Sunflower Seeds - Cinnamon Overnight Oats_1" at bounding box center [435, 29] width 568 height 23
type input "Apple - Raisins - Almonds - Sunflower Seeds - Cinnamon Overnight Oats_AUG"
click at [459, 105] on div "Add Ingredients Manage Recipe Delete Recipe Duplicate Recipe Scale Recipe Save …" at bounding box center [449, 107] width 596 height 26
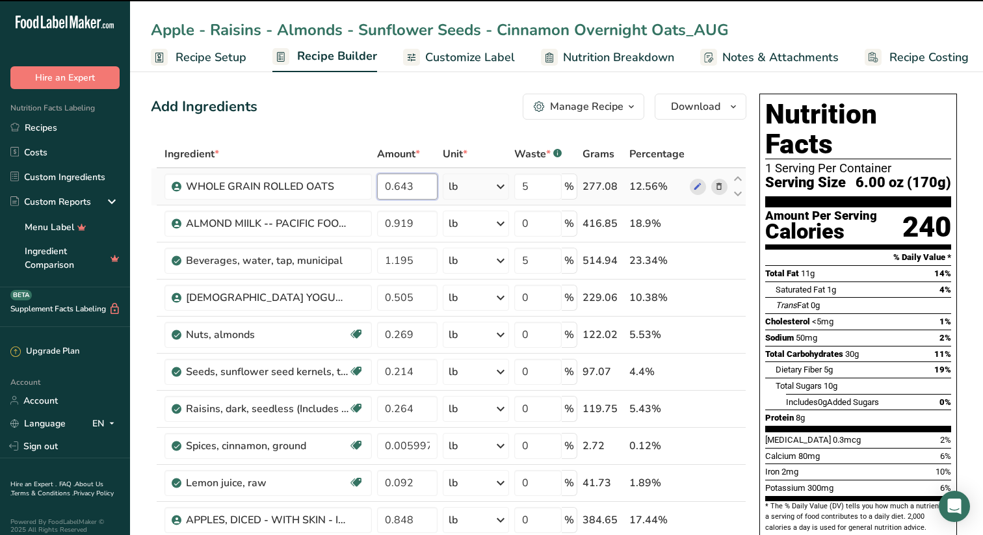
click at [418, 185] on input "0.643" at bounding box center [407, 187] width 60 height 26
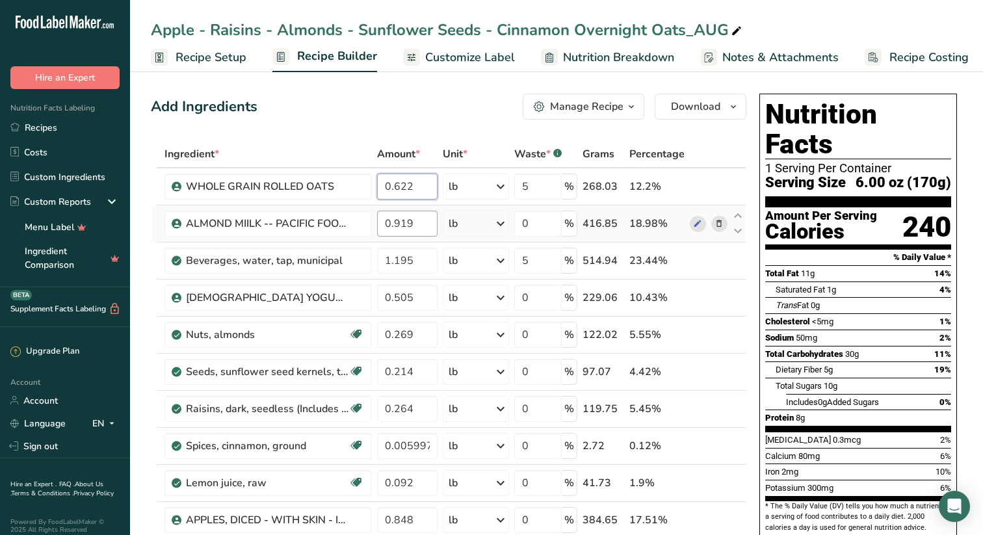
type input "0.622"
click at [422, 228] on div "Ingredient * Amount * Unit * Waste * .a-a{fill:#347362;}.b-a{fill:#fff;} Grams …" at bounding box center [449, 398] width 596 height 517
type input "0.889"
click at [421, 259] on div "Ingredient * Amount * Unit * Waste * .a-a{fill:#347362;}.b-a{fill:#fff;} Grams …" at bounding box center [449, 398] width 596 height 517
type input "1.066"
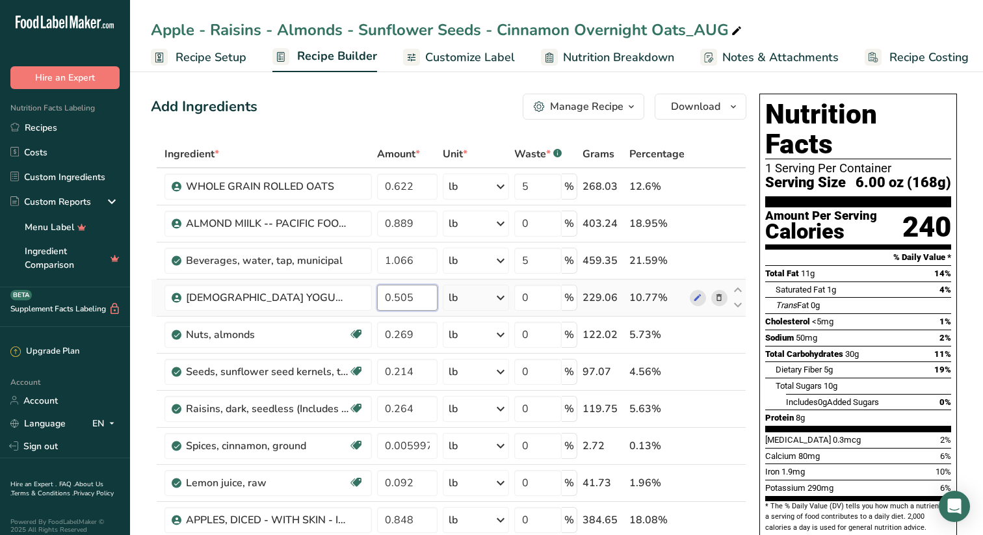
click at [417, 297] on div "Ingredient * Amount * Unit * Waste * .a-a{fill:#347362;}.b-a{fill:#fff;} Grams …" at bounding box center [449, 398] width 596 height 517
type input "0.489"
click at [419, 339] on div "Ingredient * Amount * Unit * Waste * .a-a{fill:#347362;}.b-a{fill:#fff;} Grams …" at bounding box center [449, 398] width 596 height 517
type input "0.264"
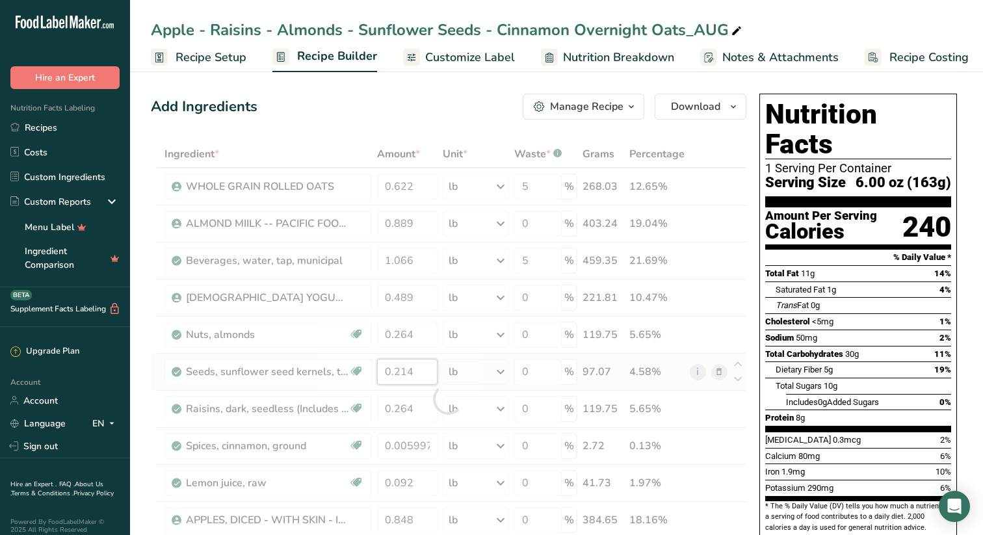
click at [421, 371] on div "Ingredient * Amount * Unit * Waste * .a-a{fill:#347362;}.b-a{fill:#fff;} Grams …" at bounding box center [449, 398] width 596 height 517
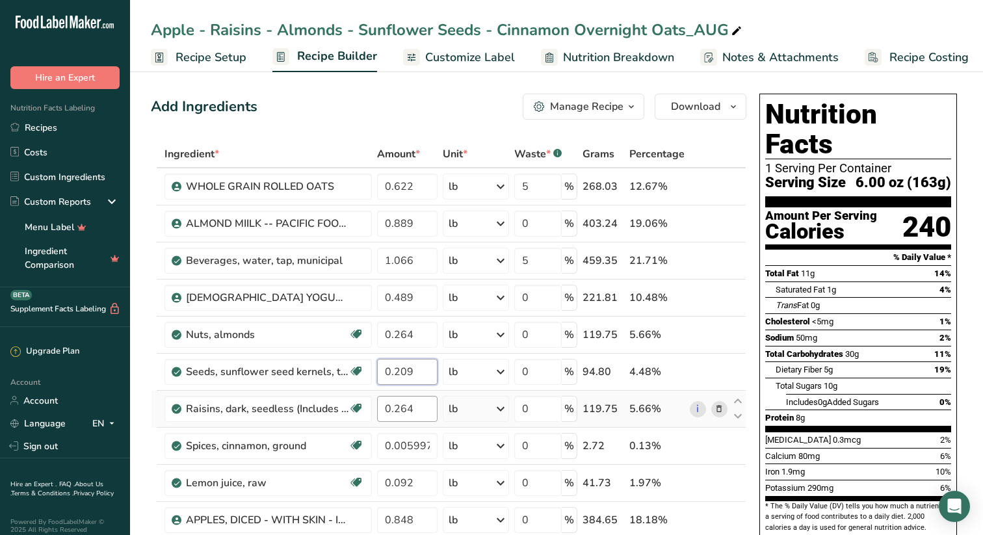
type input "0.209"
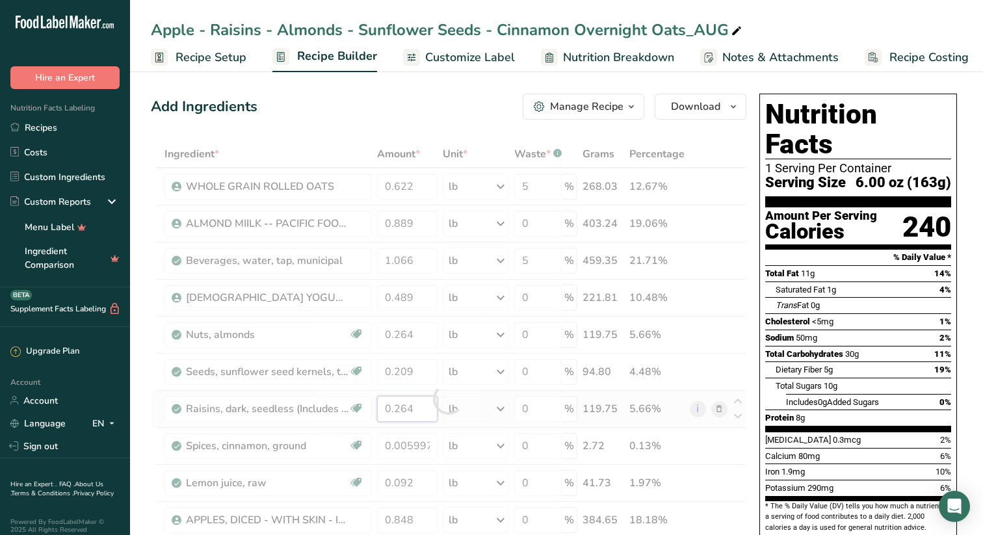
click at [417, 408] on div "Ingredient * Amount * Unit * Waste * .a-a{fill:#347362;}.b-a{fill:#fff;} Grams …" at bounding box center [449, 398] width 596 height 517
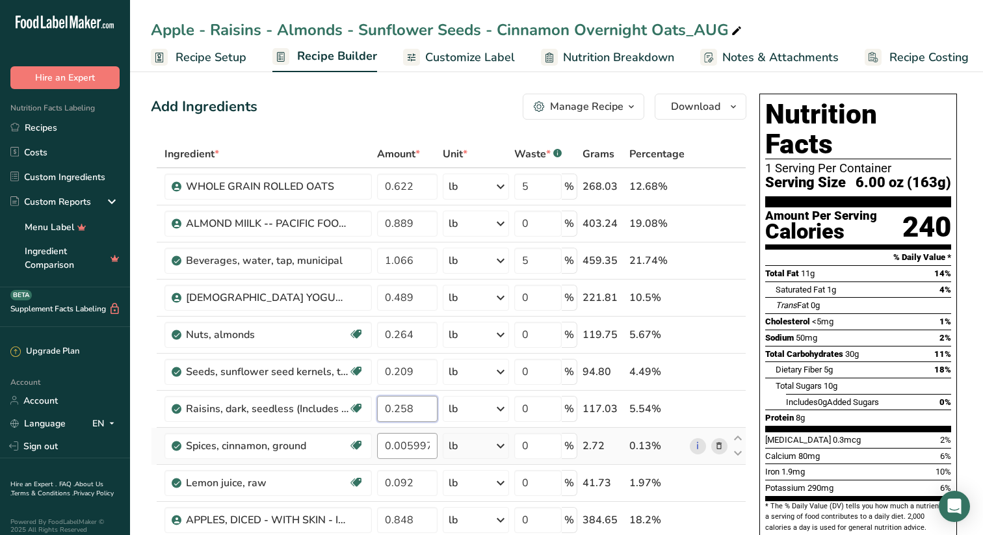
type input "0.258"
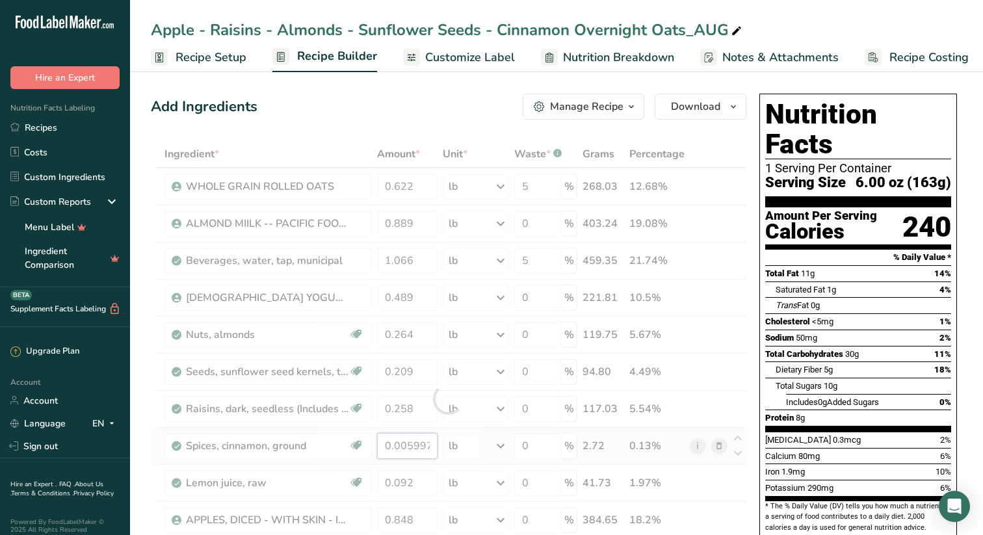
click at [434, 445] on div "Ingredient * Amount * Unit * Waste * .a-a{fill:#347362;}.b-a{fill:#fff;} Grams …" at bounding box center [449, 398] width 596 height 517
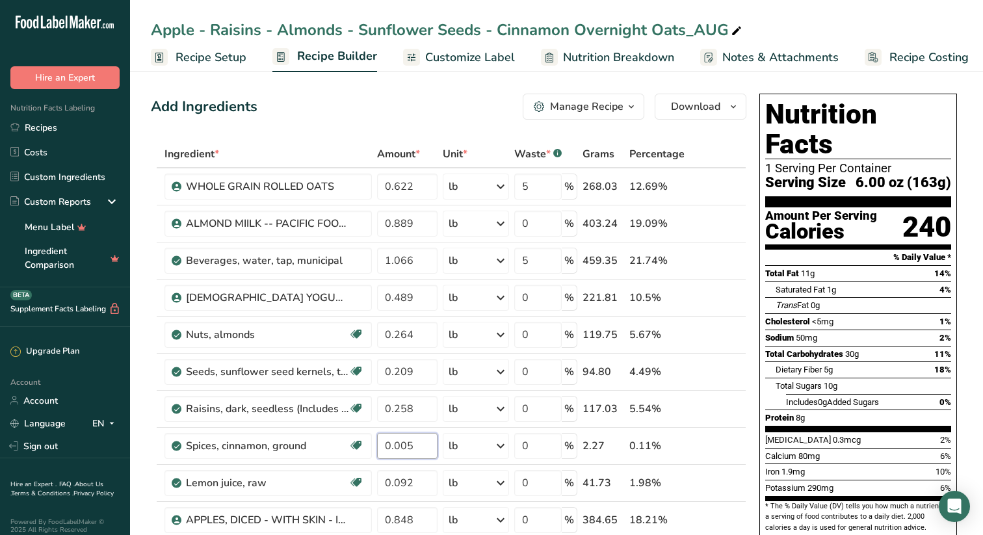
type input "0"
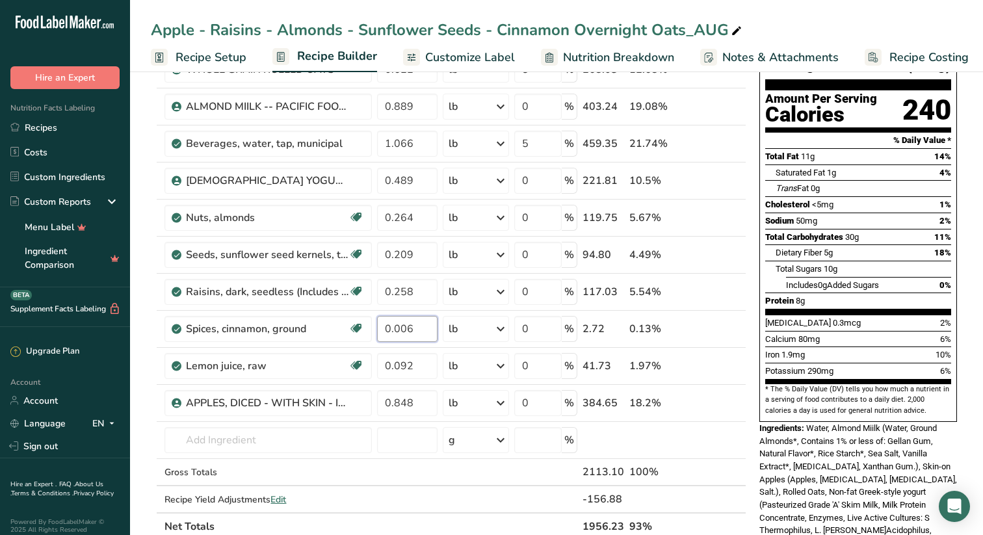
scroll to position [131, 0]
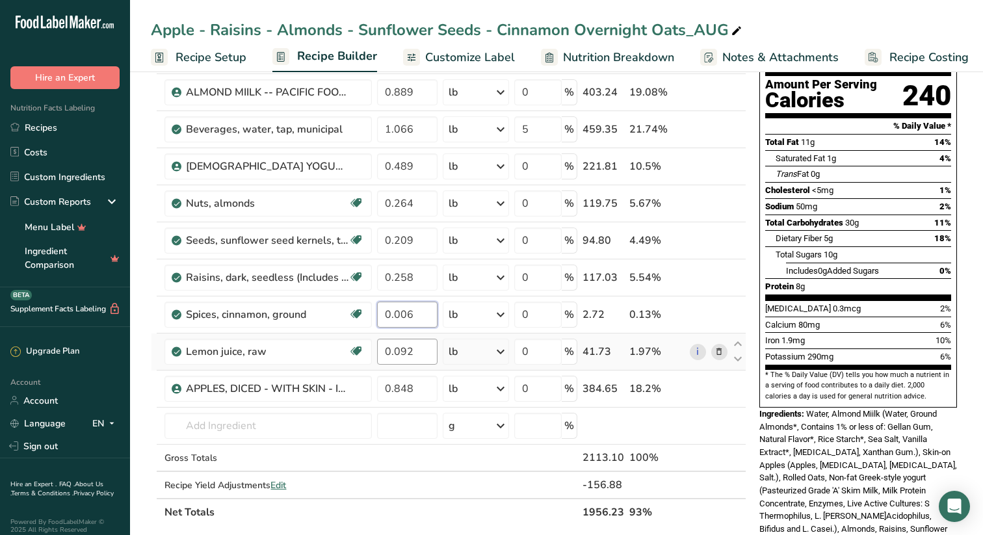
type input "0.006"
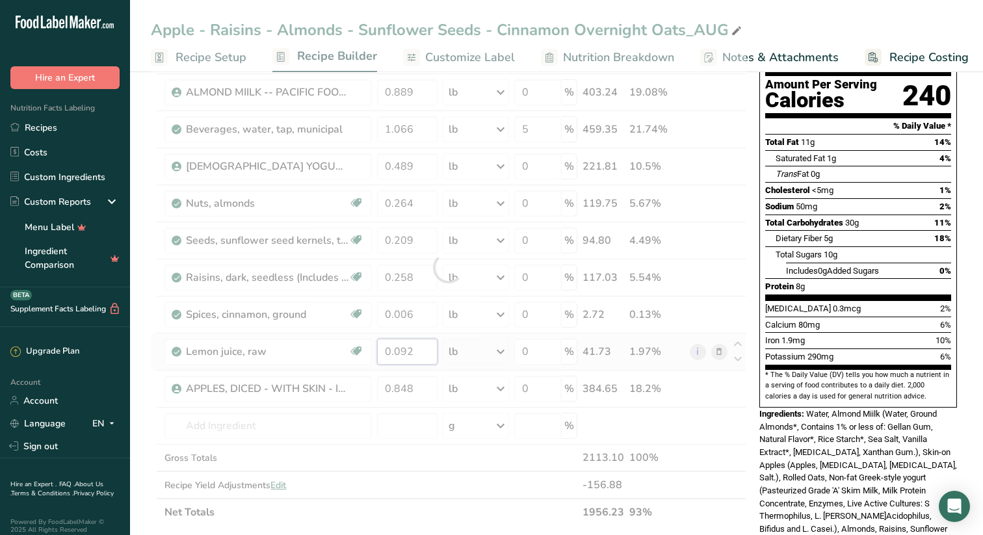
click at [436, 348] on div "Ingredient * Amount * Unit * Waste * .a-a{fill:#347362;}.b-a{fill:#fff;} Grams …" at bounding box center [449, 267] width 596 height 517
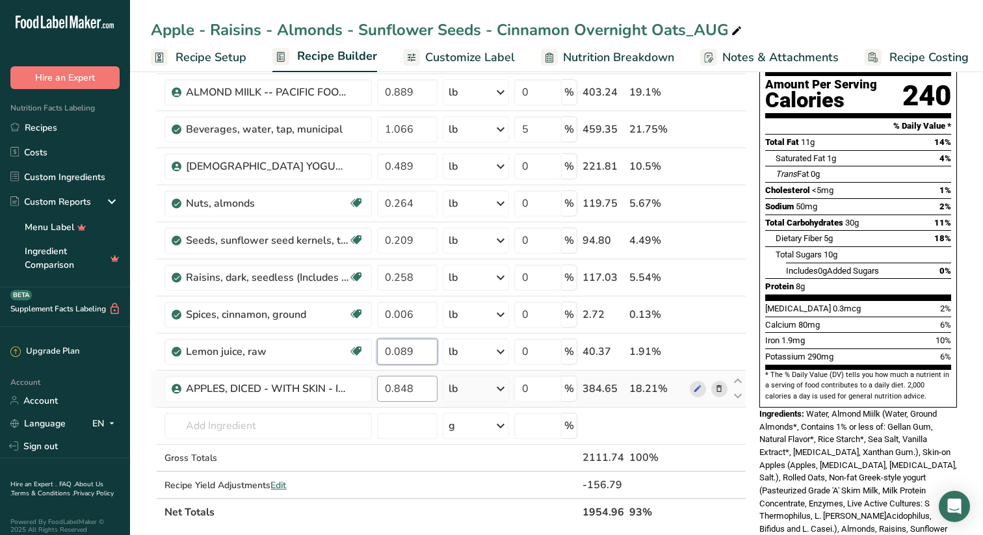
type input "0.089"
click at [426, 390] on div "Ingredient * Amount * Unit * Waste * .a-a{fill:#347362;}.b-a{fill:#fff;} Grams …" at bounding box center [449, 267] width 596 height 517
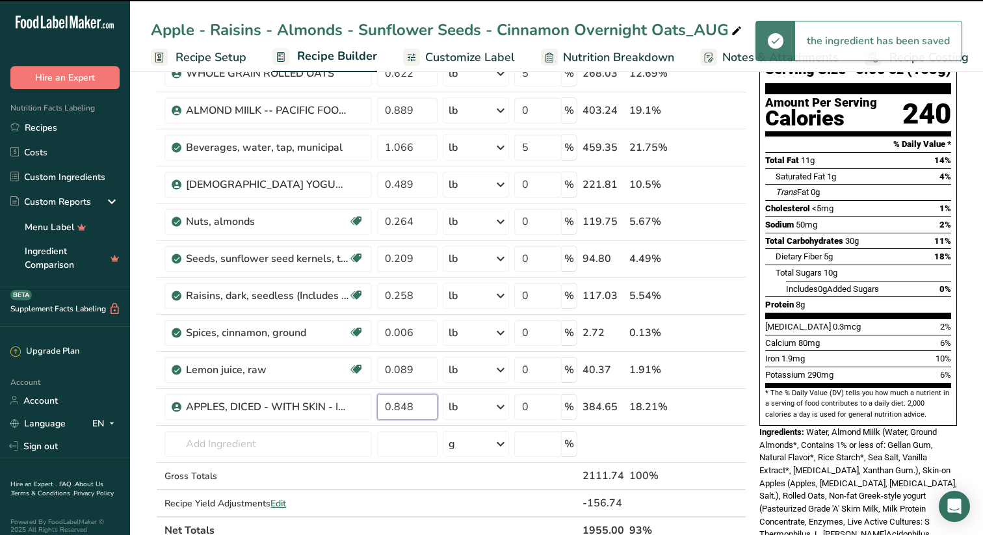
scroll to position [130, 0]
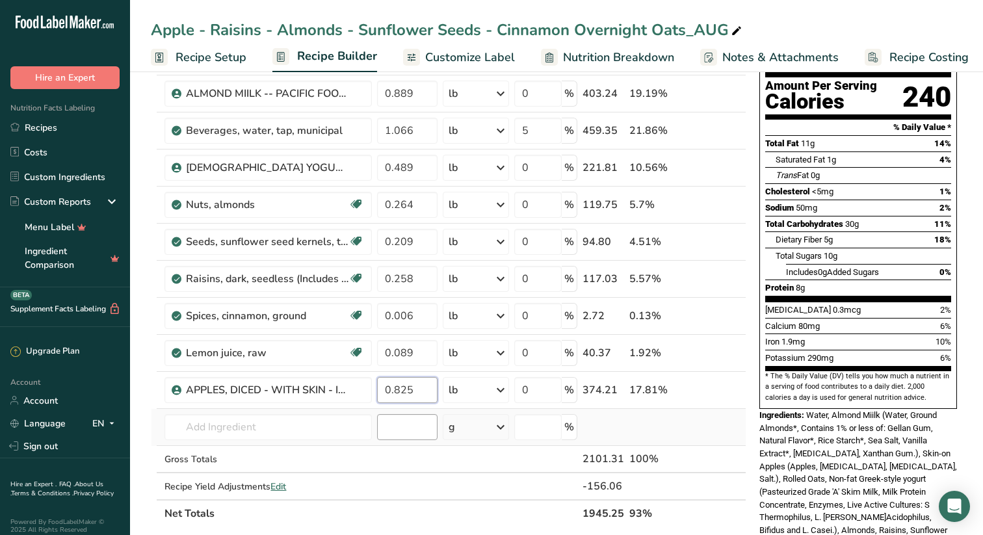
type input "0.825"
click at [415, 430] on div "Ingredient * Amount * Unit * Waste * .a-a{fill:#347362;}.b-a{fill:#fff;} Grams …" at bounding box center [449, 268] width 596 height 517
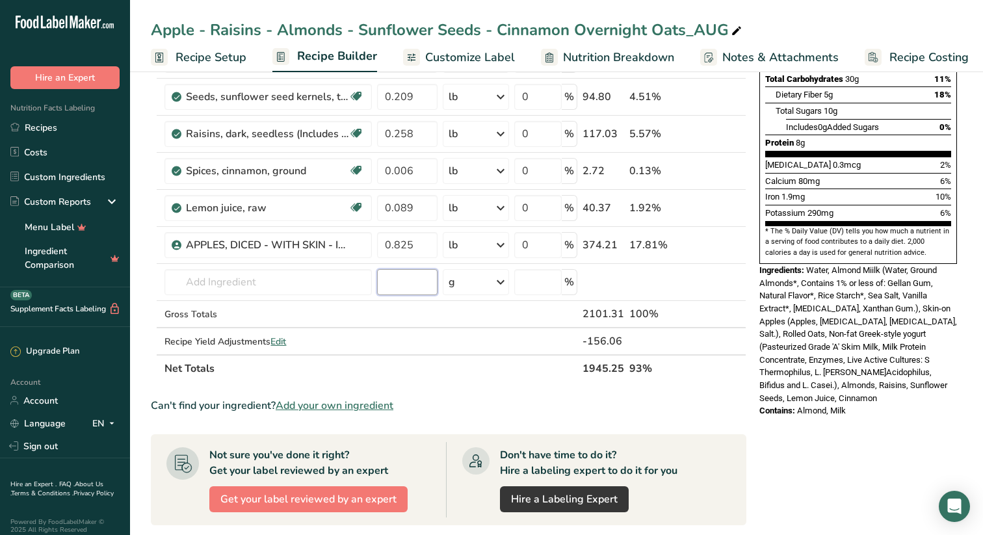
scroll to position [276, 0]
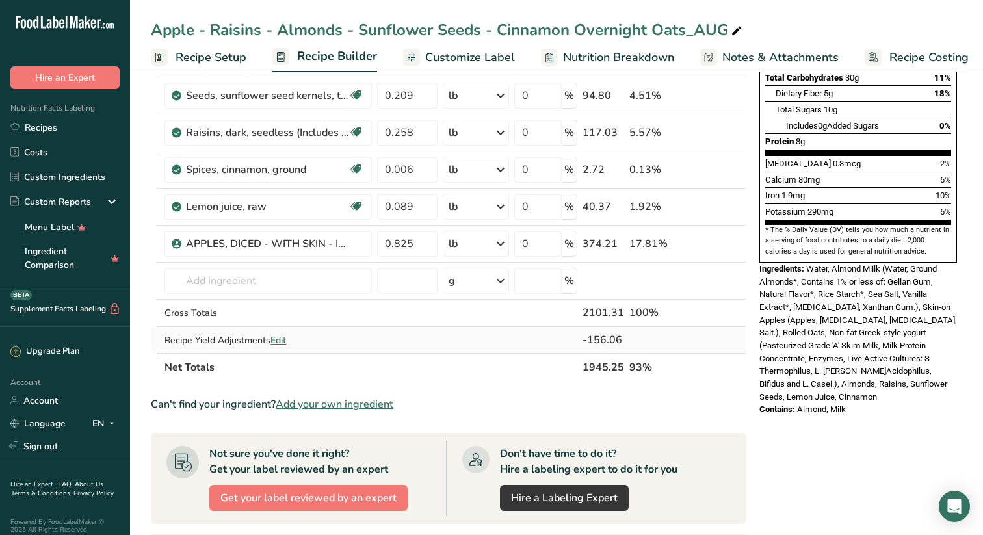
click at [282, 338] on span "Edit" at bounding box center [279, 340] width 16 height 12
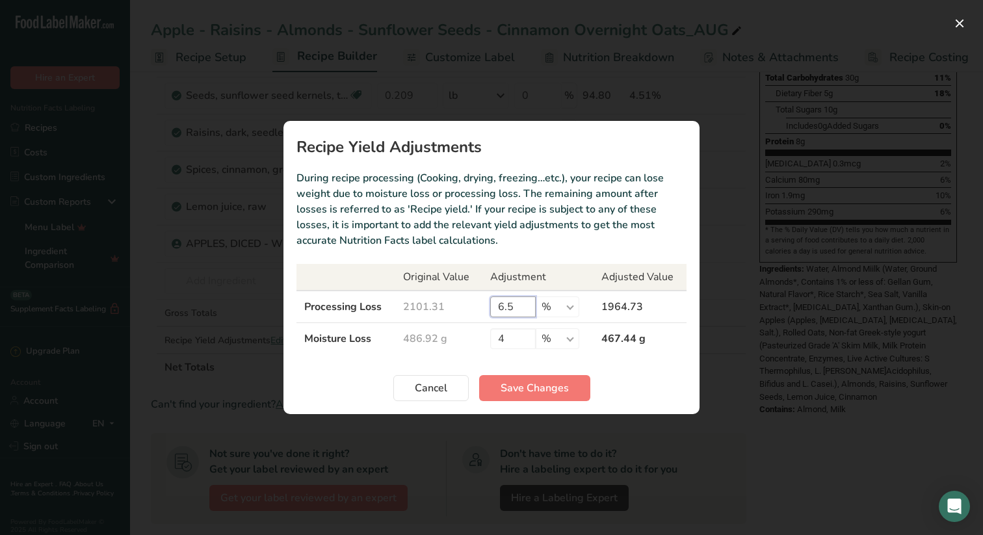
click at [503, 307] on input "6.5" at bounding box center [513, 307] width 46 height 21
type input "0.55"
click at [546, 386] on span "Save Changes" at bounding box center [535, 388] width 68 height 16
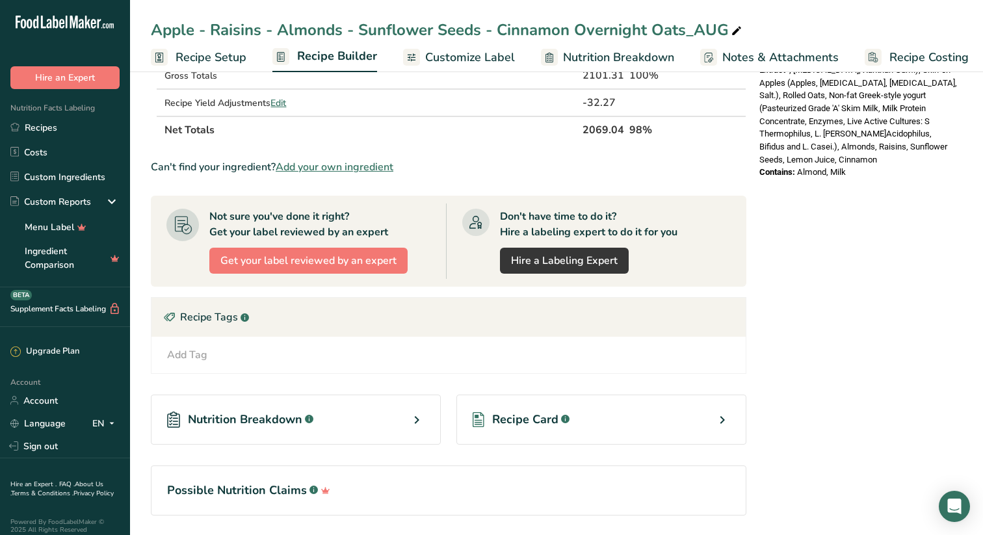
scroll to position [511, 0]
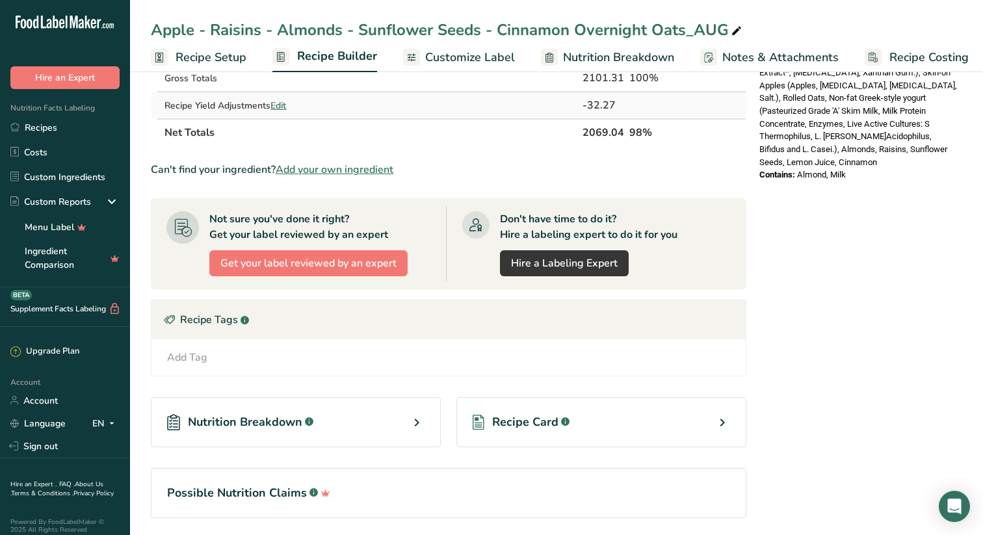
click at [281, 101] on span "Edit" at bounding box center [279, 105] width 16 height 12
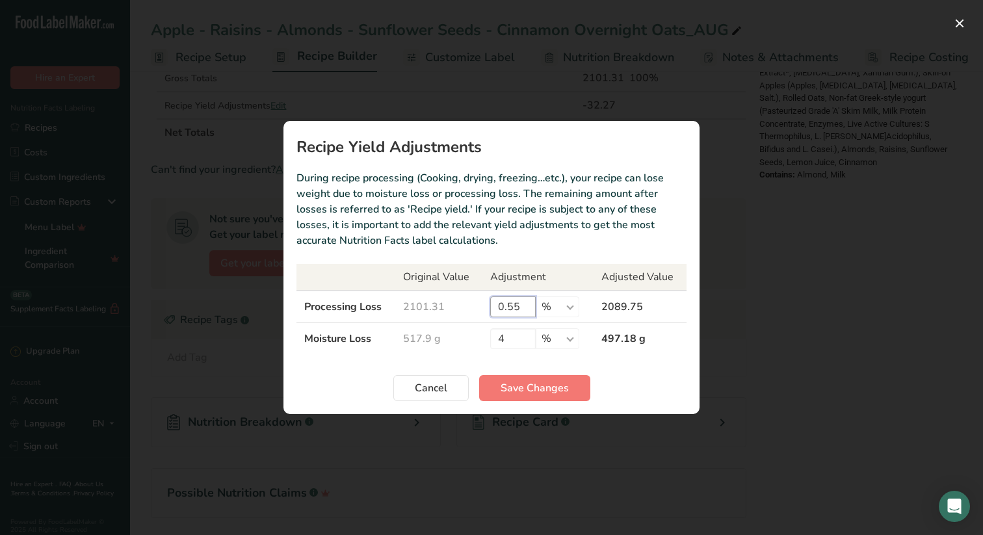
drag, startPoint x: 520, startPoint y: 307, endPoint x: 460, endPoint y: 307, distance: 59.8
click at [460, 307] on tr "Processing Loss 2101.31 0.55 % g kg mg mcg lb oz 2089.75" at bounding box center [492, 307] width 390 height 33
type input "4.5"
click at [543, 385] on span "Save Changes" at bounding box center [535, 388] width 68 height 16
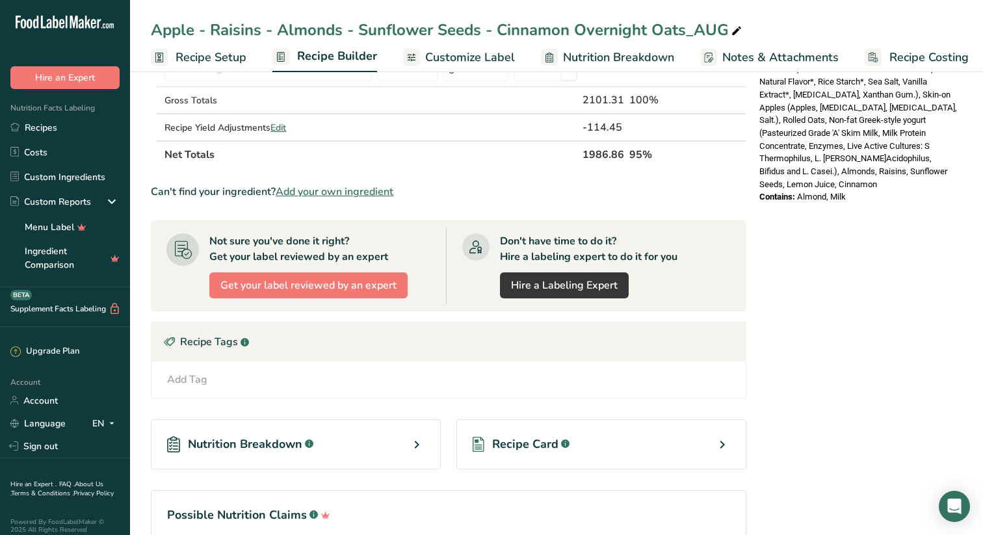
scroll to position [494, 0]
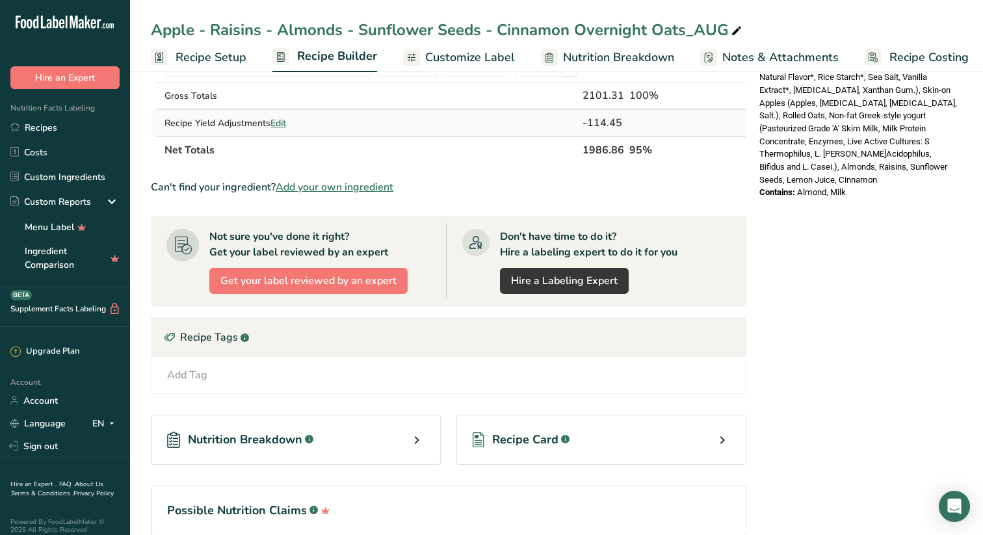
click at [284, 122] on span "Edit" at bounding box center [279, 123] width 16 height 12
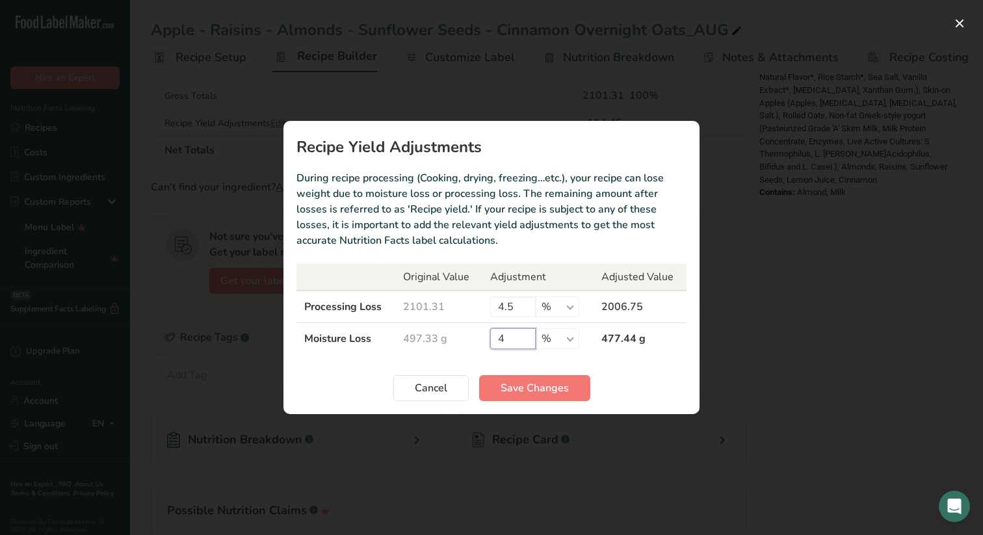
drag, startPoint x: 507, startPoint y: 340, endPoint x: 494, endPoint y: 340, distance: 13.0
click at [499, 340] on input "4" at bounding box center [513, 338] width 46 height 21
type input "5"
click at [525, 385] on span "Save Changes" at bounding box center [535, 388] width 68 height 16
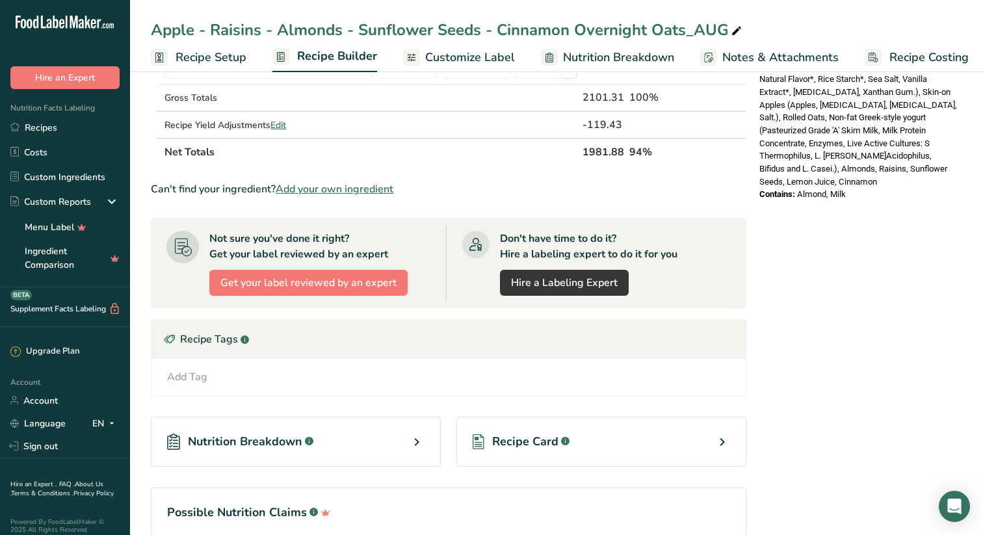
scroll to position [475, 0]
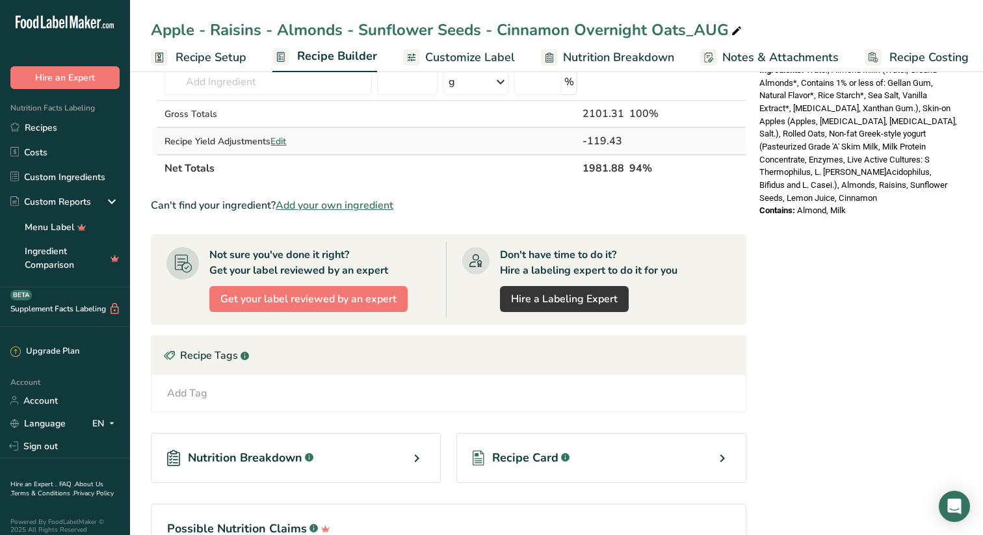
click at [282, 137] on span "Edit" at bounding box center [279, 141] width 16 height 12
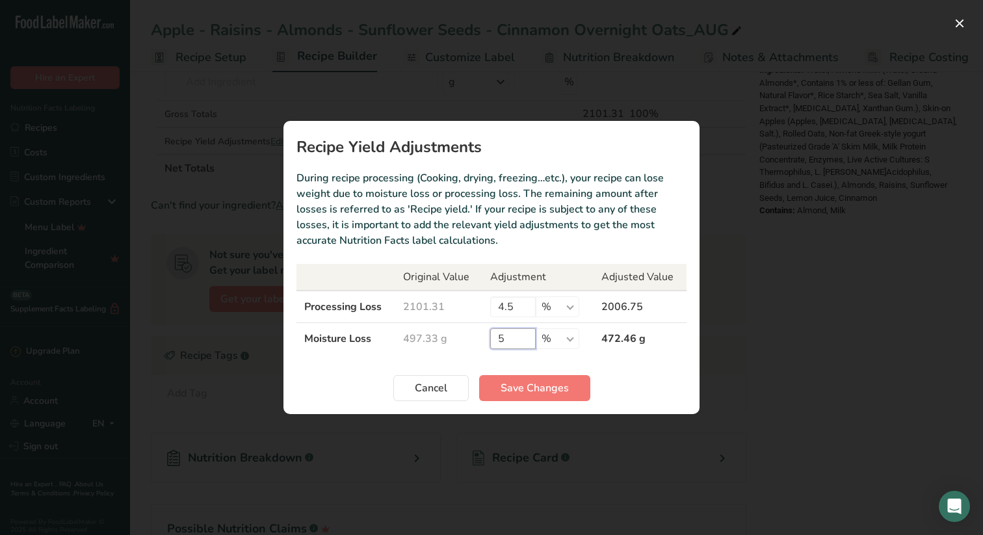
drag, startPoint x: 511, startPoint y: 340, endPoint x: 482, endPoint y: 340, distance: 28.6
click at [502, 340] on input "5" at bounding box center [513, 338] width 46 height 21
type input "7"
click at [530, 384] on span "Save Changes" at bounding box center [535, 388] width 68 height 16
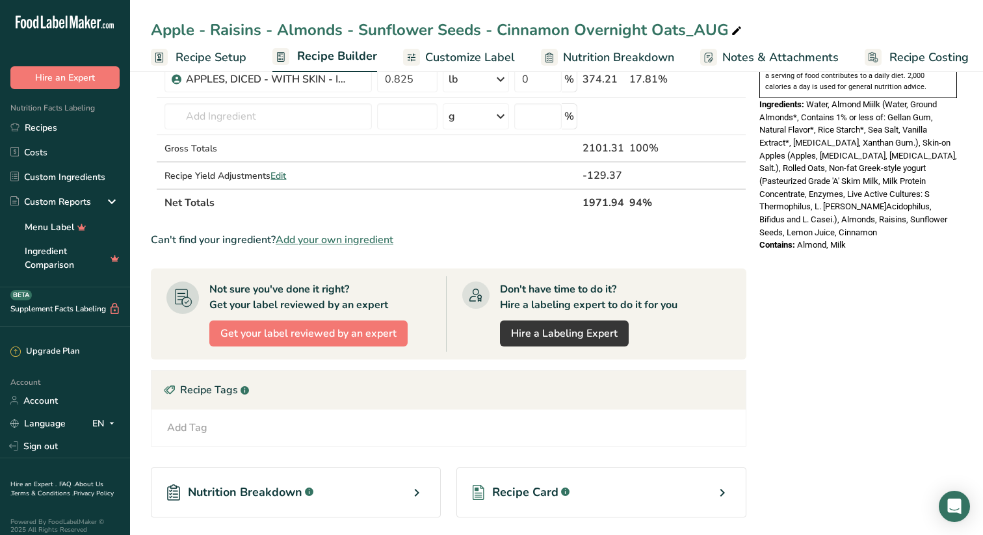
scroll to position [427, 0]
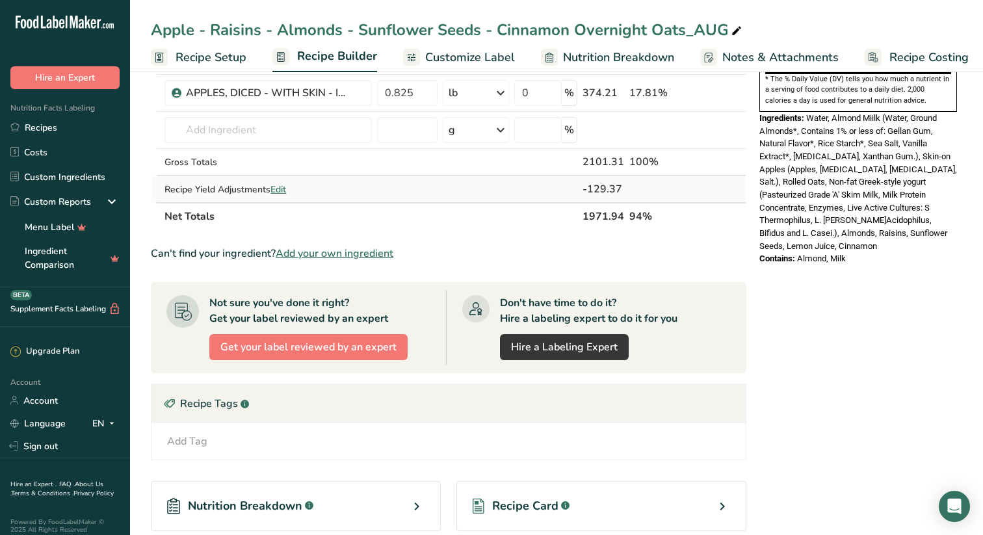
click at [281, 188] on span "Edit" at bounding box center [279, 189] width 16 height 12
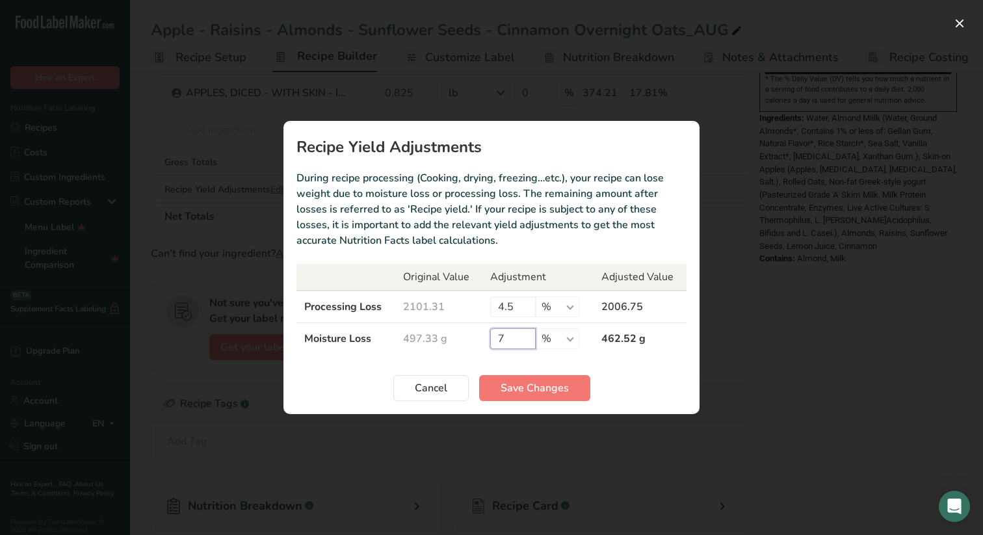
drag, startPoint x: 510, startPoint y: 338, endPoint x: 434, endPoint y: 338, distance: 76.1
click at [437, 338] on tr "Moisture Loss 497.33 g 7 % g kg mg mcg lb oz 462.52 g" at bounding box center [492, 339] width 390 height 32
type input "3"
click at [533, 384] on span "Save Changes" at bounding box center [535, 388] width 68 height 16
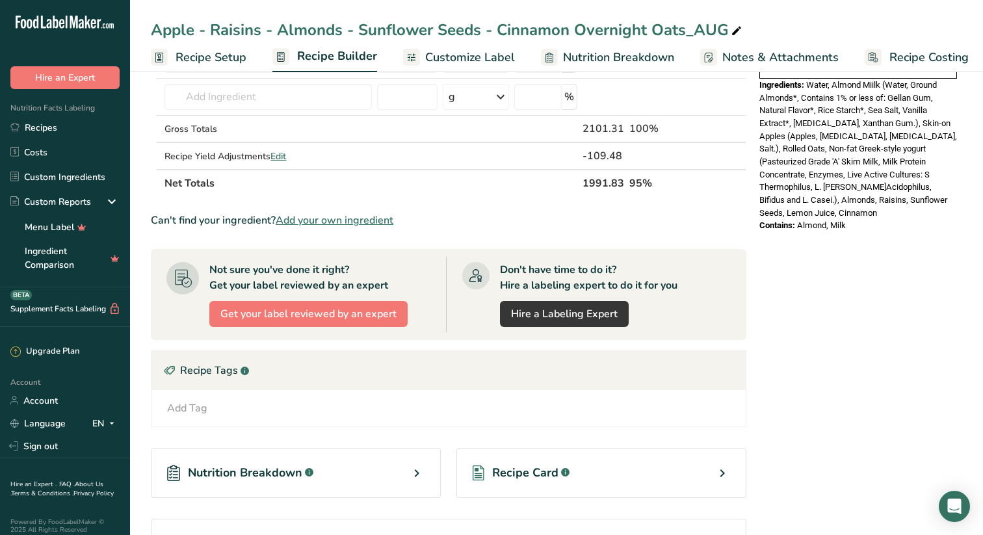
scroll to position [451, 0]
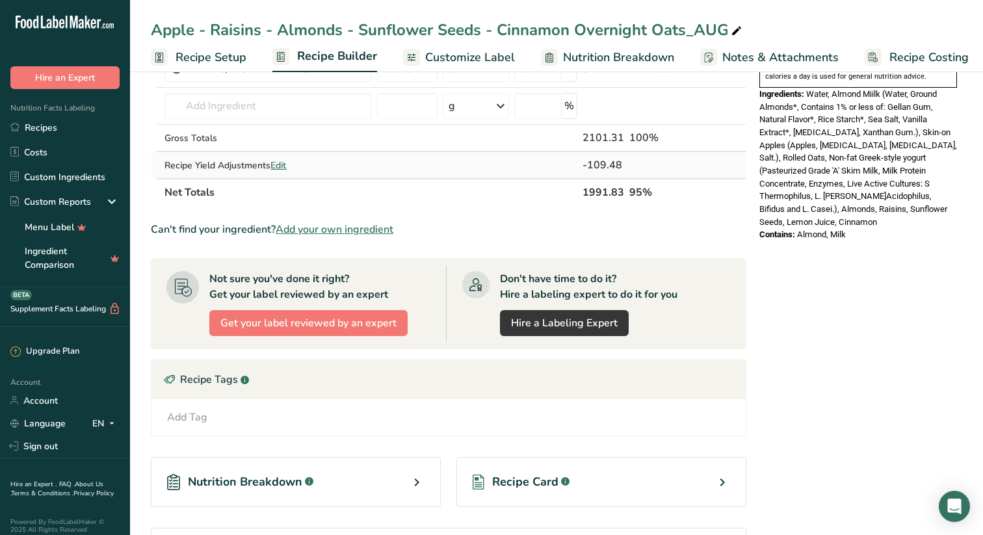
click at [282, 163] on span "Edit" at bounding box center [279, 165] width 16 height 12
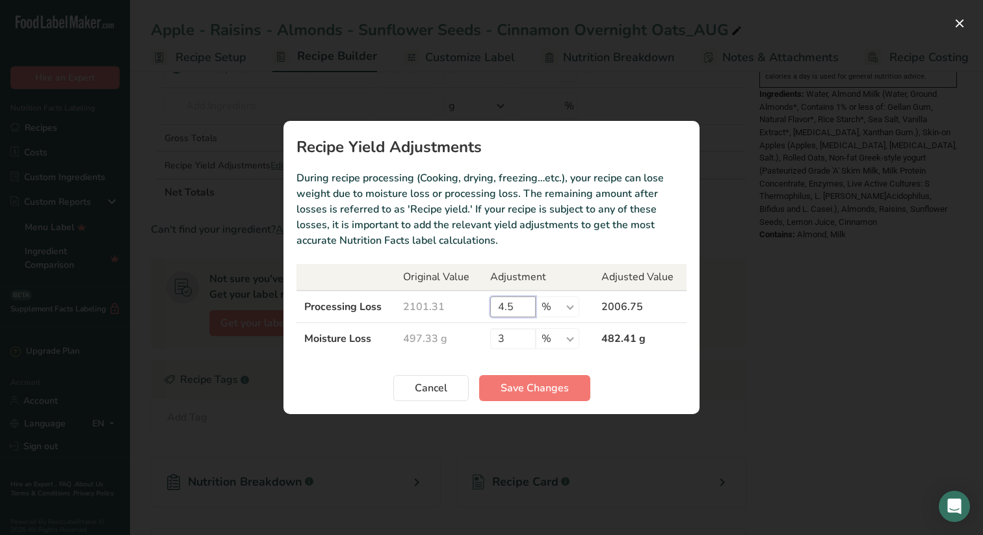
click at [503, 305] on input "4.5" at bounding box center [513, 307] width 46 height 21
type input "0"
type input "6"
type input "3"
click at [546, 384] on span "Save Changes" at bounding box center [535, 388] width 68 height 16
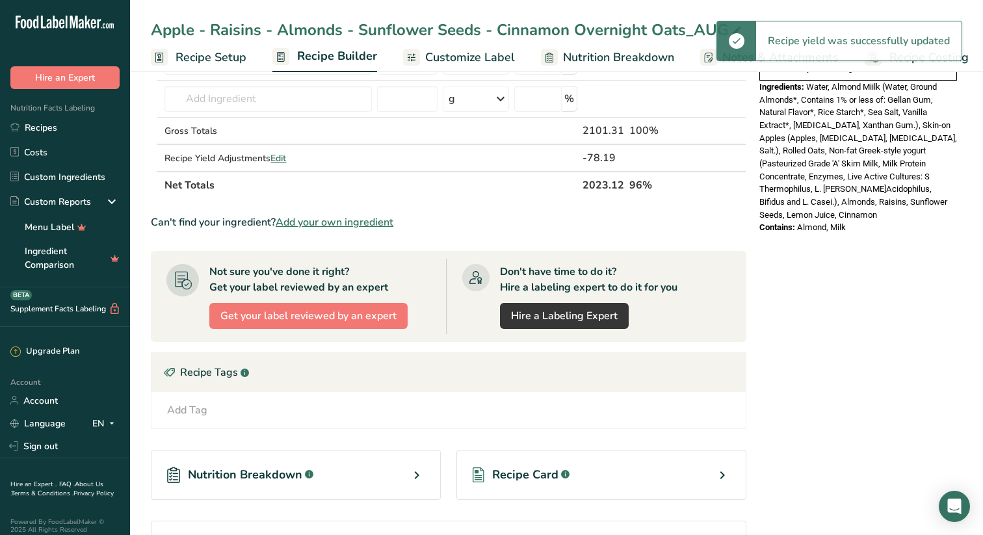
scroll to position [464, 0]
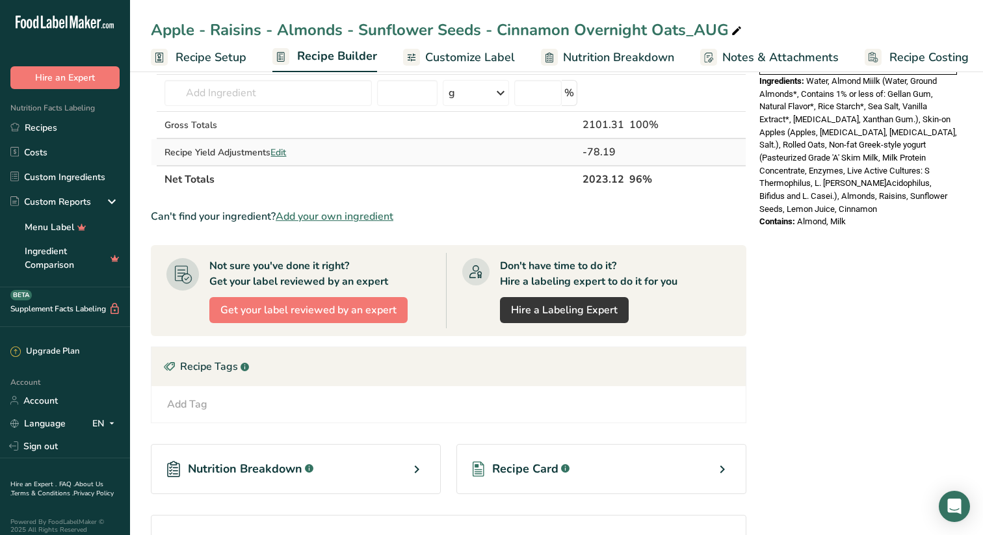
click at [284, 150] on span "Edit" at bounding box center [279, 152] width 16 height 12
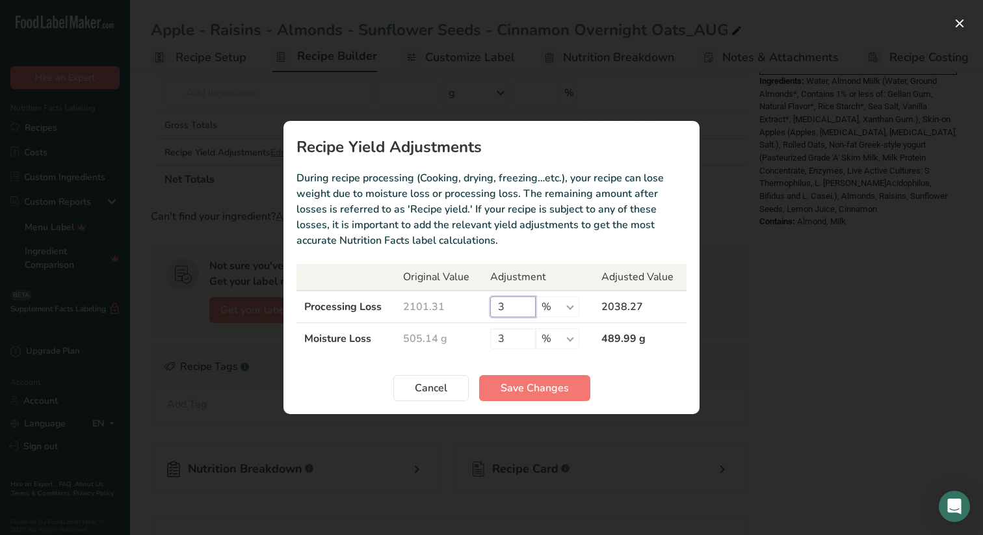
drag, startPoint x: 505, startPoint y: 306, endPoint x: 471, endPoint y: 306, distance: 33.8
click at [492, 306] on input "3" at bounding box center [513, 307] width 46 height 21
type input "2"
click at [542, 386] on span "Save Changes" at bounding box center [535, 388] width 68 height 16
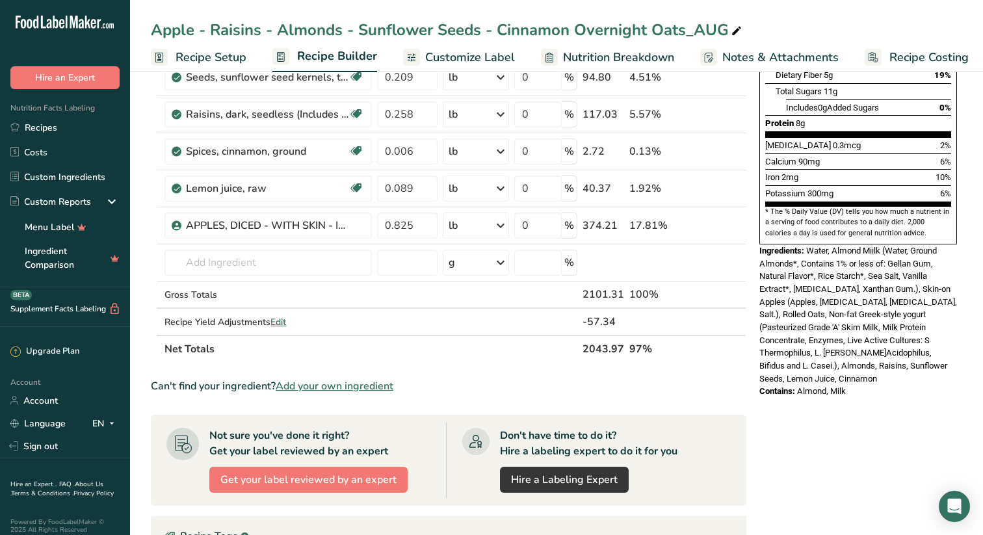
scroll to position [296, 0]
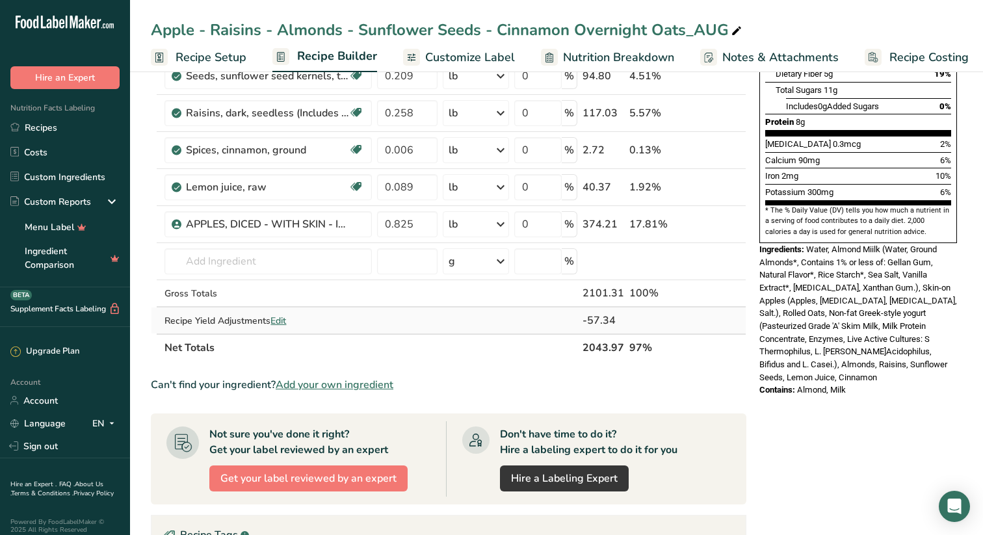
click at [284, 318] on span "Edit" at bounding box center [279, 321] width 16 height 12
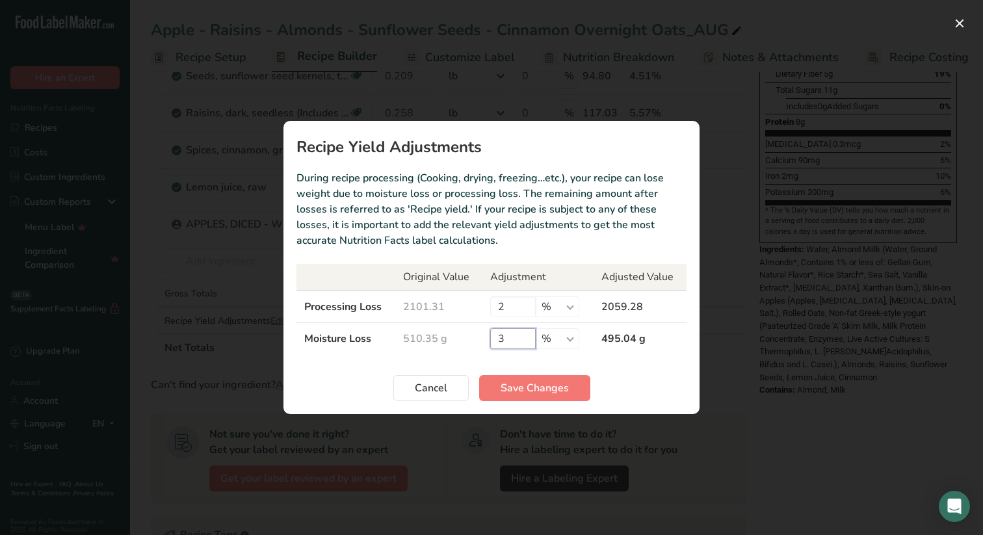
drag, startPoint x: 507, startPoint y: 337, endPoint x: 456, endPoint y: 337, distance: 50.7
click at [483, 337] on td "3 % g kg mg mcg lb oz" at bounding box center [537, 339] width 111 height 32
type input "5"
click at [543, 387] on span "Save Changes" at bounding box center [535, 388] width 68 height 16
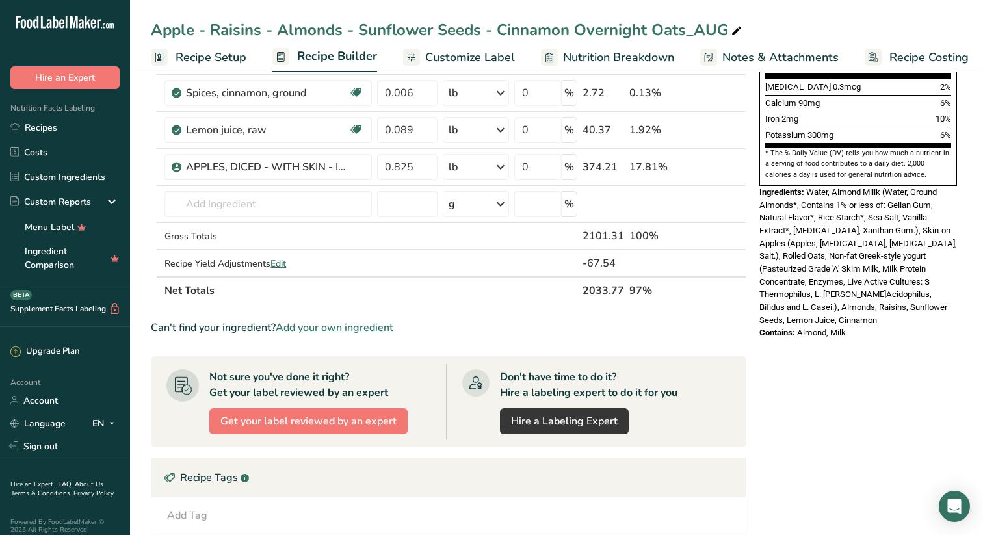
scroll to position [367, 0]
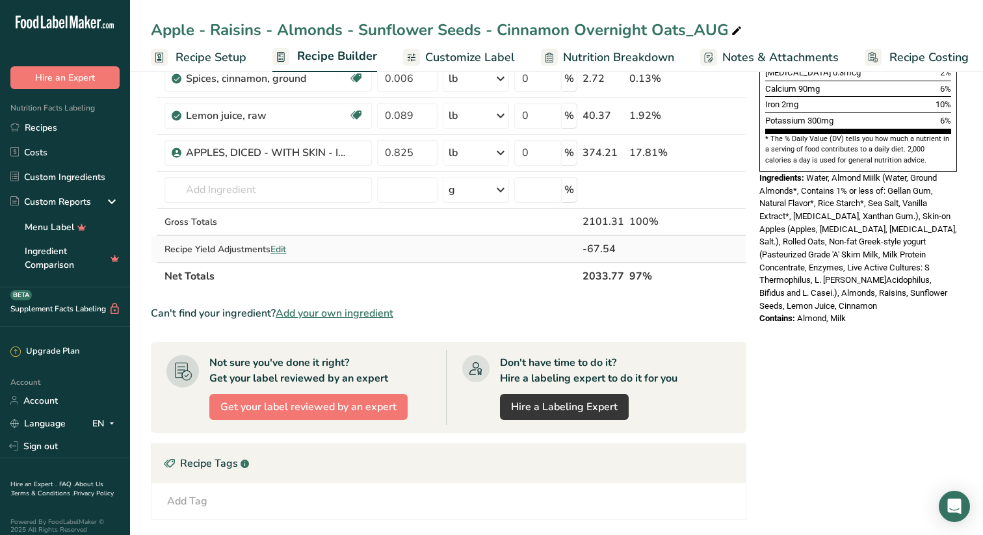
click at [282, 246] on span "Edit" at bounding box center [279, 249] width 16 height 12
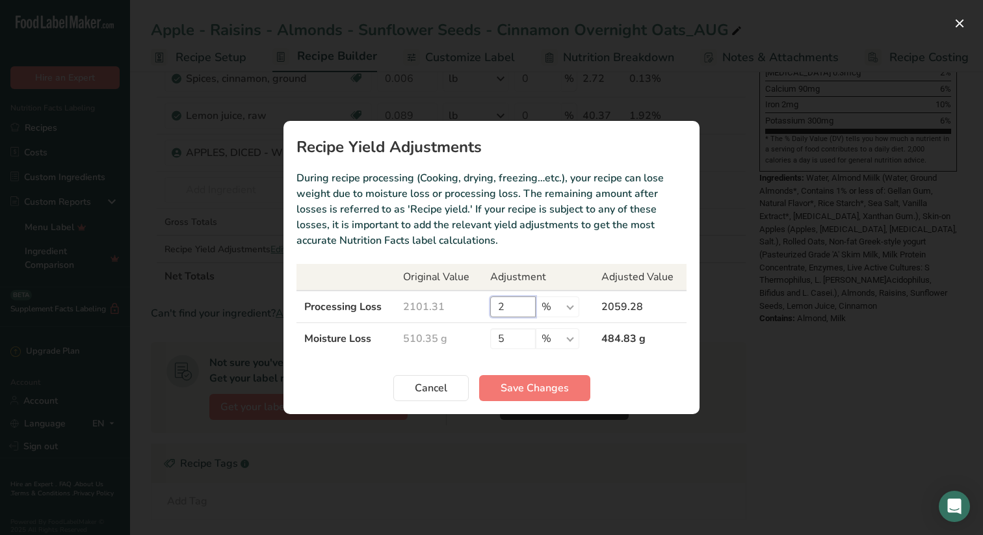
drag, startPoint x: 505, startPoint y: 306, endPoint x: 452, endPoint y: 306, distance: 52.7
click at [453, 306] on tr "Processing Loss 2101.31 2 % g kg mg mcg lb oz 2059.28" at bounding box center [492, 307] width 390 height 33
type input "4"
click at [541, 385] on span "Save Changes" at bounding box center [535, 388] width 68 height 16
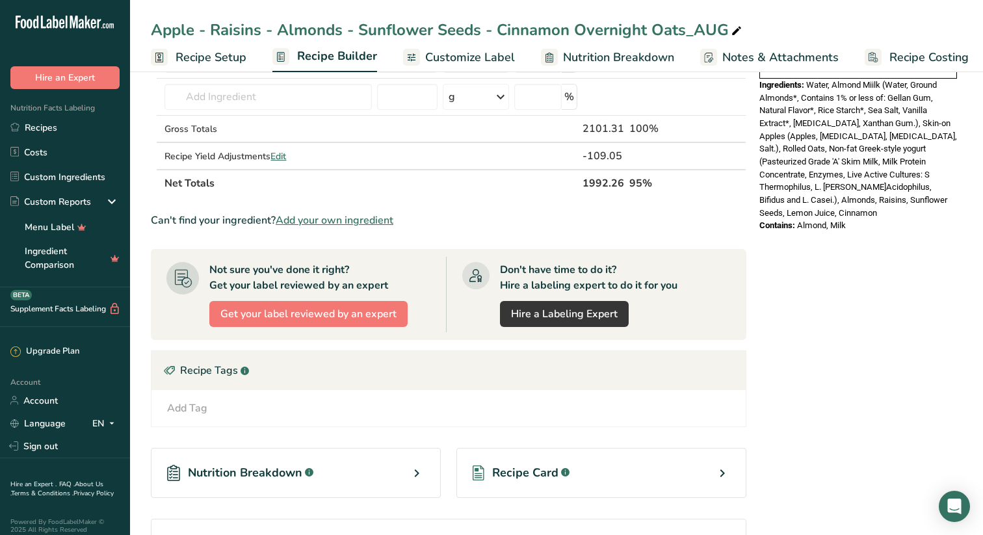
scroll to position [463, 0]
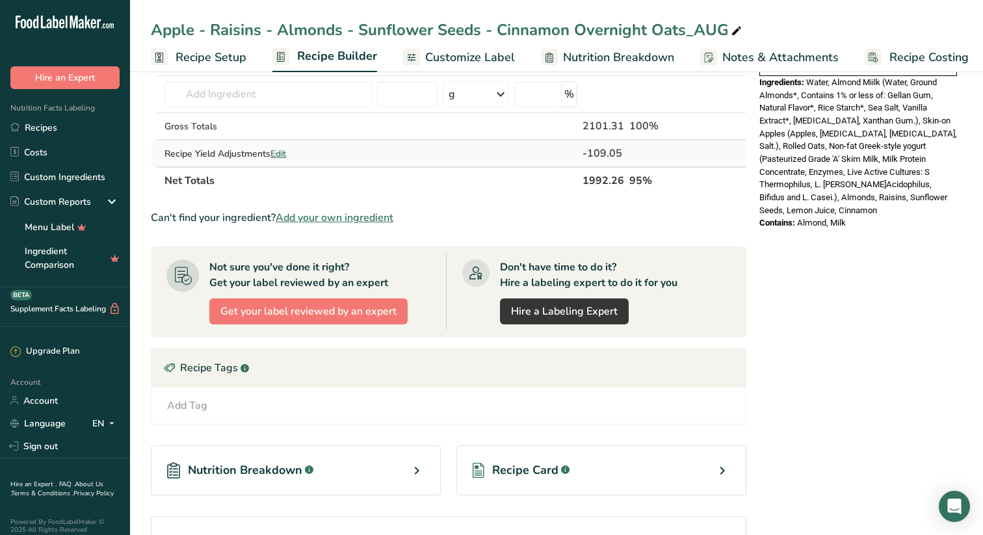
click at [281, 150] on span "Edit" at bounding box center [279, 154] width 16 height 12
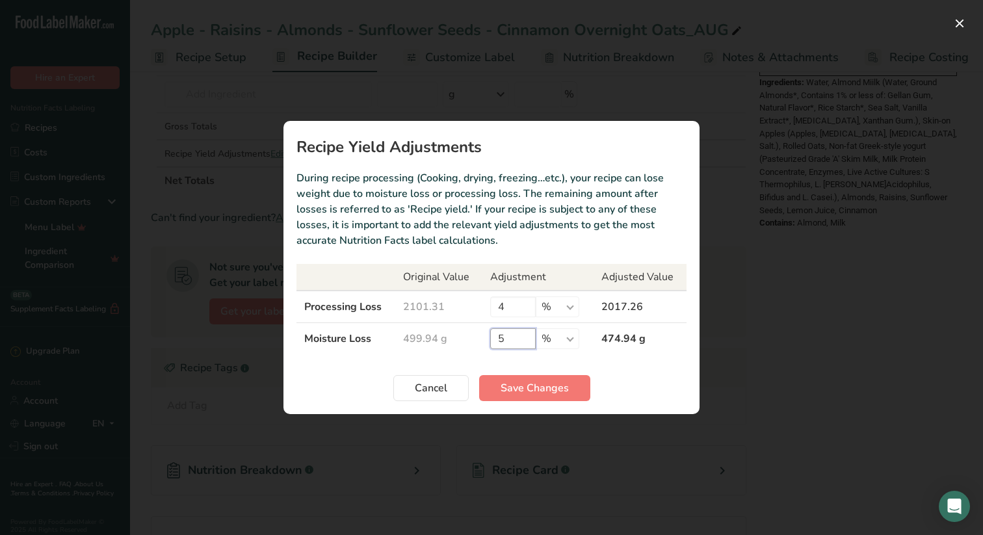
drag, startPoint x: 509, startPoint y: 339, endPoint x: 473, endPoint y: 339, distance: 36.4
click at [480, 339] on tr "Moisture Loss 499.94 g 5 % g kg mg mcg lb oz 474.94 g" at bounding box center [492, 339] width 390 height 32
type input "10"
click at [528, 387] on span "Save Changes" at bounding box center [535, 388] width 68 height 16
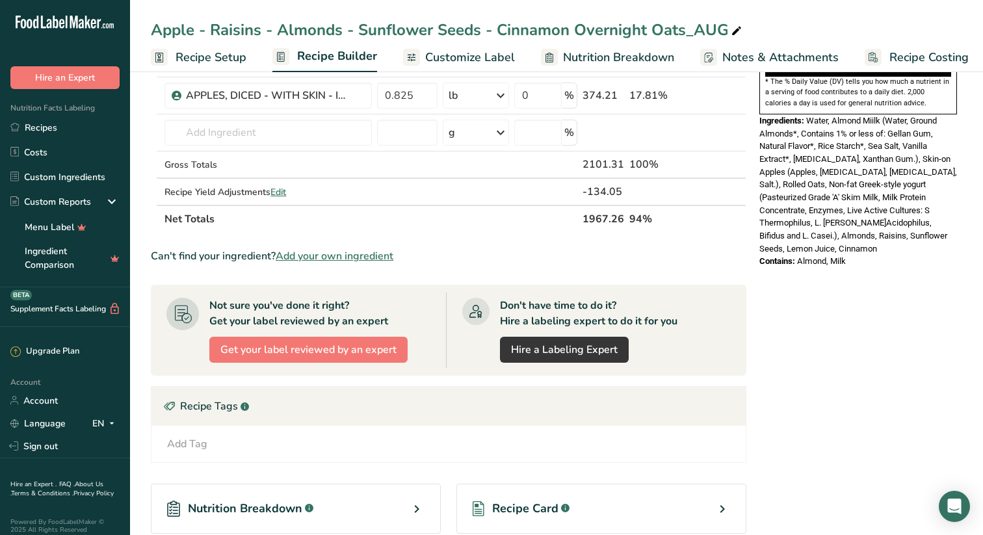
scroll to position [436, 0]
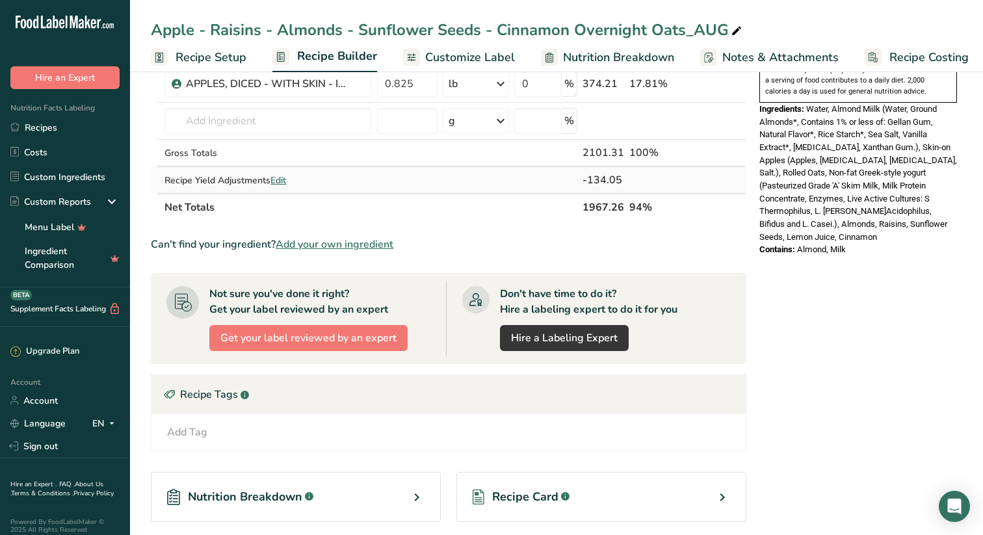
click at [286, 178] on span "Edit" at bounding box center [279, 180] width 16 height 12
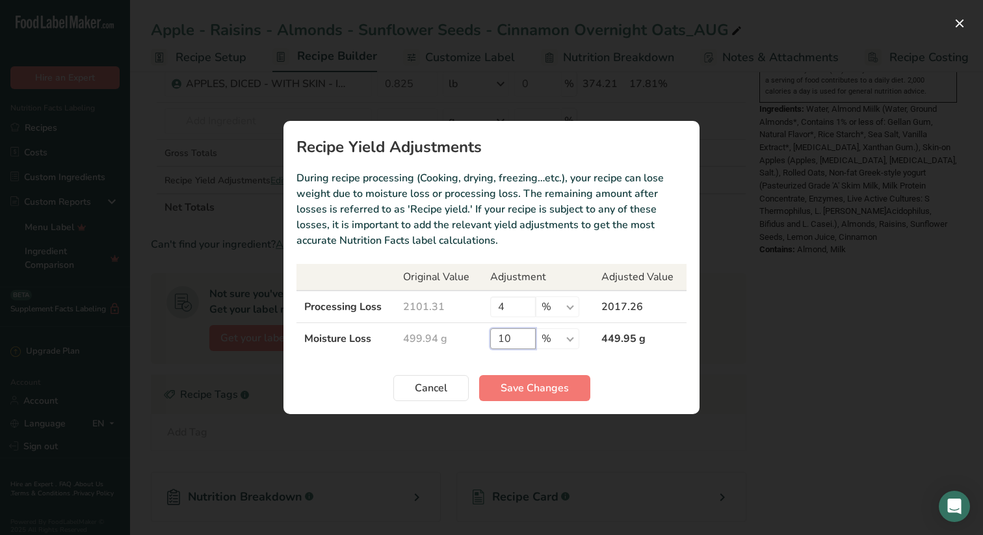
drag, startPoint x: 519, startPoint y: 339, endPoint x: 484, endPoint y: 339, distance: 34.5
click at [496, 339] on input "10" at bounding box center [513, 338] width 46 height 21
type input "0"
click at [538, 382] on span "Save Changes" at bounding box center [535, 388] width 68 height 16
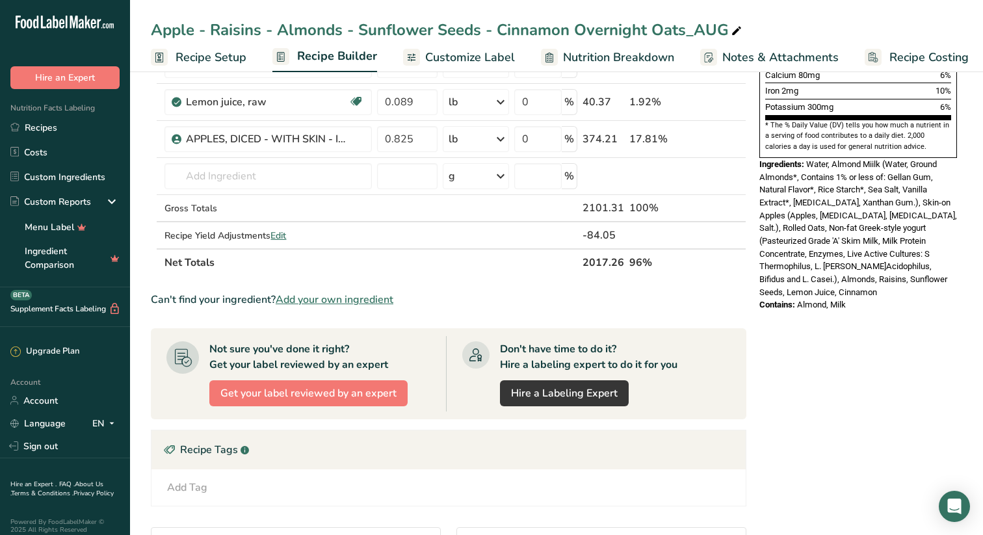
scroll to position [379, 0]
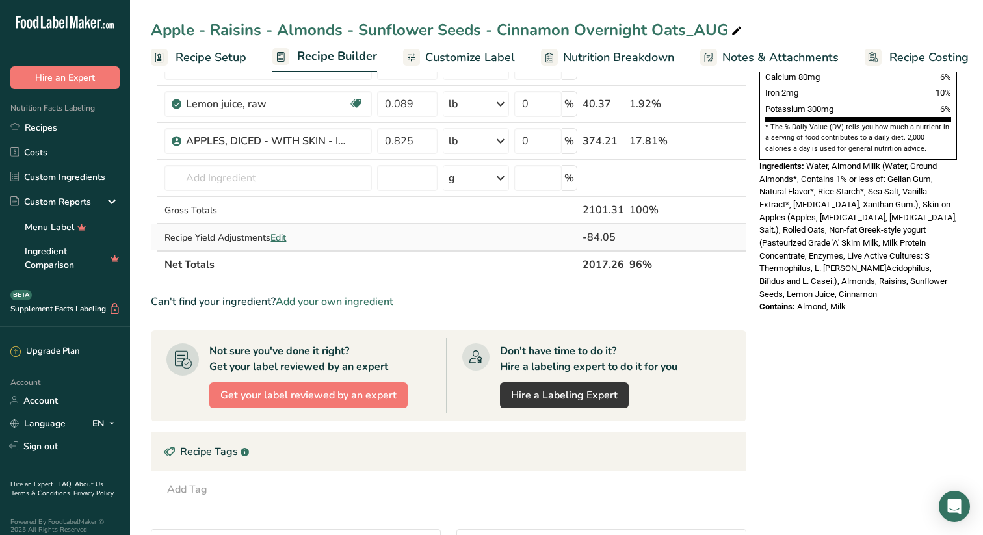
click at [284, 235] on span "Edit" at bounding box center [279, 237] width 16 height 12
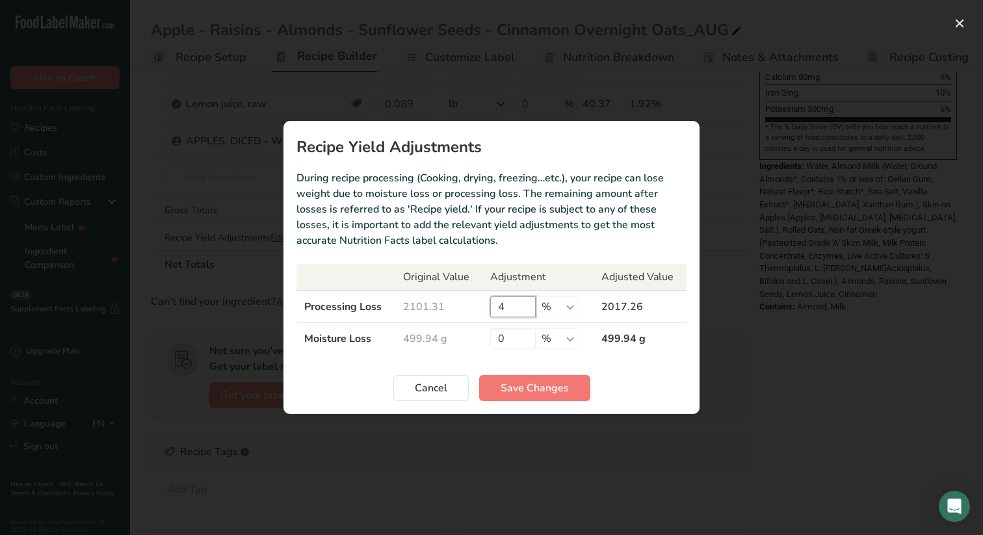
click at [505, 310] on input "4" at bounding box center [513, 307] width 46 height 21
type input "3"
click at [534, 385] on span "Save Changes" at bounding box center [535, 388] width 68 height 16
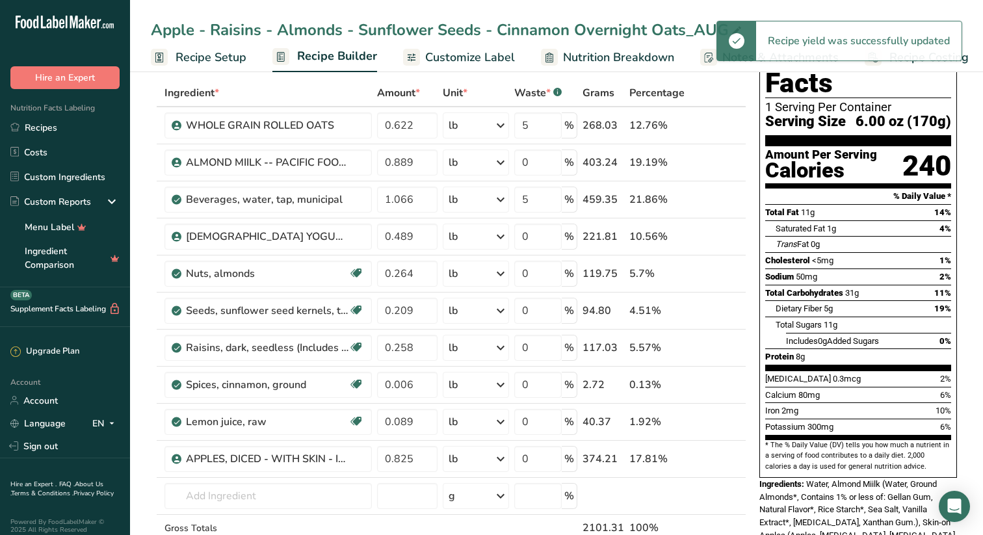
scroll to position [57, 0]
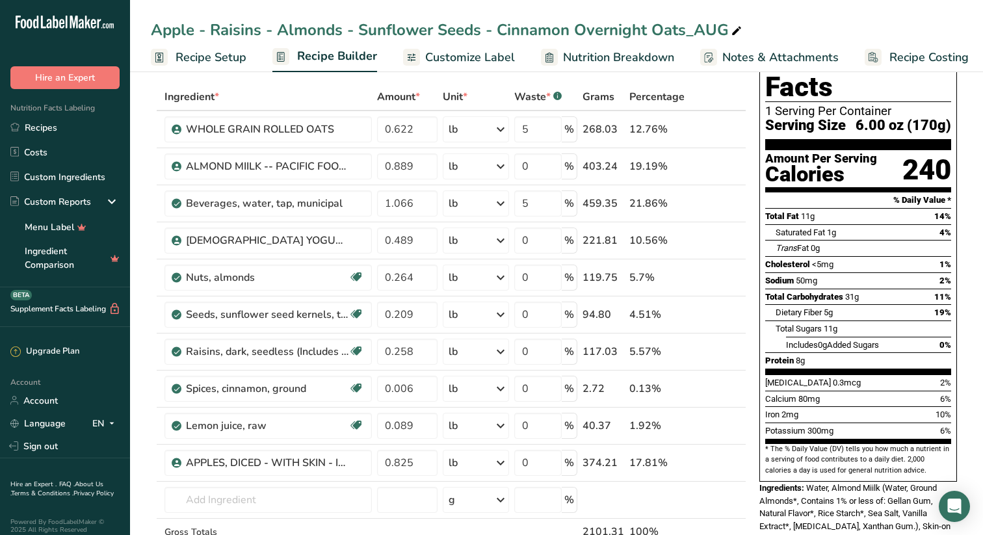
click at [734, 30] on icon at bounding box center [737, 31] width 12 height 18
type input "Apple - Raisins - Almonds - Sunflower Seeds - Cinnamon Overnight Oats_FINAL"
click at [231, 57] on span "Recipe Setup" at bounding box center [211, 58] width 71 height 18
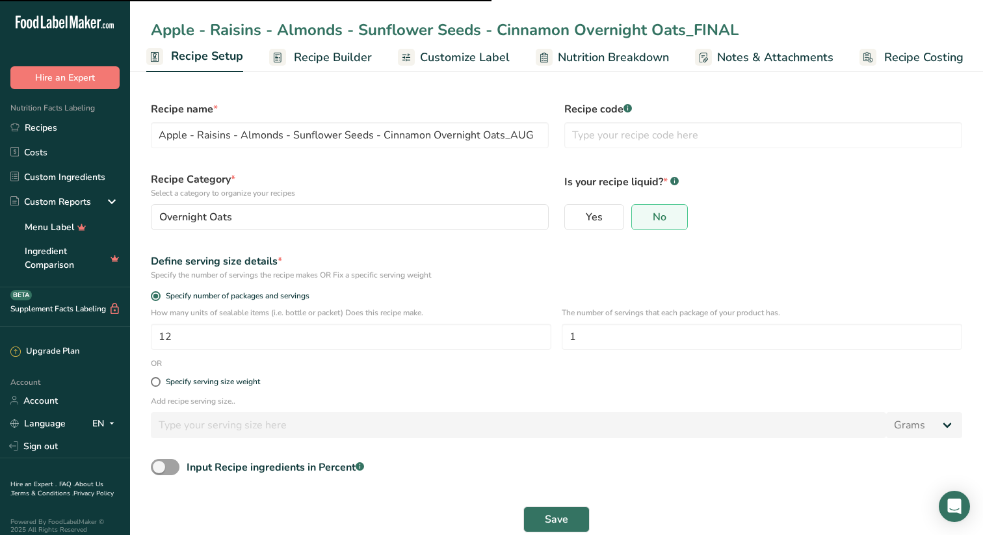
type input "Apple - Raisins - Almonds - Sunflower Seeds - Cinnamon Overnight Oats_FINAL"
click at [559, 514] on span "Save" at bounding box center [556, 520] width 23 height 16
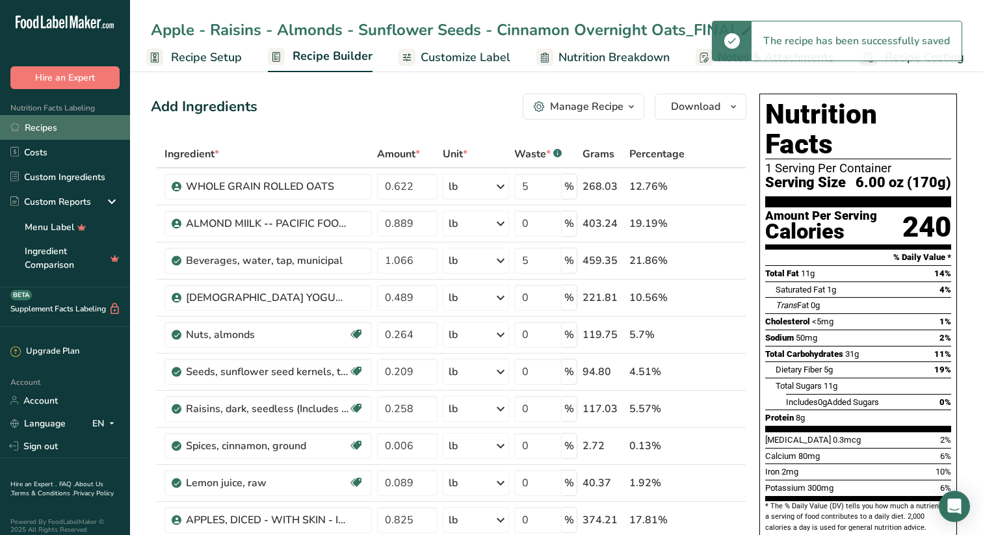
click at [51, 126] on link "Recipes" at bounding box center [65, 127] width 130 height 25
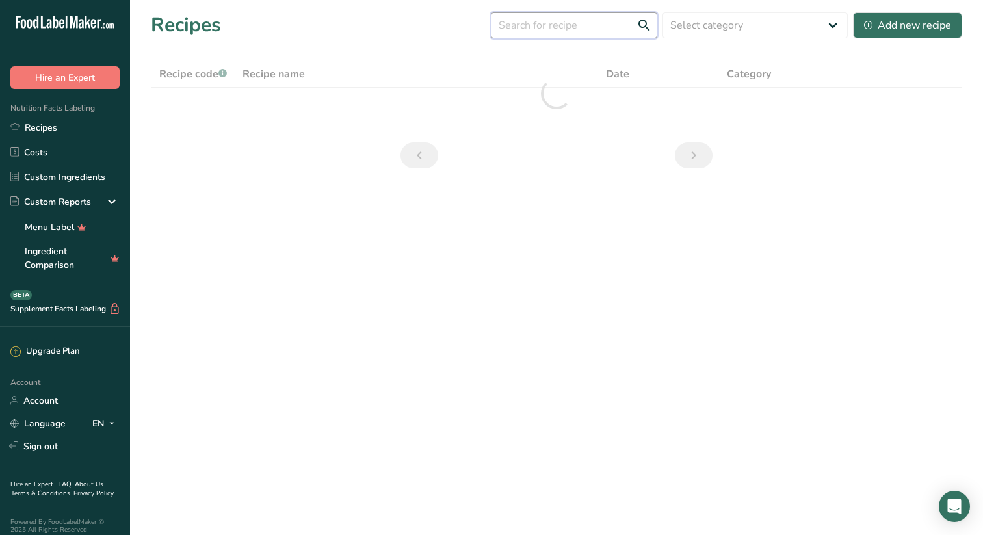
click at [601, 23] on input "text" at bounding box center [574, 25] width 166 height 26
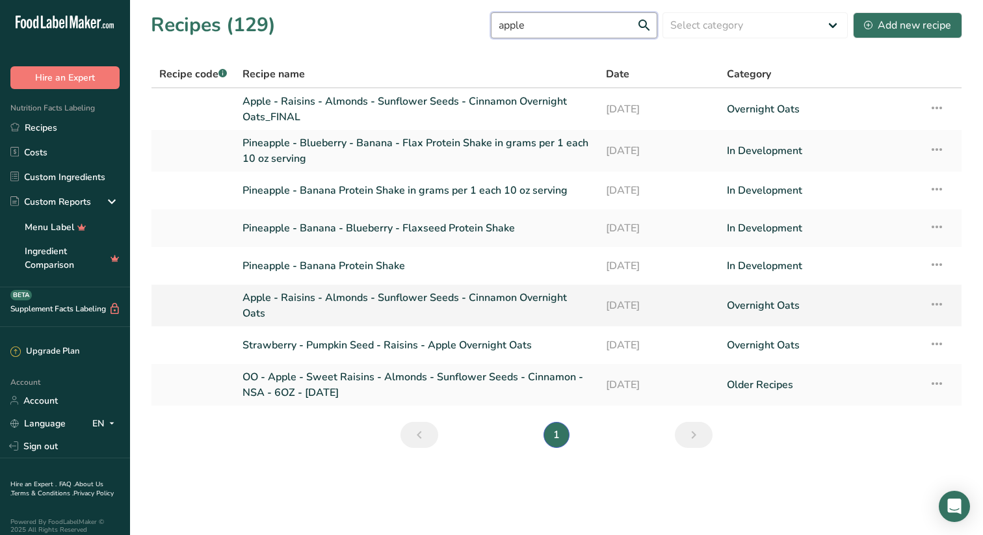
type input "apple"
click at [937, 303] on icon at bounding box center [937, 304] width 16 height 23
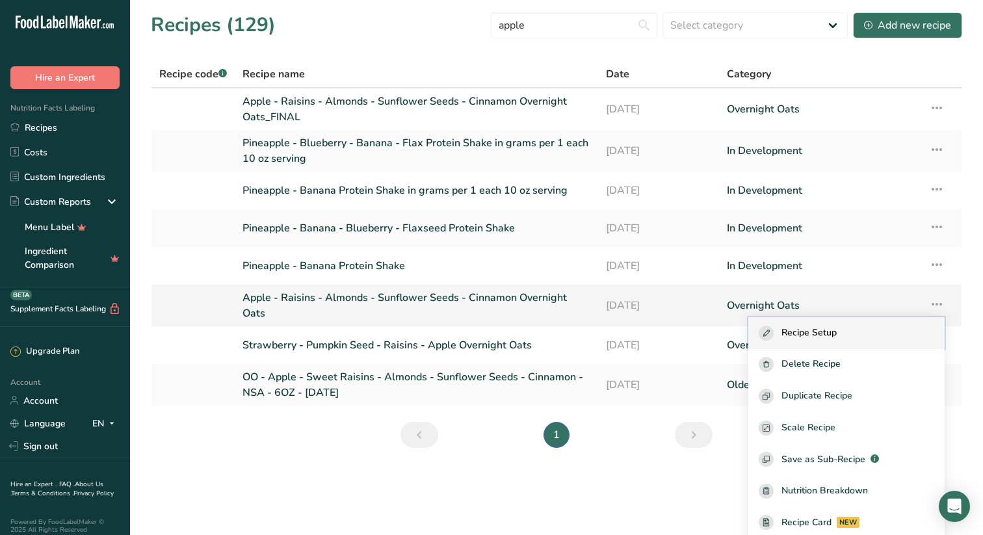
click at [848, 324] on button "Recipe Setup" at bounding box center [846, 333] width 196 height 32
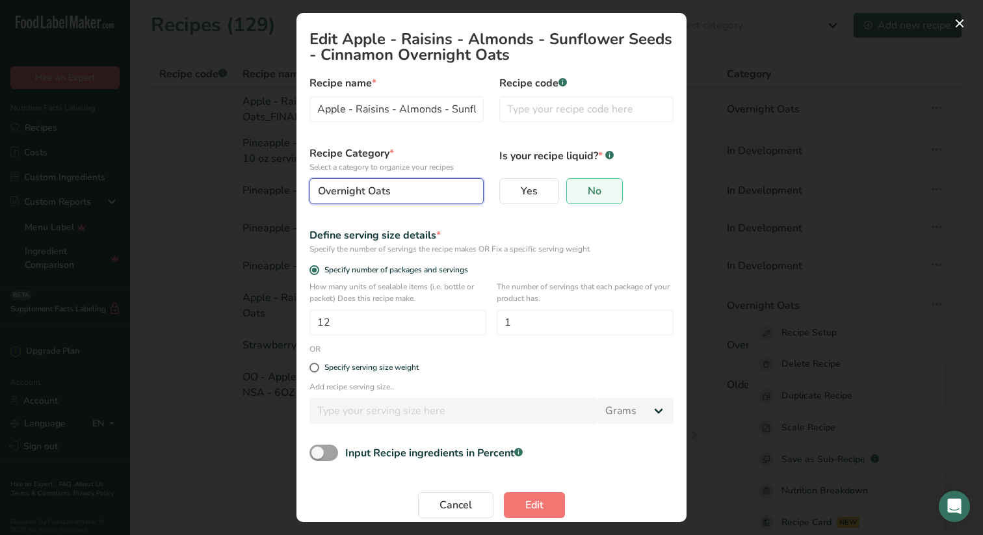
click at [468, 192] on button "Overnight Oats" at bounding box center [397, 191] width 174 height 26
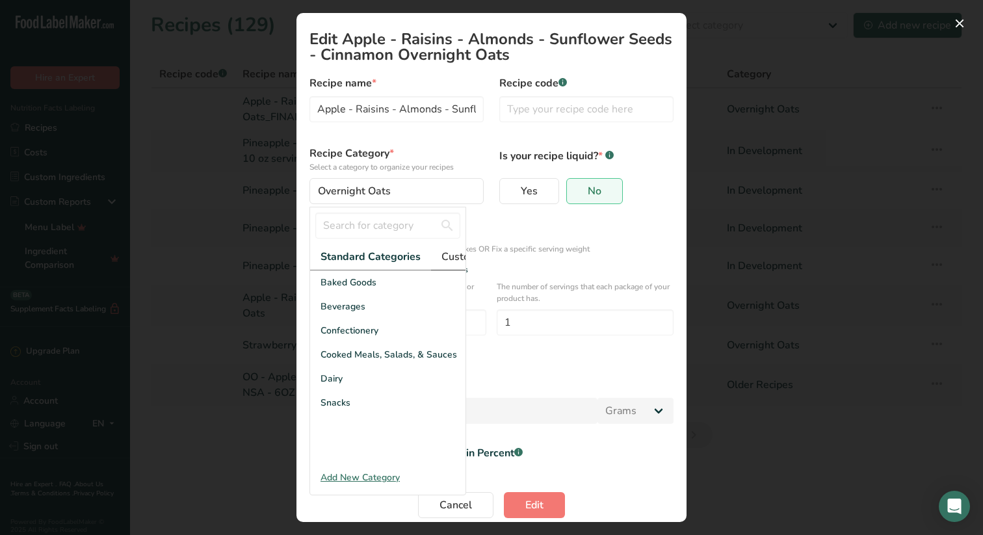
click at [456, 257] on span "Custom Categories .a-a{fill:#347362;}.b-a{fill:#fff;}" at bounding box center [492, 257] width 101 height 16
click at [355, 377] on span "Older Recipes" at bounding box center [350, 379] width 59 height 14
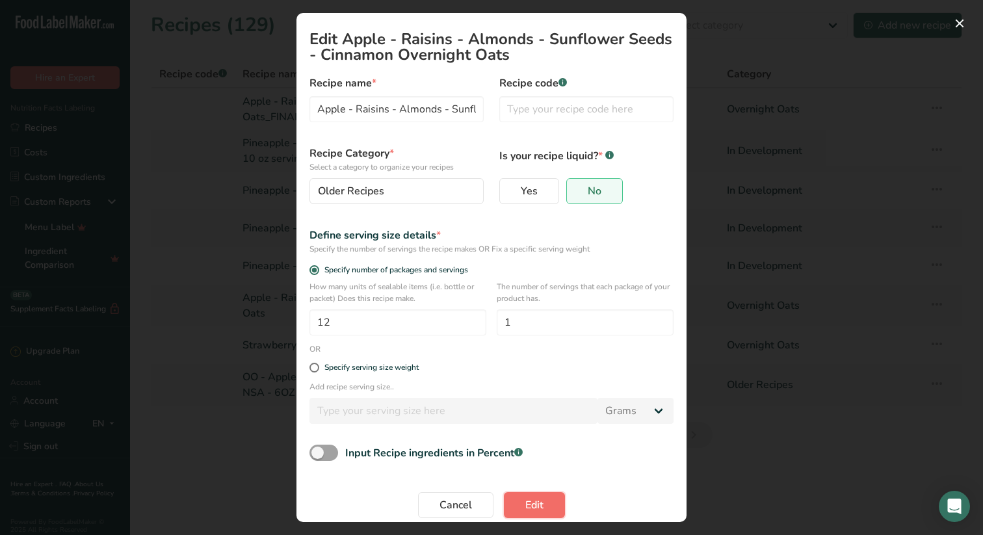
click at [533, 503] on span "Edit" at bounding box center [534, 505] width 18 height 16
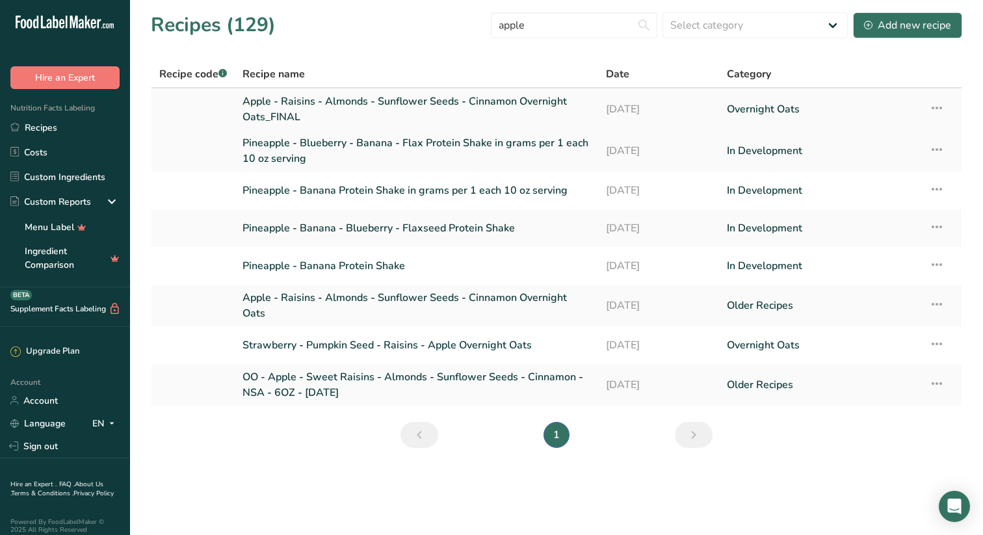
click at [367, 99] on link "Apple - Raisins - Almonds - Sunflower Seeds - Cinnamon Overnight Oats_FINAL" at bounding box center [417, 109] width 348 height 31
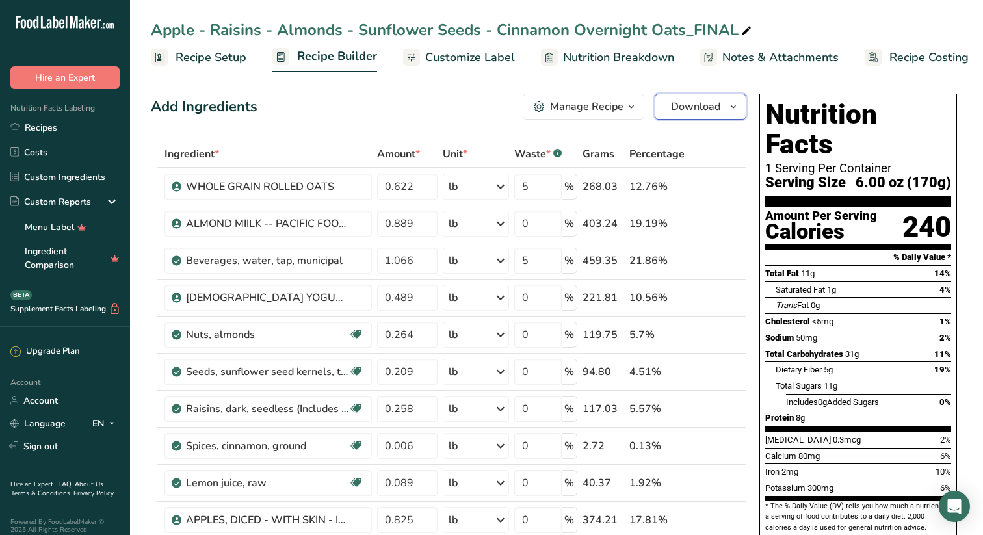
click at [735, 103] on icon "button" at bounding box center [733, 107] width 10 height 16
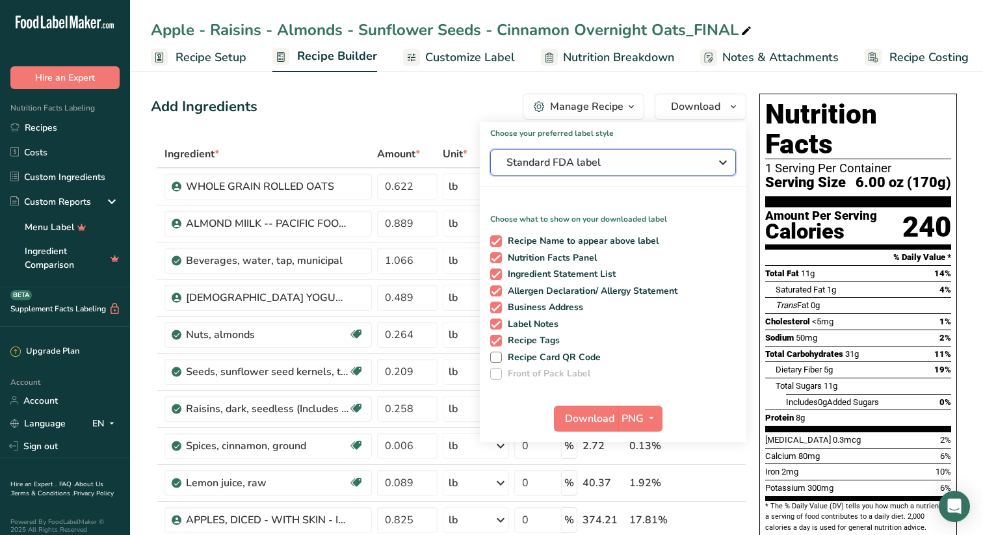
click at [726, 158] on icon "button" at bounding box center [723, 162] width 16 height 23
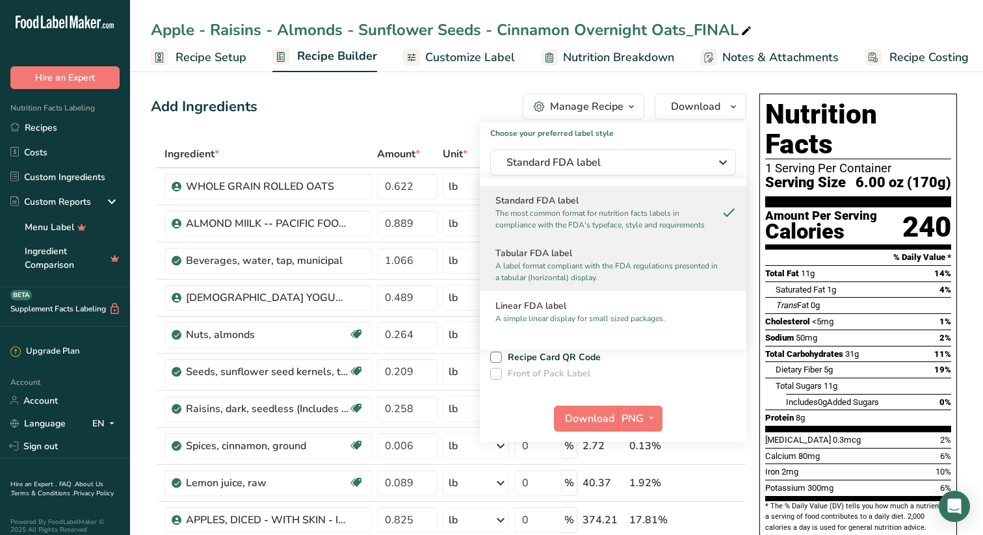
click at [544, 255] on h2 "Tabular FDA label" at bounding box center [613, 253] width 235 height 14
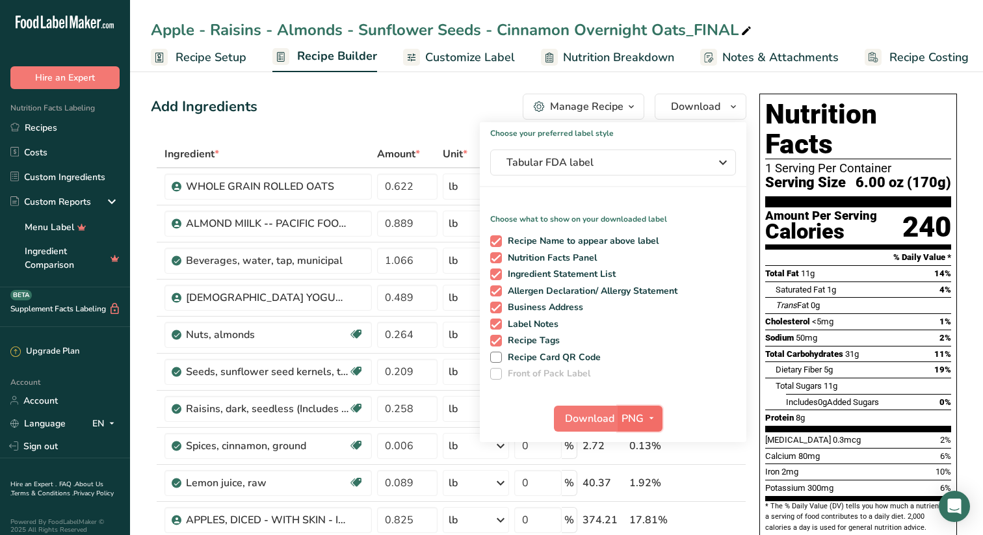
click at [653, 417] on icon "button" at bounding box center [651, 418] width 10 height 16
click at [642, 485] on link "SVG" at bounding box center [642, 487] width 42 height 21
click at [587, 417] on span "Download" at bounding box center [589, 419] width 49 height 16
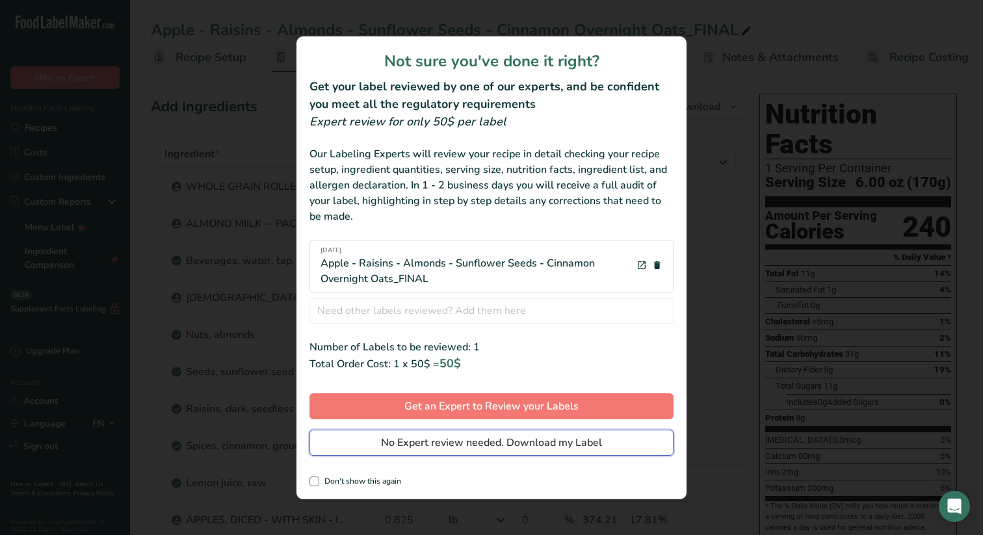
click at [482, 439] on span "No Expert review needed. Download my Label" at bounding box center [491, 443] width 221 height 16
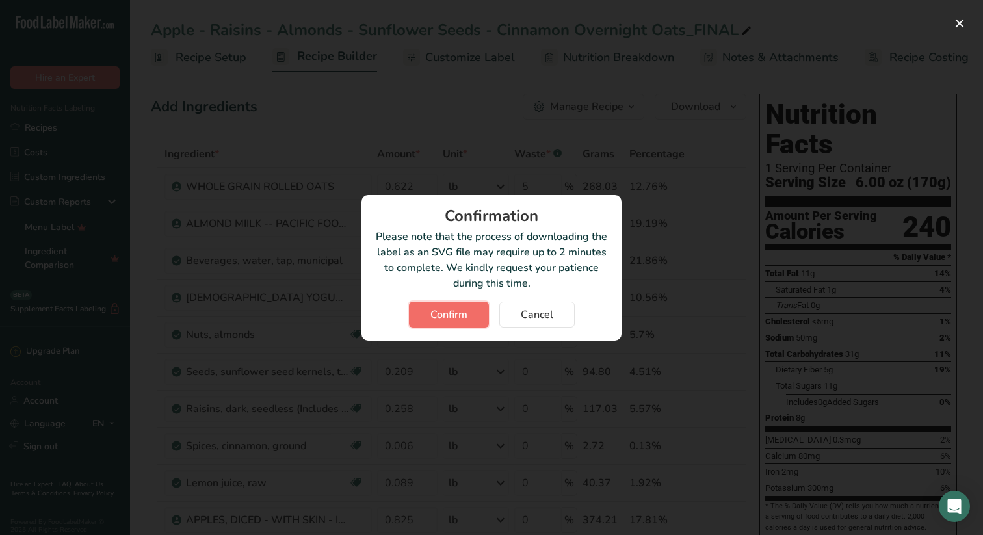
click at [449, 310] on span "Confirm" at bounding box center [448, 315] width 37 height 16
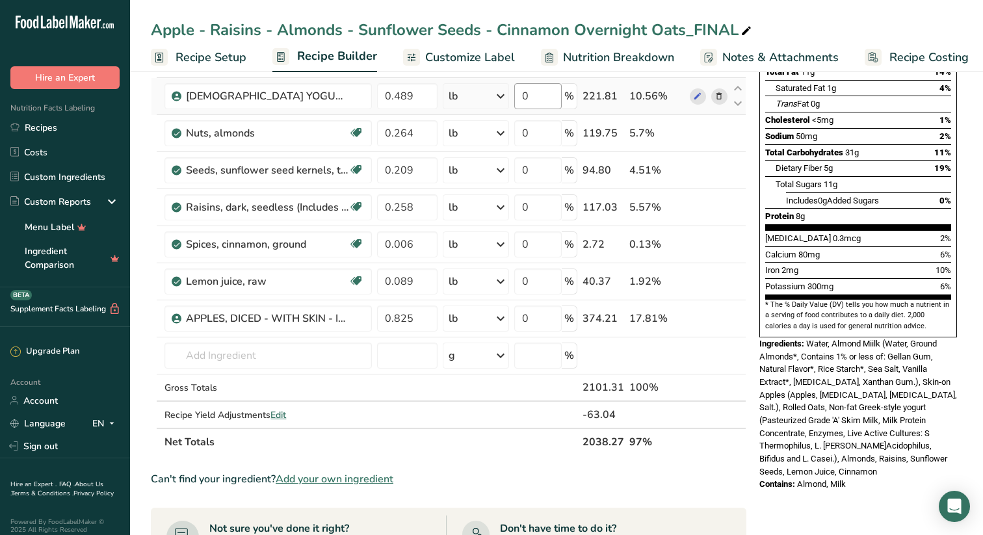
scroll to position [224, 0]
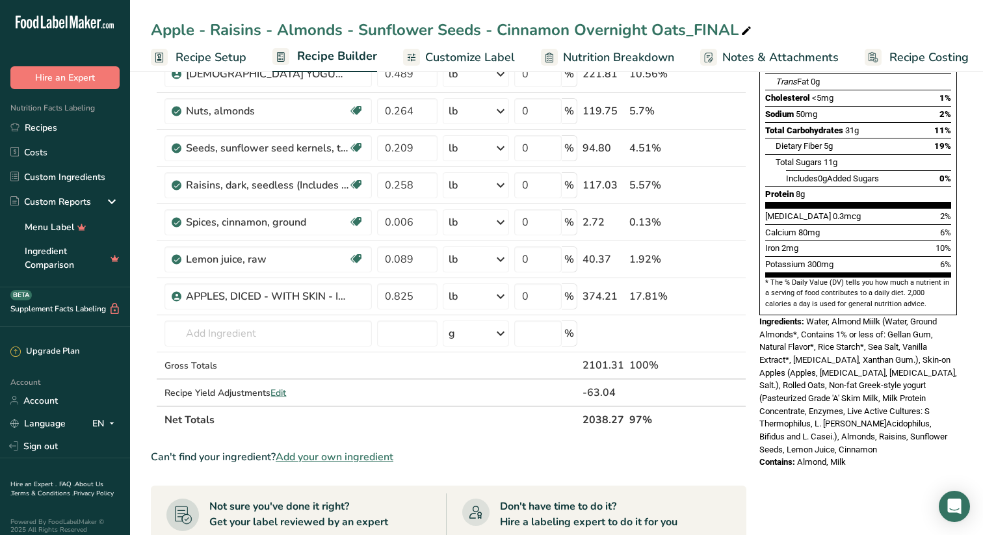
drag, startPoint x: 855, startPoint y: 418, endPoint x: 755, endPoint y: 295, distance: 159.0
click at [755, 295] on div "Nutrition Facts 1 Serving Per Container Serving Size 6.00 oz (170g) Amount Per …" at bounding box center [858, 169] width 208 height 609
copy div "Ingredients: Water, Almond Miilk (Water, Ground Almonds*, Contains 1% or less o…"
click at [59, 124] on link "Recipes" at bounding box center [65, 127] width 130 height 25
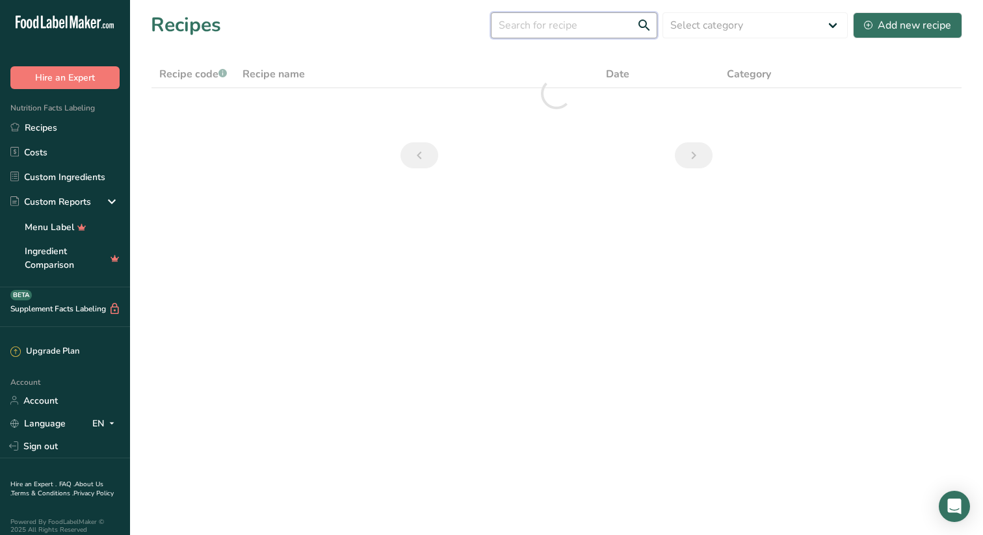
click at [592, 22] on input "text" at bounding box center [574, 25] width 166 height 26
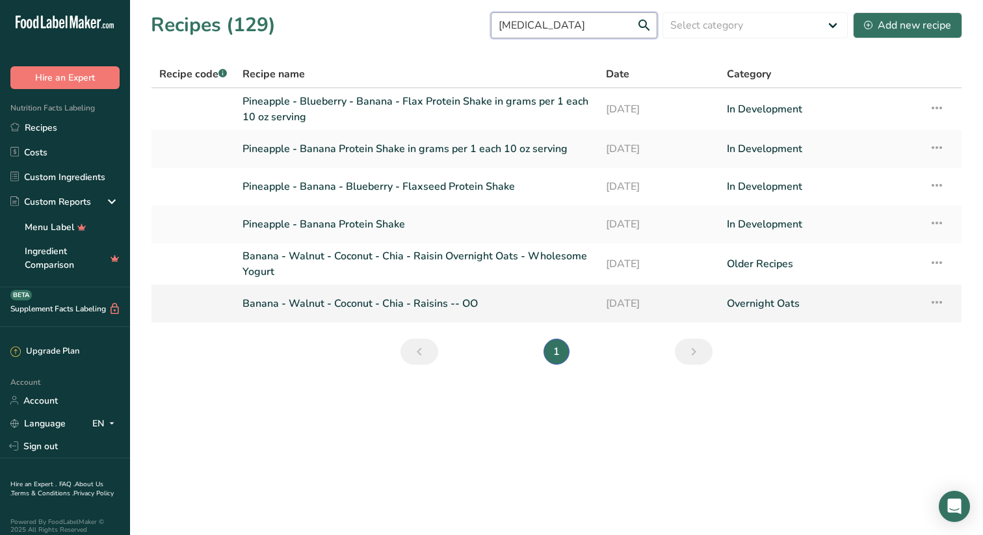
type input "[MEDICAL_DATA]"
click at [390, 299] on link "Banana - Walnut - Coconut - Chia - Raisins -- OO" at bounding box center [417, 303] width 348 height 27
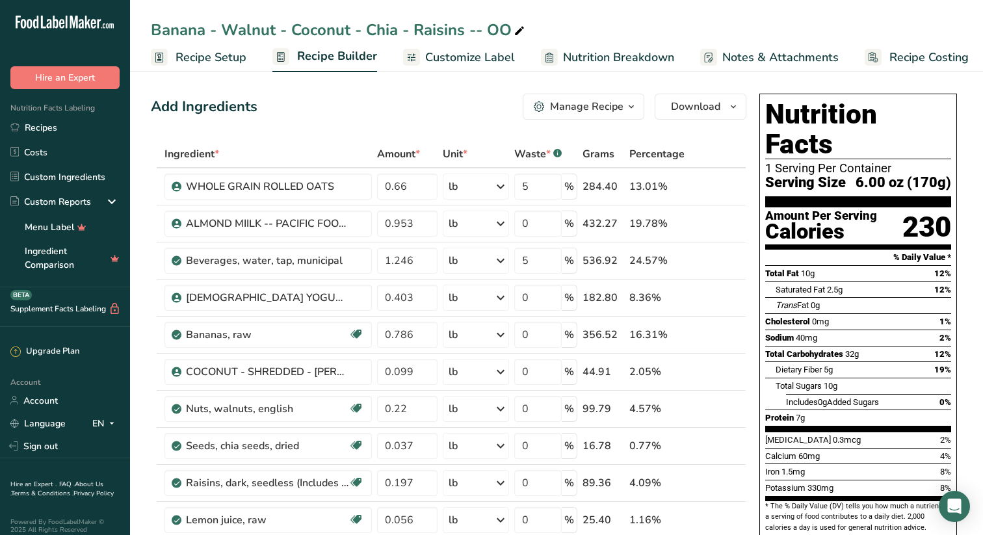
click at [633, 103] on icon "button" at bounding box center [631, 107] width 10 height 16
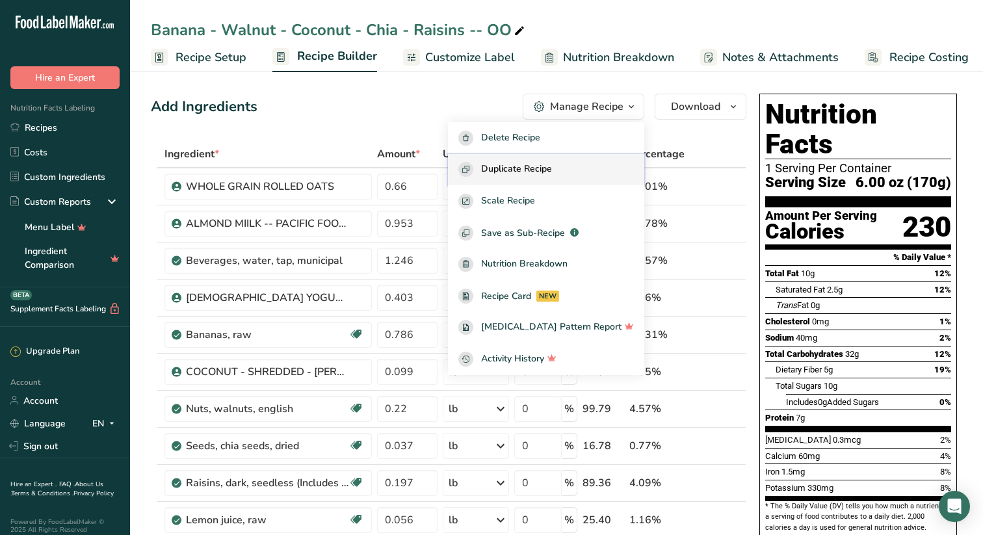
click at [552, 166] on span "Duplicate Recipe" at bounding box center [516, 169] width 71 height 15
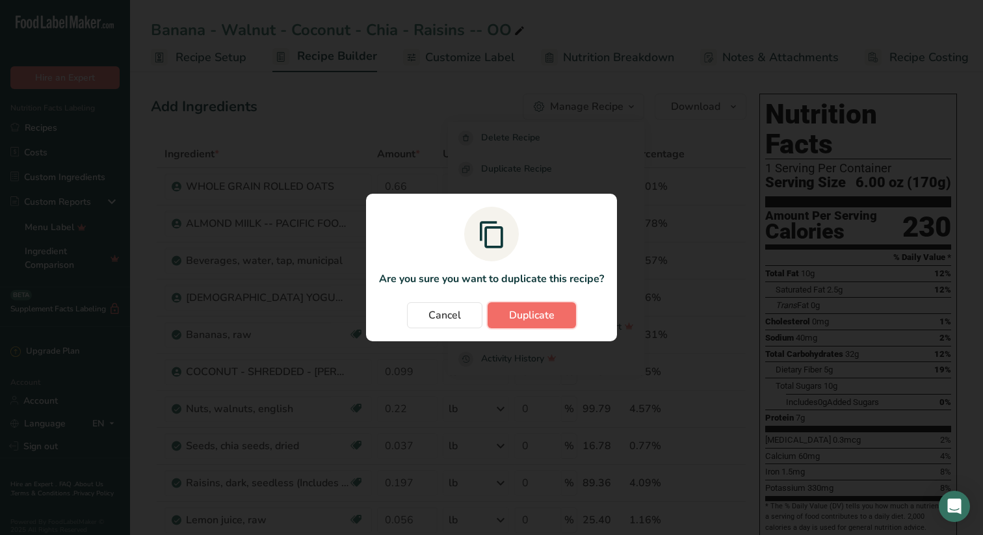
click at [529, 312] on span "Duplicate" at bounding box center [532, 316] width 46 height 16
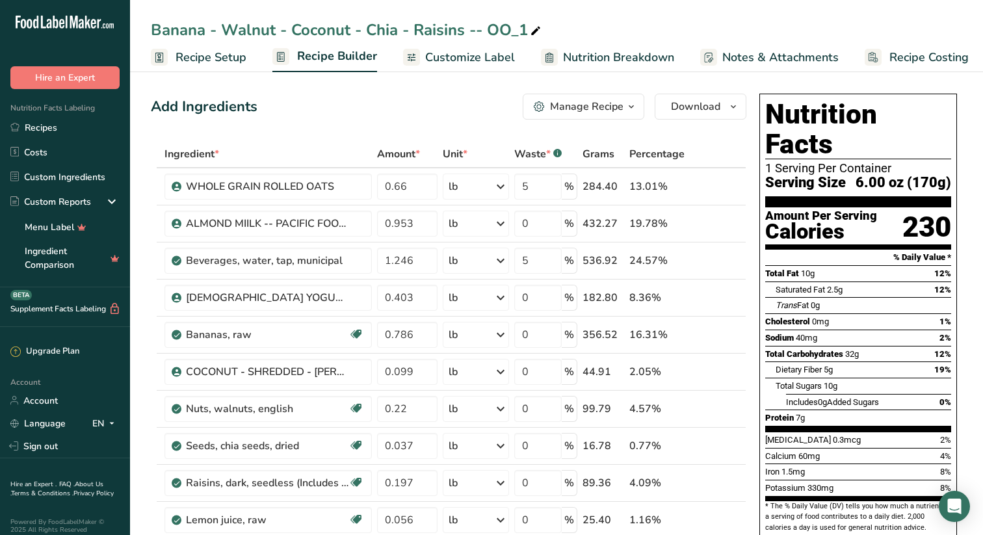
click at [525, 26] on div "Banana - Walnut - Coconut - Chia - Raisins -- OO_1" at bounding box center [347, 29] width 393 height 23
type input "Banana - Walnut - Coconut - Chia - Raisins -- OO FINAL"
click at [416, 187] on input "0.66" at bounding box center [407, 187] width 60 height 26
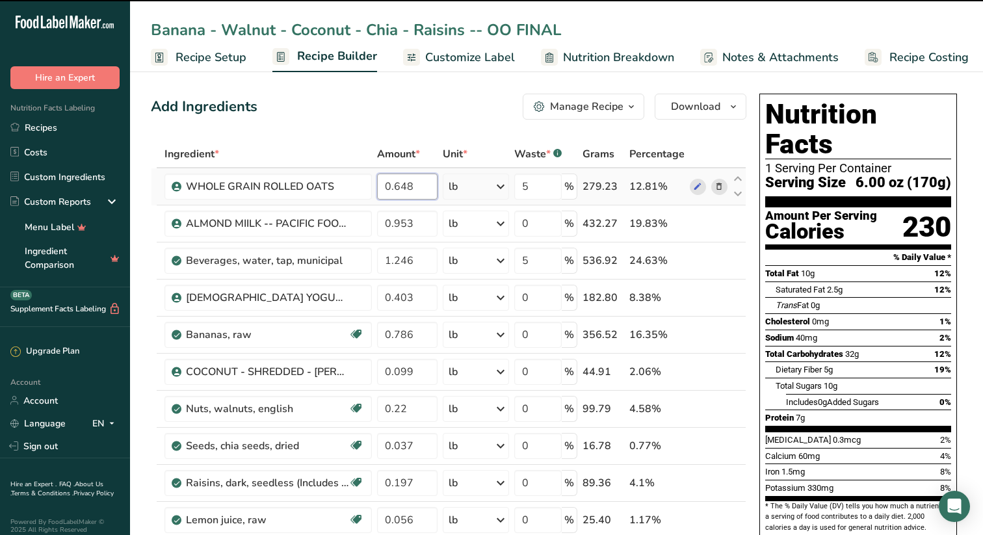
type input "0.66"
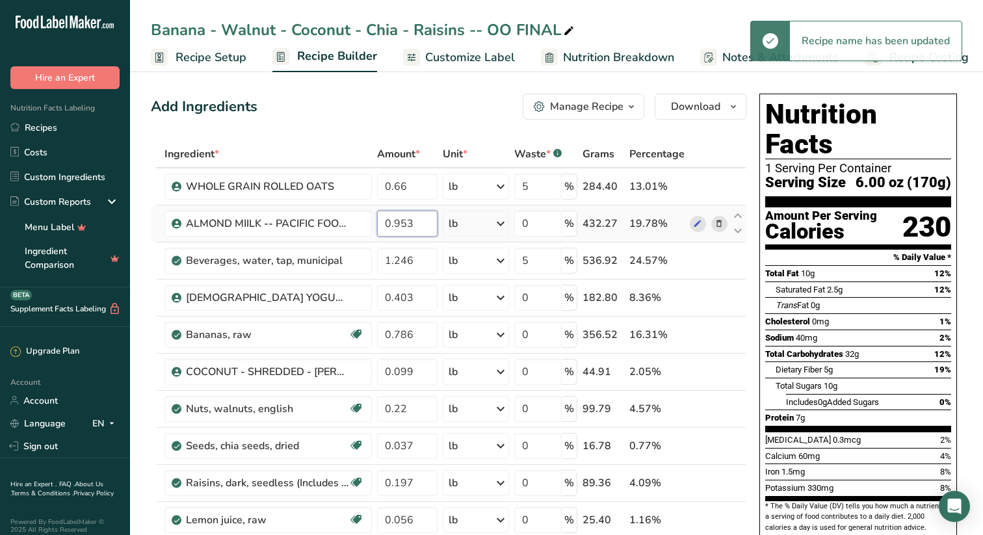
click at [417, 224] on div "Ingredient * Amount * Unit * Waste * .a-a{fill:#347362;}.b-a{fill:#fff;} Grams …" at bounding box center [449, 417] width 596 height 554
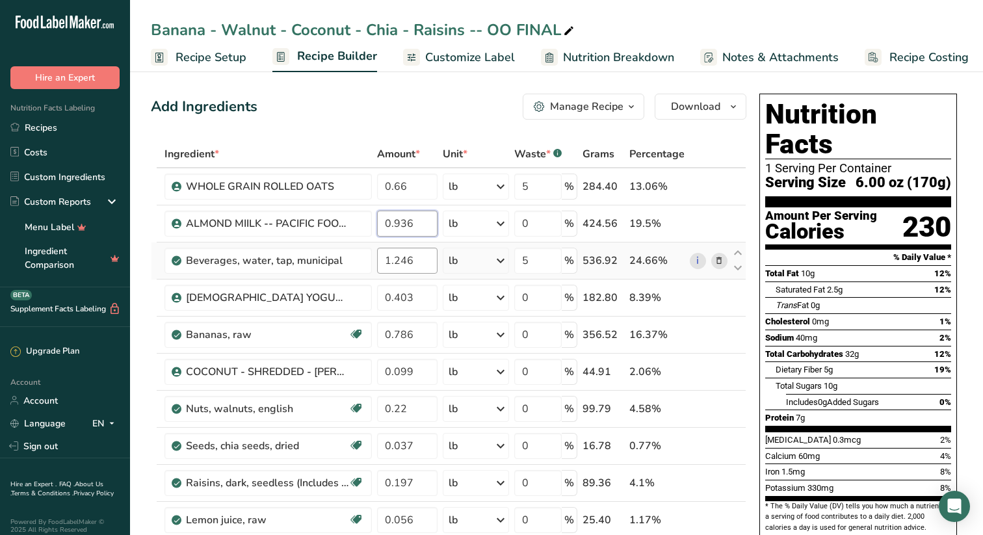
type input "0.936"
click at [423, 260] on div "Ingredient * Amount * Unit * Waste * .a-a{fill:#347362;}.b-a{fill:#fff;} Grams …" at bounding box center [449, 417] width 596 height 554
type input "1.080"
click at [425, 298] on div "Ingredient * Amount * Unit * Waste * .a-a{fill:#347362;}.b-a{fill:#fff;} Grams …" at bounding box center [449, 417] width 596 height 554
type input "0.396"
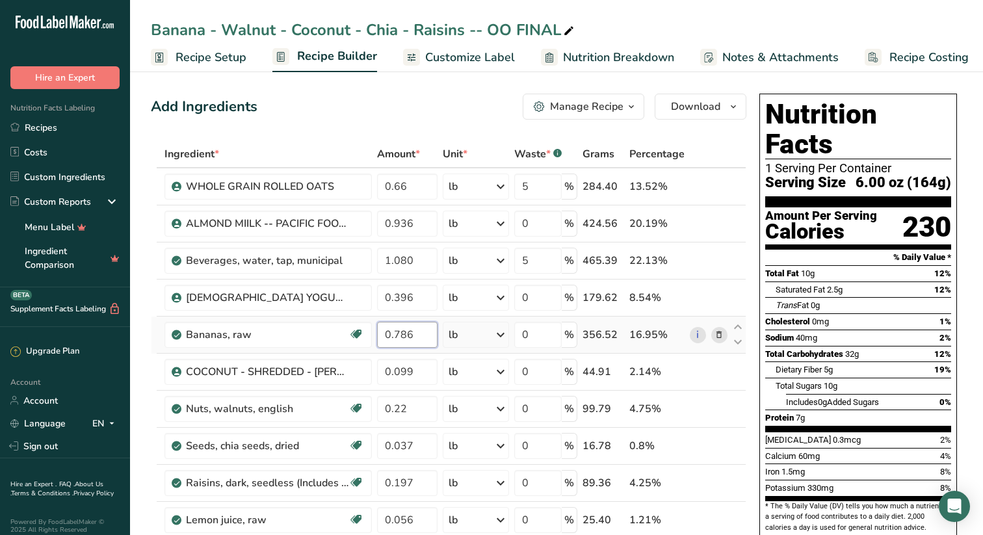
click at [427, 338] on div "Ingredient * Amount * Unit * Waste * .a-a{fill:#347362;}.b-a{fill:#fff;} Grams …" at bounding box center [449, 417] width 596 height 554
type input "0.781"
click at [423, 375] on div "Ingredient * Amount * Unit * Waste * .a-a{fill:#347362;}.b-a{fill:#fff;} Grams …" at bounding box center [449, 417] width 596 height 554
type input "0.098"
click at [421, 407] on div "Ingredient * Amount * Unit * Waste * .a-a{fill:#347362;}.b-a{fill:#fff;} Grams …" at bounding box center [449, 417] width 596 height 554
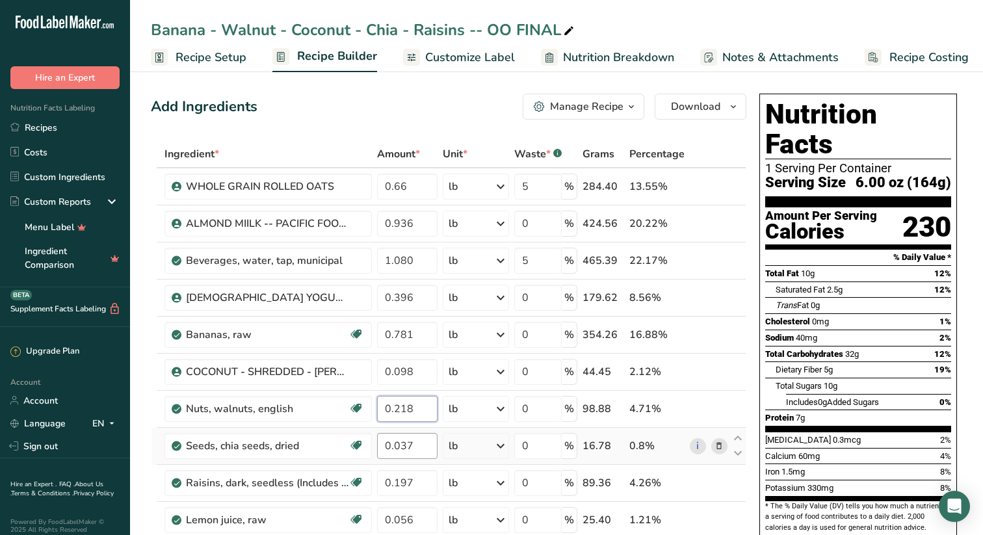
type input "0.218"
click at [419, 443] on div "Ingredient * Amount * Unit * Waste * .a-a{fill:#347362;}.b-a{fill:#fff;} Grams …" at bounding box center [449, 417] width 596 height 554
type input "0.036"
click at [421, 484] on div "Ingredient * Amount * Unit * Waste * .a-a{fill:#347362;}.b-a{fill:#fff;} Grams …" at bounding box center [449, 417] width 596 height 554
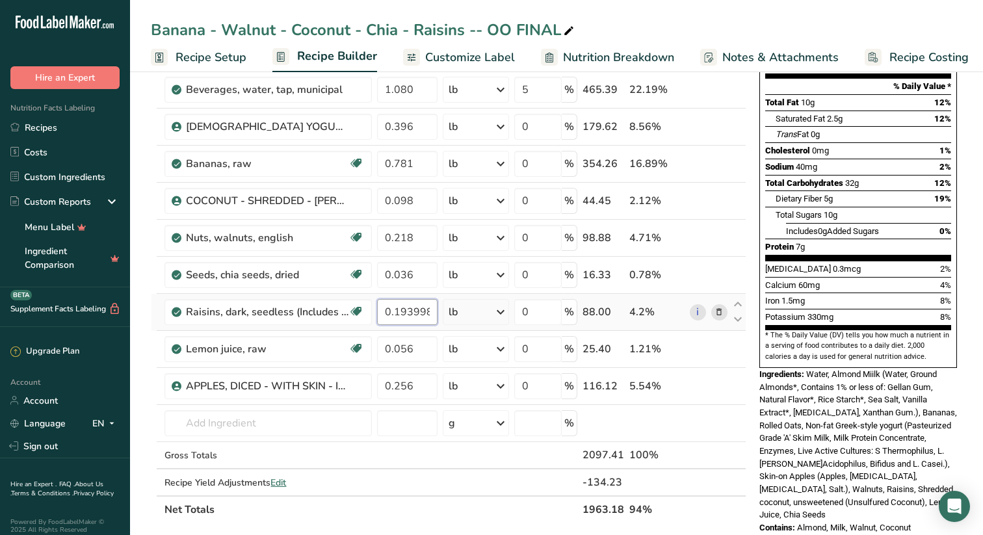
scroll to position [181, 0]
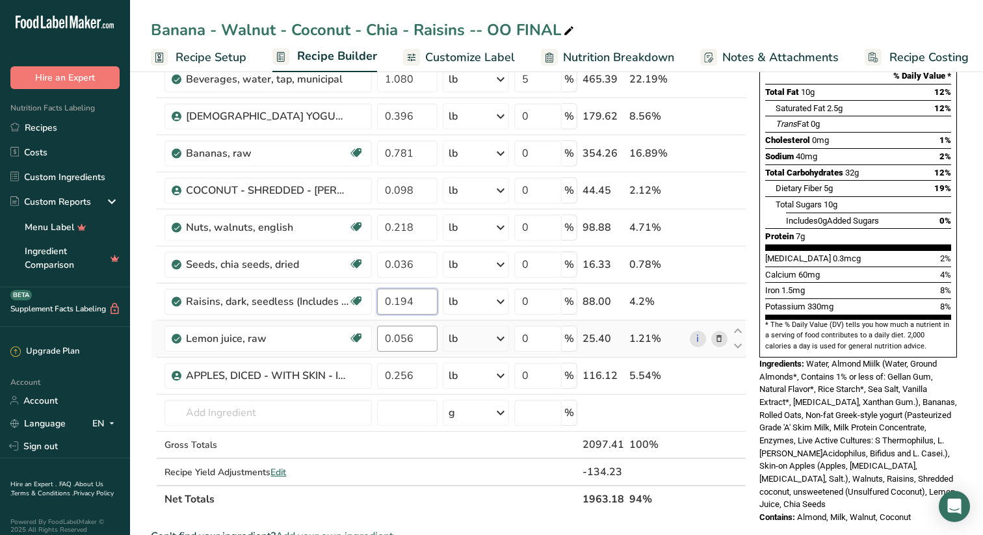
type input "0.194"
click at [429, 339] on div "Ingredient * Amount * Unit * Waste * .a-a{fill:#347362;}.b-a{fill:#fff;} Grams …" at bounding box center [449, 236] width 596 height 554
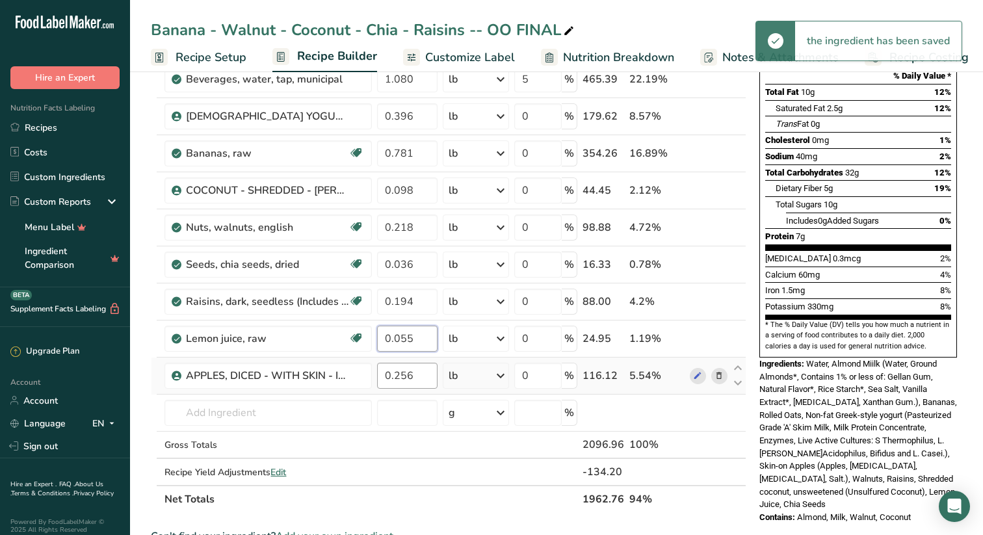
type input "0.055"
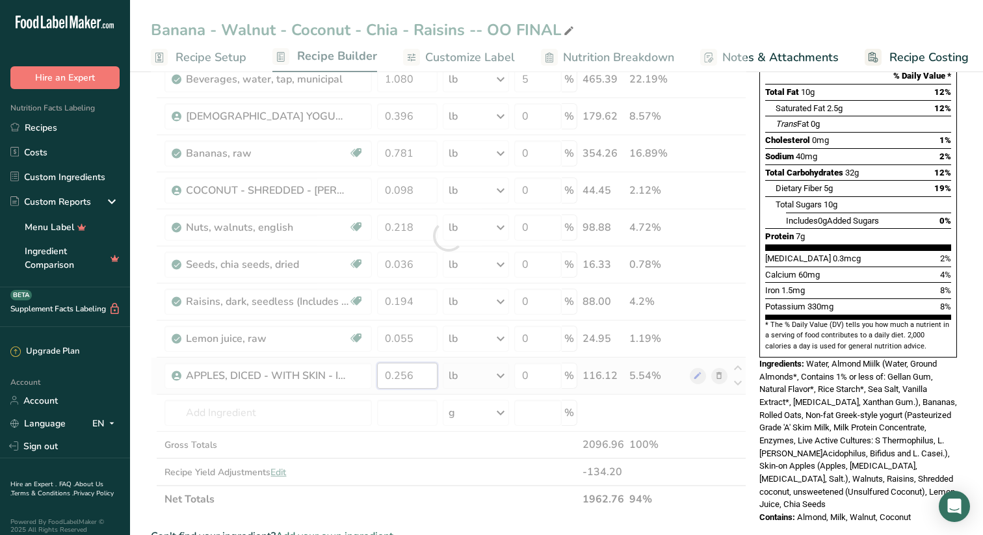
click at [425, 374] on div "Ingredient * Amount * Unit * Waste * .a-a{fill:#347362;}.b-a{fill:#fff;} Grams …" at bounding box center [449, 236] width 596 height 554
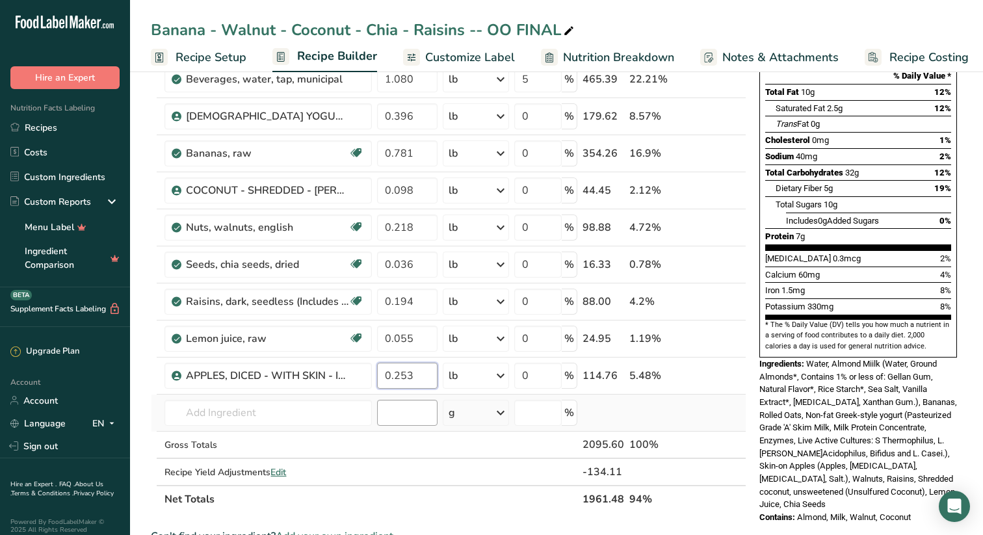
type input "0.253"
click at [423, 415] on div "Ingredient * Amount * Unit * Waste * .a-a{fill:#347362;}.b-a{fill:#fff;} Grams …" at bounding box center [449, 236] width 596 height 554
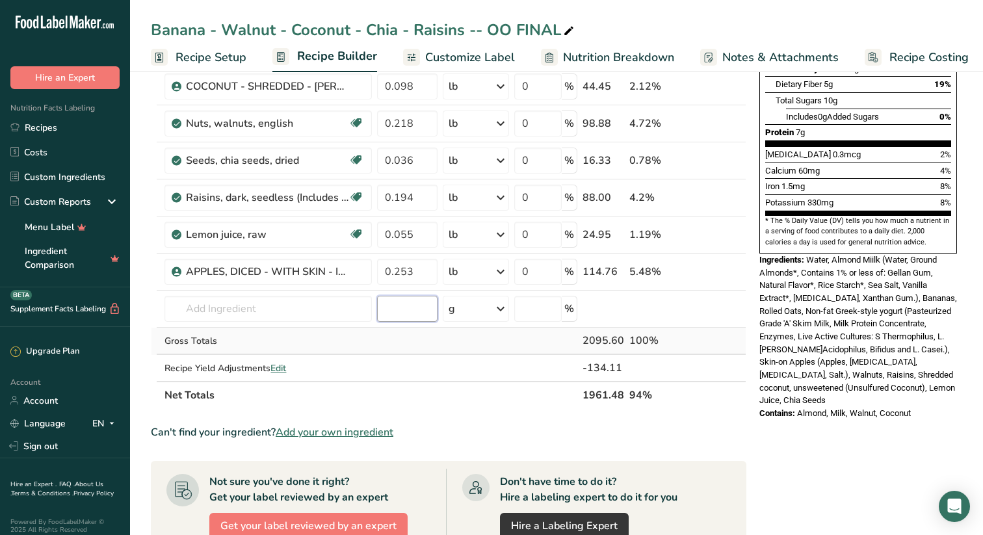
scroll to position [286, 0]
click at [284, 365] on span "Edit" at bounding box center [279, 368] width 16 height 12
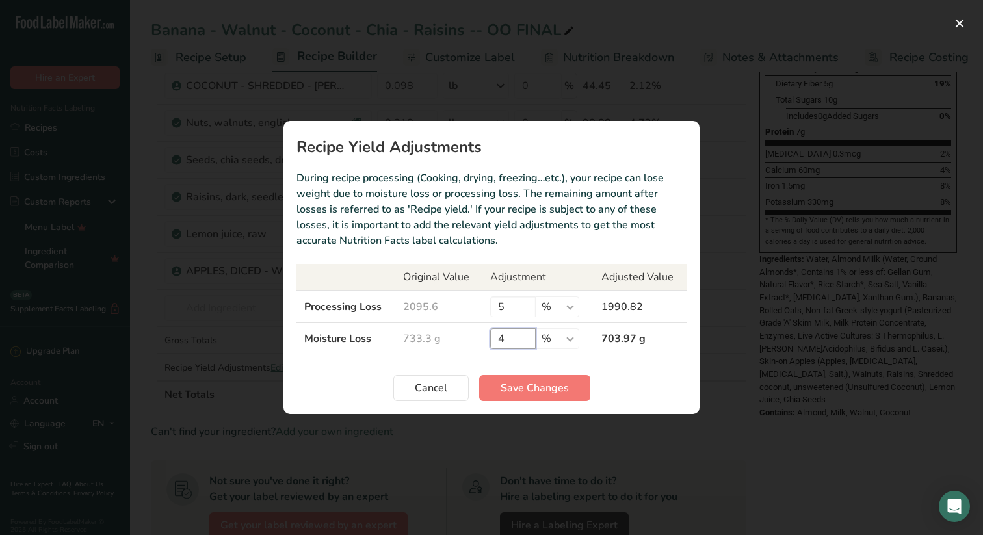
drag, startPoint x: 506, startPoint y: 338, endPoint x: 456, endPoint y: 338, distance: 49.4
click at [456, 338] on tr "Moisture Loss 733.3 g 4 % g kg mg mcg lb oz 703.97 g" at bounding box center [492, 339] width 390 height 32
type input "2"
click at [549, 387] on span "Save Changes" at bounding box center [535, 388] width 68 height 16
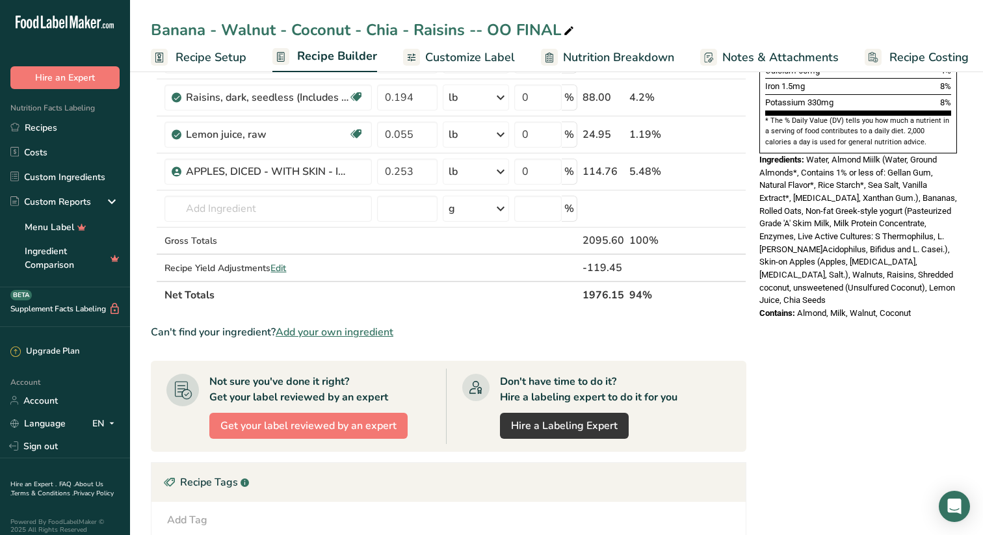
scroll to position [388, 0]
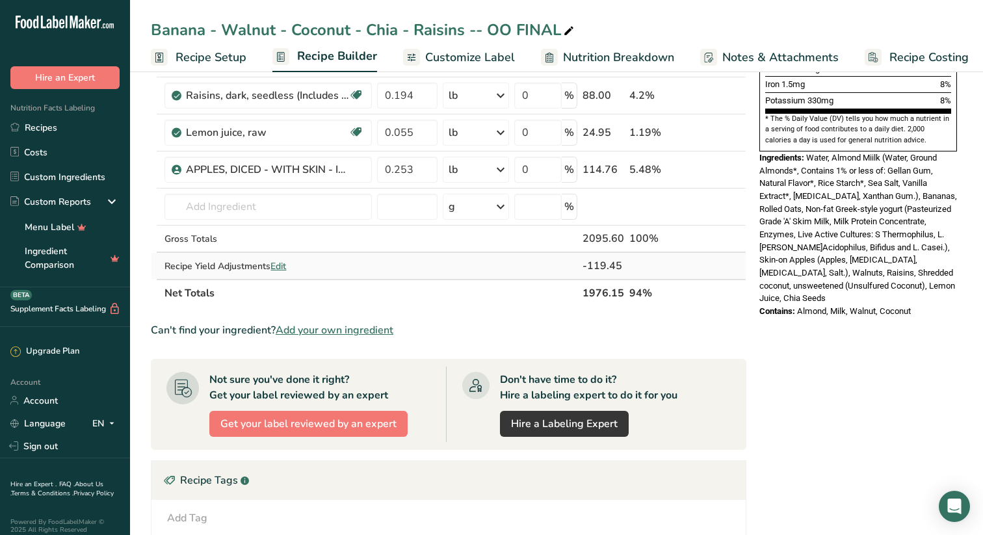
click at [285, 263] on span "Edit" at bounding box center [279, 266] width 16 height 12
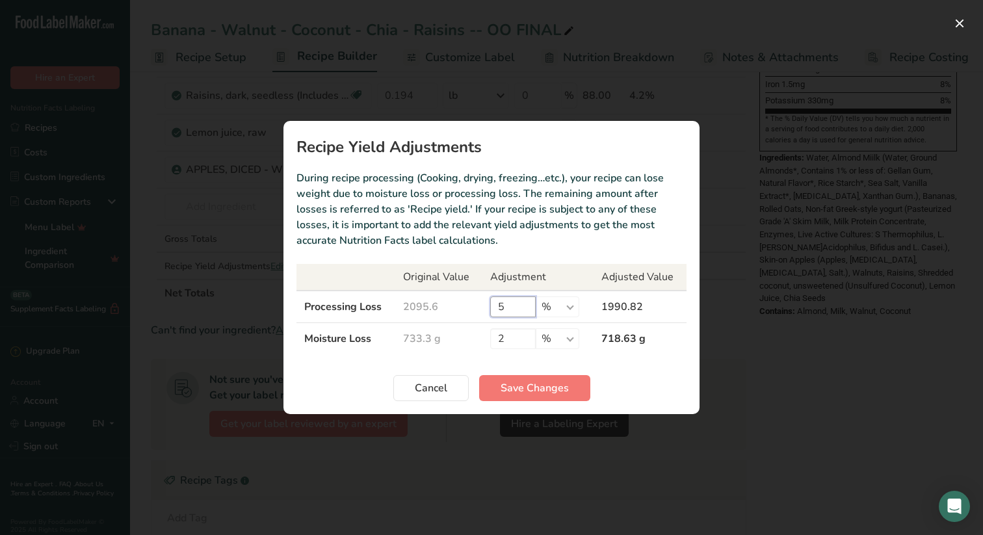
drag, startPoint x: 510, startPoint y: 302, endPoint x: 418, endPoint y: 306, distance: 92.4
click at [418, 306] on tr "Processing Loss 2095.6 5 % g kg mg mcg lb oz 1990.82" at bounding box center [492, 307] width 390 height 33
type input "2"
click at [542, 386] on span "Save Changes" at bounding box center [535, 388] width 68 height 16
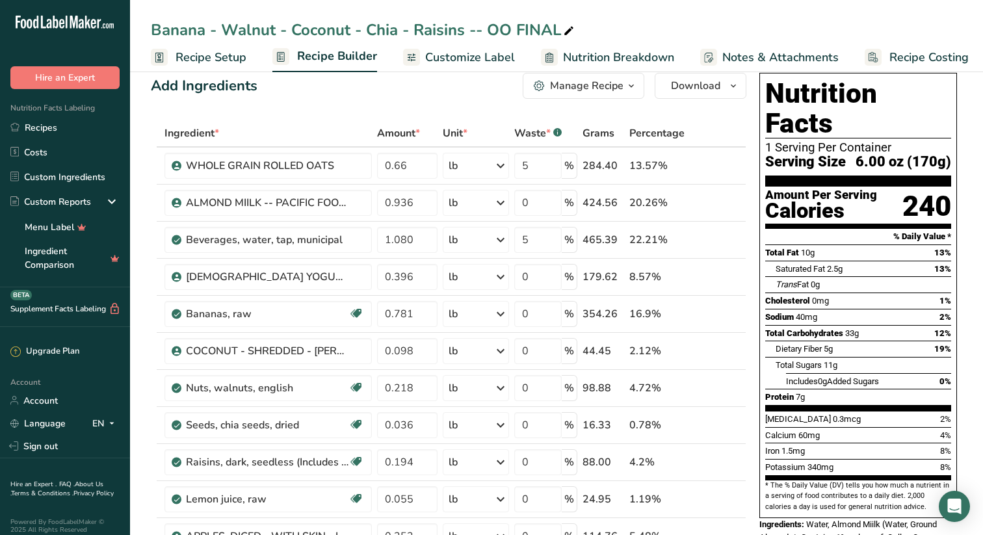
scroll to position [18, 0]
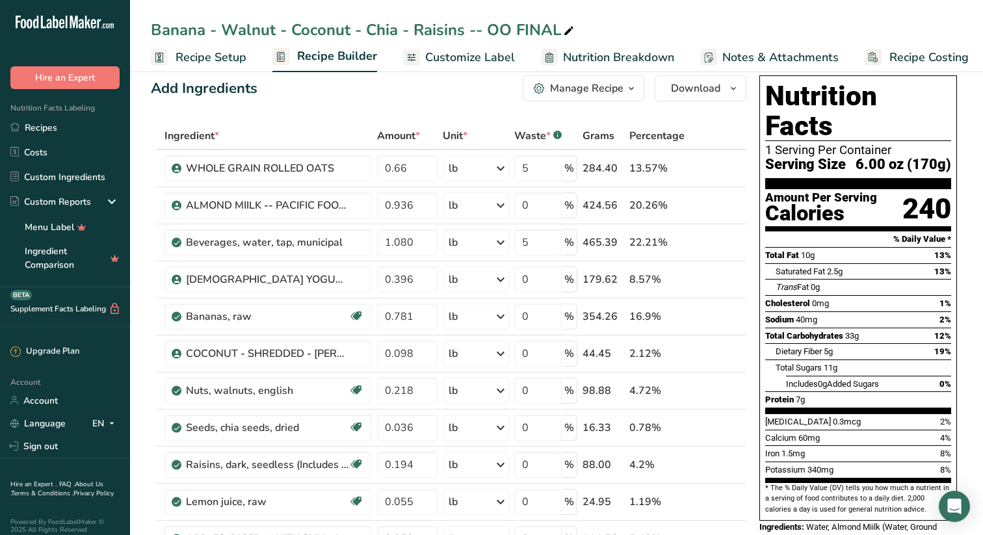
click at [633, 86] on icon "button" at bounding box center [631, 89] width 10 height 16
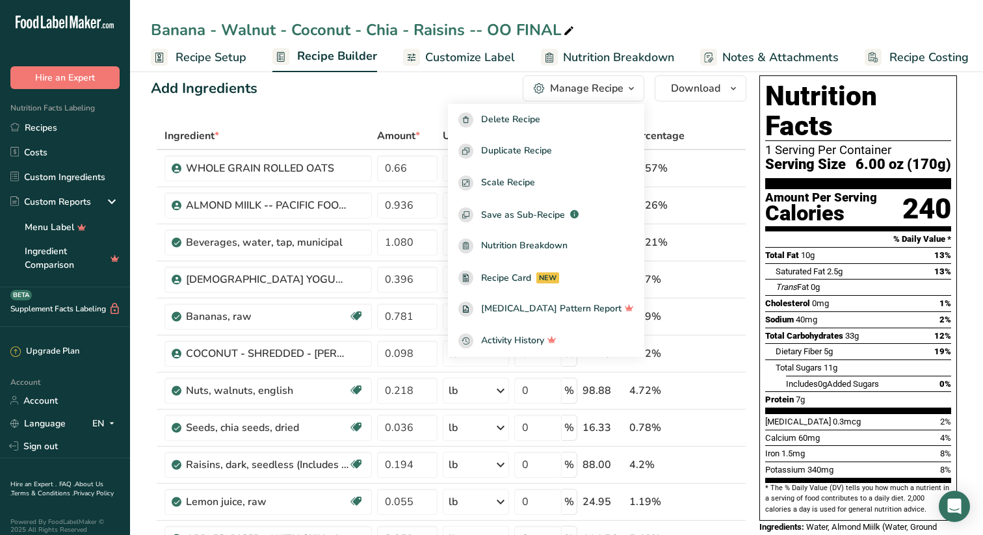
click at [748, 21] on div "Banana - Walnut - Coconut - Chia - Raisins -- OO FINAL" at bounding box center [556, 29] width 853 height 23
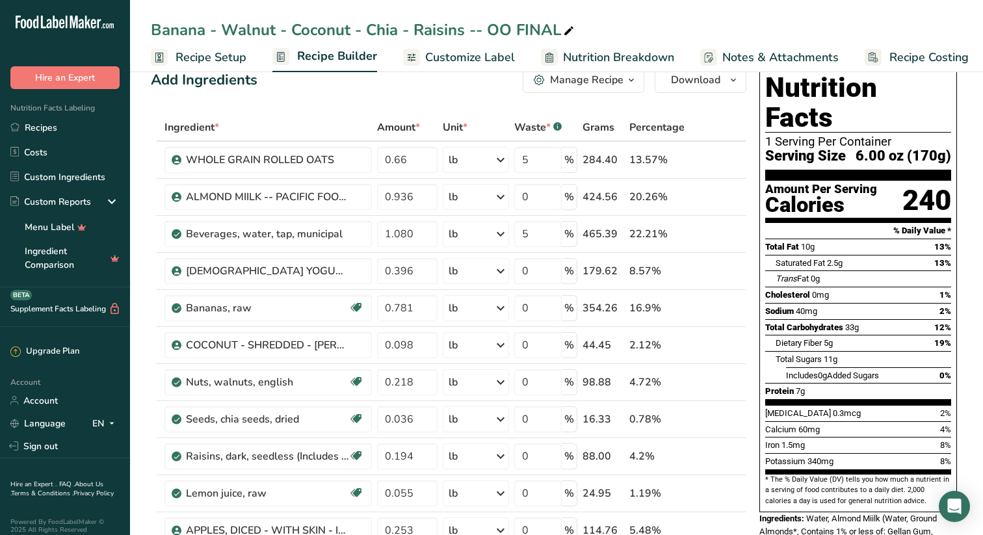
scroll to position [25, 0]
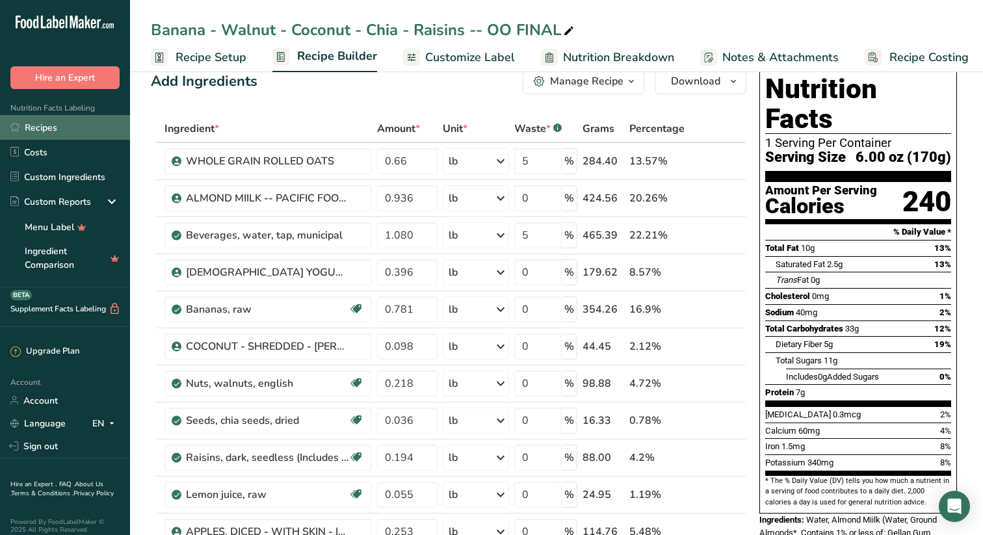
click at [49, 124] on link "Recipes" at bounding box center [65, 127] width 130 height 25
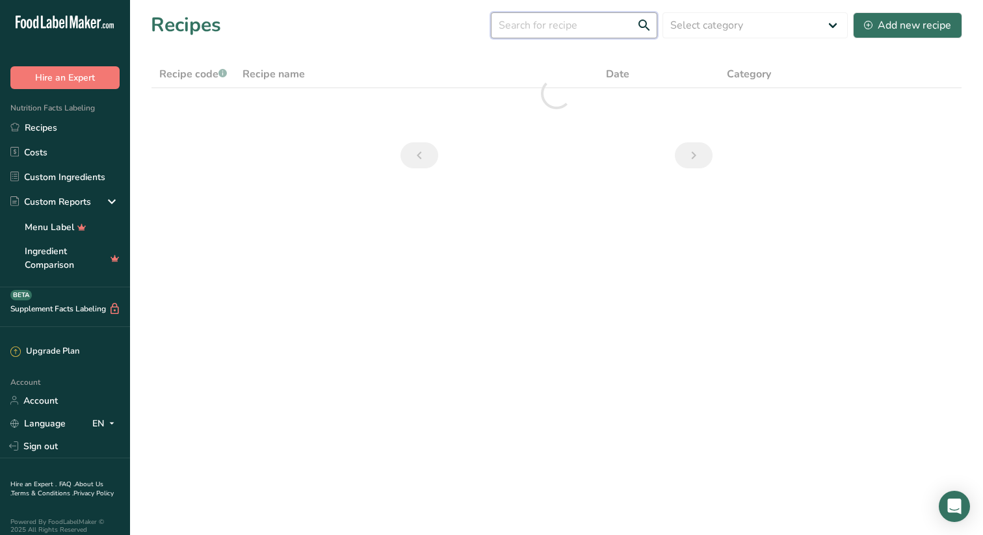
click at [582, 27] on input "text" at bounding box center [574, 25] width 166 height 26
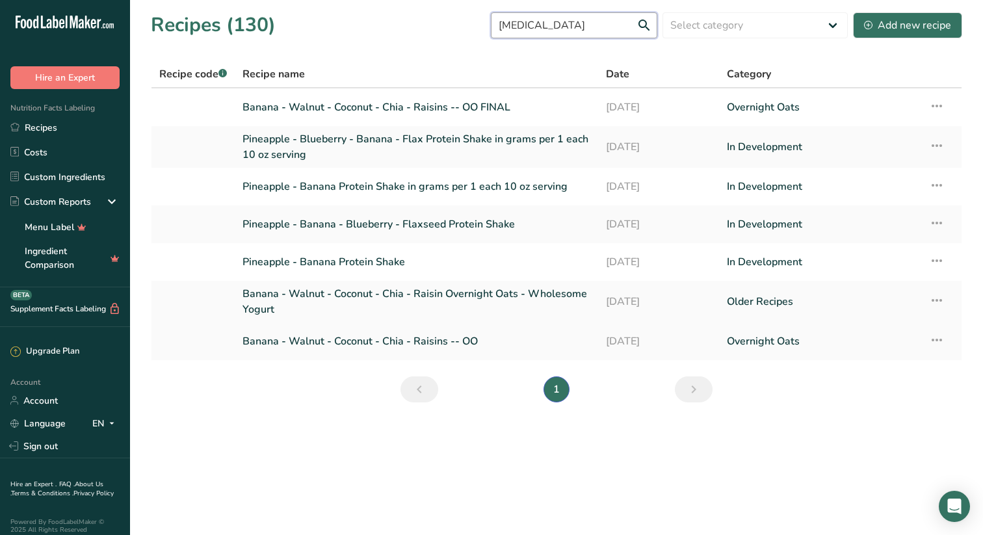
type input "[MEDICAL_DATA]"
click at [317, 338] on link "Banana - Walnut - Coconut - Chia - Raisins -- OO" at bounding box center [417, 341] width 348 height 27
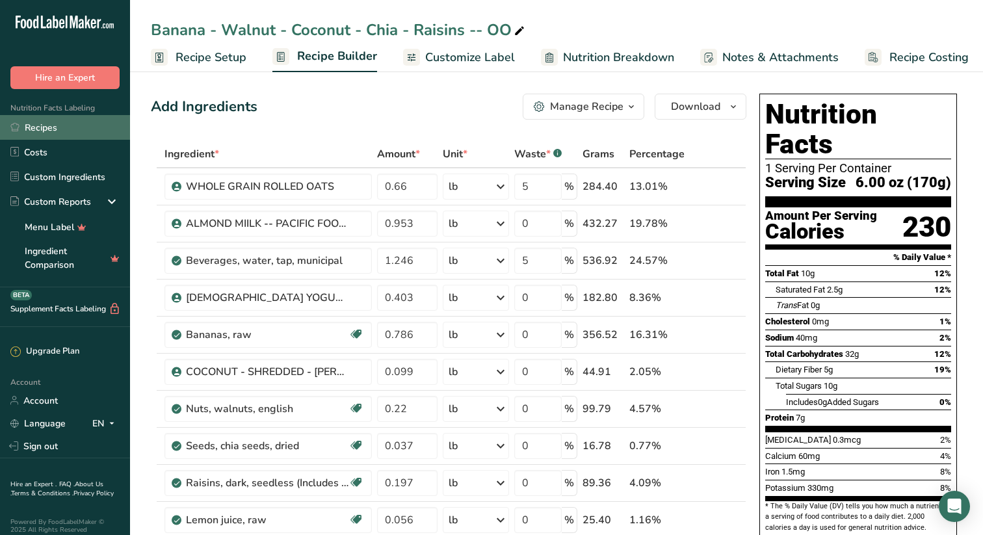
click at [55, 125] on link "Recipes" at bounding box center [65, 127] width 130 height 25
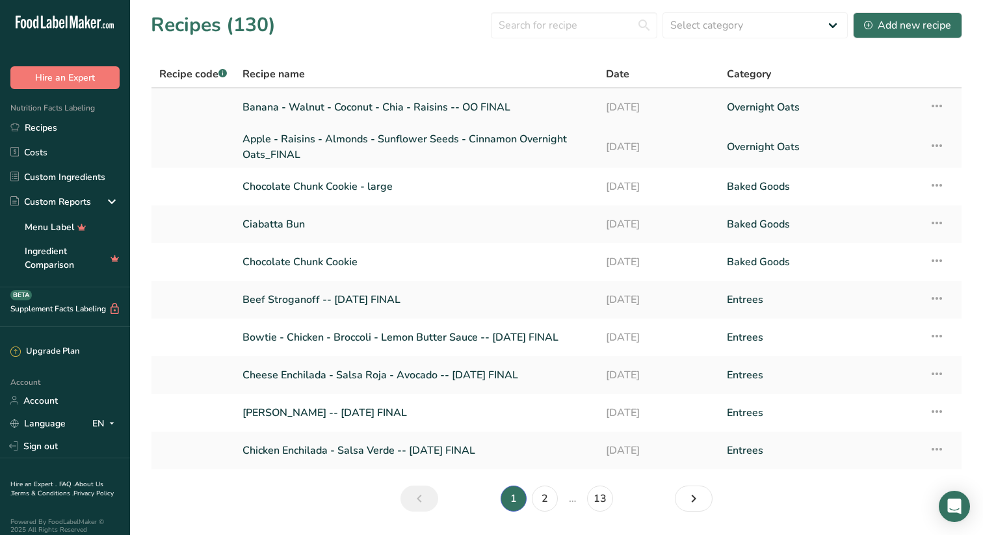
click at [391, 106] on link "Banana - Walnut - Coconut - Chia - Raisins -- OO FINAL" at bounding box center [417, 107] width 348 height 27
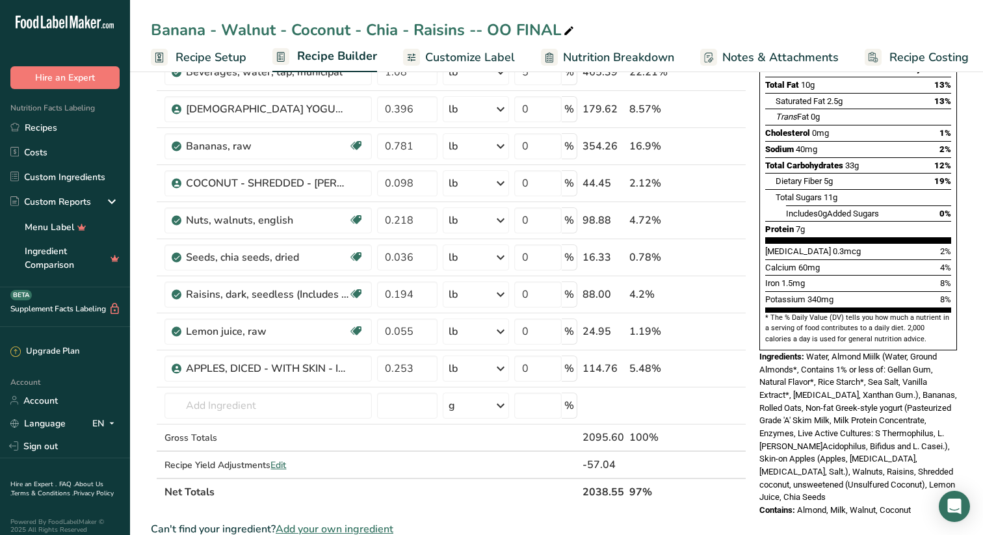
scroll to position [209, 0]
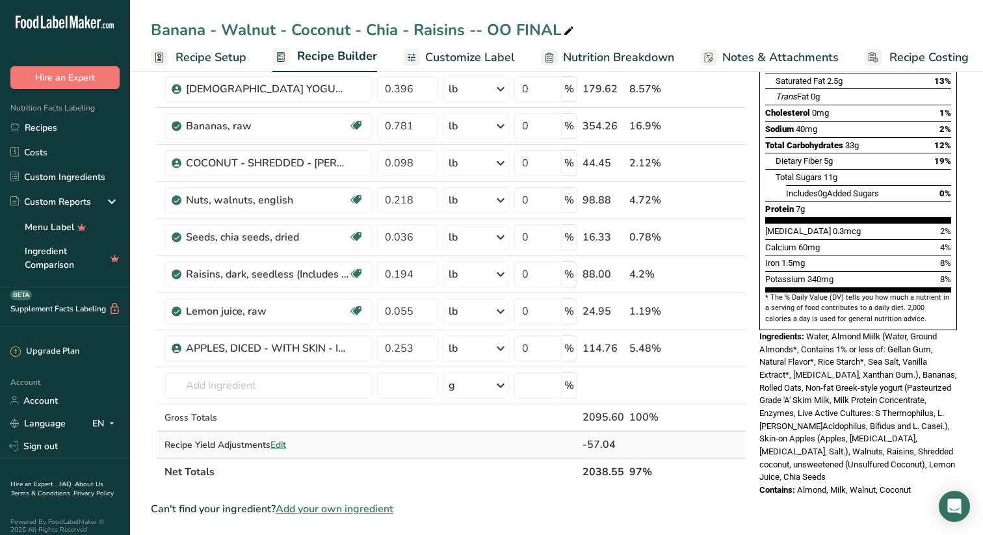
click at [282, 441] on span "Edit" at bounding box center [279, 445] width 16 height 12
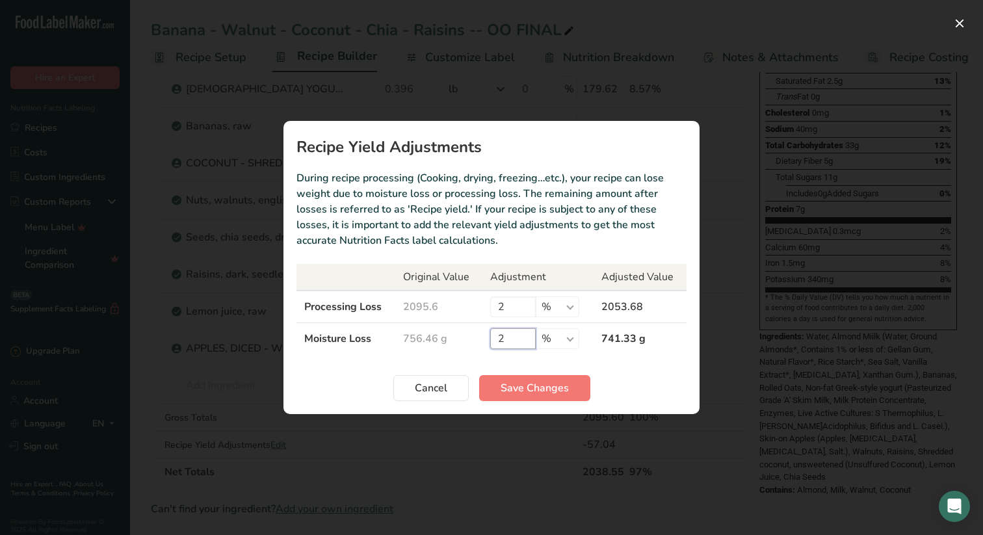
click at [511, 336] on input "2" at bounding box center [513, 338] width 46 height 21
type input "4"
click at [537, 384] on span "Save Changes" at bounding box center [535, 388] width 68 height 16
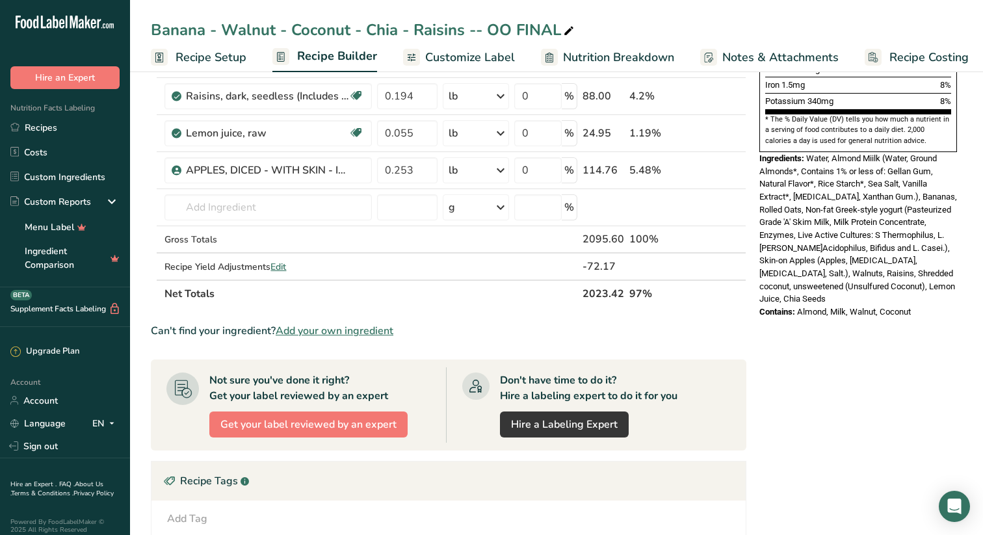
scroll to position [455, 0]
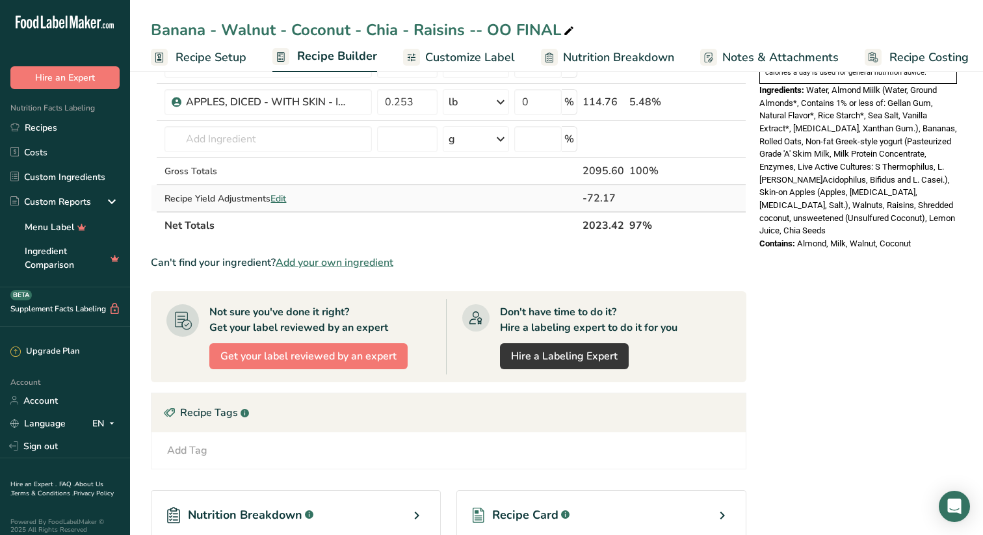
click at [286, 196] on span "Edit" at bounding box center [279, 198] width 16 height 12
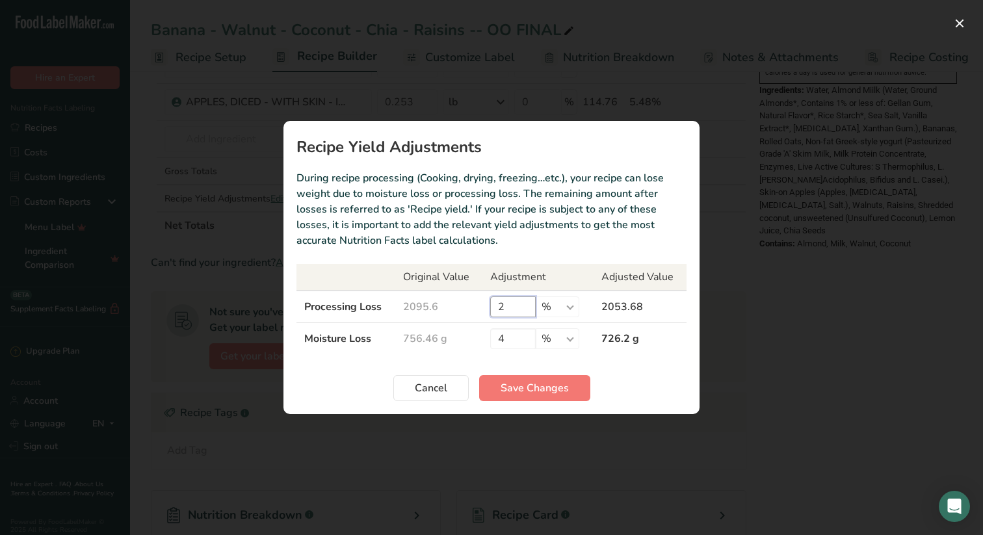
click at [522, 301] on input "2" at bounding box center [513, 307] width 46 height 21
type input "1"
click at [537, 383] on span "Save Changes" at bounding box center [535, 388] width 68 height 16
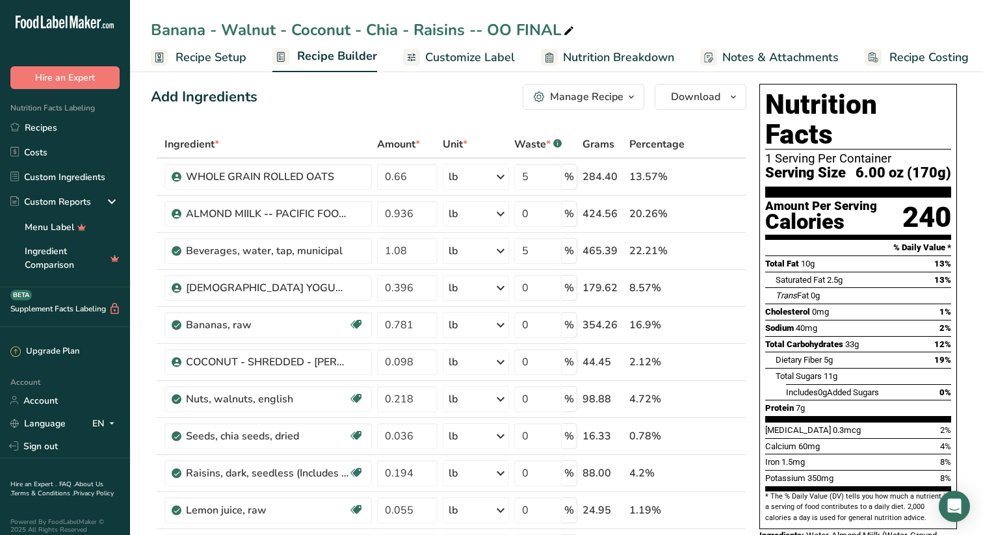
scroll to position [0, 0]
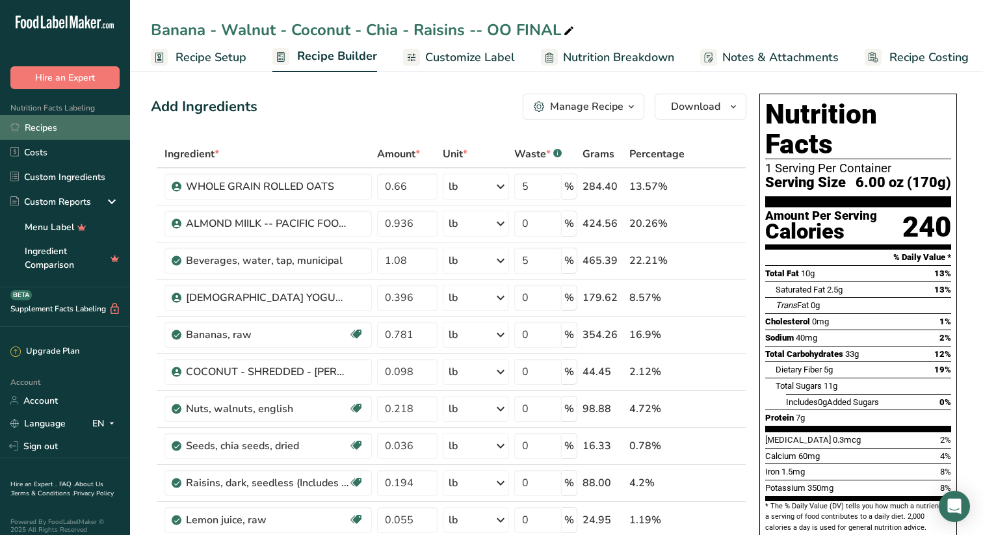
click at [50, 126] on link "Recipes" at bounding box center [65, 127] width 130 height 25
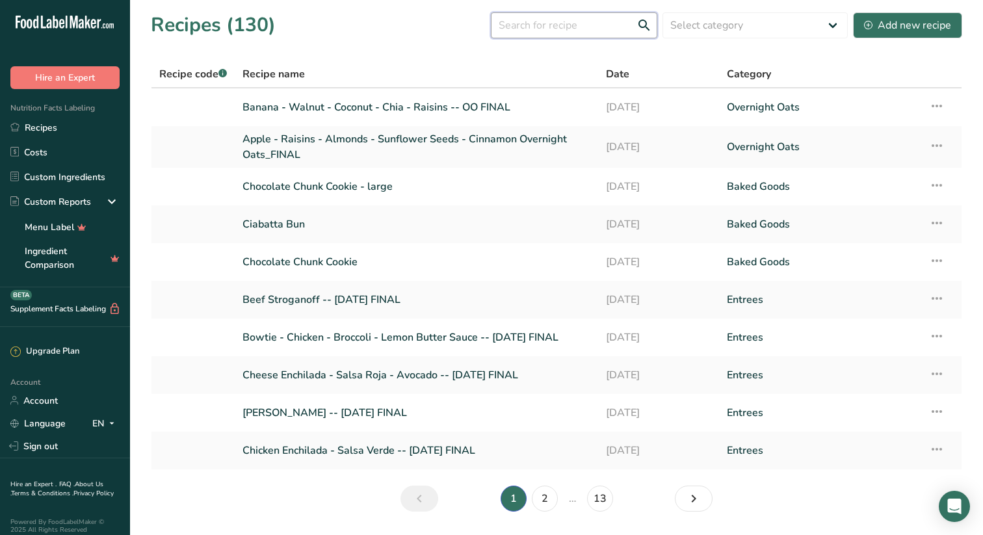
click at [575, 23] on input "text" at bounding box center [574, 25] width 166 height 26
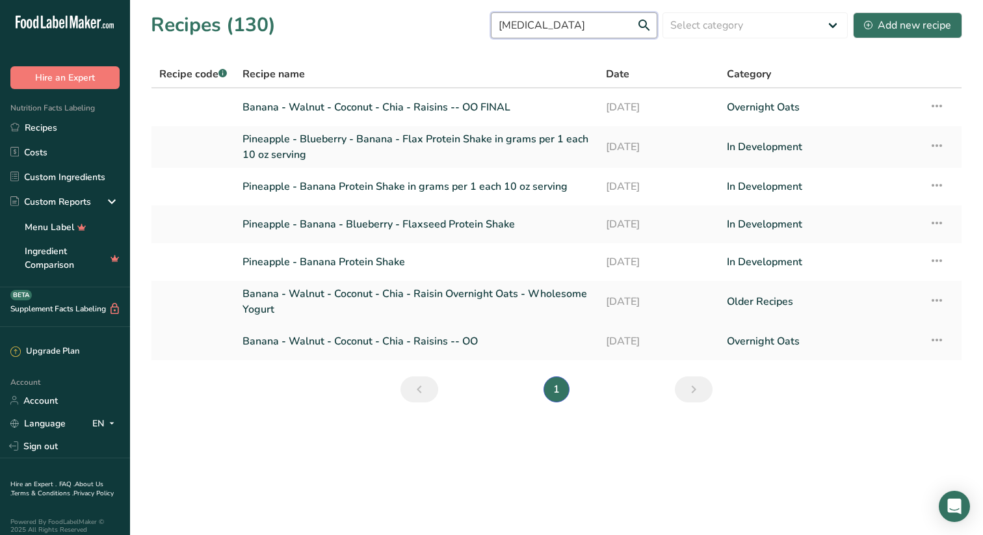
type input "[MEDICAL_DATA]"
click at [942, 339] on icon at bounding box center [937, 339] width 16 height 23
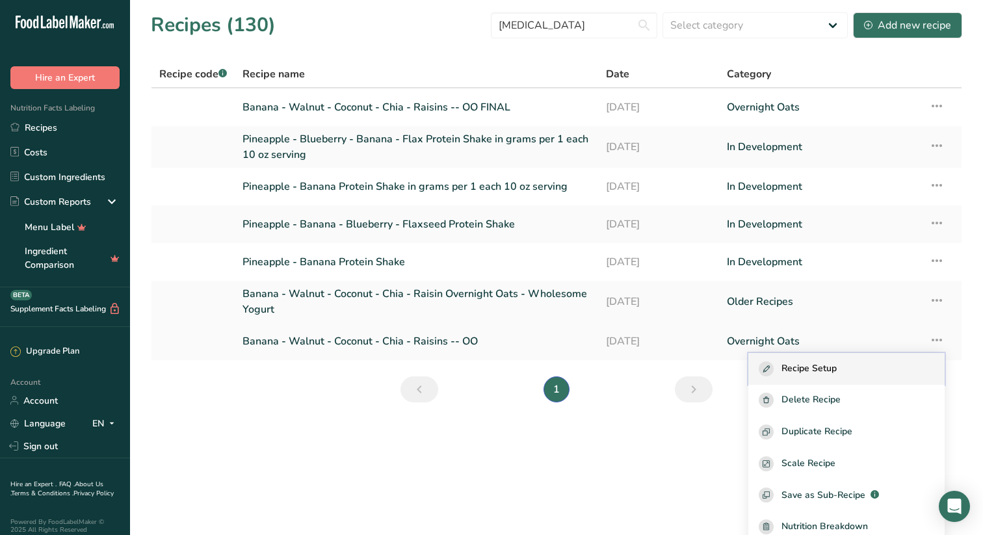
click at [834, 369] on span "Recipe Setup" at bounding box center [809, 369] width 55 height 15
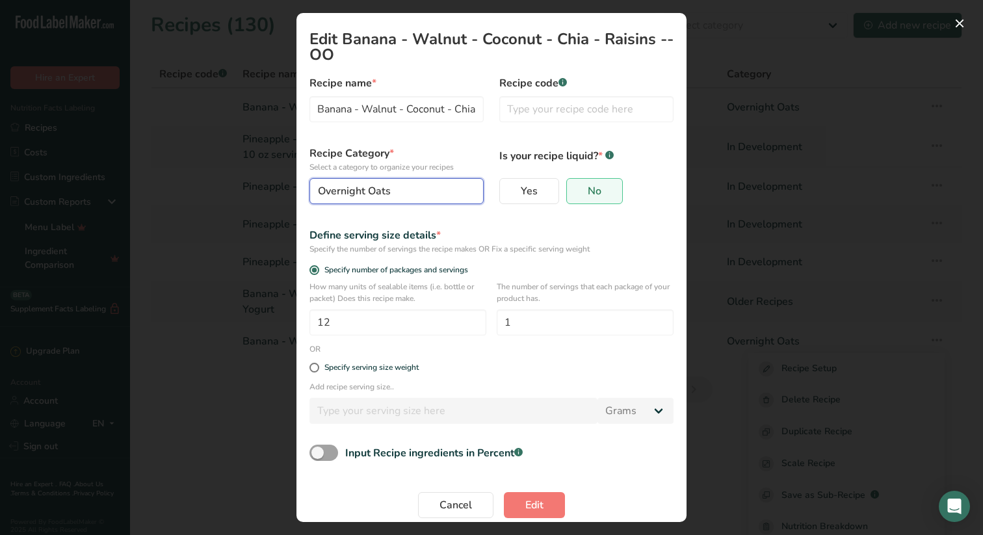
click at [461, 187] on div "Overnight Oats" at bounding box center [393, 191] width 150 height 16
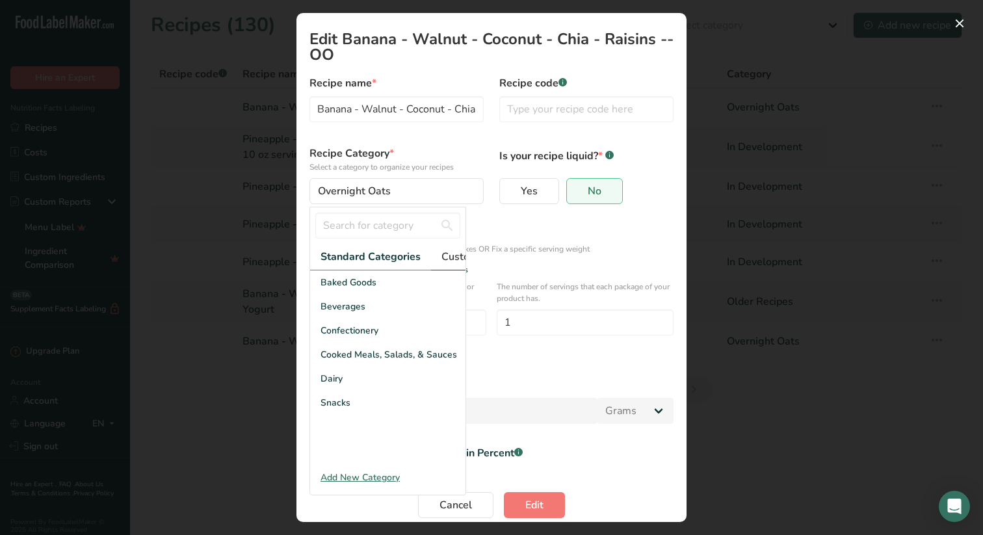
click at [458, 256] on span "Custom Categories .a-a{fill:#347362;}.b-a{fill:#fff;}" at bounding box center [492, 257] width 101 height 16
click at [358, 377] on span "Older Recipes" at bounding box center [350, 379] width 59 height 14
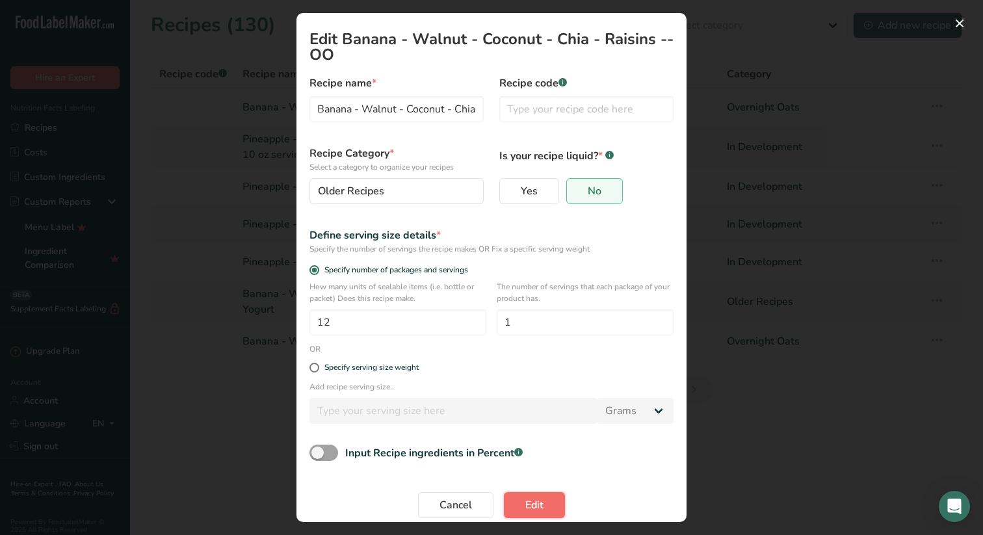
click at [537, 502] on span "Edit" at bounding box center [534, 505] width 18 height 16
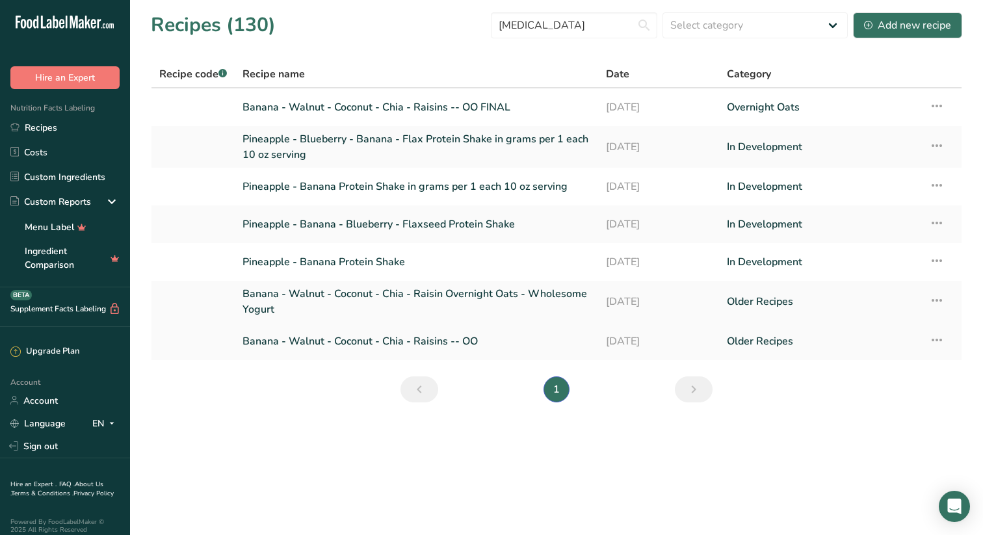
click at [364, 342] on link "Banana - Walnut - Coconut - Chia - Raisins -- OO" at bounding box center [417, 341] width 348 height 27
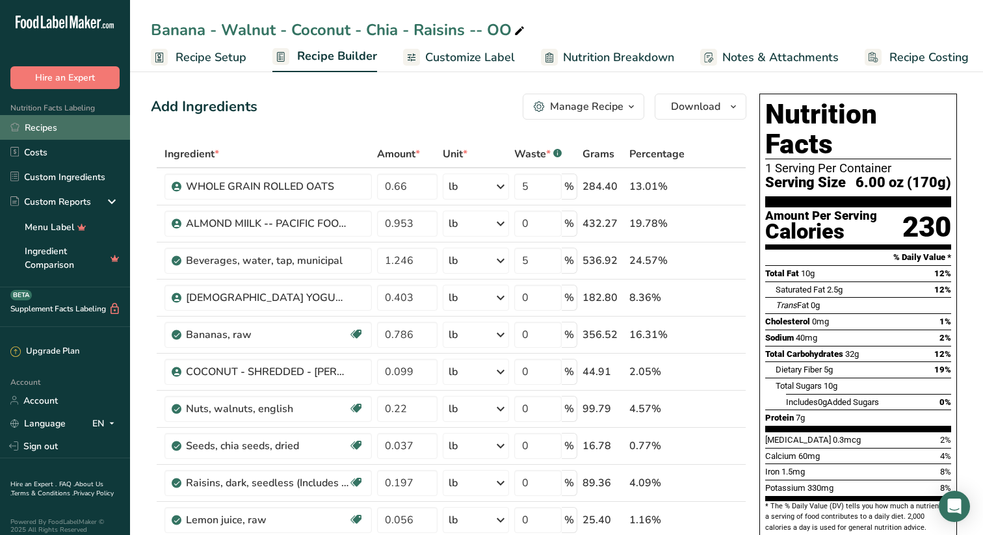
click at [50, 126] on link "Recipes" at bounding box center [65, 127] width 130 height 25
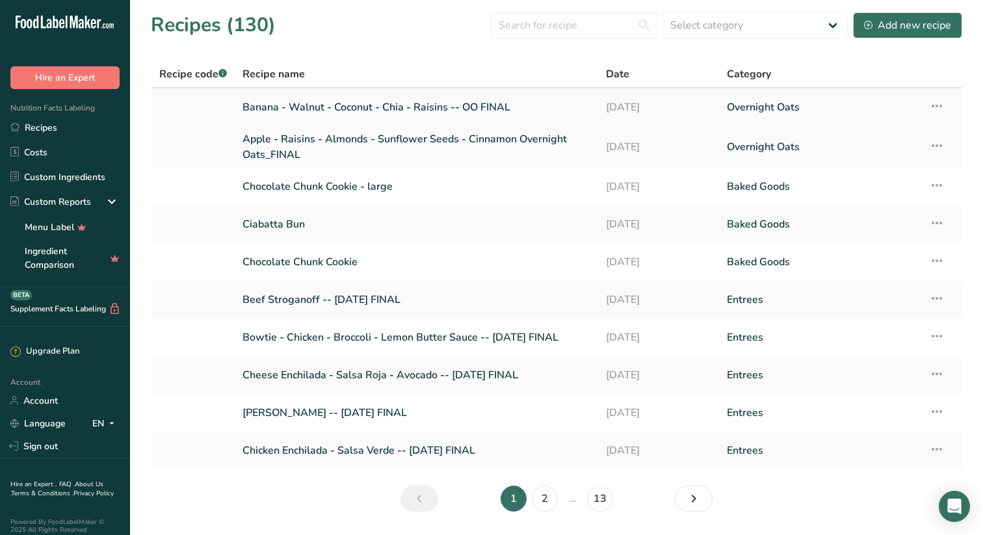
click at [474, 105] on link "Banana - Walnut - Coconut - Chia - Raisins -- OO FINAL" at bounding box center [417, 107] width 348 height 27
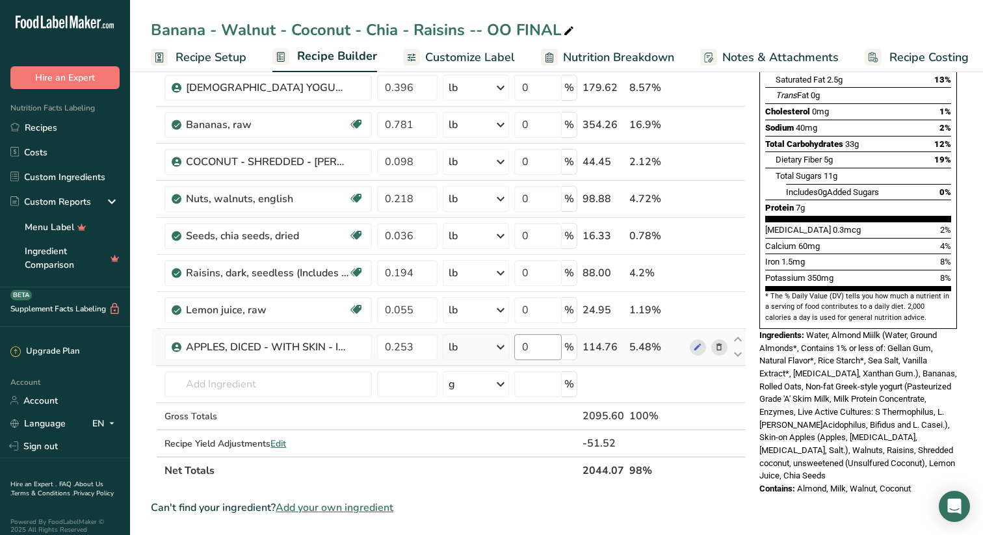
scroll to position [211, 0]
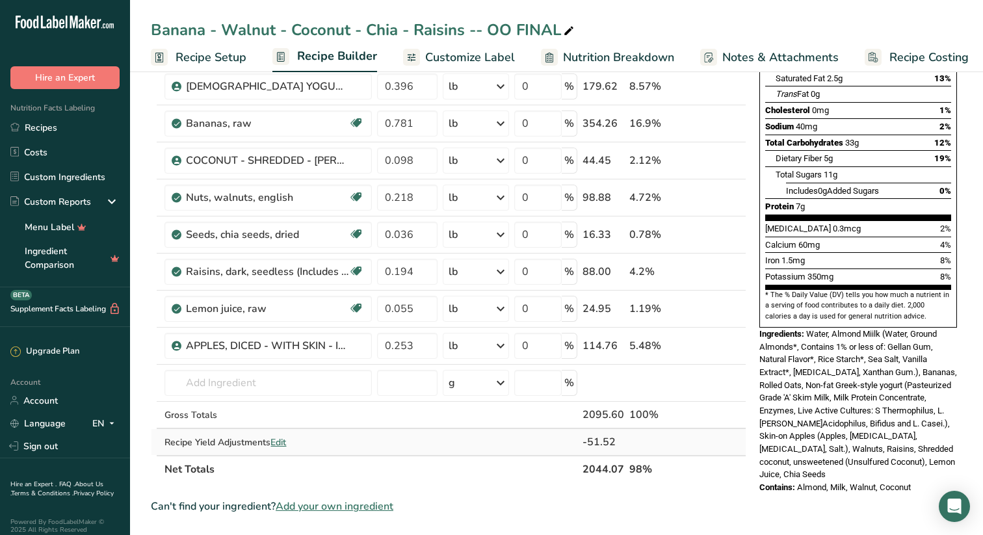
click at [285, 441] on span "Edit" at bounding box center [279, 442] width 16 height 12
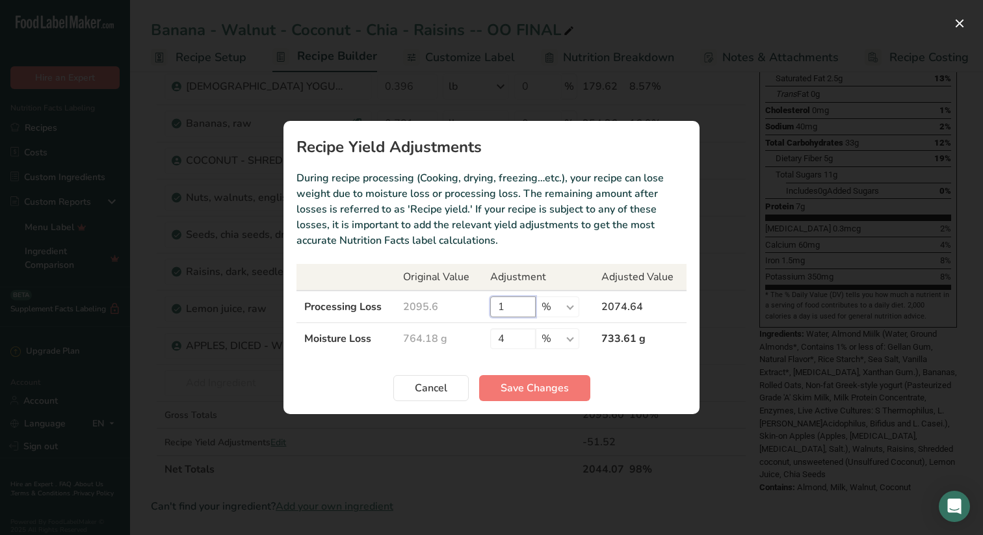
drag, startPoint x: 516, startPoint y: 304, endPoint x: 477, endPoint y: 304, distance: 39.0
click at [503, 304] on input "1" at bounding box center [513, 307] width 46 height 21
type input "0"
type input "5"
click at [548, 385] on span "Save Changes" at bounding box center [535, 388] width 68 height 16
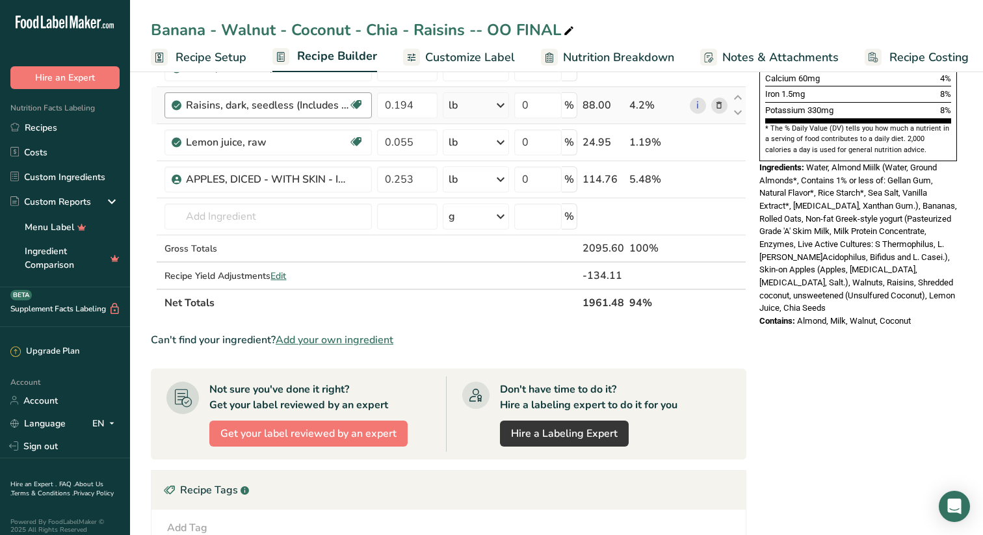
scroll to position [385, 0]
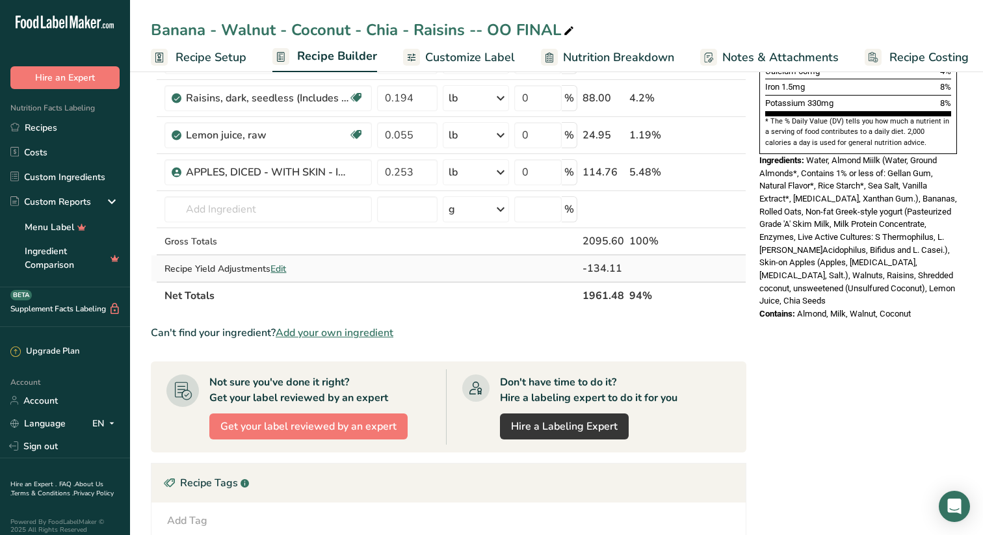
click at [279, 267] on span "Edit" at bounding box center [279, 269] width 16 height 12
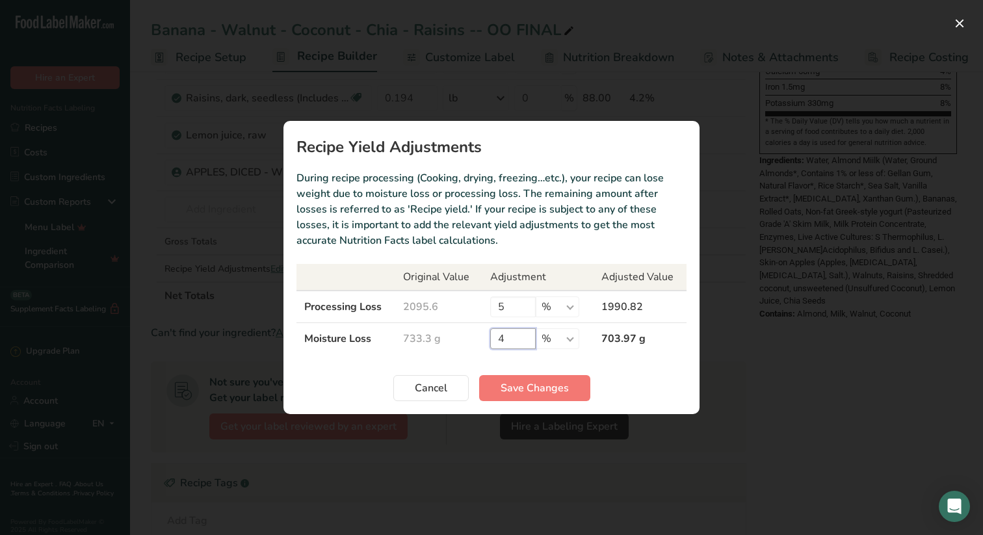
drag, startPoint x: 516, startPoint y: 337, endPoint x: 385, endPoint y: 340, distance: 131.4
click at [392, 340] on tr "Moisture Loss 733.3 g 4 % g kg mg mcg lb oz 703.97 g" at bounding box center [492, 339] width 390 height 32
type input "0"
click at [546, 384] on span "Save Changes" at bounding box center [535, 388] width 68 height 16
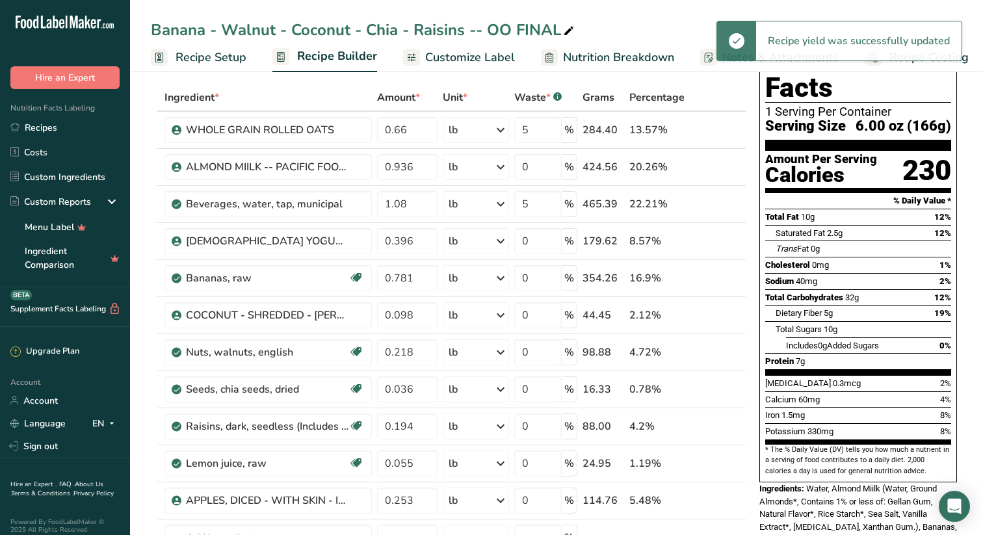
scroll to position [51, 0]
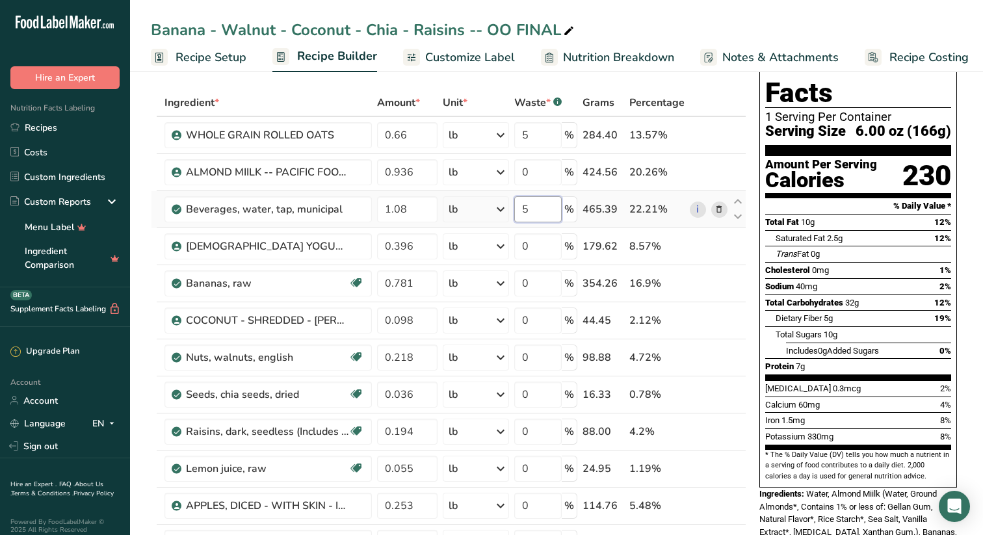
drag, startPoint x: 531, startPoint y: 209, endPoint x: 514, endPoint y: 209, distance: 16.9
click at [520, 209] on input "5" at bounding box center [537, 209] width 47 height 26
type input "0"
click at [540, 137] on div "Ingredient * Amount * Unit * Waste * .a-a{fill:#347362;}.b-a{fill:#fff;} Grams …" at bounding box center [449, 366] width 596 height 554
click at [686, 29] on div "Banana - Walnut - Coconut - Chia - Raisins -- OO FINAL" at bounding box center [556, 29] width 853 height 23
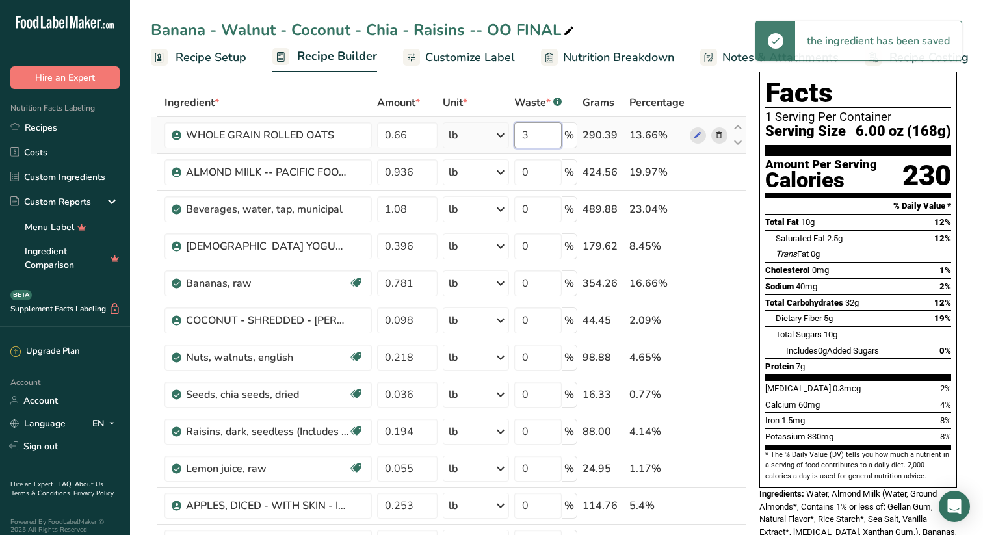
click at [545, 135] on input "3" at bounding box center [537, 135] width 47 height 26
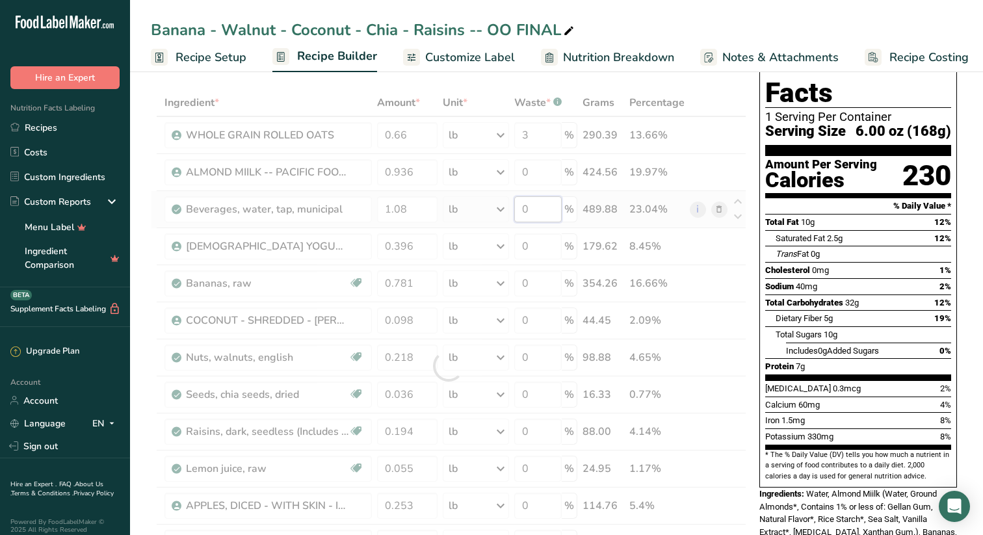
click at [546, 205] on div "Ingredient * Amount * Unit * Waste * .a-a{fill:#347362;}.b-a{fill:#fff;} Grams …" at bounding box center [449, 366] width 596 height 554
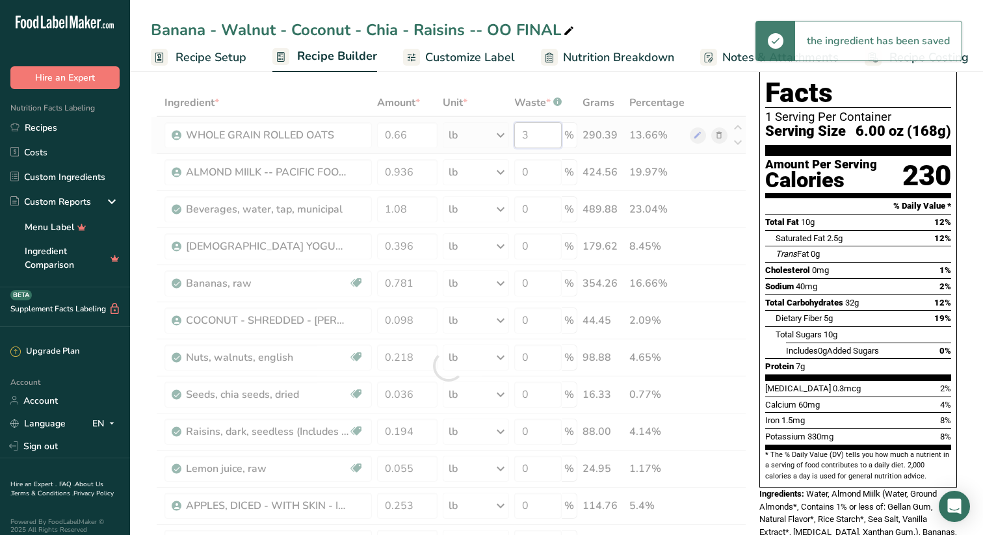
click at [507, 133] on div "Ingredient * Amount * Unit * Waste * .a-a{fill:#347362;}.b-a{fill:#fff;} Grams …" at bounding box center [449, 366] width 596 height 554
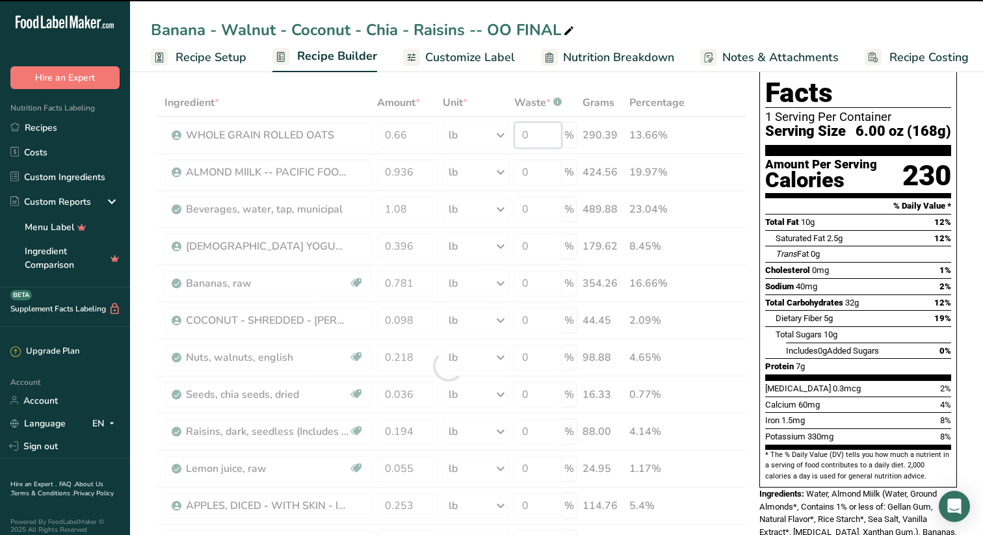
type input "3"
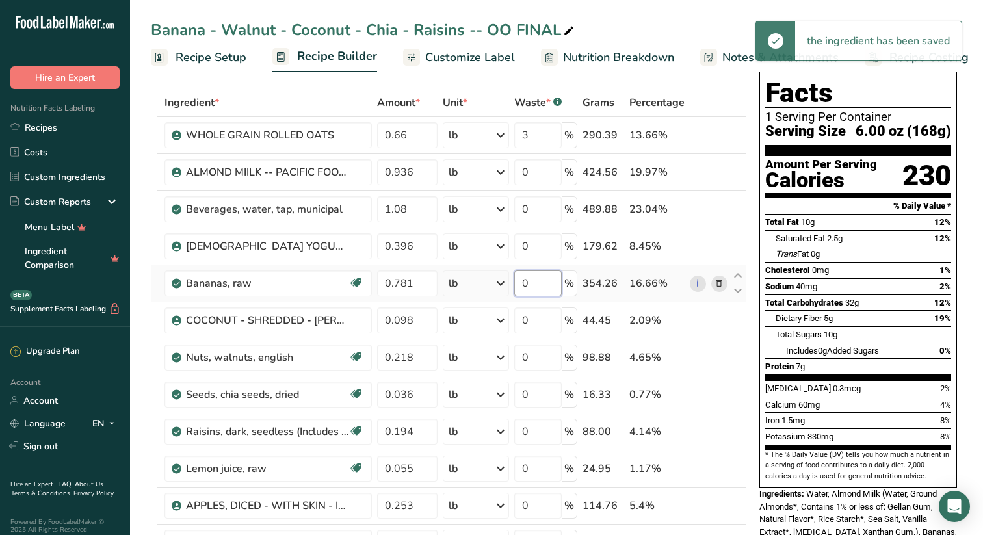
click at [542, 288] on div "Ingredient * Amount * Unit * Waste * .a-a{fill:#347362;}.b-a{fill:#fff;} Grams …" at bounding box center [449, 366] width 596 height 554
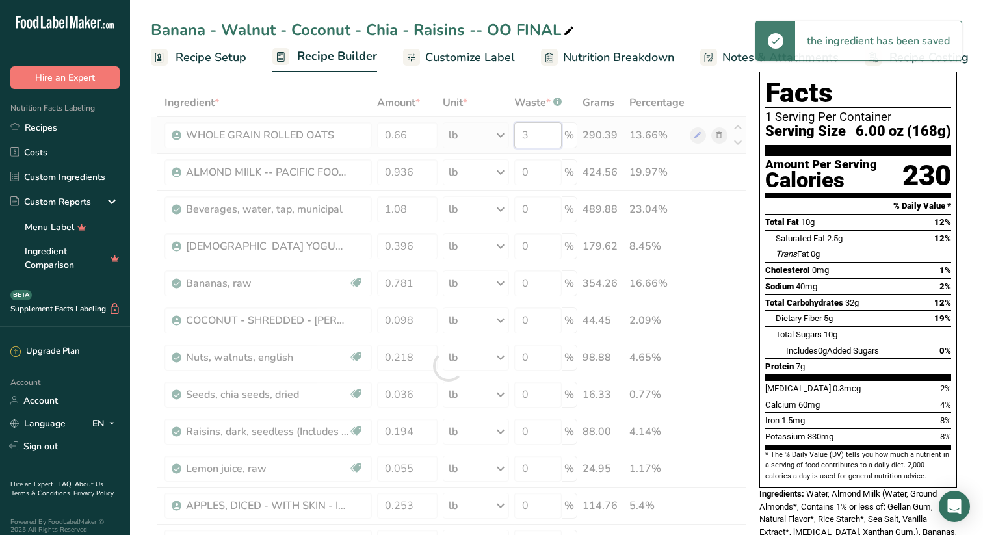
click at [546, 138] on div "Ingredient * Amount * Unit * Waste * .a-a{fill:#347362;}.b-a{fill:#fff;} Grams …" at bounding box center [449, 366] width 596 height 554
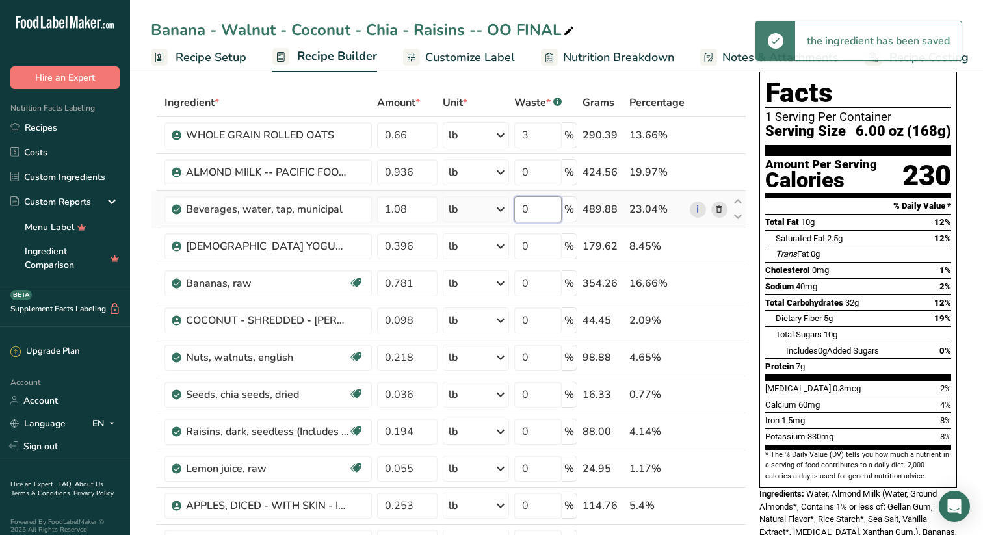
click at [541, 210] on div "Ingredient * Amount * Unit * Waste * .a-a{fill:#347362;}.b-a{fill:#fff;} Grams …" at bounding box center [449, 366] width 596 height 554
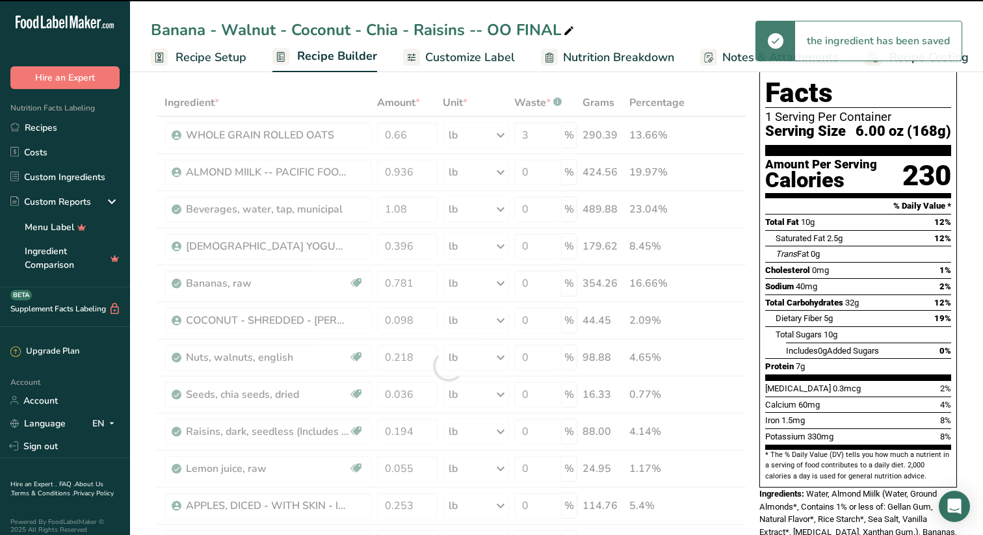
click at [541, 133] on div at bounding box center [449, 366] width 596 height 554
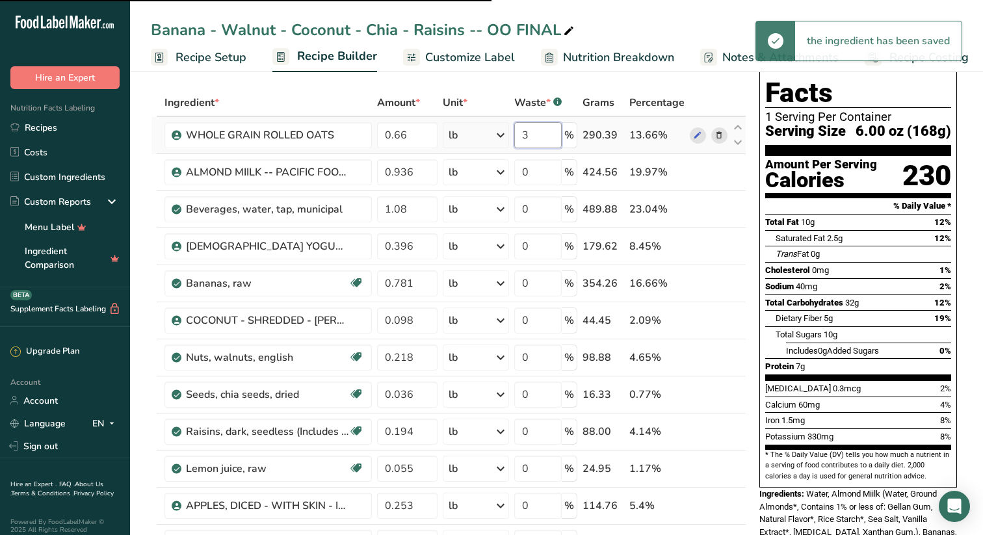
click at [540, 137] on input "3" at bounding box center [537, 135] width 47 height 26
type input "3"
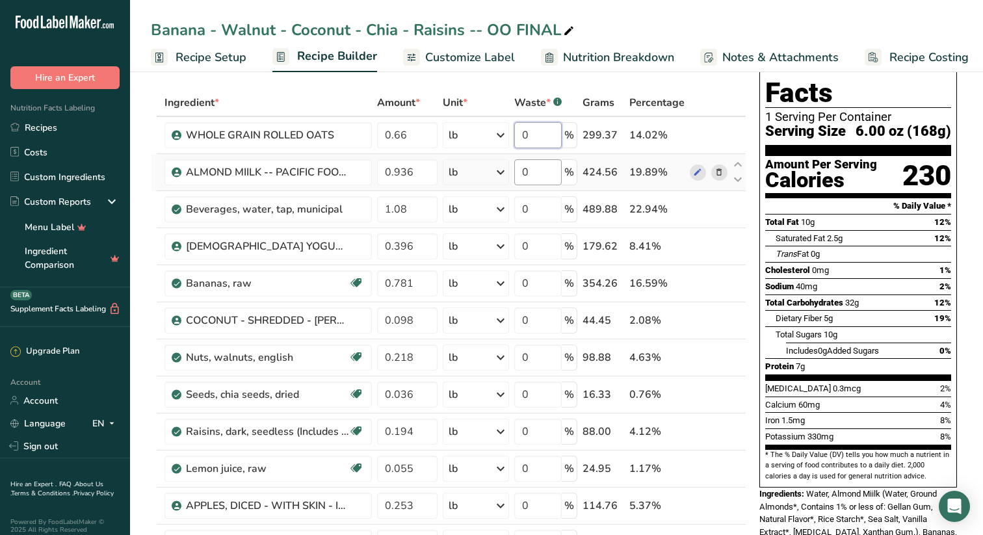
type input "0"
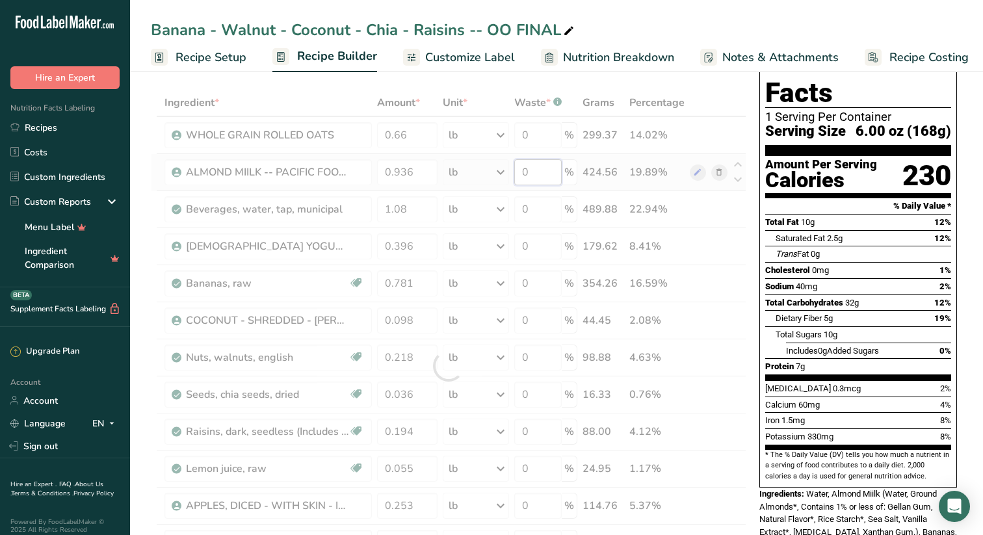
click at [547, 172] on div "Ingredient * Amount * Unit * Waste * .a-a{fill:#347362;}.b-a{fill:#fff;} Grams …" at bounding box center [449, 366] width 596 height 554
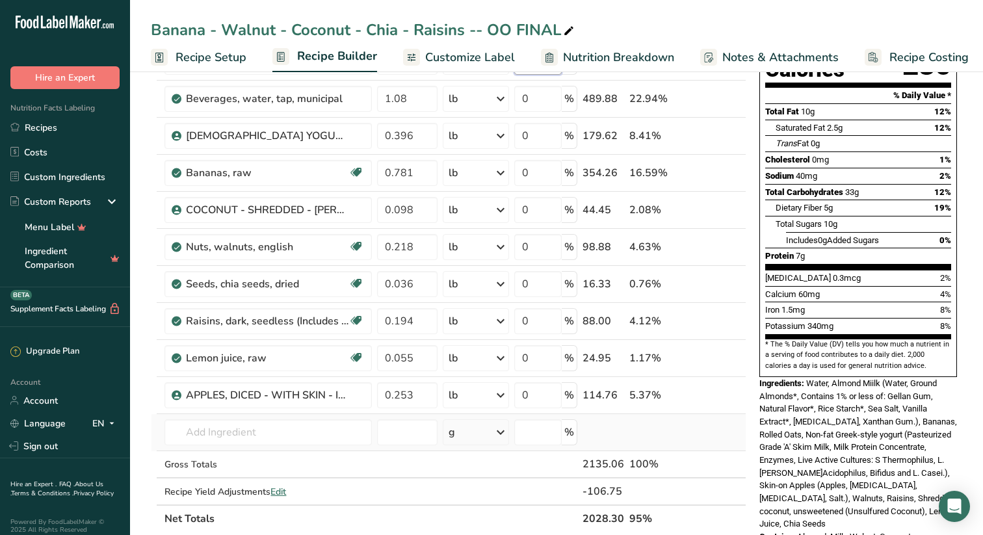
scroll to position [173, 0]
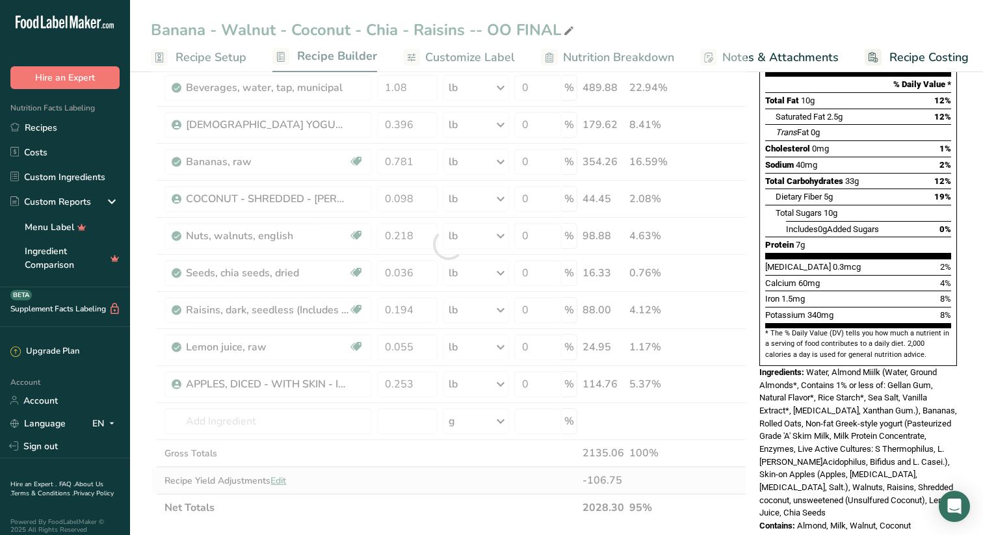
click at [286, 478] on div "Ingredient * Amount * Unit * Waste * .a-a{fill:#347362;}.b-a{fill:#fff;} Grams …" at bounding box center [449, 244] width 596 height 554
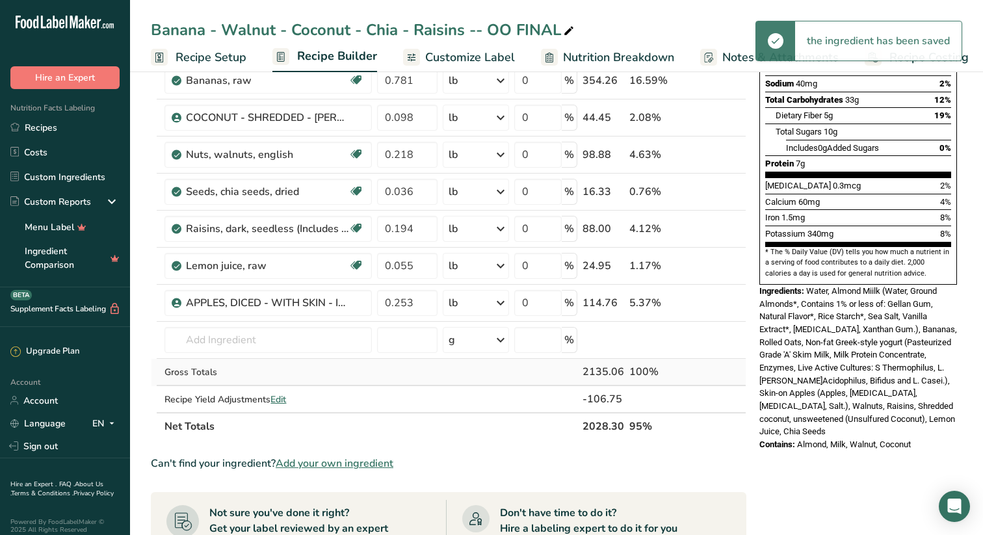
scroll to position [257, 0]
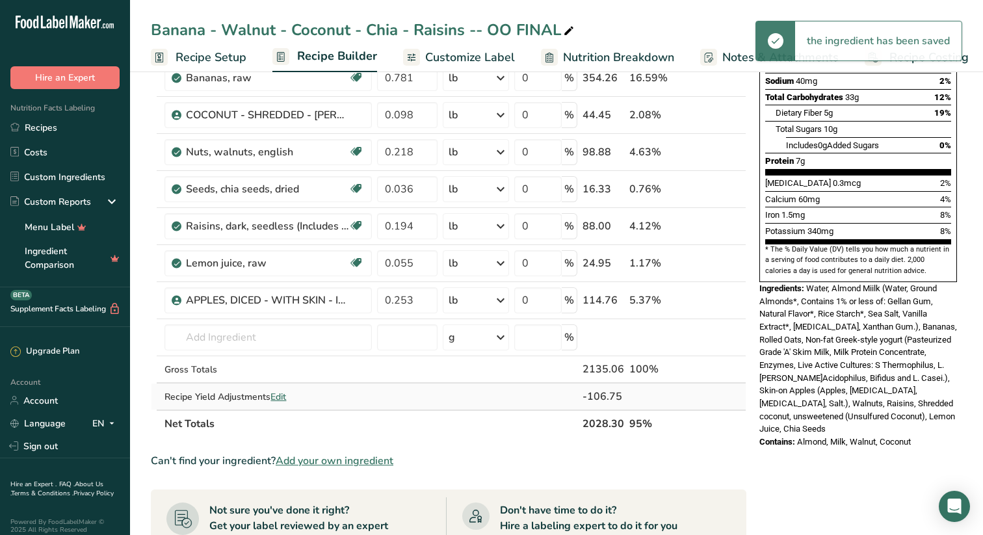
click at [285, 396] on span "Edit" at bounding box center [279, 397] width 16 height 12
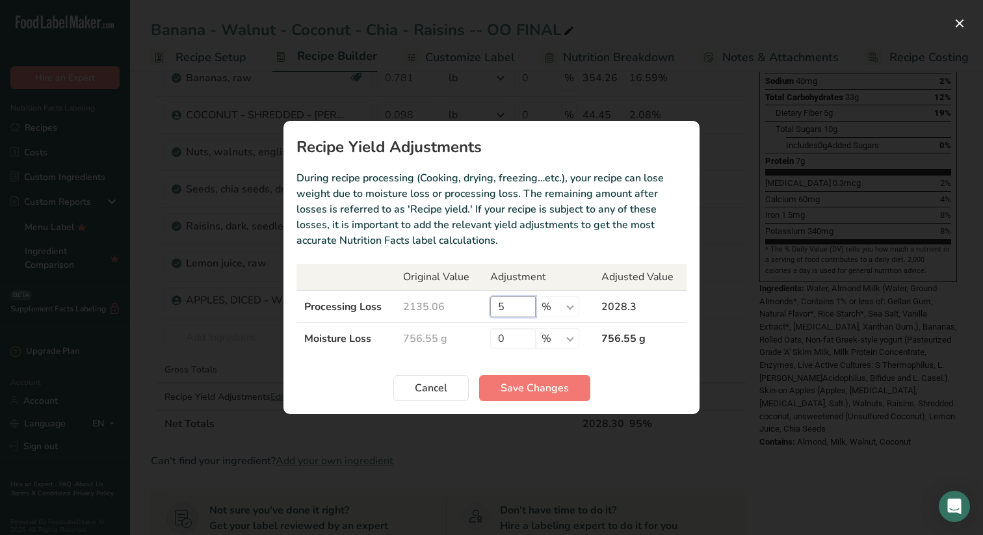
click at [509, 307] on input "5" at bounding box center [513, 307] width 46 height 21
type input "6"
click at [545, 380] on span "Save Changes" at bounding box center [535, 388] width 68 height 16
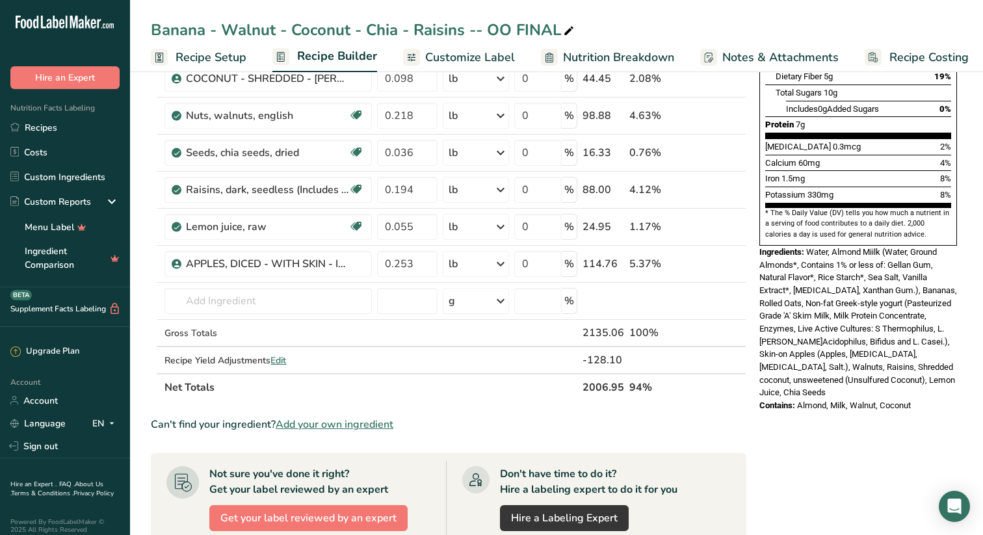
scroll to position [297, 0]
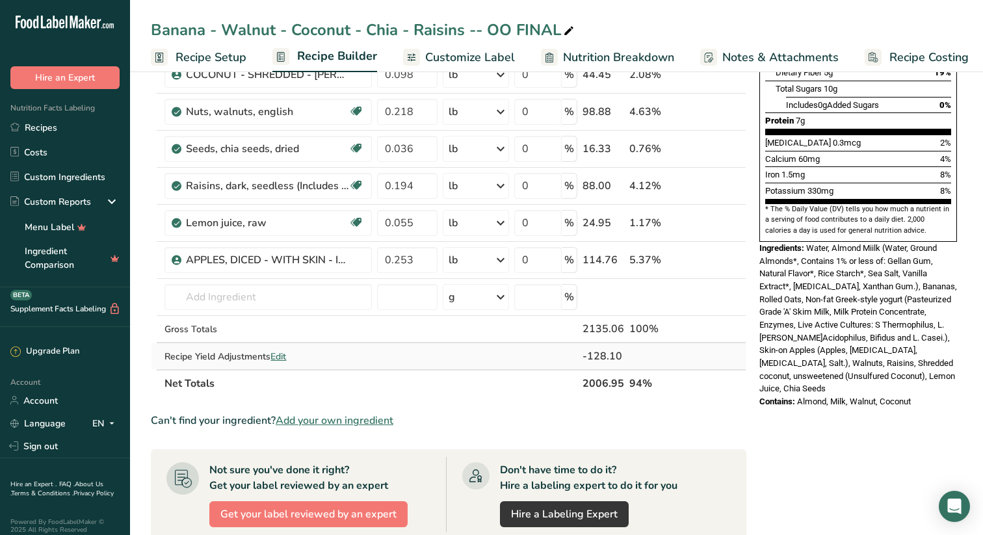
click at [285, 354] on span "Edit" at bounding box center [279, 356] width 16 height 12
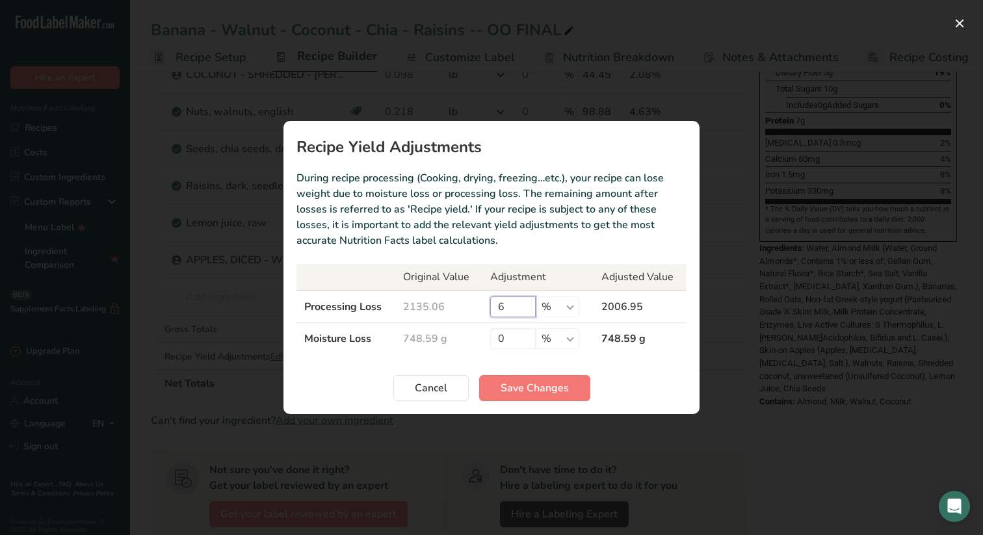
drag, startPoint x: 509, startPoint y: 308, endPoint x: 496, endPoint y: 308, distance: 13.0
click at [508, 308] on input "6" at bounding box center [513, 307] width 46 height 21
type input "3"
click at [534, 383] on span "Save Changes" at bounding box center [535, 388] width 68 height 16
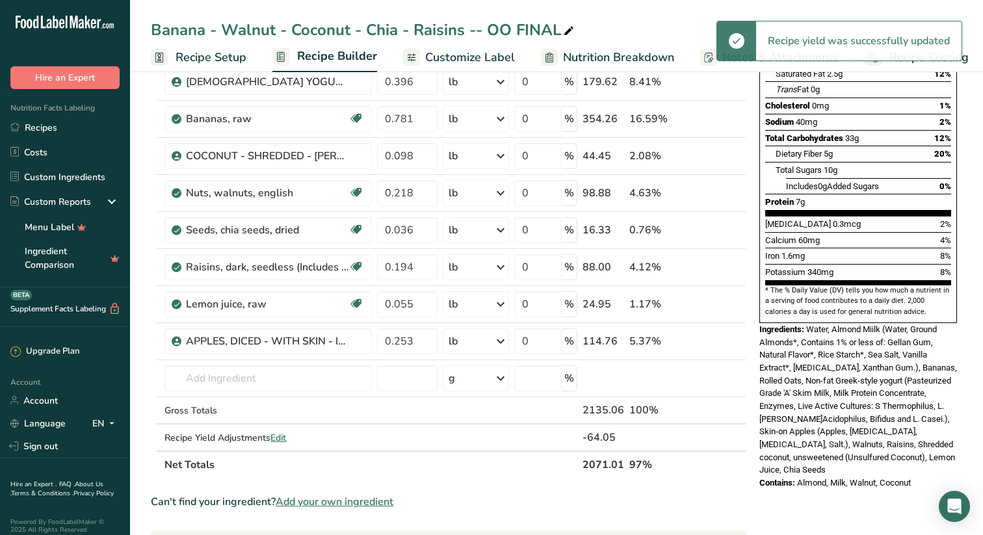
scroll to position [240, 0]
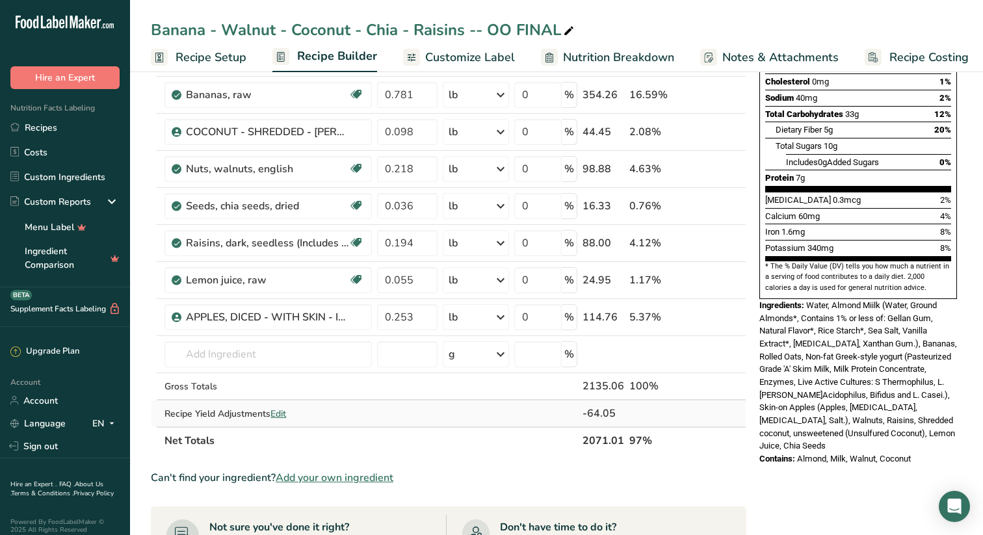
click at [283, 413] on span "Edit" at bounding box center [279, 414] width 16 height 12
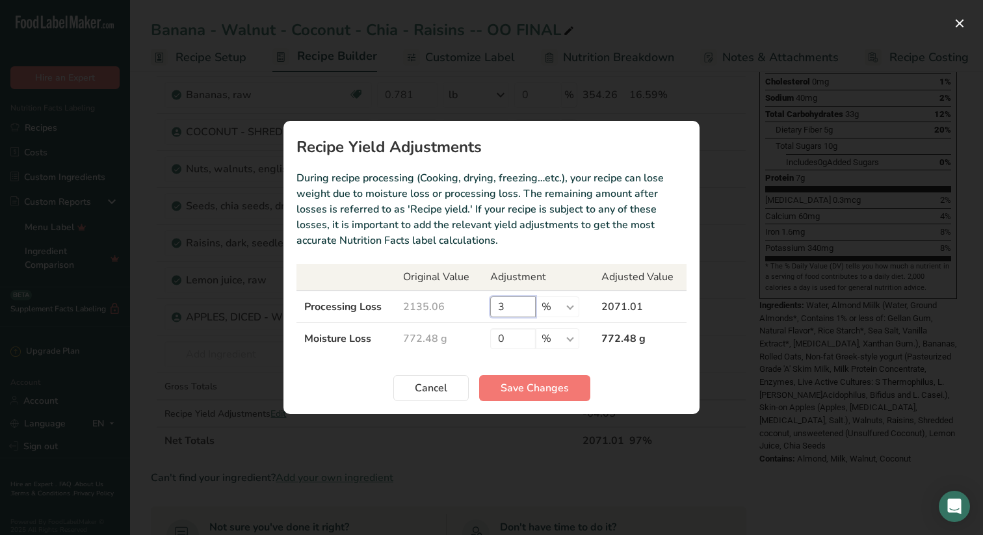
click at [508, 306] on input "3" at bounding box center [513, 307] width 46 height 21
type input "4"
click at [531, 386] on span "Save Changes" at bounding box center [535, 388] width 68 height 16
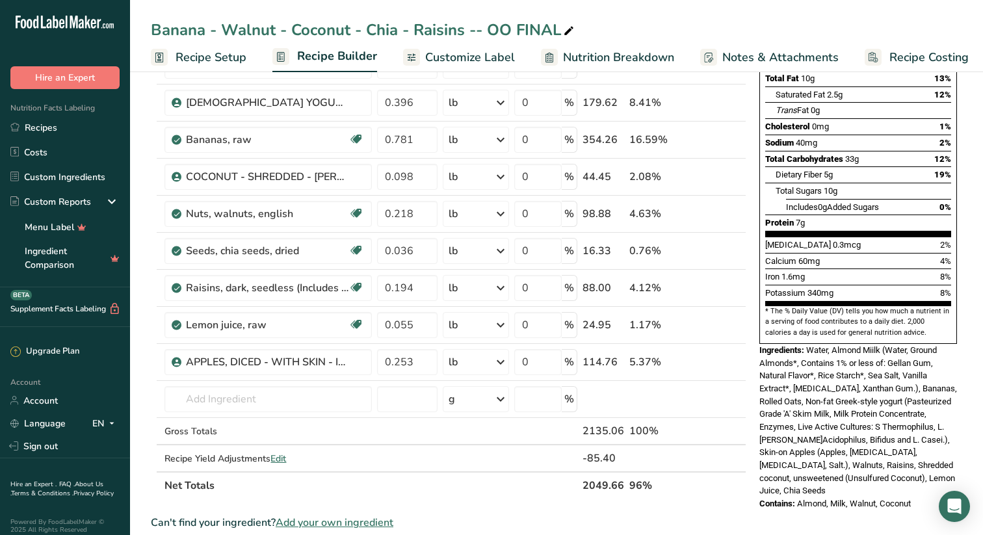
scroll to position [227, 0]
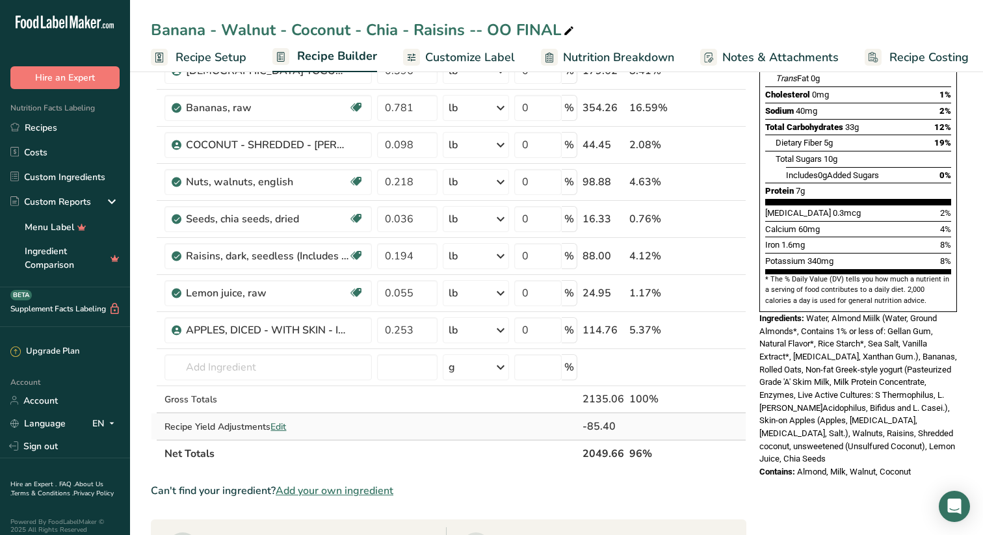
click at [285, 427] on span "Edit" at bounding box center [279, 427] width 16 height 12
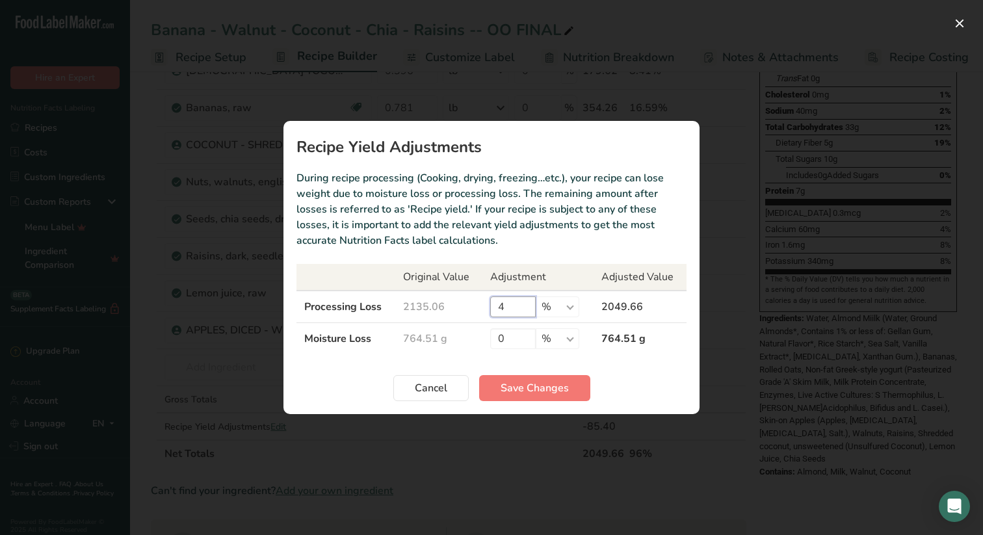
drag, startPoint x: 509, startPoint y: 306, endPoint x: 446, endPoint y: 306, distance: 63.1
click at [477, 306] on tr "Processing Loss 2135.06 4 % g kg mg mcg lb oz 2049.66" at bounding box center [492, 307] width 390 height 33
type input "4.5"
click at [540, 387] on span "Save Changes" at bounding box center [535, 388] width 68 height 16
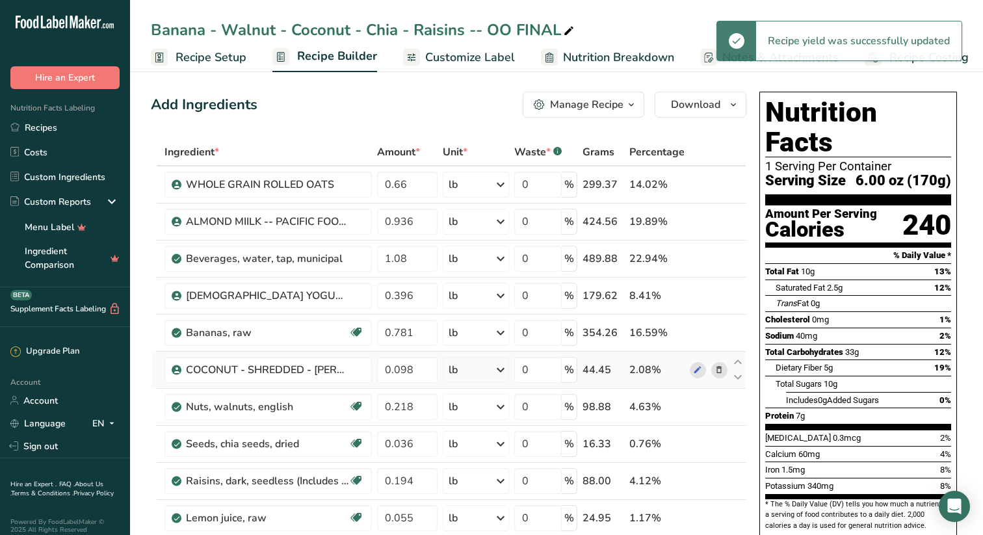
scroll to position [0, 0]
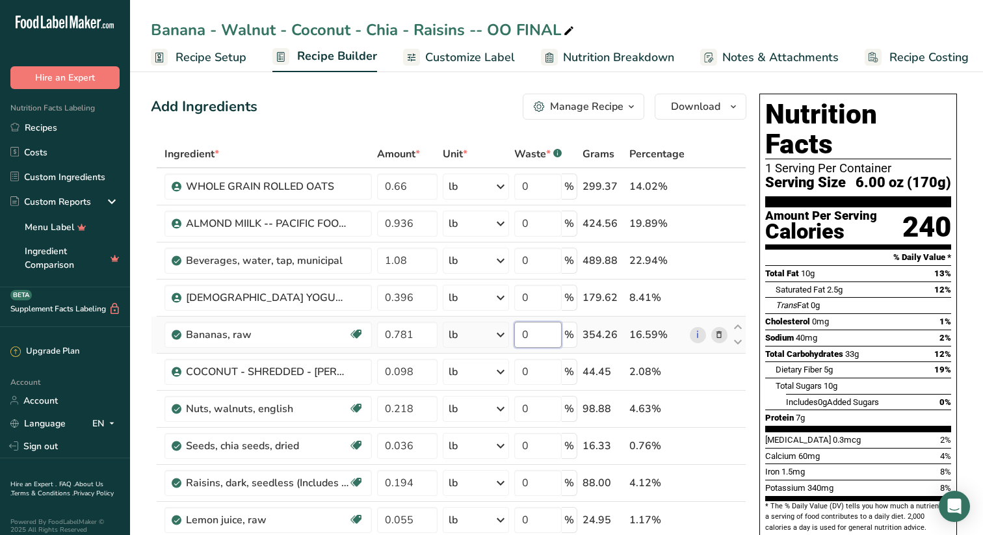
click at [541, 334] on input "0" at bounding box center [537, 335] width 47 height 26
click at [544, 374] on div "Ingredient * Amount * Unit * Waste * .a-a{fill:#347362;}.b-a{fill:#fff;} Grams …" at bounding box center [449, 417] width 596 height 554
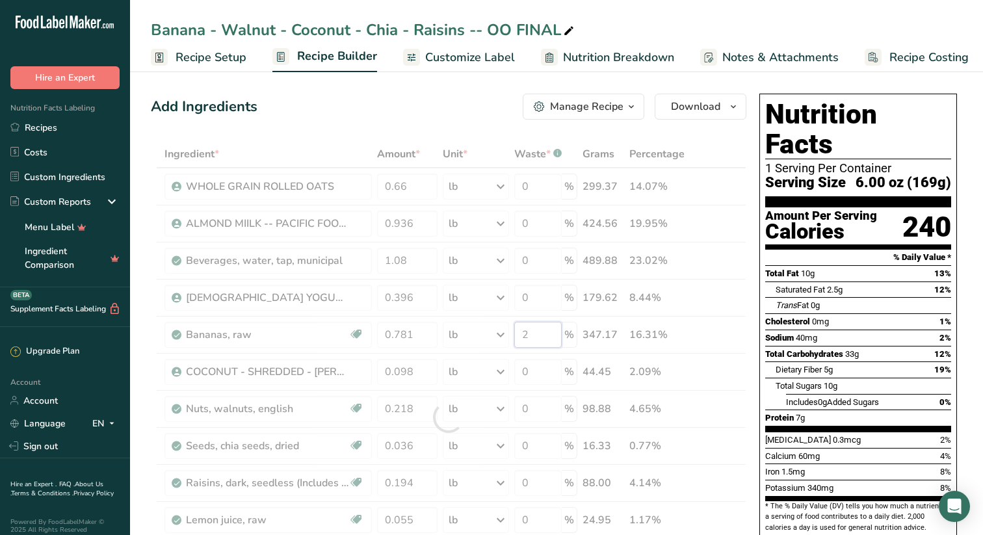
drag, startPoint x: 536, startPoint y: 335, endPoint x: 505, endPoint y: 335, distance: 30.6
click at [506, 335] on div "Ingredient * Amount * Unit * Waste * .a-a{fill:#347362;}.b-a{fill:#fff;} Grams …" at bounding box center [449, 417] width 596 height 554
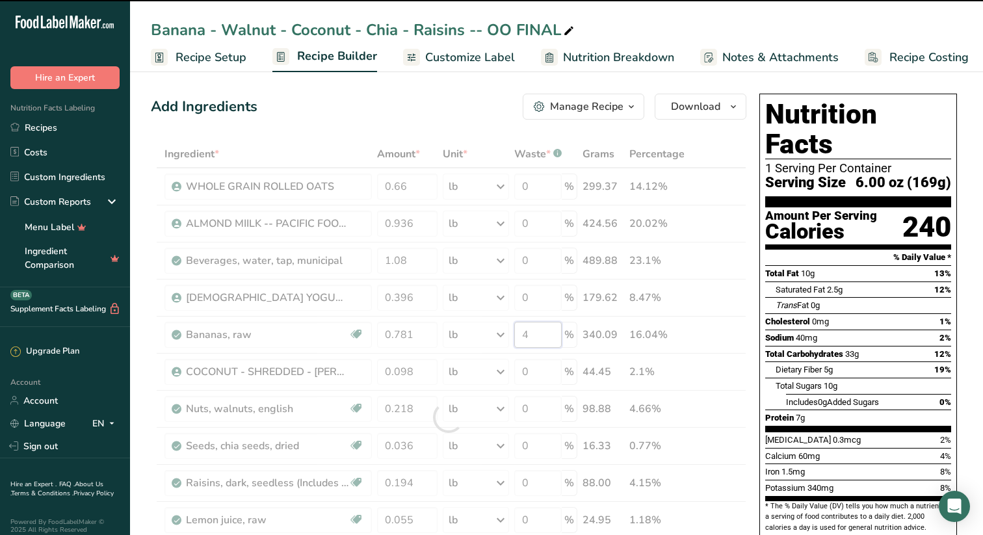
type input "2"
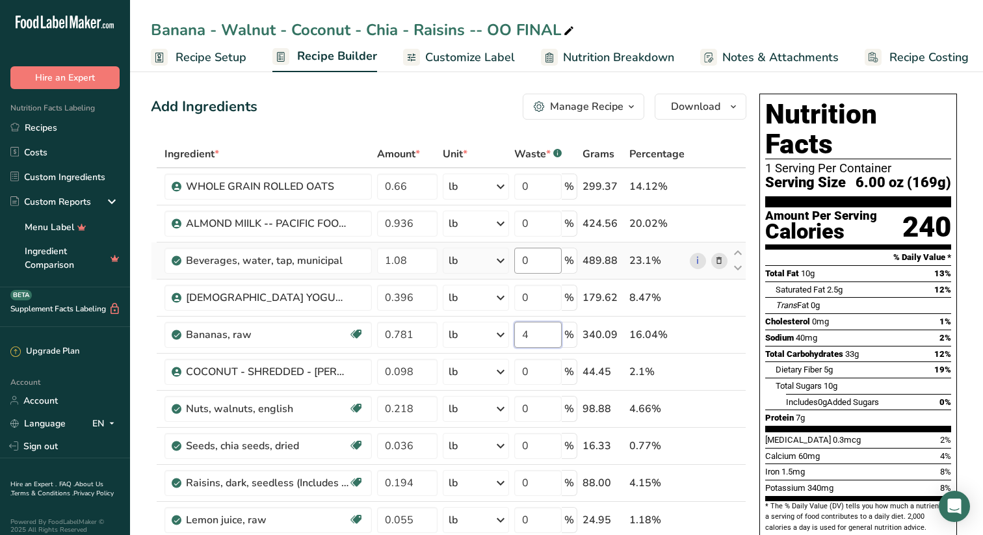
type input "4"
click at [544, 264] on div "Ingredient * Amount * Unit * Waste * .a-a{fill:#347362;}.b-a{fill:#fff;} Grams …" at bounding box center [449, 417] width 596 height 554
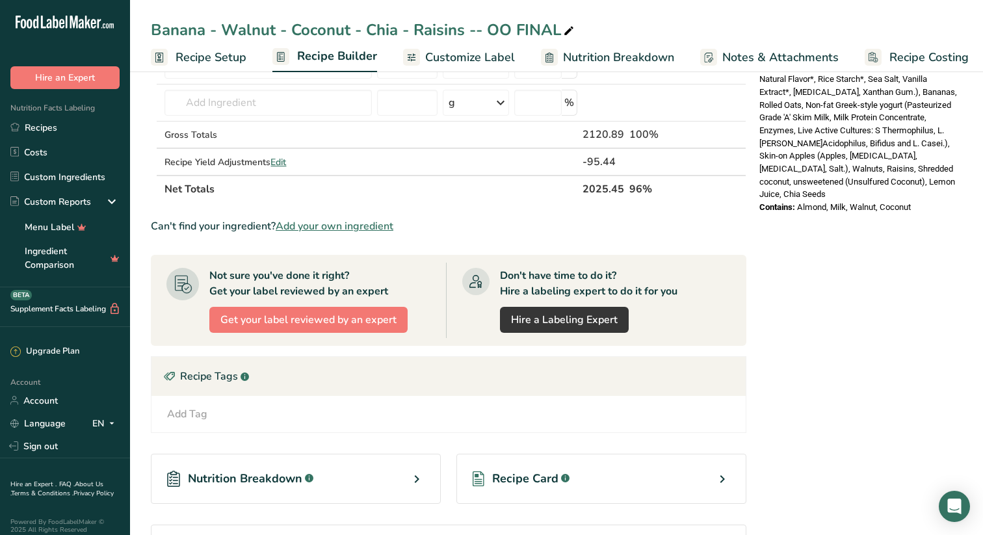
scroll to position [493, 0]
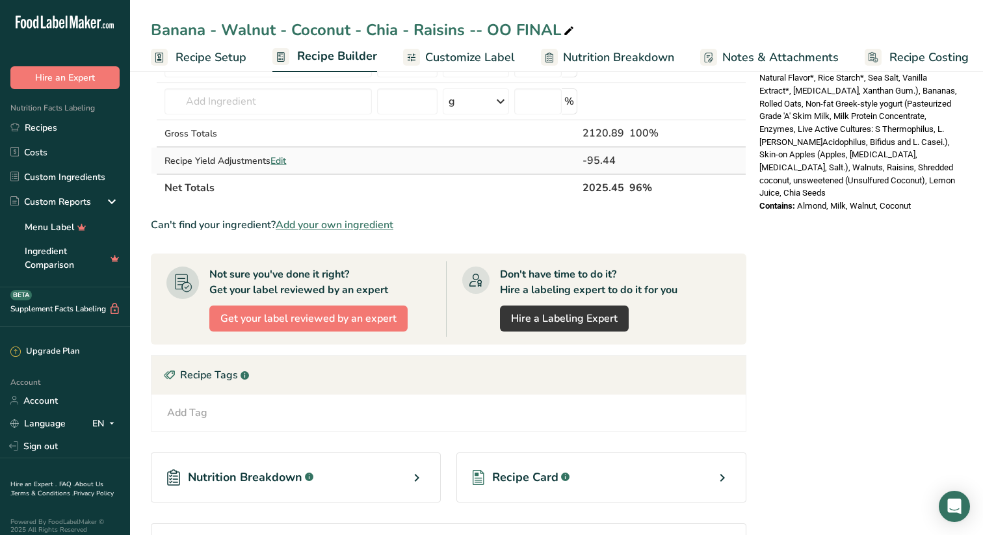
click at [286, 159] on span "Edit" at bounding box center [279, 161] width 16 height 12
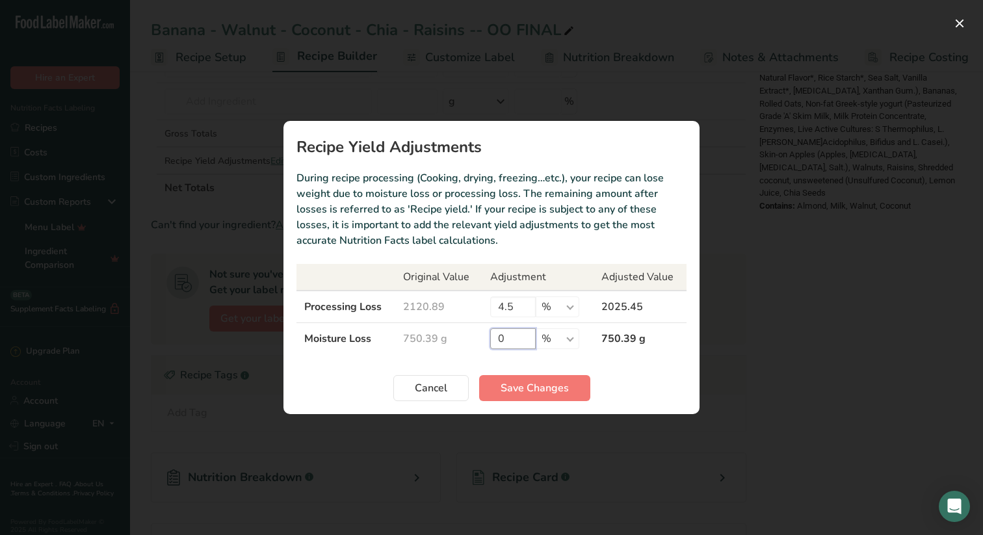
click at [512, 339] on input "0" at bounding box center [513, 338] width 46 height 21
type input "2"
click at [544, 386] on span "Save Changes" at bounding box center [535, 388] width 68 height 16
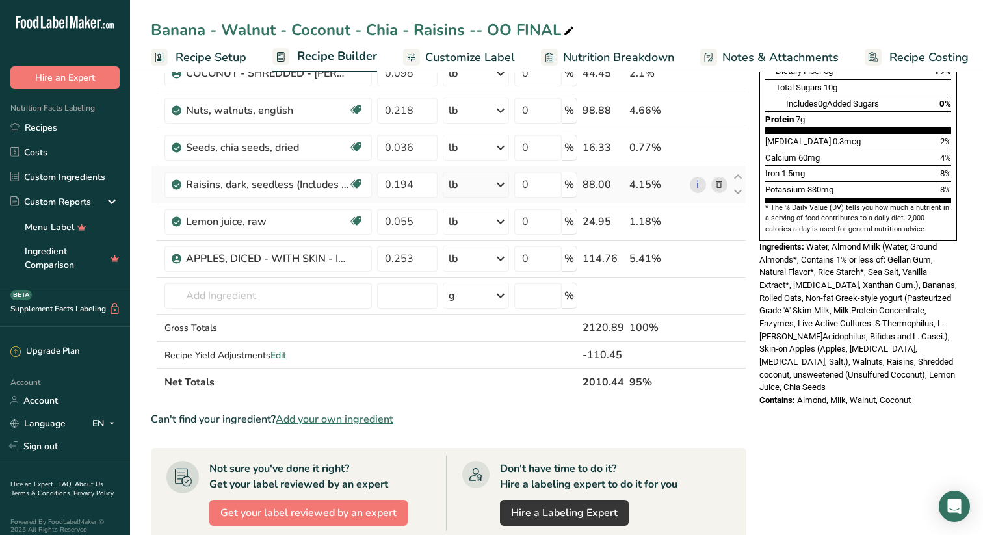
scroll to position [353, 0]
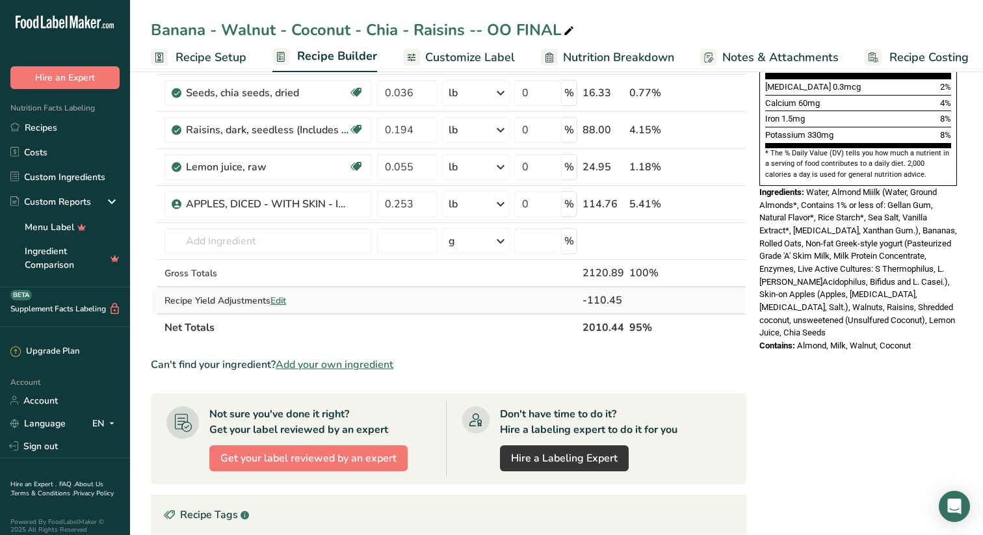
click at [280, 296] on span "Edit" at bounding box center [279, 301] width 16 height 12
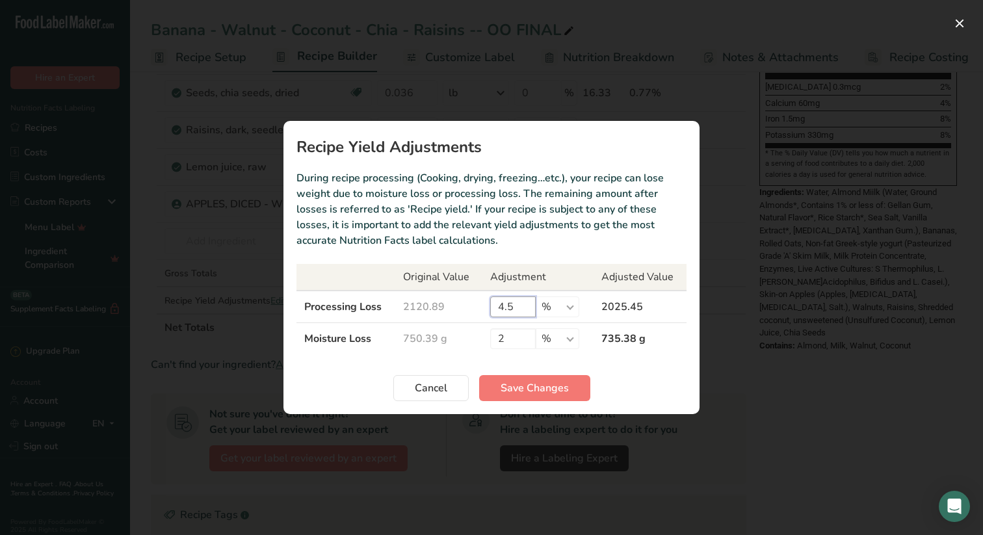
drag, startPoint x: 514, startPoint y: 308, endPoint x: 442, endPoint y: 308, distance: 72.2
click at [496, 308] on input "4.5" at bounding box center [513, 307] width 46 height 21
type input "0"
click at [551, 384] on span "Save Changes" at bounding box center [535, 388] width 68 height 16
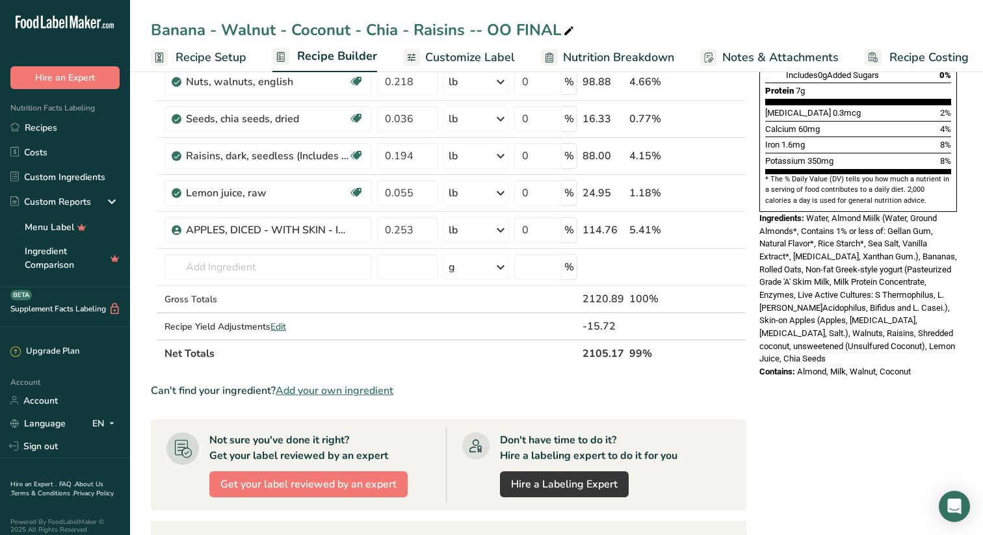
scroll to position [336, 0]
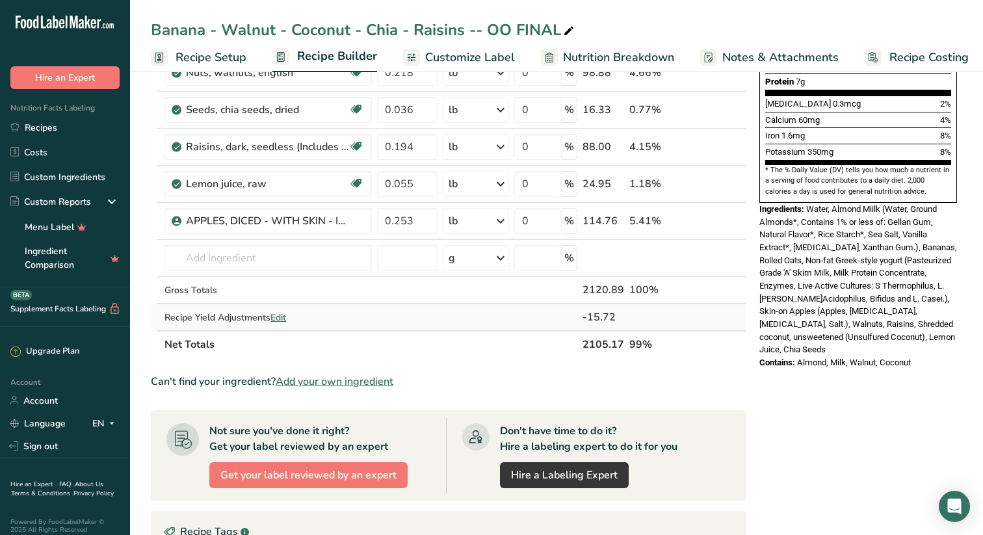
click at [278, 315] on span "Edit" at bounding box center [279, 317] width 16 height 12
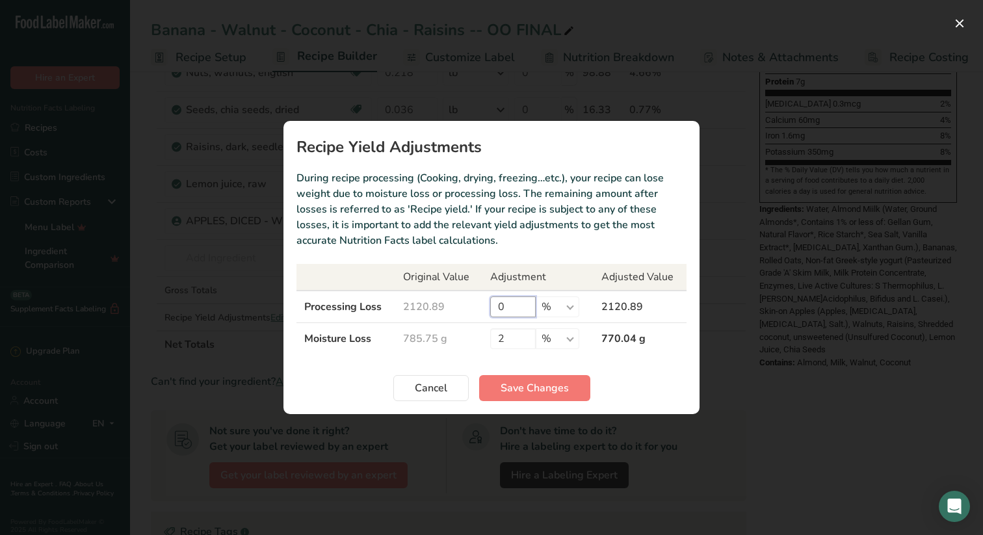
drag, startPoint x: 509, startPoint y: 303, endPoint x: 453, endPoint y: 303, distance: 55.9
click at [460, 303] on tr "Processing Loss 2120.89 0 % g kg mg mcg lb oz 2120.89" at bounding box center [492, 307] width 390 height 33
type input "5"
click at [545, 387] on span "Save Changes" at bounding box center [535, 388] width 68 height 16
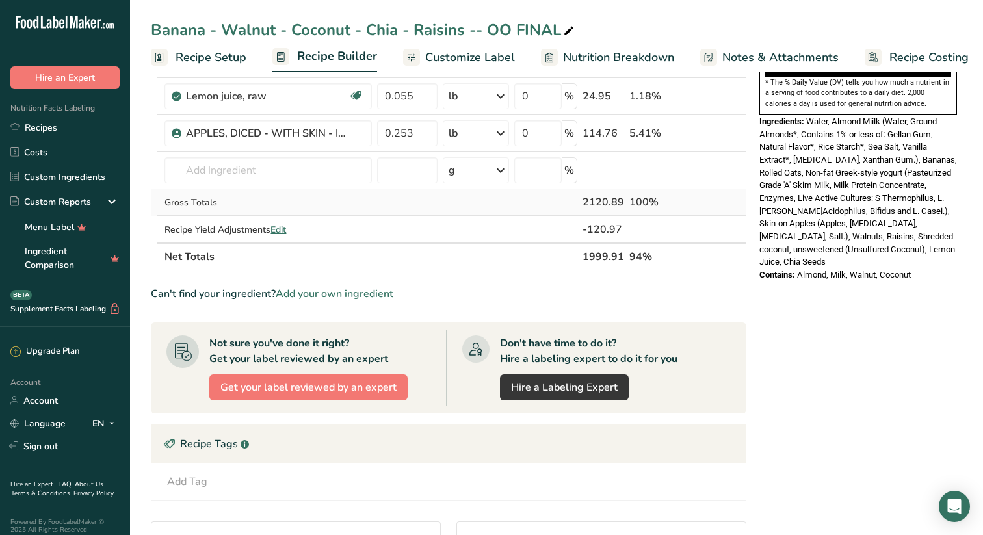
scroll to position [420, 0]
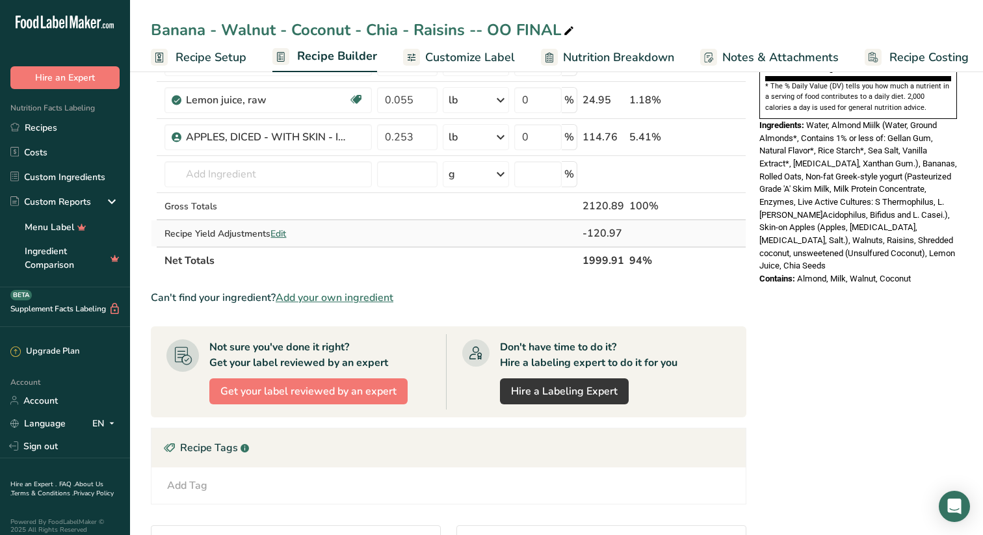
click at [282, 233] on span "Edit" at bounding box center [279, 234] width 16 height 12
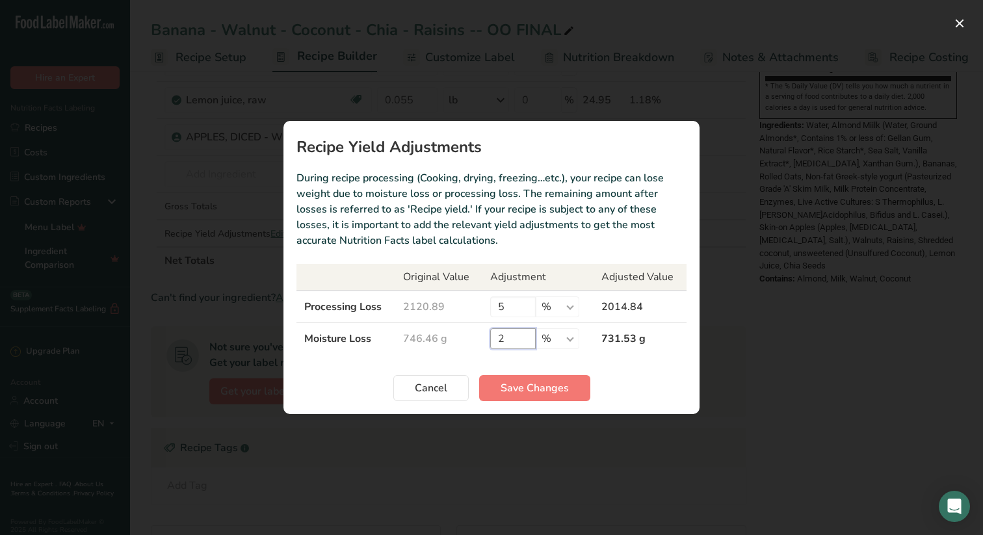
drag, startPoint x: 506, startPoint y: 339, endPoint x: 401, endPoint y: 336, distance: 104.7
click at [466, 339] on tr "Moisture Loss 746.46 g 2 % g kg mg mcg lb oz 731.53 g" at bounding box center [492, 339] width 390 height 32
type input "0"
click at [559, 386] on span "Save Changes" at bounding box center [535, 388] width 68 height 16
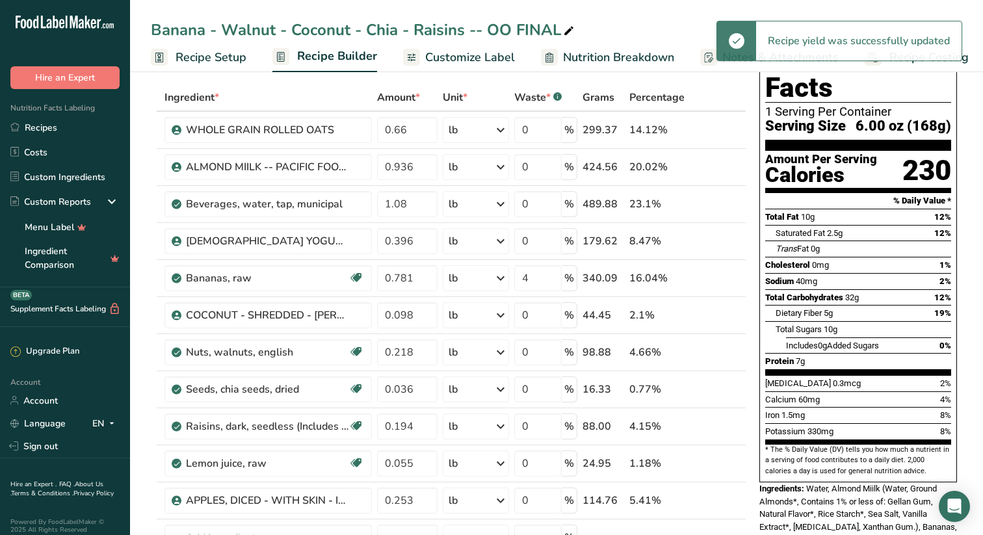
scroll to position [45, 0]
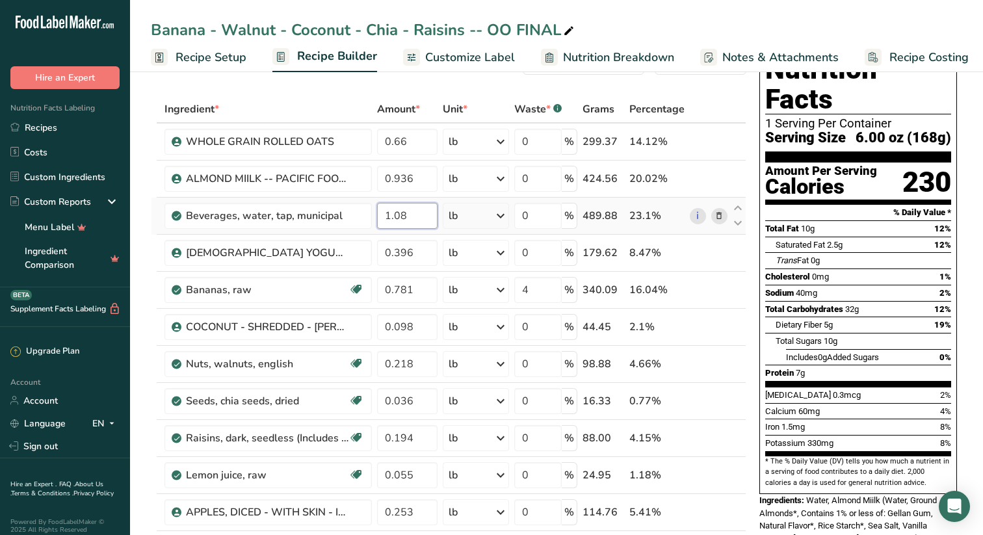
click at [408, 215] on input "1.08" at bounding box center [407, 216] width 60 height 26
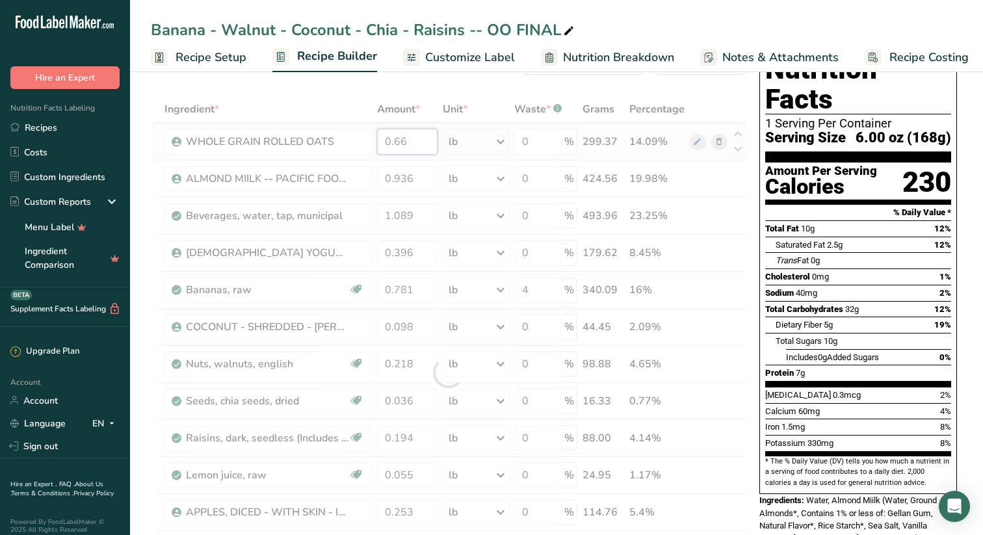
click at [423, 143] on div "Ingredient * Amount * Unit * Waste * .a-a{fill:#347362;}.b-a{fill:#fff;} Grams …" at bounding box center [449, 373] width 596 height 554
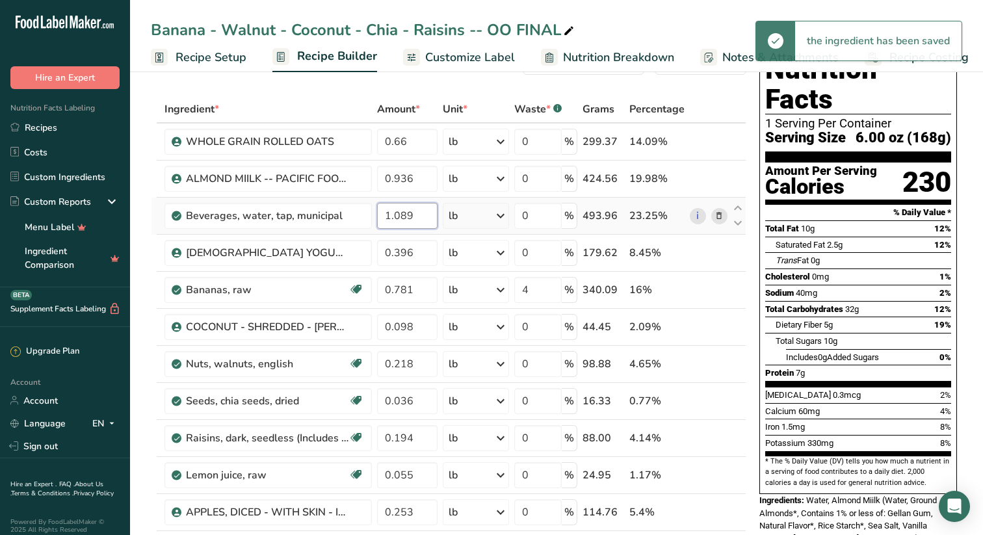
click at [427, 218] on div "Ingredient * Amount * Unit * Waste * .a-a{fill:#347362;}.b-a{fill:#fff;} Grams …" at bounding box center [449, 373] width 596 height 554
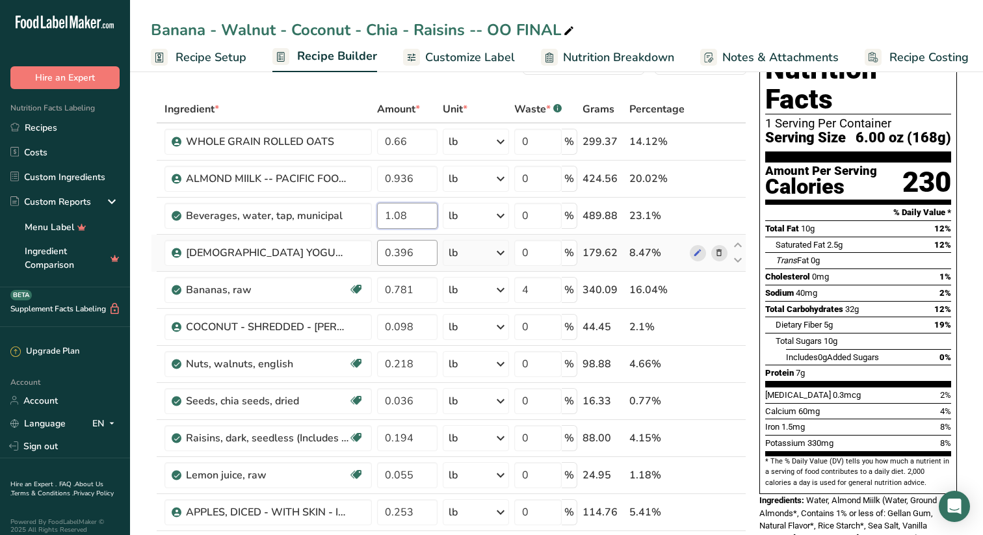
type input "1.08"
click at [423, 254] on div "Ingredient * Amount * Unit * Waste * .a-a{fill:#347362;}.b-a{fill:#fff;} Grams …" at bounding box center [449, 373] width 596 height 554
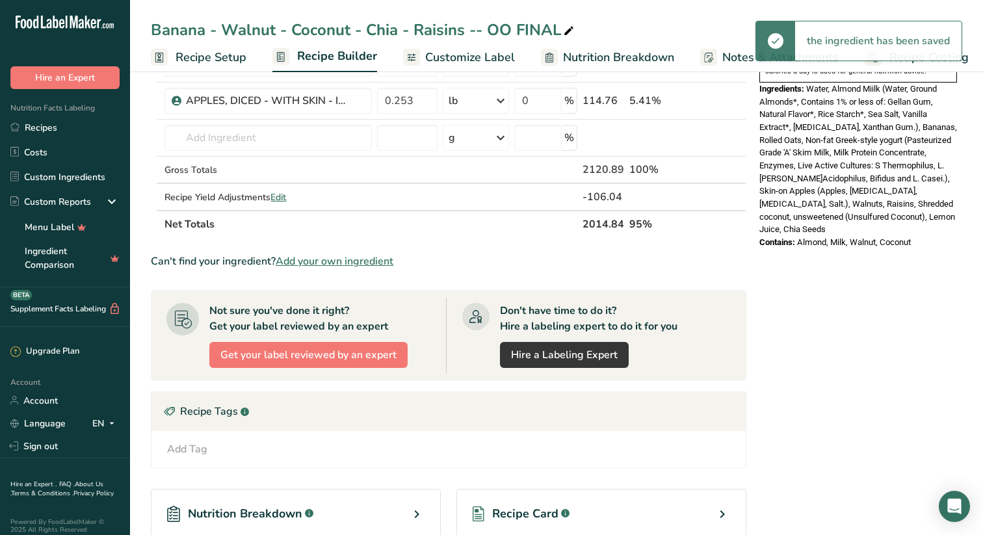
scroll to position [457, 0]
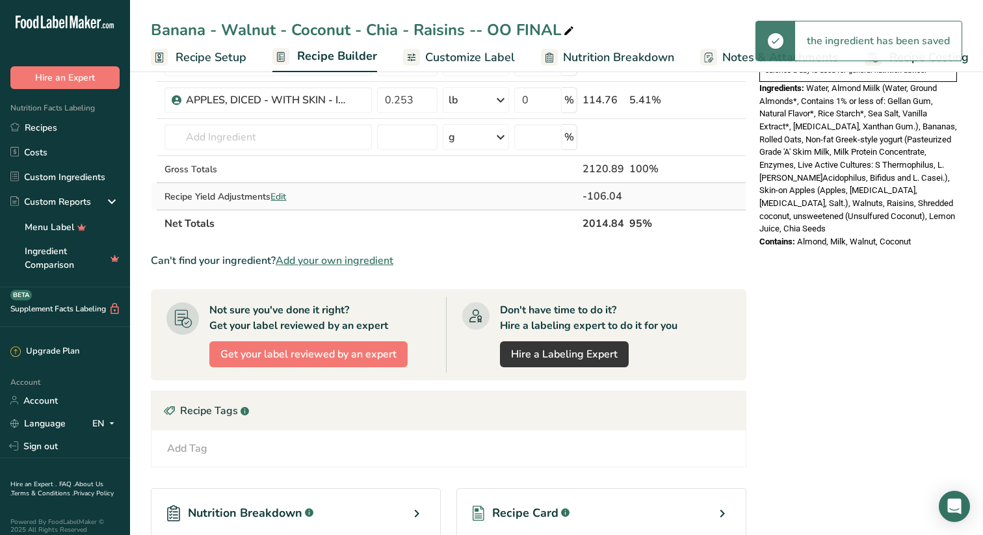
click at [285, 194] on span "Edit" at bounding box center [279, 197] width 16 height 12
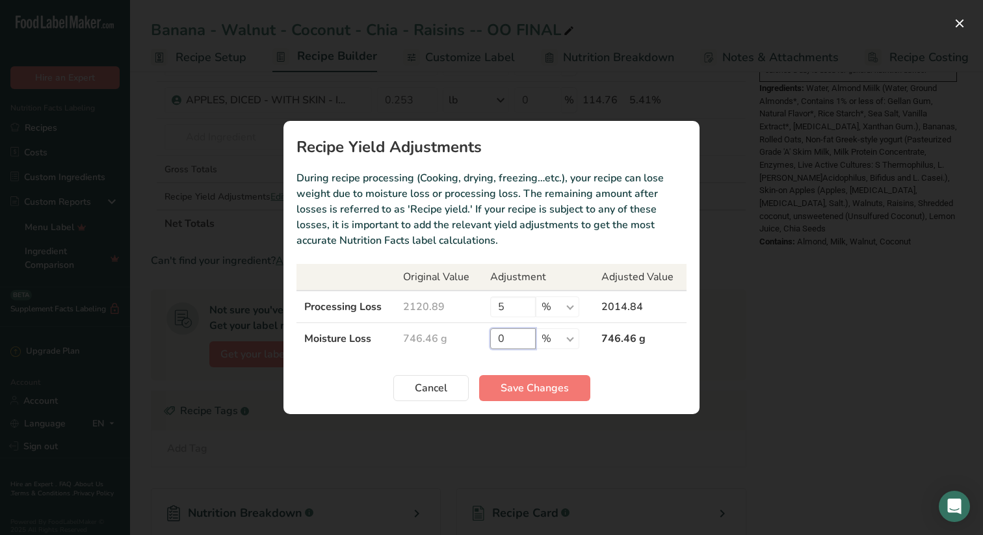
drag, startPoint x: 511, startPoint y: 338, endPoint x: 429, endPoint y: 338, distance: 82.6
click at [493, 338] on input "0" at bounding box center [513, 338] width 46 height 21
type input "1"
click at [541, 383] on span "Save Changes" at bounding box center [535, 388] width 68 height 16
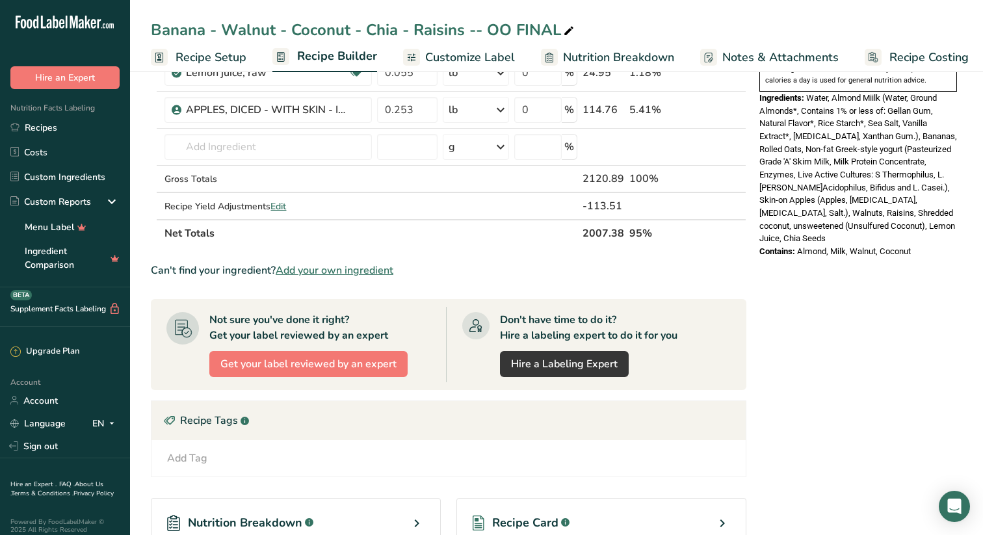
scroll to position [462, 0]
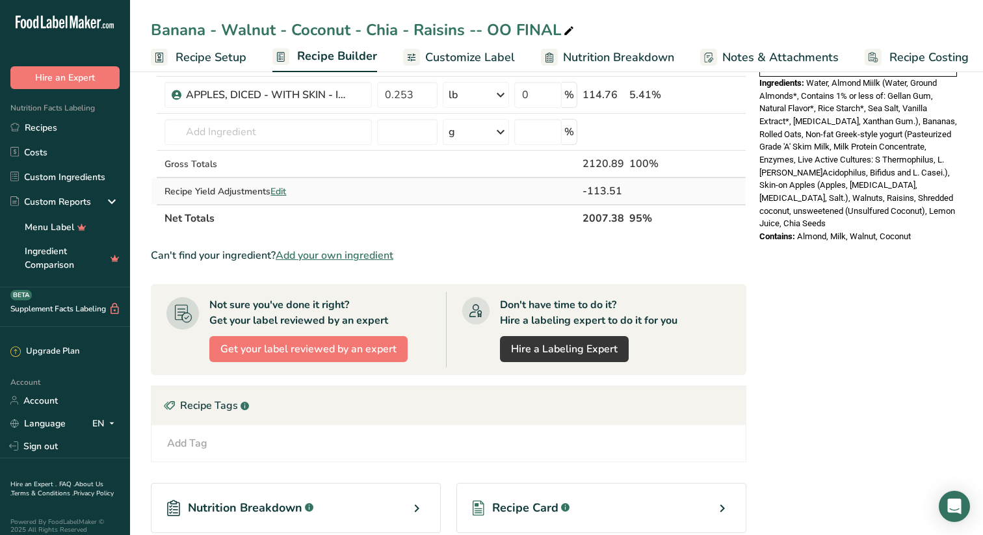
click at [283, 189] on span "Edit" at bounding box center [279, 191] width 16 height 12
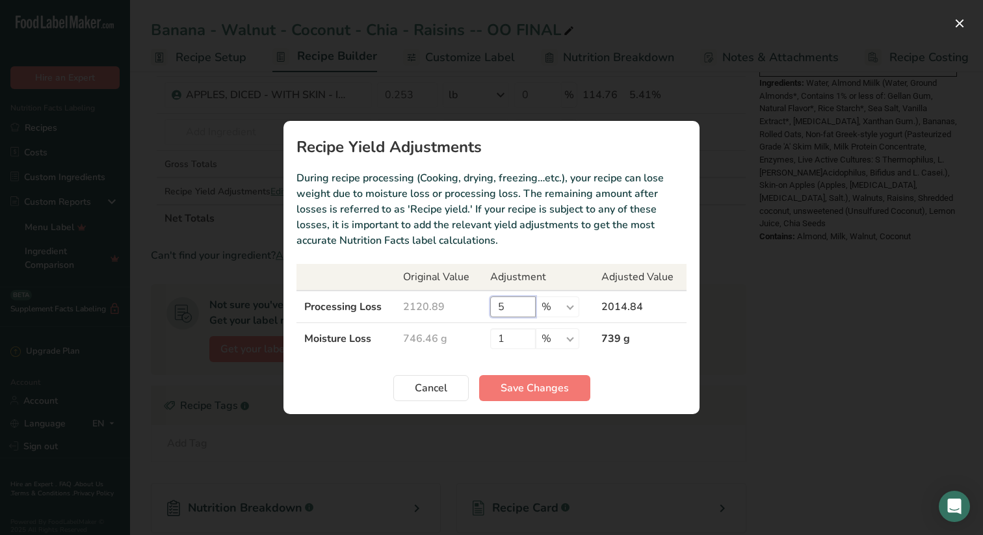
drag, startPoint x: 509, startPoint y: 308, endPoint x: 499, endPoint y: 308, distance: 9.8
click at [503, 308] on input "5" at bounding box center [513, 307] width 46 height 21
type input "4"
click at [540, 386] on span "Save Changes" at bounding box center [535, 388] width 68 height 16
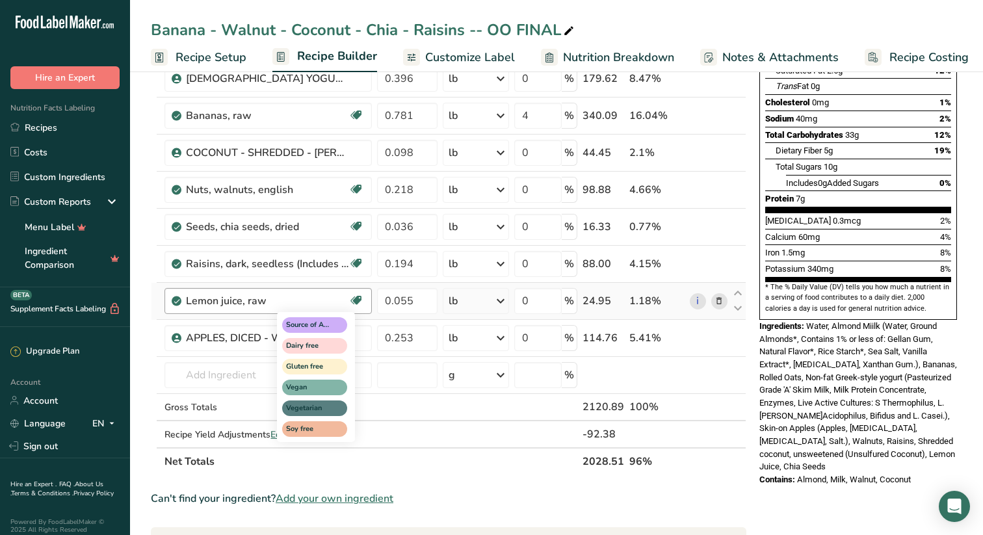
scroll to position [221, 0]
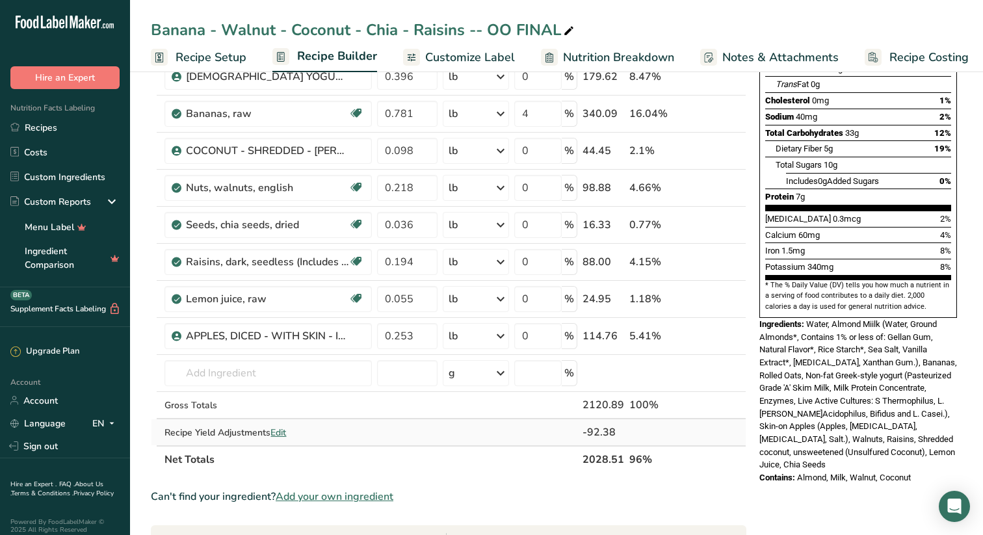
click at [282, 429] on span "Edit" at bounding box center [279, 433] width 16 height 12
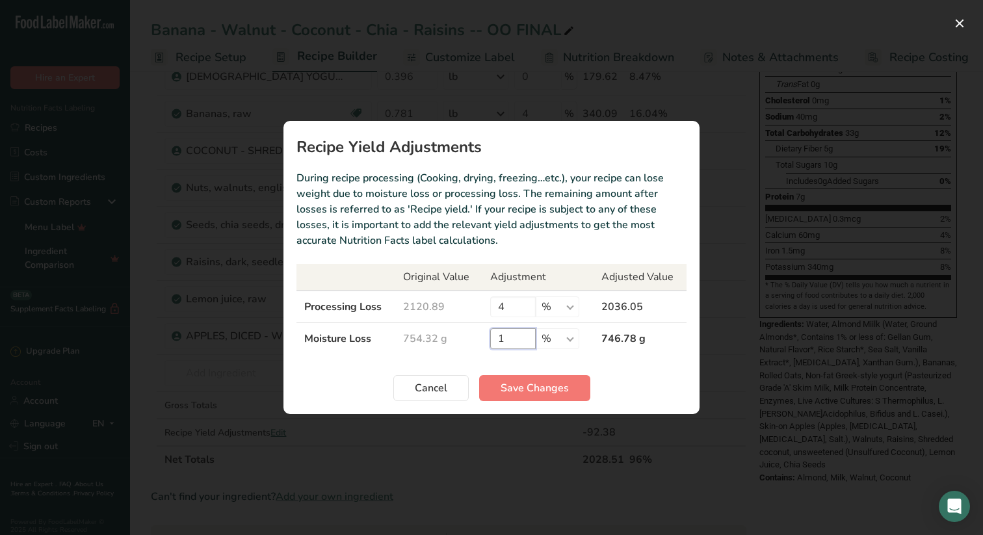
click at [504, 337] on input "1" at bounding box center [513, 338] width 46 height 21
type input "0"
click at [553, 389] on span "Save Changes" at bounding box center [535, 388] width 68 height 16
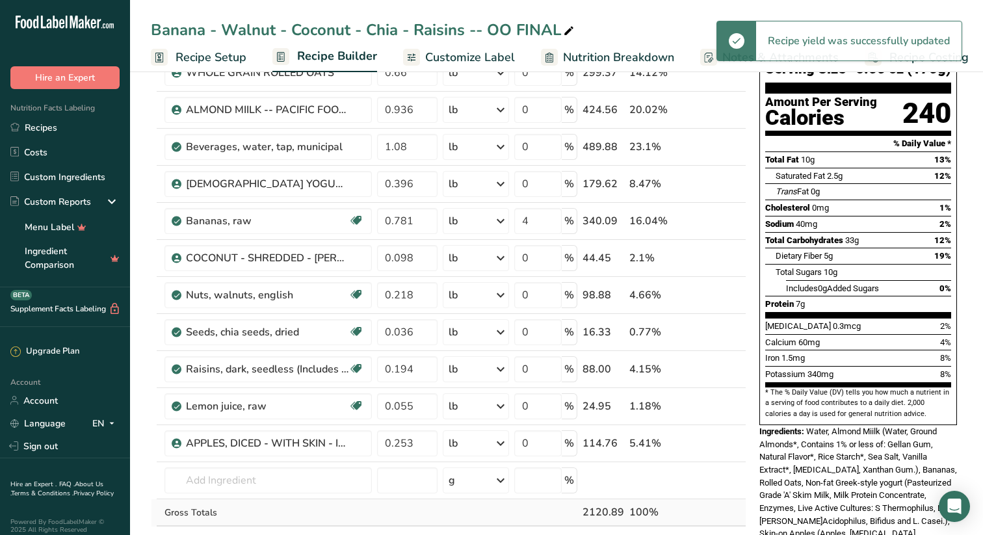
scroll to position [0, 0]
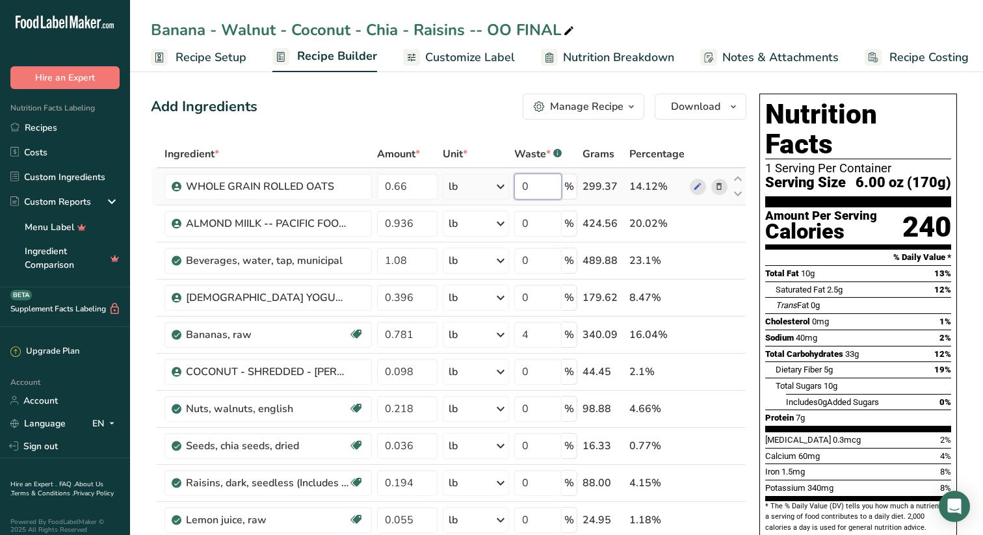
drag, startPoint x: 534, startPoint y: 186, endPoint x: 514, endPoint y: 186, distance: 19.5
click at [519, 186] on input "0" at bounding box center [537, 187] width 47 height 26
type input "3"
click at [542, 228] on div "Ingredient * Amount * Unit * Waste * .a-a{fill:#347362;}.b-a{fill:#fff;} Grams …" at bounding box center [449, 417] width 596 height 554
click at [412, 259] on div "Ingredient * Amount * Unit * Waste * .a-a{fill:#347362;}.b-a{fill:#fff;} Grams …" at bounding box center [449, 417] width 596 height 554
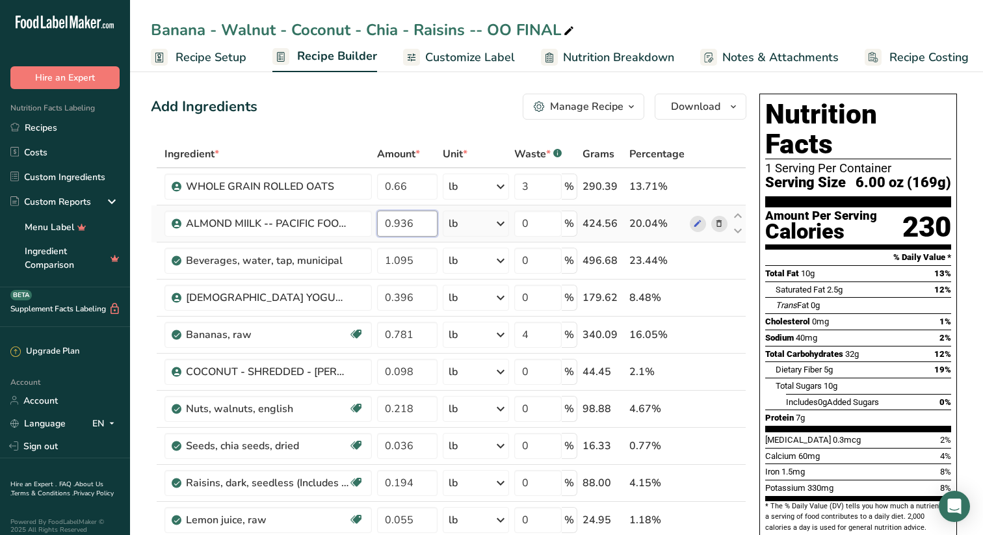
click at [423, 223] on div "Ingredient * Amount * Unit * Waste * .a-a{fill:#347362;}.b-a{fill:#fff;} Grams …" at bounding box center [449, 417] width 596 height 554
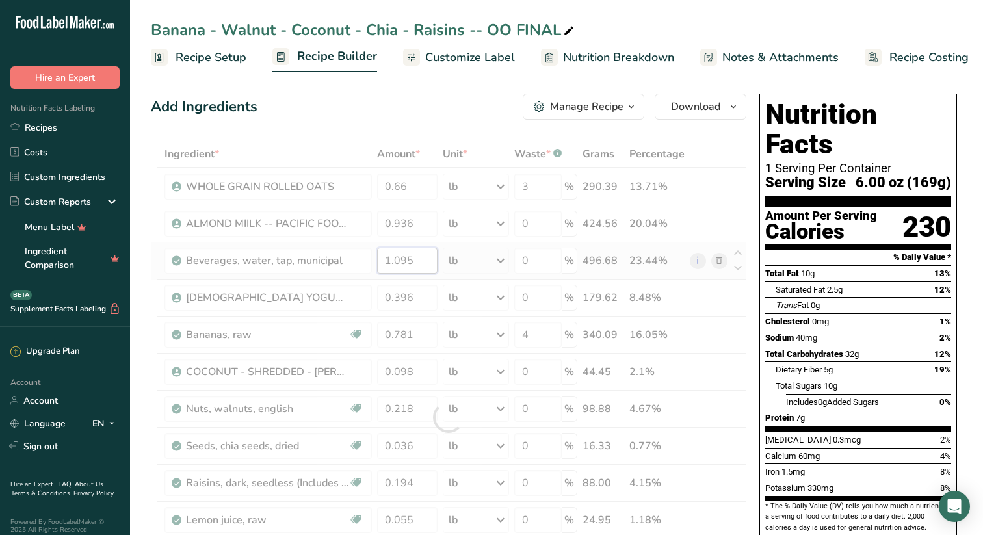
click at [413, 259] on div "Ingredient * Amount * Unit * Waste * .a-a{fill:#347362;}.b-a{fill:#fff;} Grams …" at bounding box center [449, 417] width 596 height 554
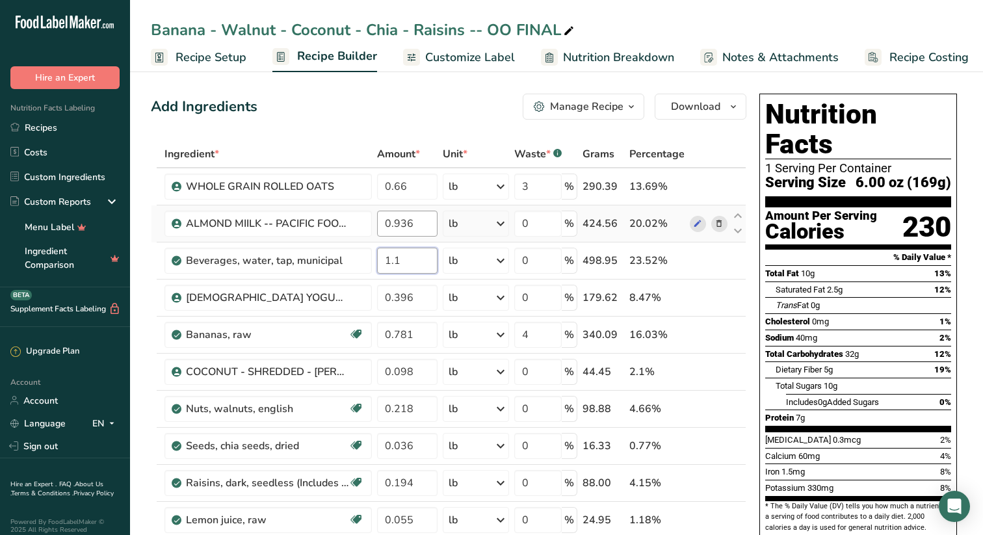
type input "1.1"
click at [425, 224] on div "Ingredient * Amount * Unit * Waste * .a-a{fill:#347362;}.b-a{fill:#fff;} Grams …" at bounding box center [449, 417] width 596 height 554
click at [735, 104] on icon "button" at bounding box center [733, 107] width 10 height 16
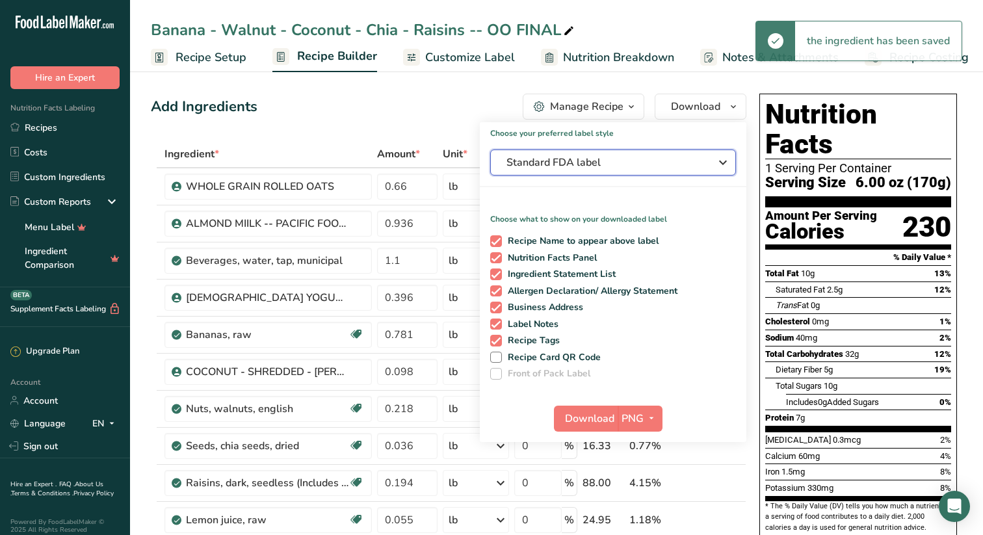
click at [724, 161] on icon "button" at bounding box center [723, 162] width 16 height 23
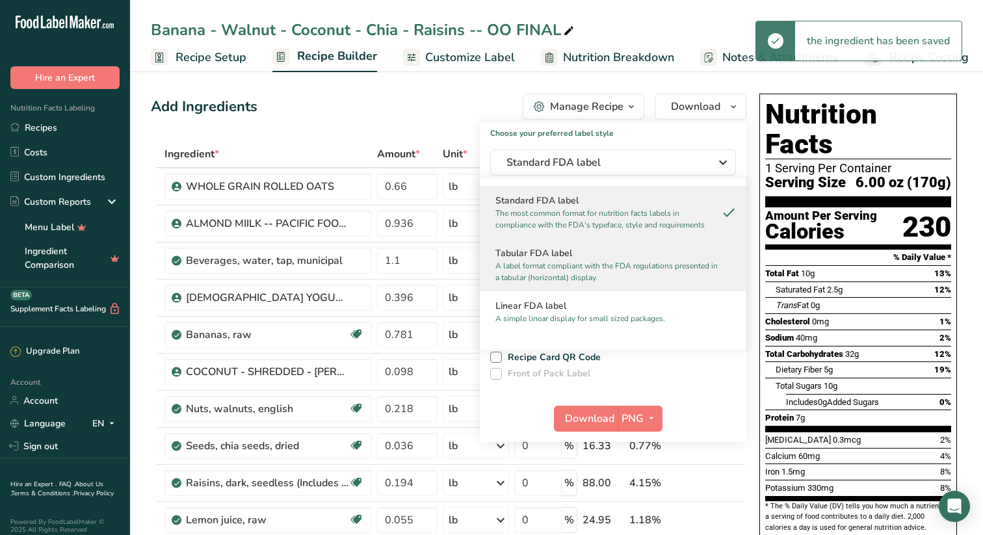
click at [578, 255] on h2 "Tabular FDA label" at bounding box center [613, 253] width 235 height 14
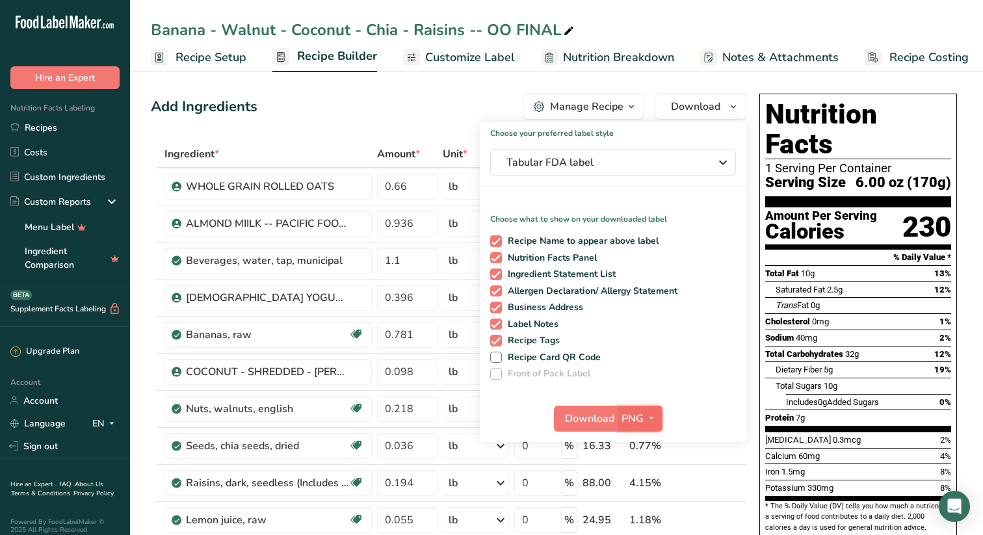
click at [653, 416] on icon "button" at bounding box center [651, 418] width 10 height 16
click at [644, 482] on link "SVG" at bounding box center [642, 487] width 42 height 21
click at [592, 416] on span "Download" at bounding box center [589, 419] width 49 height 16
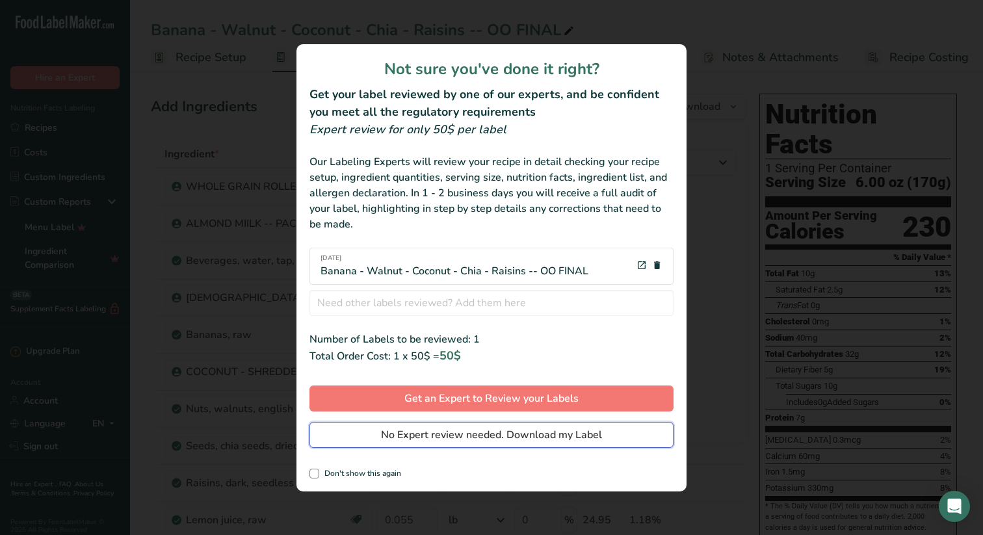
click at [444, 434] on span "No Expert review needed. Download my Label" at bounding box center [491, 435] width 221 height 16
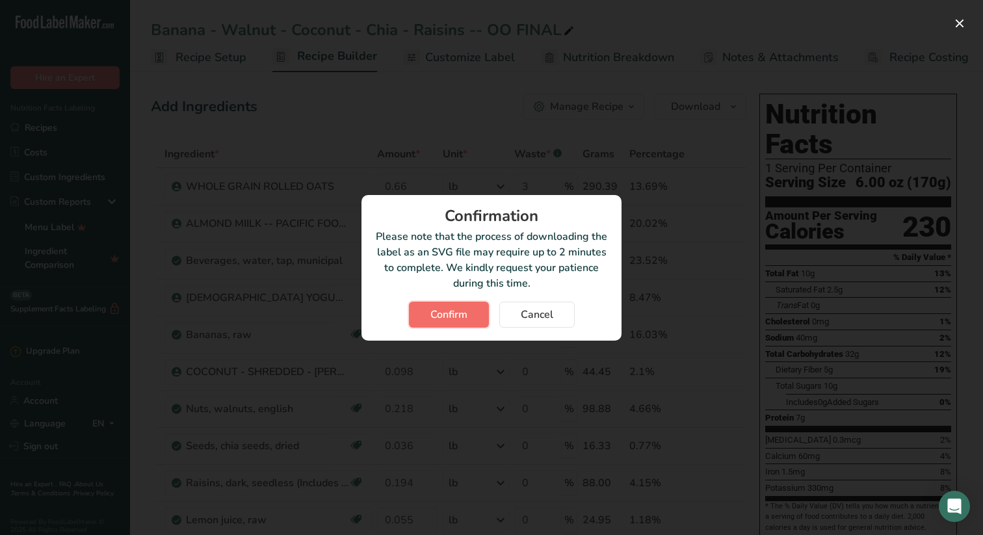
click at [443, 311] on span "Confirm" at bounding box center [448, 315] width 37 height 16
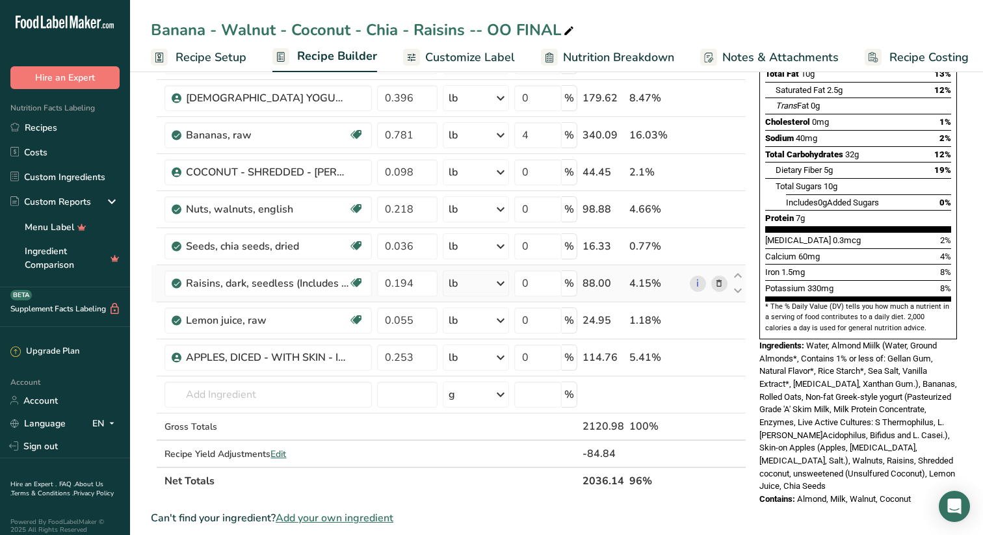
scroll to position [200, 0]
drag, startPoint x: 919, startPoint y: 469, endPoint x: 756, endPoint y: 319, distance: 221.4
click at [756, 319] on div "Nutrition Facts 1 Serving Per Container Serving Size 6.00 oz (170g) Amount Per …" at bounding box center [858, 199] width 208 height 622
copy div "Ingredients: Water, Almond Miilk (Water, Ground Almonds*, Contains 1% or less o…"
